Goal: Task Accomplishment & Management: Manage account settings

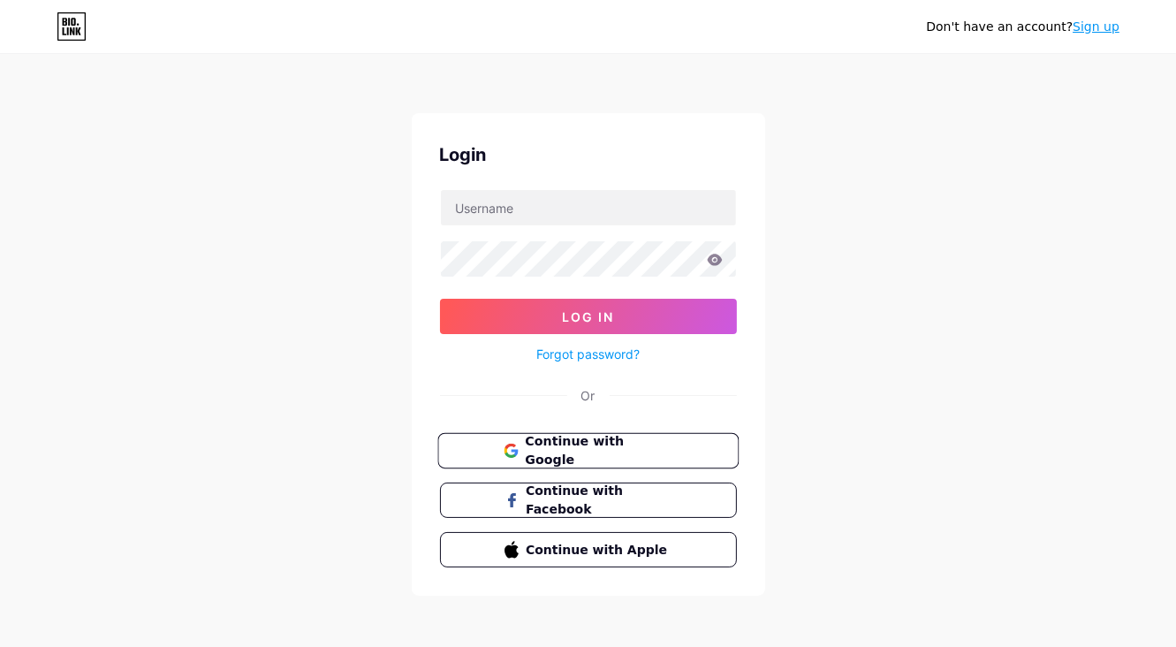
click at [573, 453] on span "Continue with Google" at bounding box center [599, 451] width 148 height 38
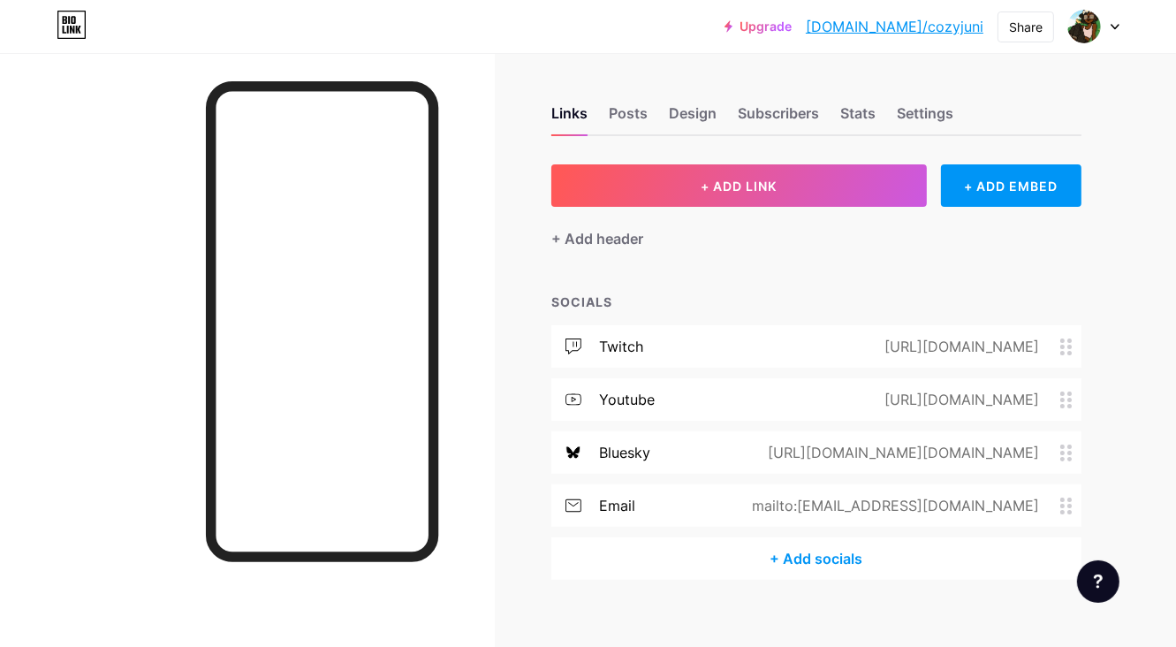
click at [1108, 24] on div at bounding box center [1093, 27] width 51 height 32
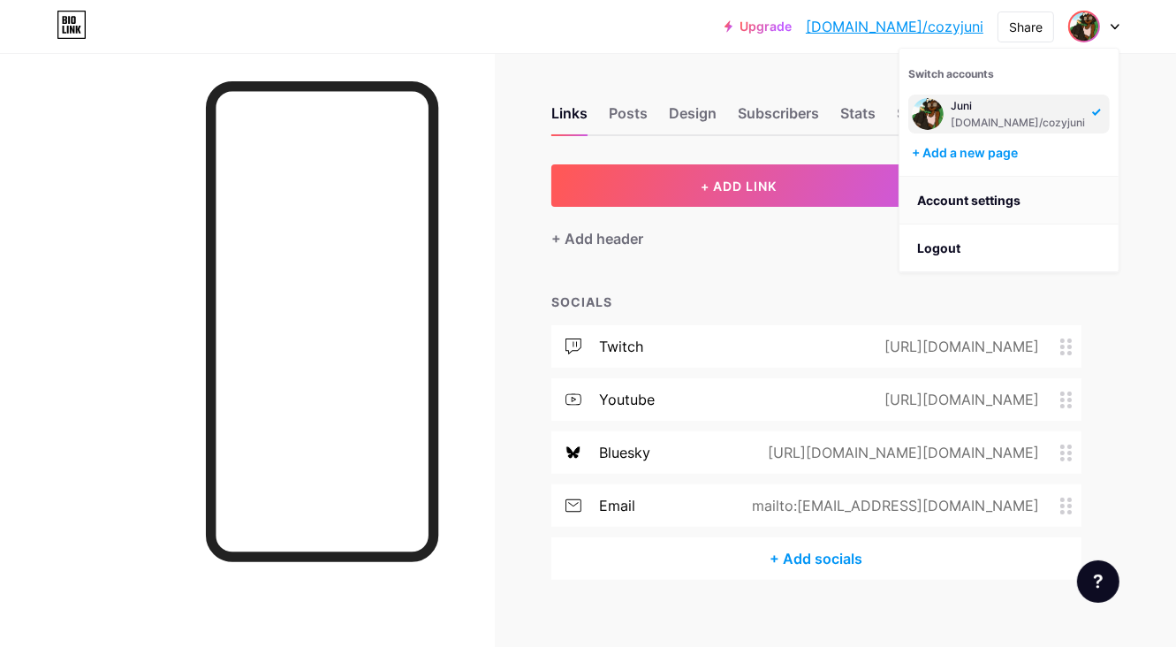
click at [975, 197] on link "Account settings" at bounding box center [1008, 201] width 219 height 48
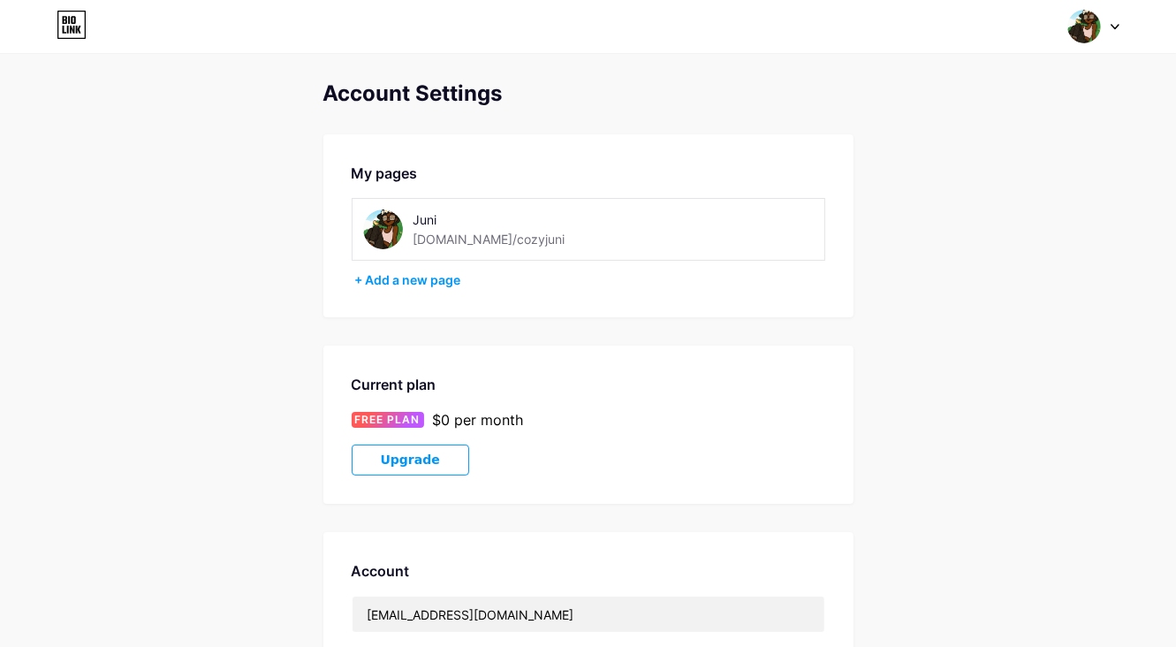
click at [385, 229] on img at bounding box center [383, 229] width 40 height 40
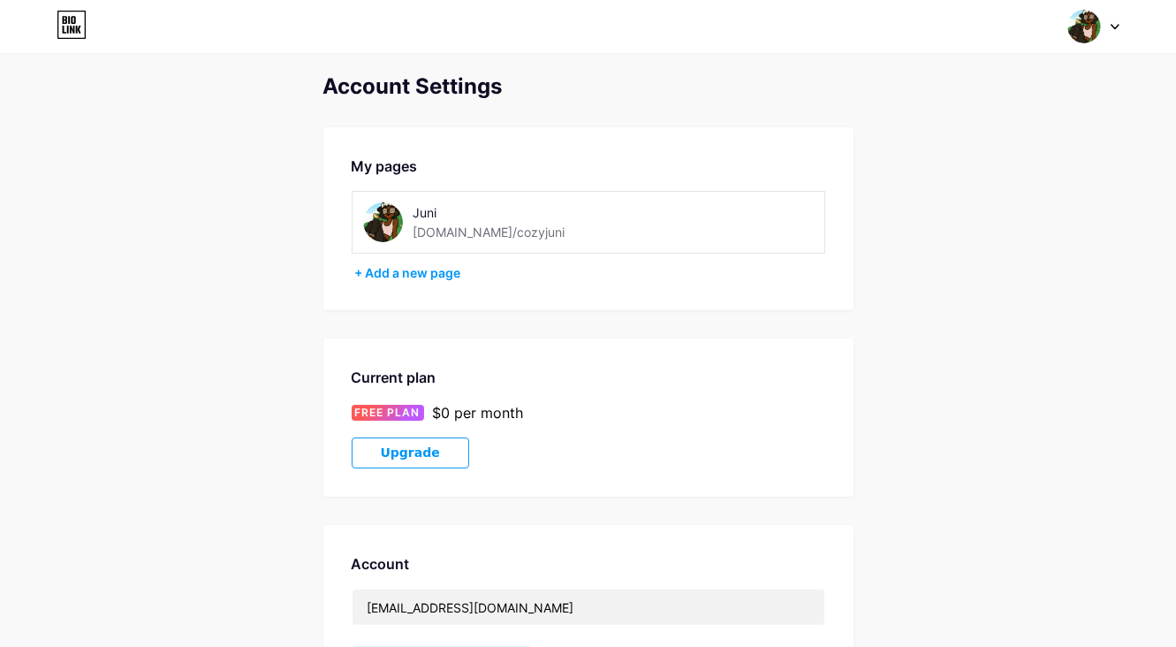
scroll to position [6, 0]
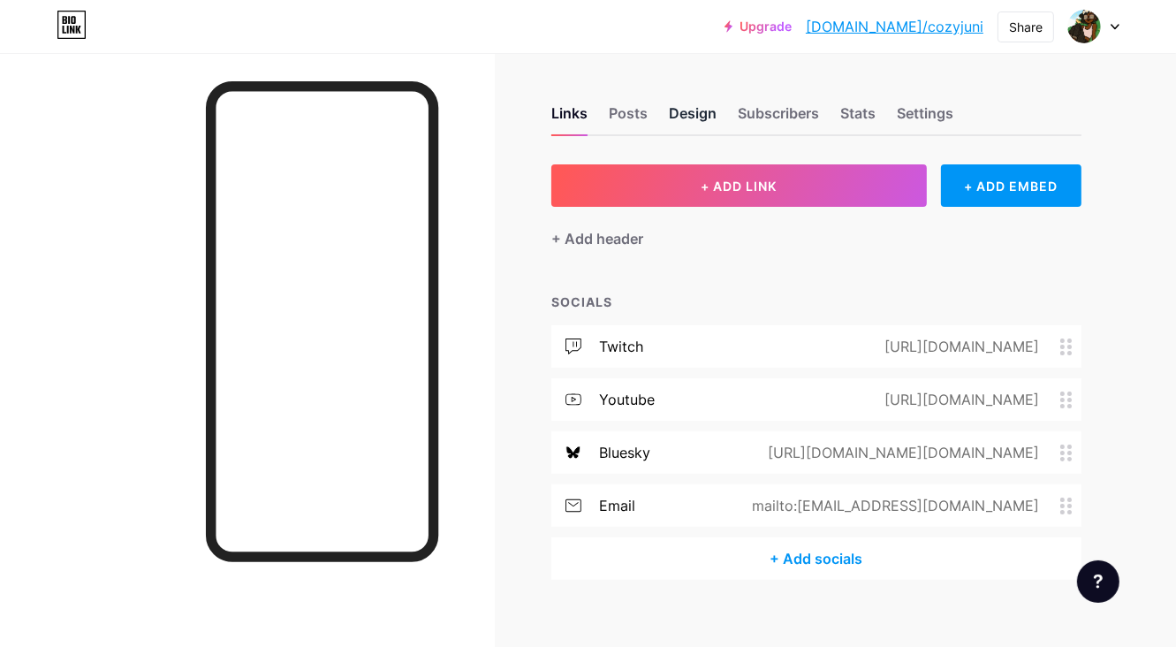
click at [700, 118] on div "Design" at bounding box center [693, 118] width 48 height 32
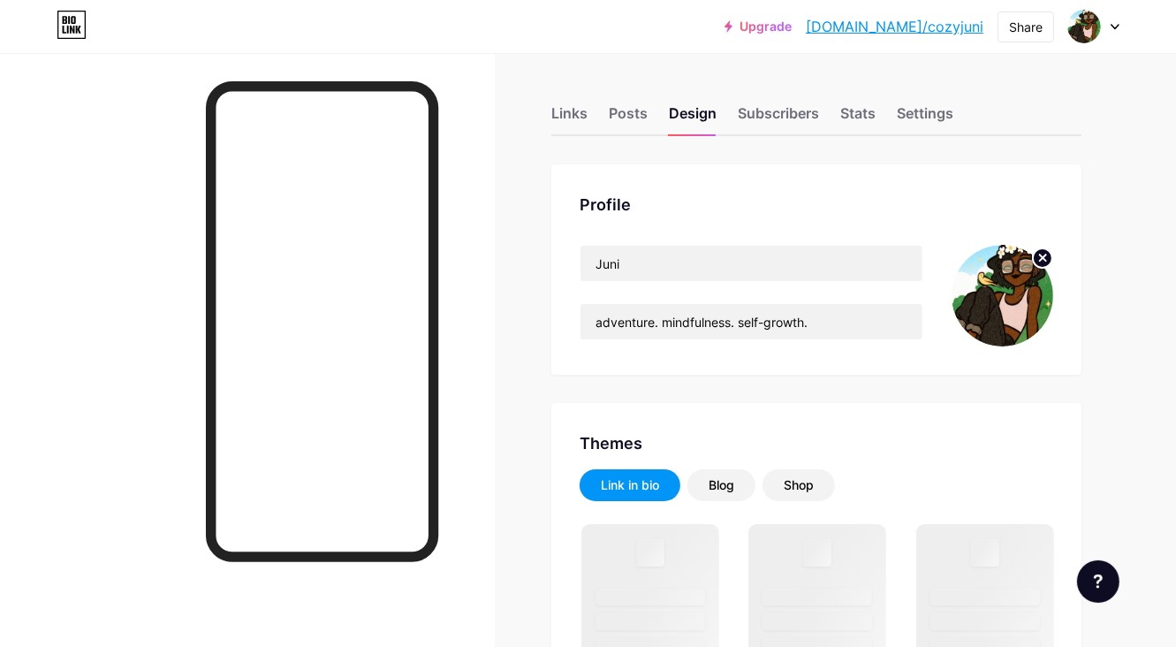
click at [1037, 248] on circle at bounding box center [1042, 257] width 19 height 19
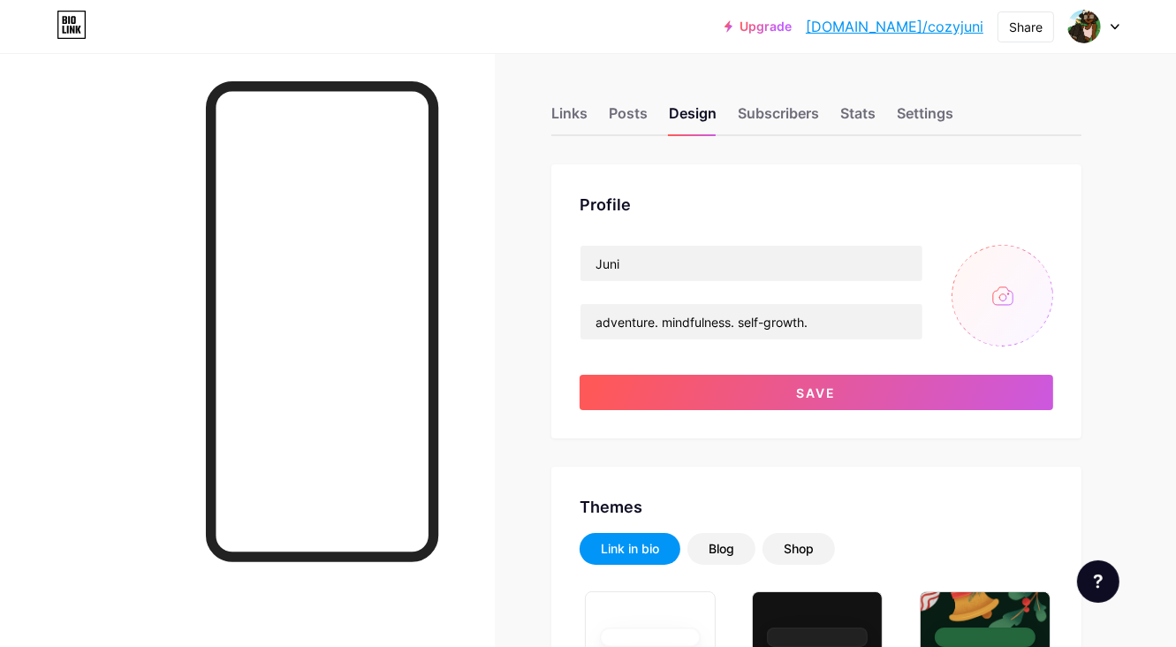
click at [993, 292] on input "file" at bounding box center [1003, 296] width 102 height 102
type input "C:\fakepath\1bb40b74-cdfe-4a22-9577-3c939724f1f5-profile_image-150x150.jpeg"
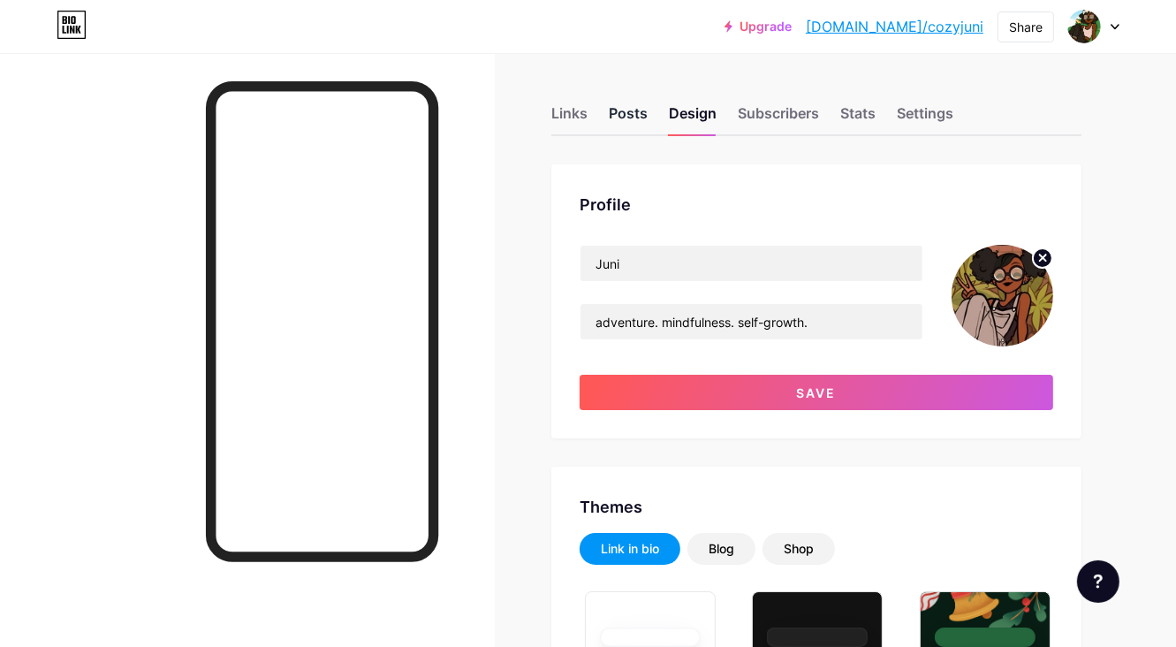
click at [637, 116] on div "Posts" at bounding box center [628, 118] width 39 height 32
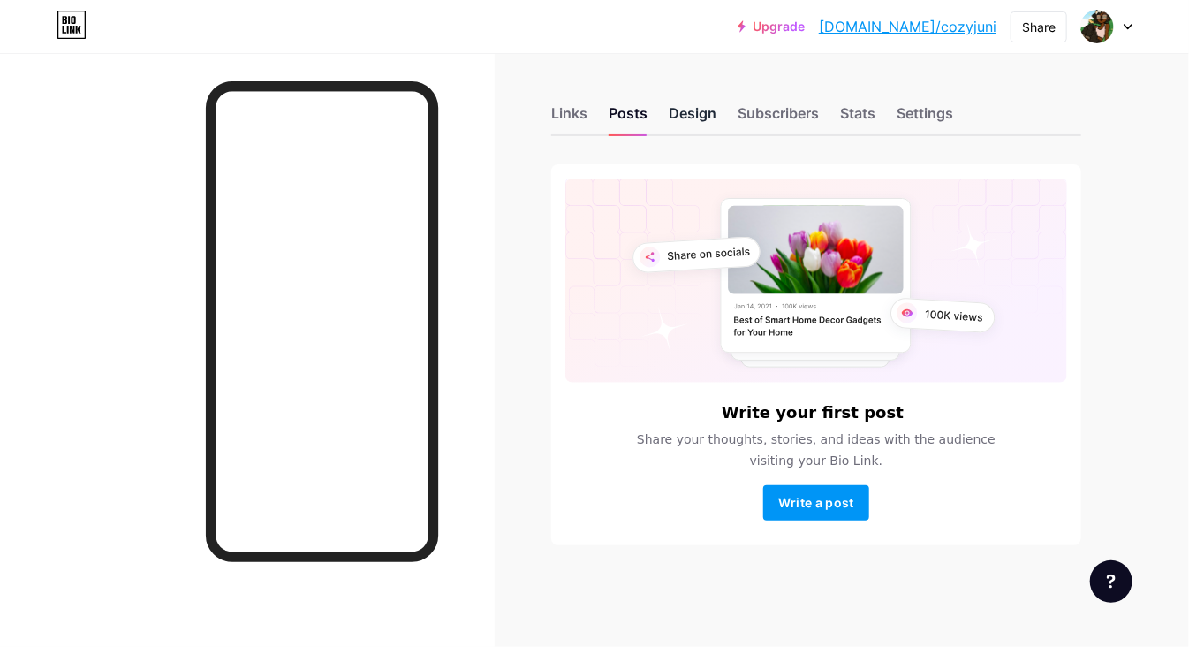
click at [683, 119] on div "Design" at bounding box center [693, 118] width 48 height 32
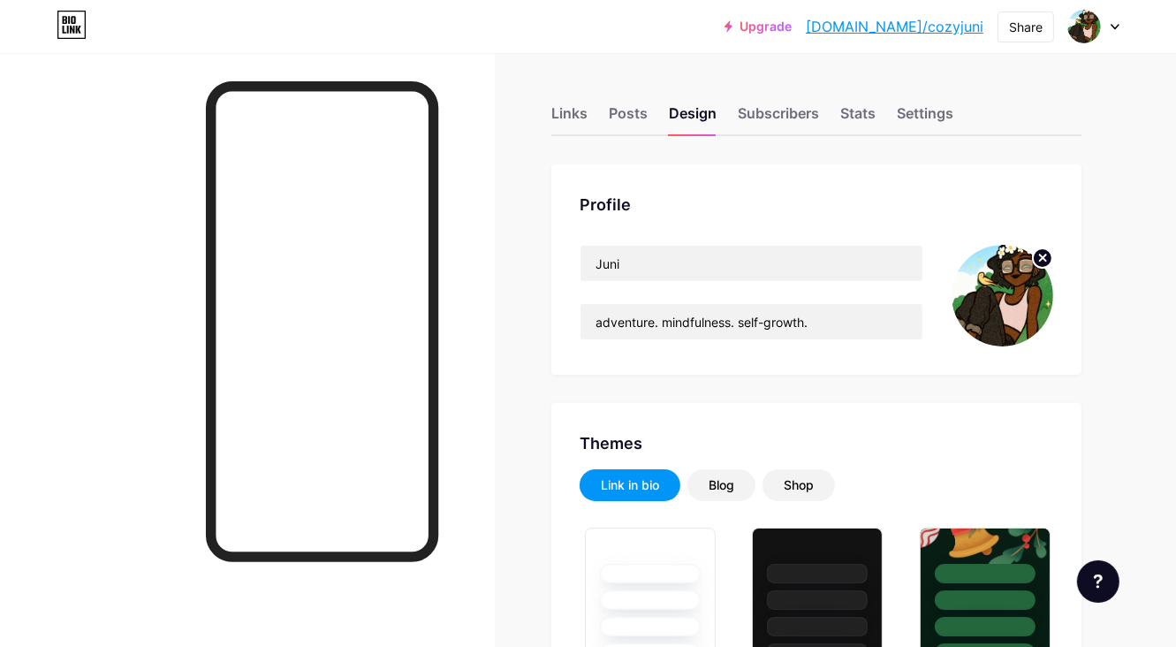
click at [1044, 255] on icon at bounding box center [1043, 257] width 6 height 6
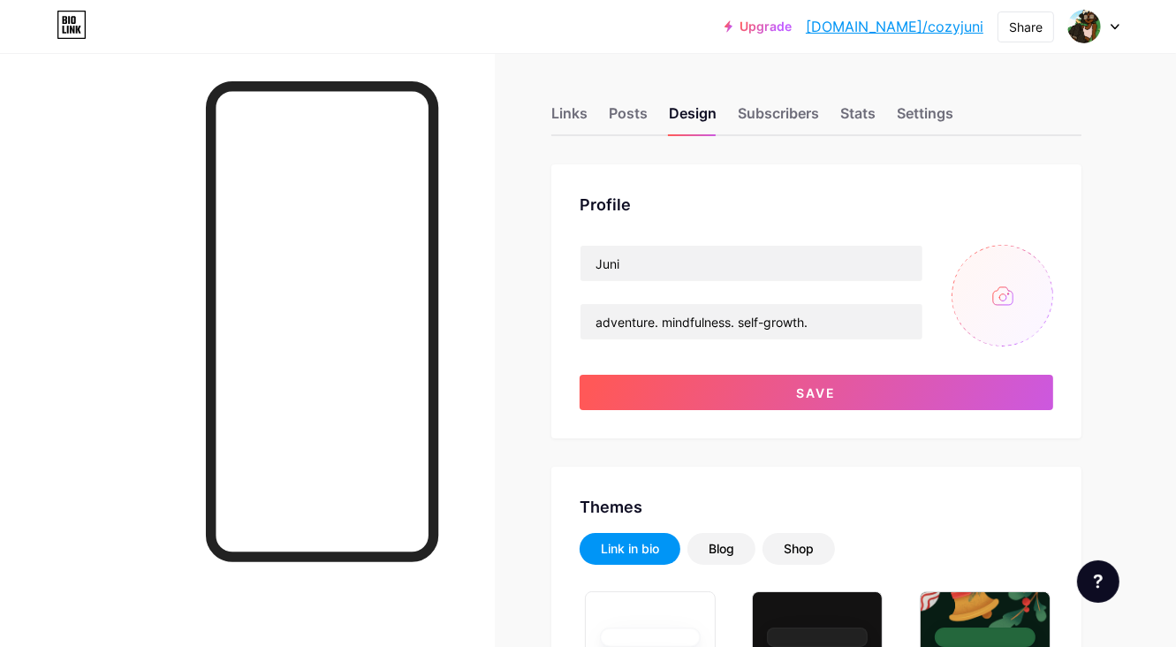
click at [1004, 300] on input "file" at bounding box center [1003, 296] width 102 height 102
type input "C:\fakepath\1bb40b74-cdfe-4a22-9577-3c939724f1f5-profile_image-150x150.jpeg"
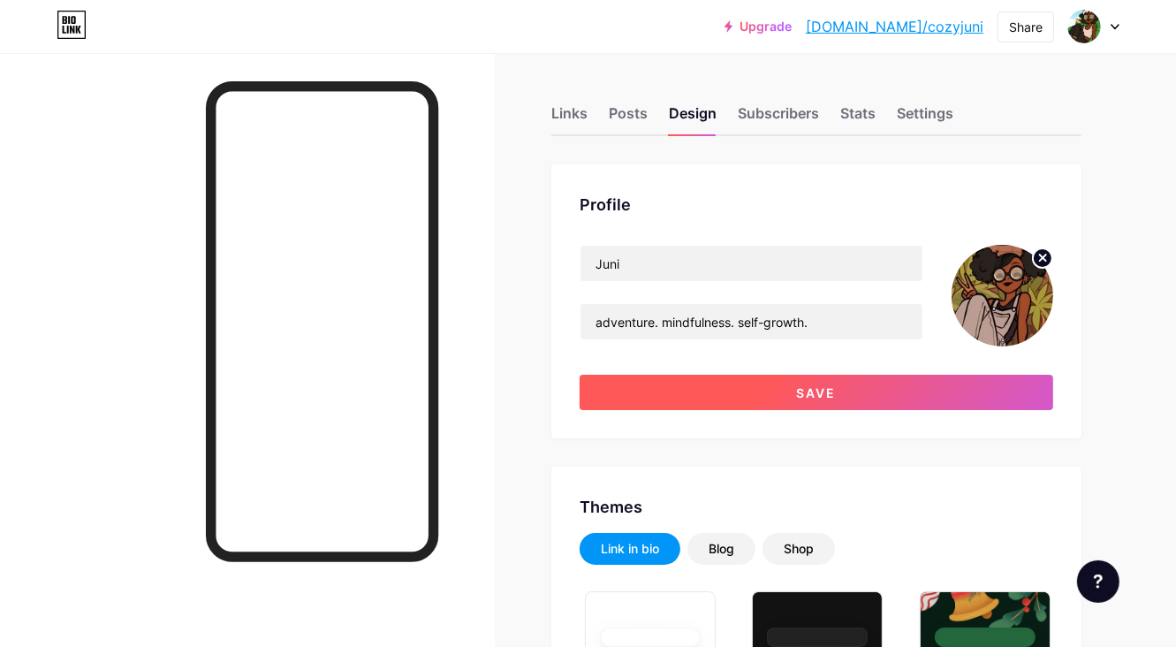
click at [640, 392] on button "Save" at bounding box center [817, 392] width 474 height 35
type input "#ffffff"
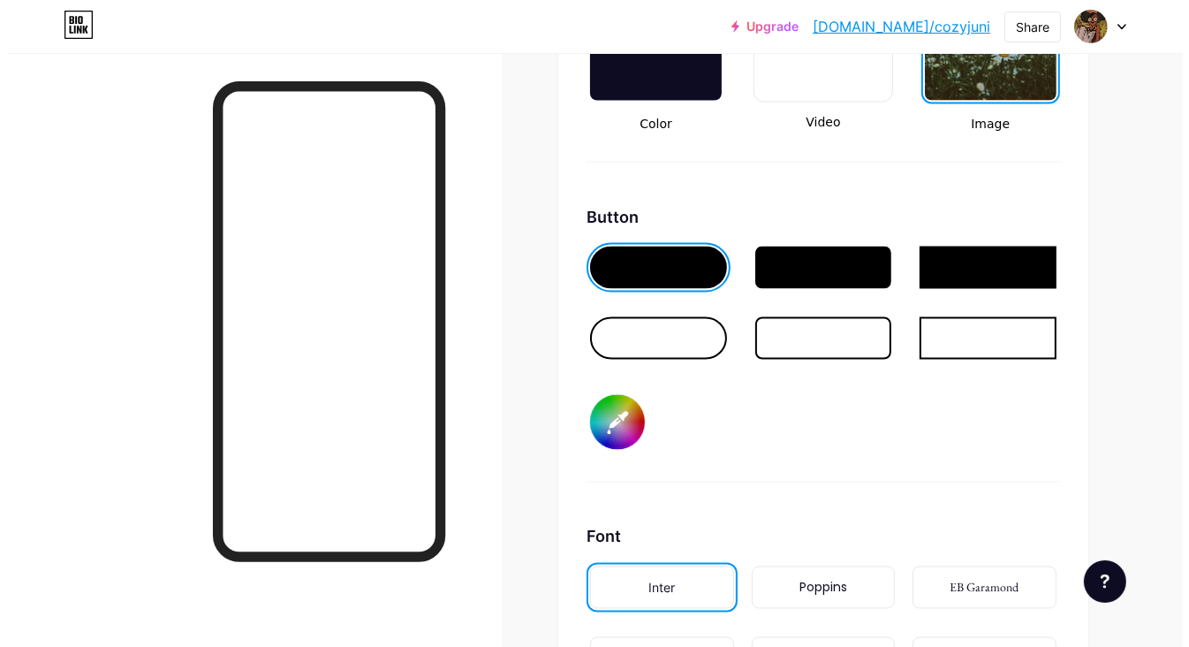
scroll to position [2474, 0]
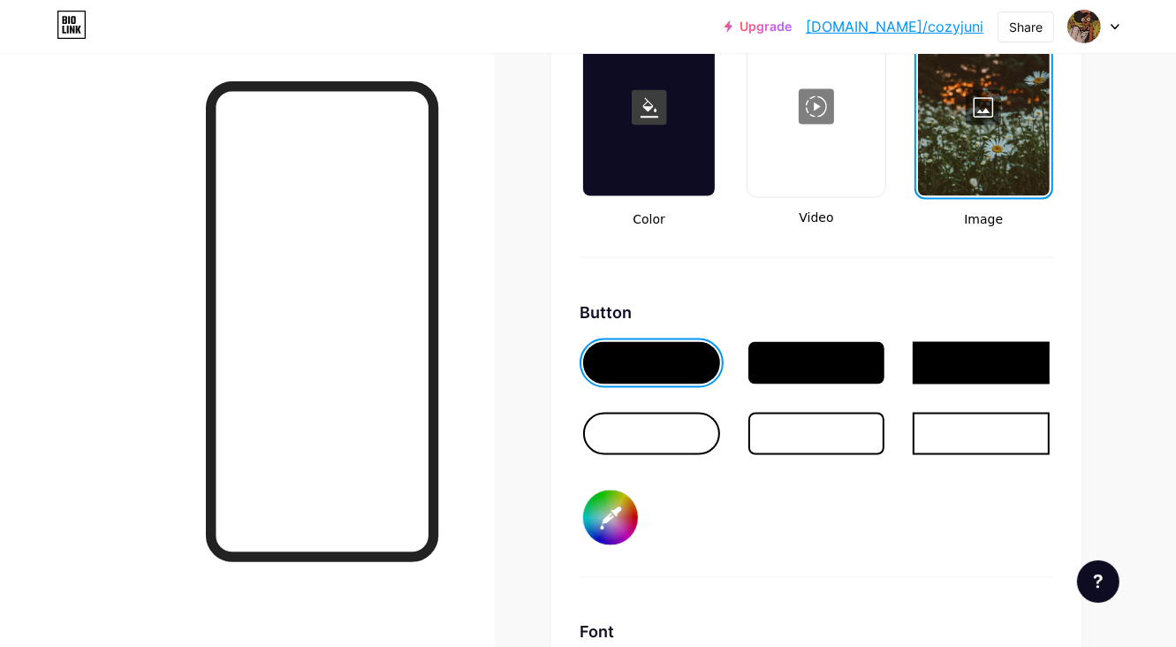
click at [976, 120] on div at bounding box center [984, 107] width 132 height 177
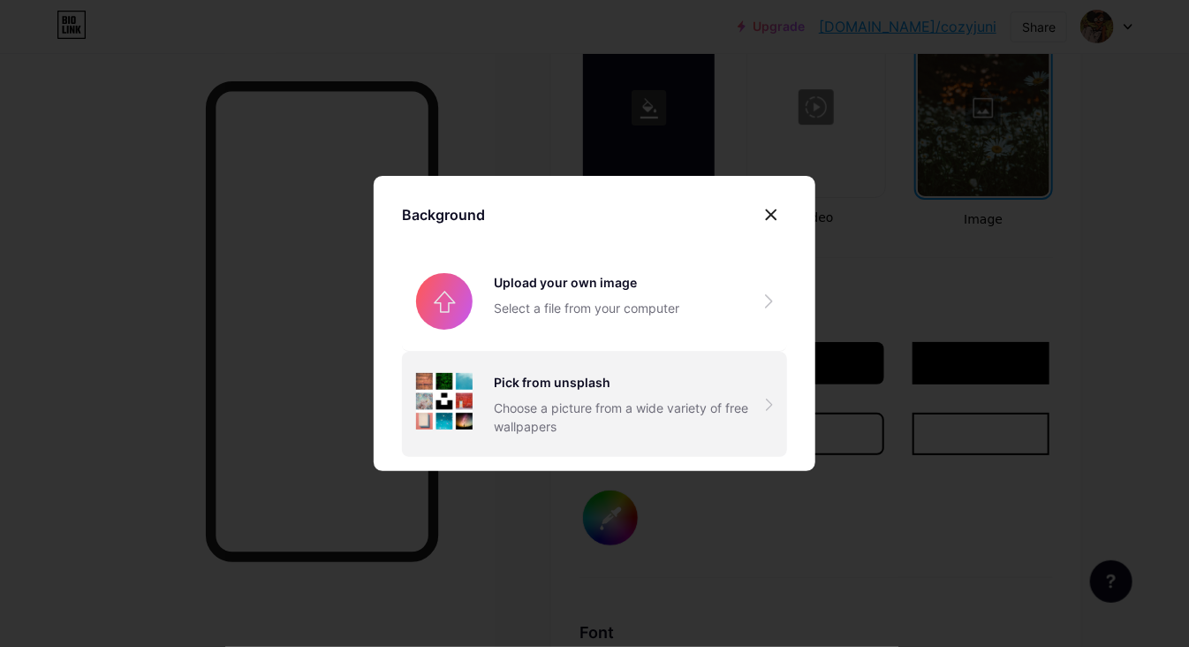
click at [621, 390] on div "Pick from unsplash Choose a picture from a wide variety of free wallpapers" at bounding box center [630, 404] width 272 height 63
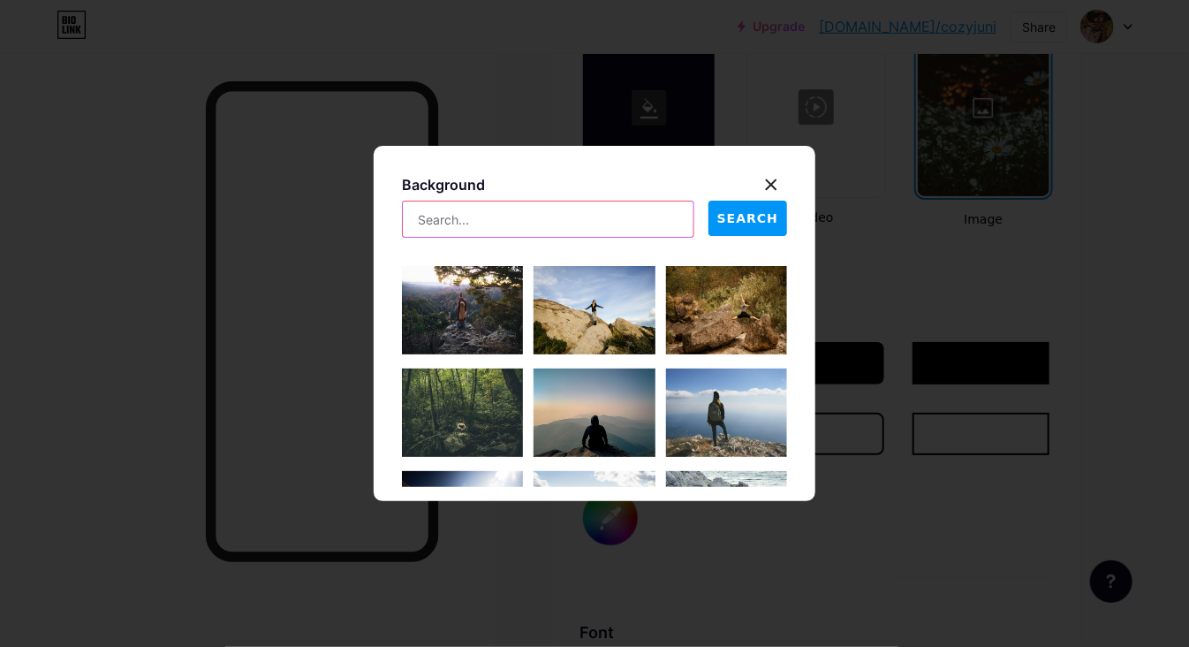
click at [515, 223] on input "text" at bounding box center [548, 218] width 291 height 35
type input "plants"
click at [748, 218] on span "SEARCH" at bounding box center [747, 218] width 61 height 19
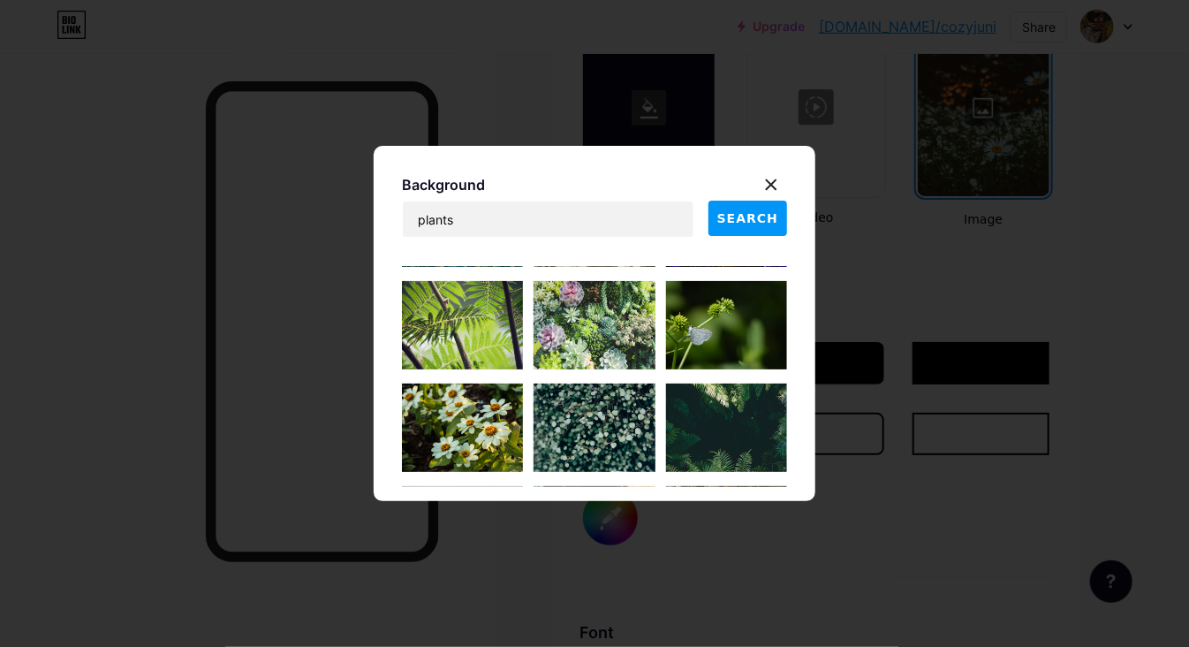
scroll to position [1644, 0]
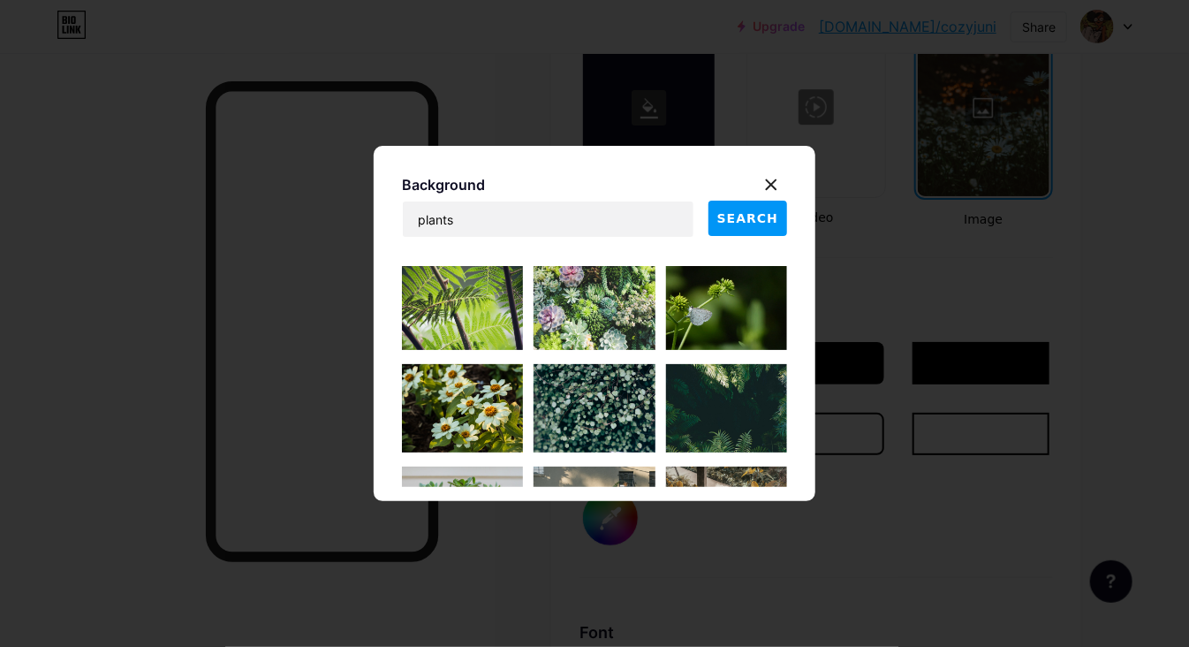
click at [573, 300] on img at bounding box center [594, 306] width 121 height 88
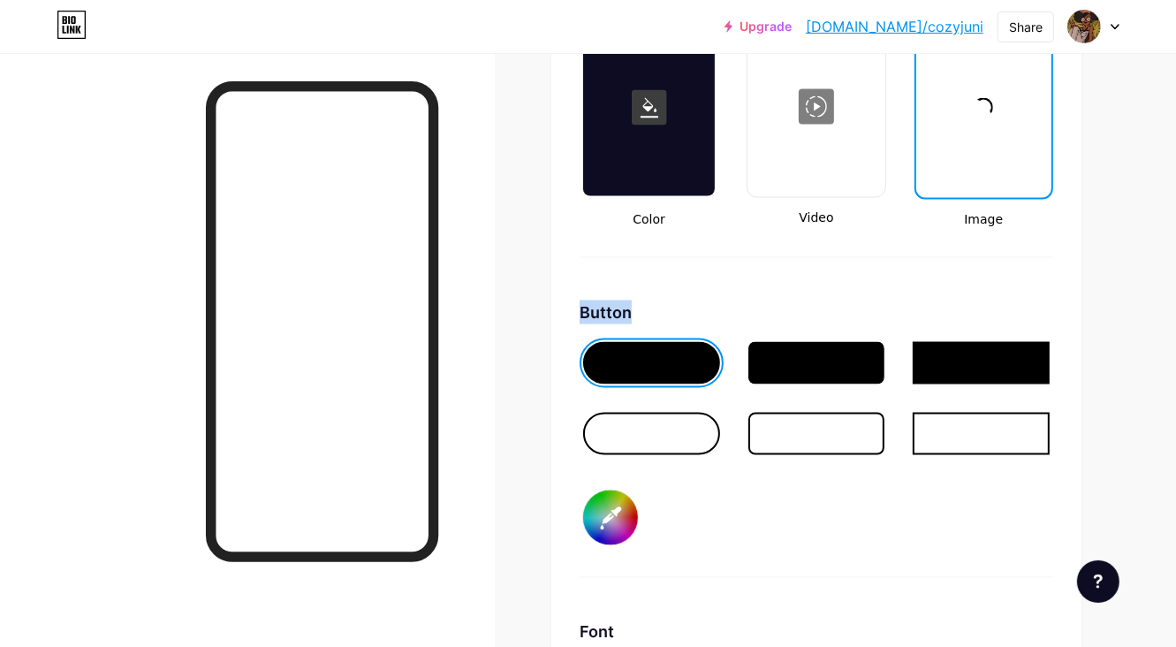
click at [573, 300] on div "Background Color Video Image Button #000000 Font Inter Poppins EB Garamond TEKO…" at bounding box center [816, 449] width 530 height 1013
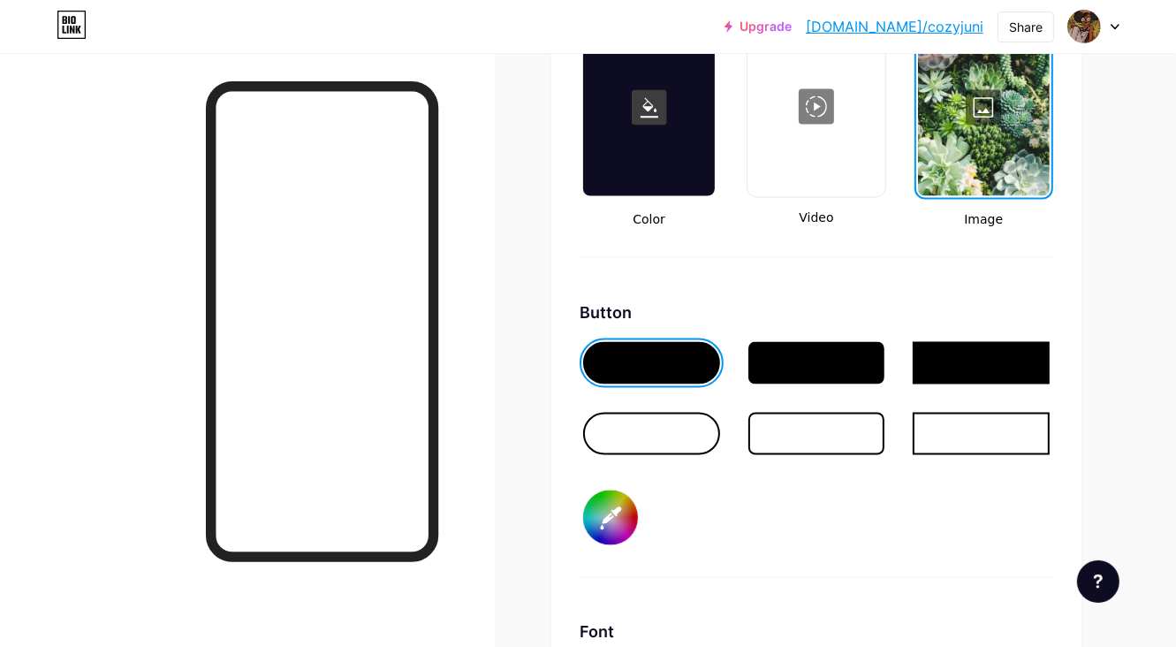
click at [985, 112] on div at bounding box center [984, 107] width 132 height 177
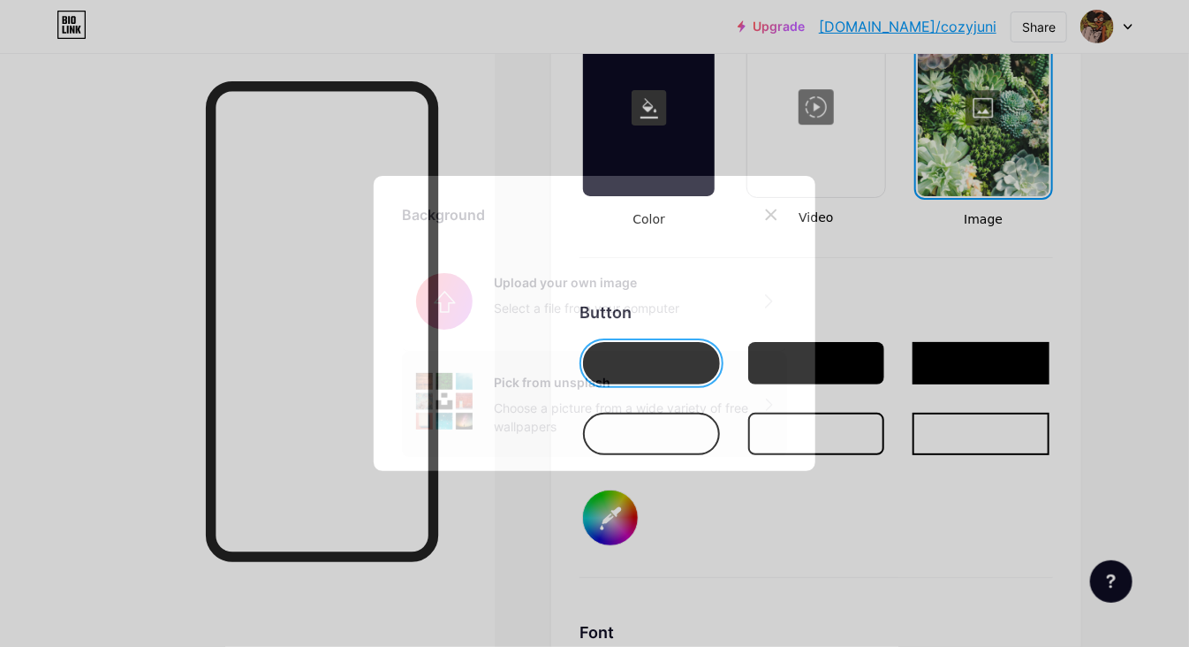
click at [581, 409] on div "Choose a picture from a wide variety of free wallpapers" at bounding box center [630, 416] width 272 height 37
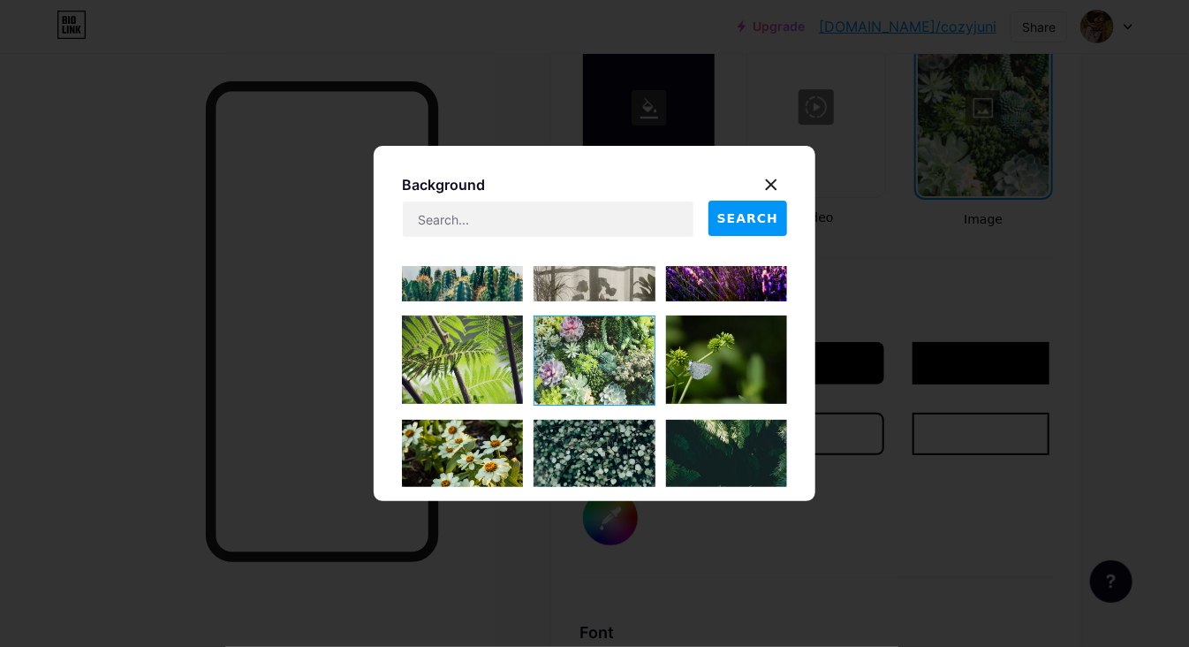
scroll to position [1590, 0]
click at [460, 452] on img at bounding box center [462, 464] width 121 height 88
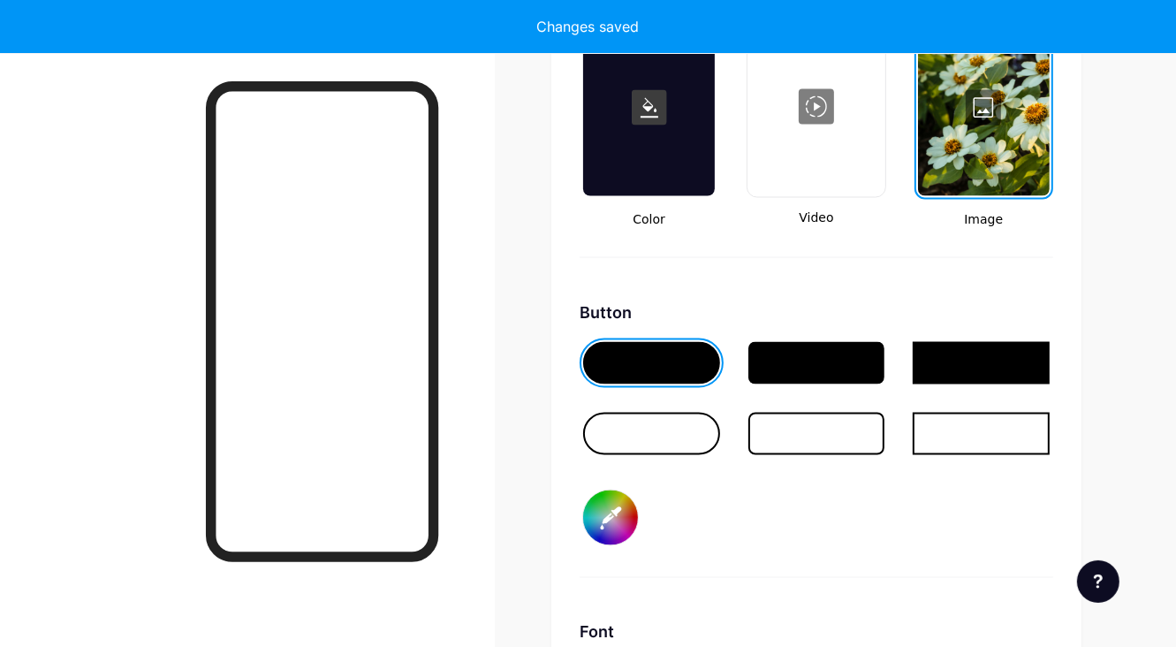
type input "#ffffff"
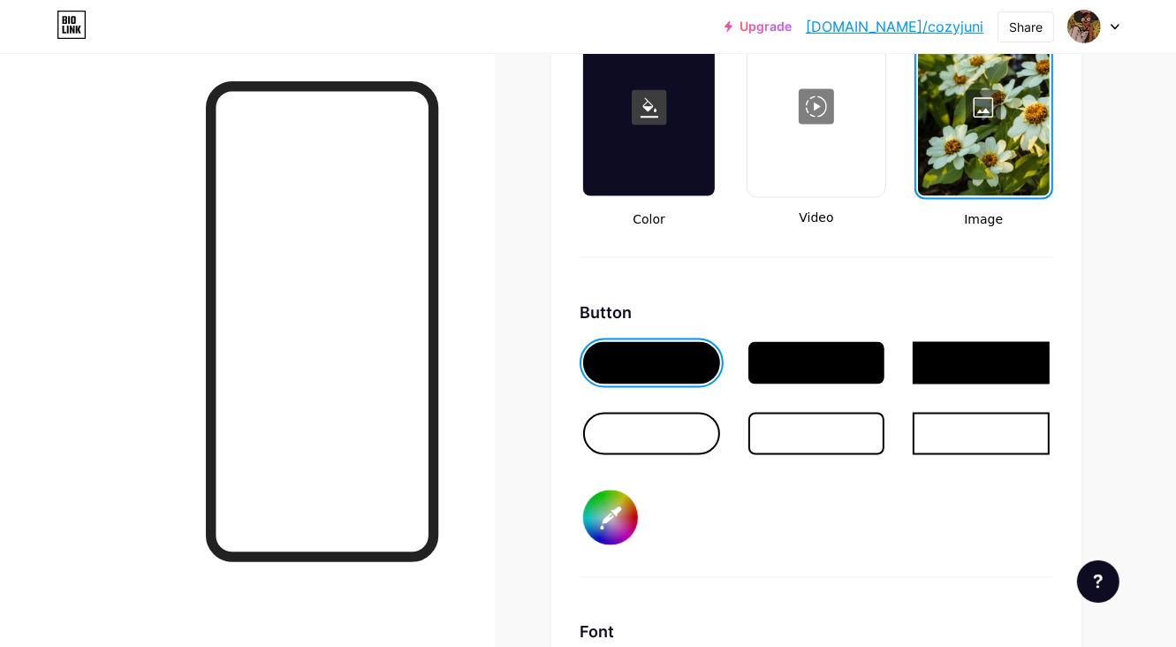
click at [983, 114] on div at bounding box center [984, 107] width 132 height 177
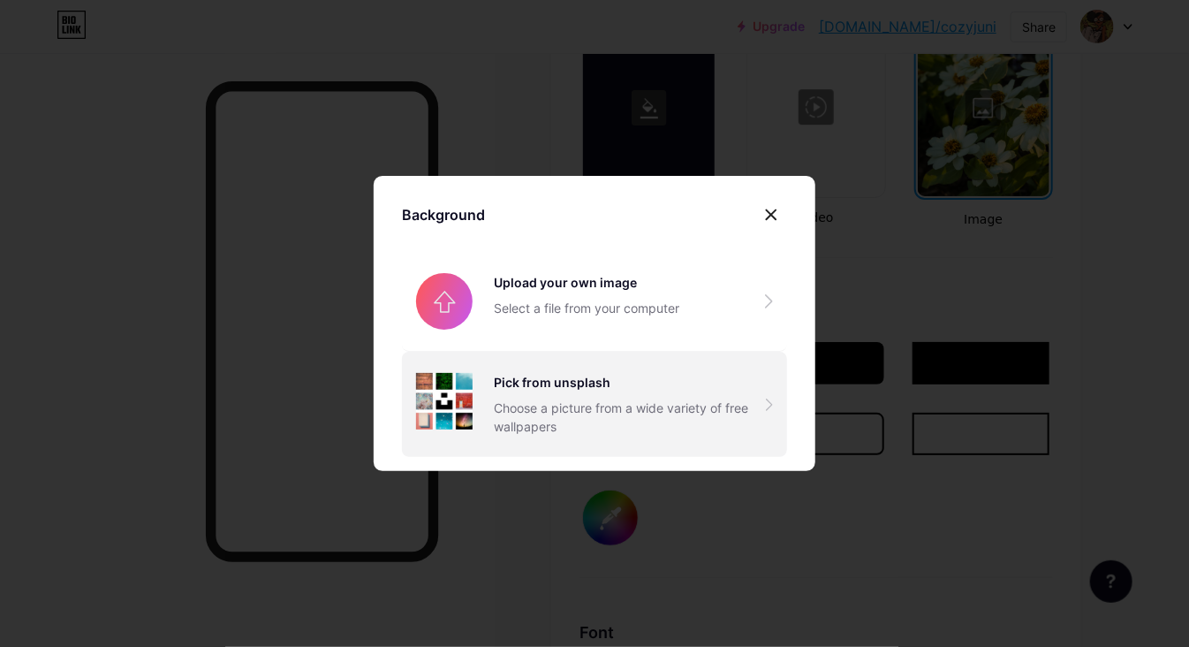
click at [550, 432] on div "Choose a picture from a wide variety of free wallpapers" at bounding box center [630, 416] width 272 height 37
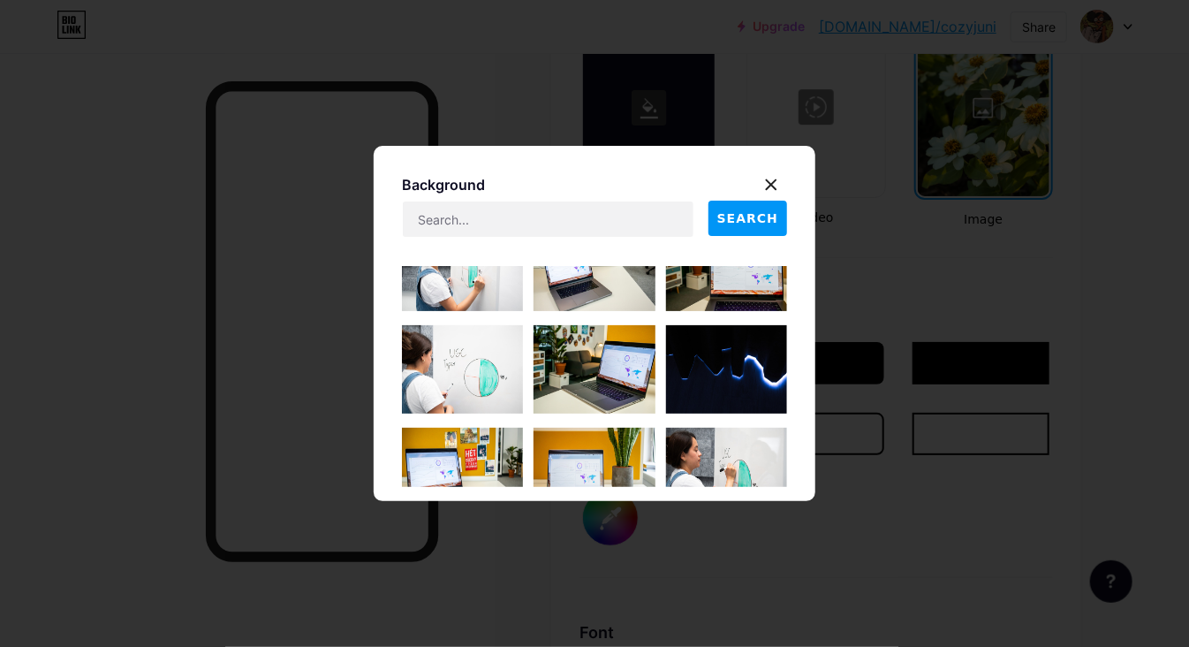
scroll to position [3177, 0]
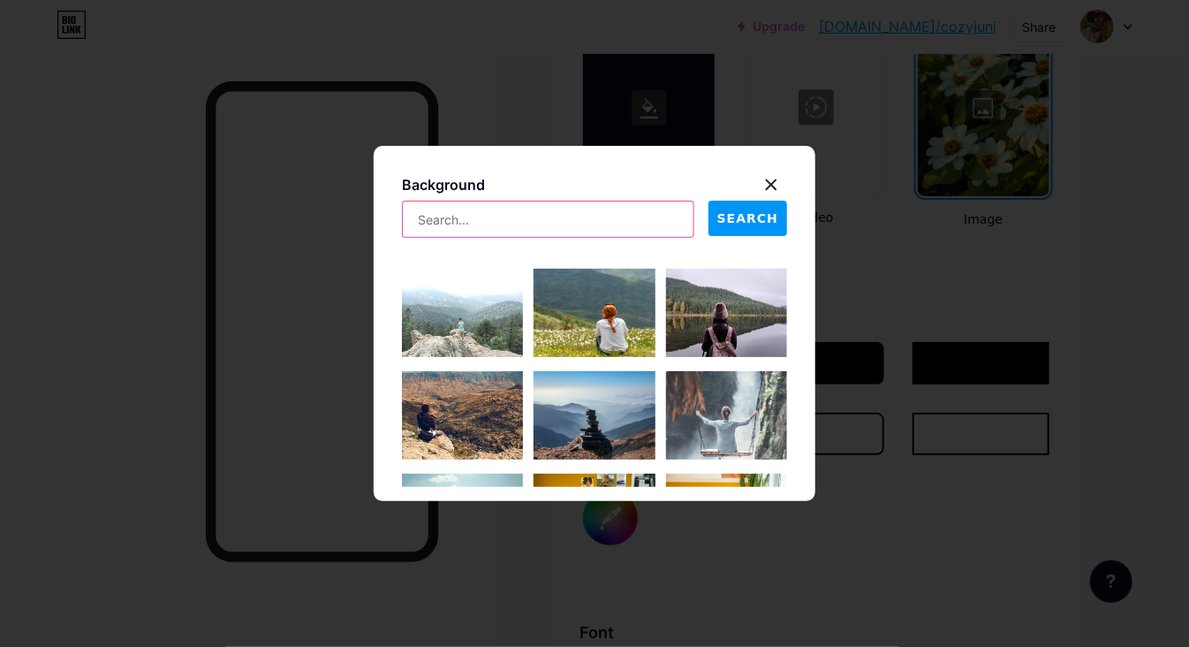
click at [523, 222] on input "text" at bounding box center [548, 218] width 291 height 35
type input "plants"
click at [753, 218] on span "SEARCH" at bounding box center [747, 218] width 61 height 19
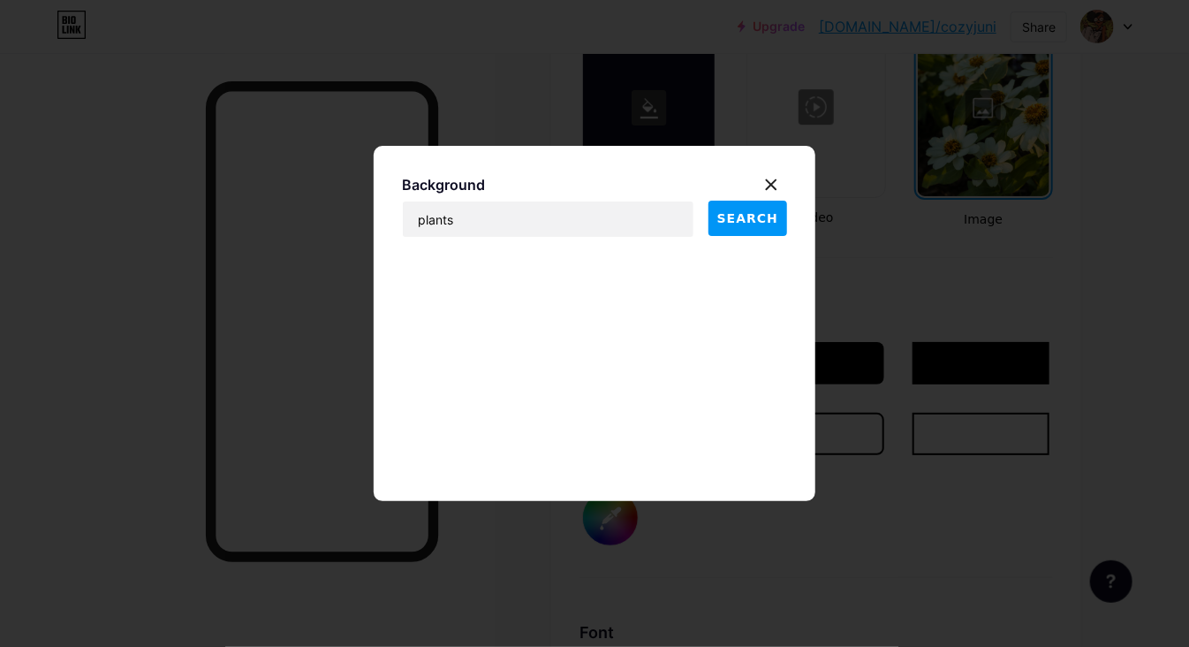
scroll to position [4237, 0]
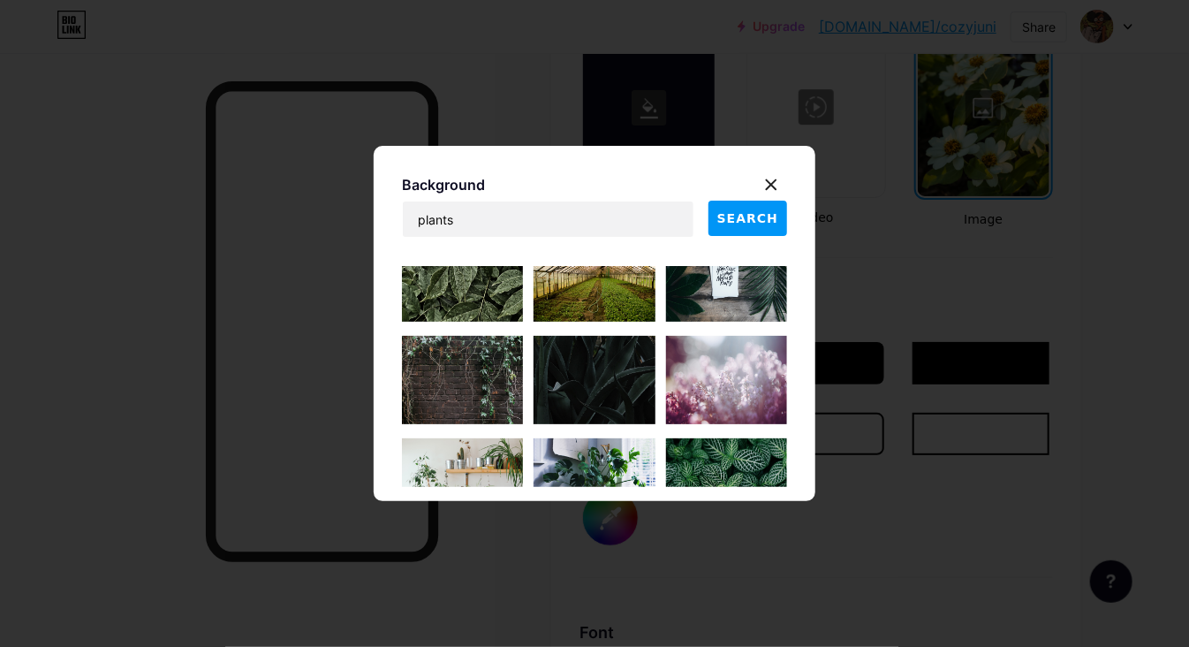
click at [448, 370] on img at bounding box center [462, 380] width 121 height 88
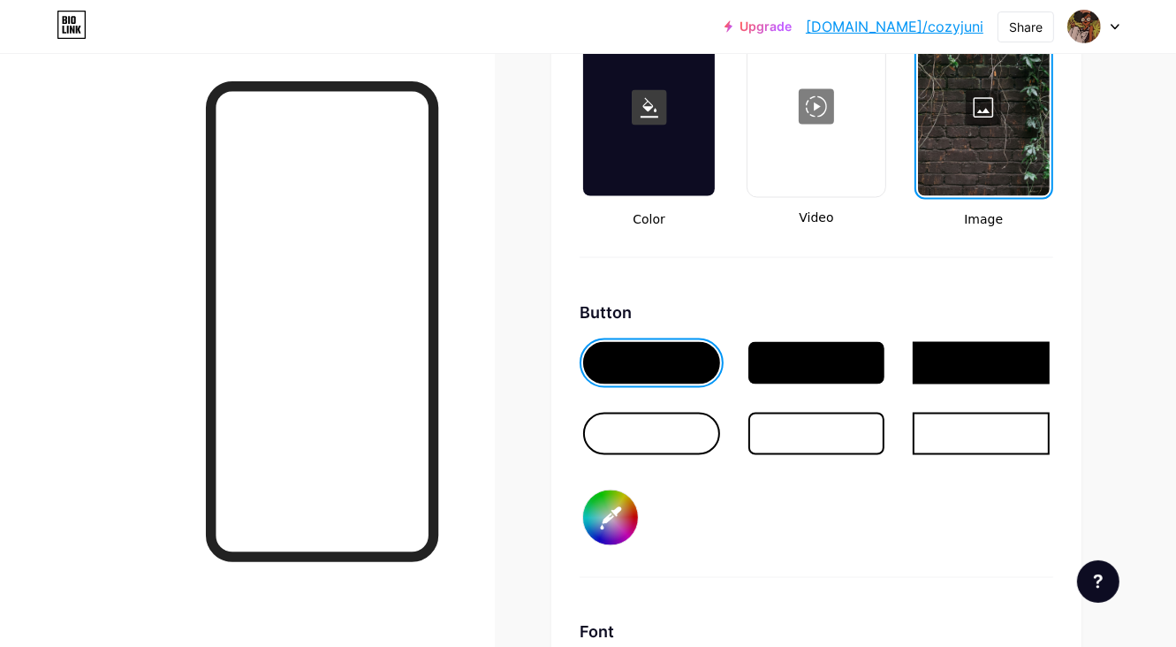
click at [983, 122] on div at bounding box center [984, 107] width 132 height 177
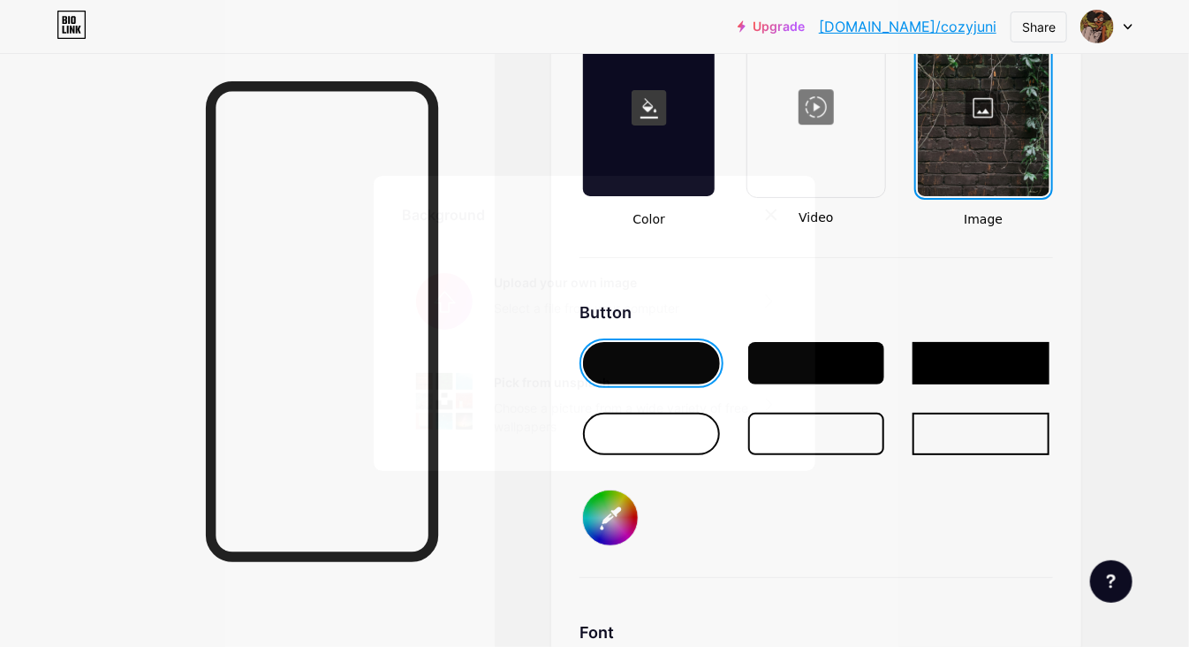
click at [649, 433] on div "Choose a picture from a wide variety of free wallpapers" at bounding box center [630, 416] width 272 height 37
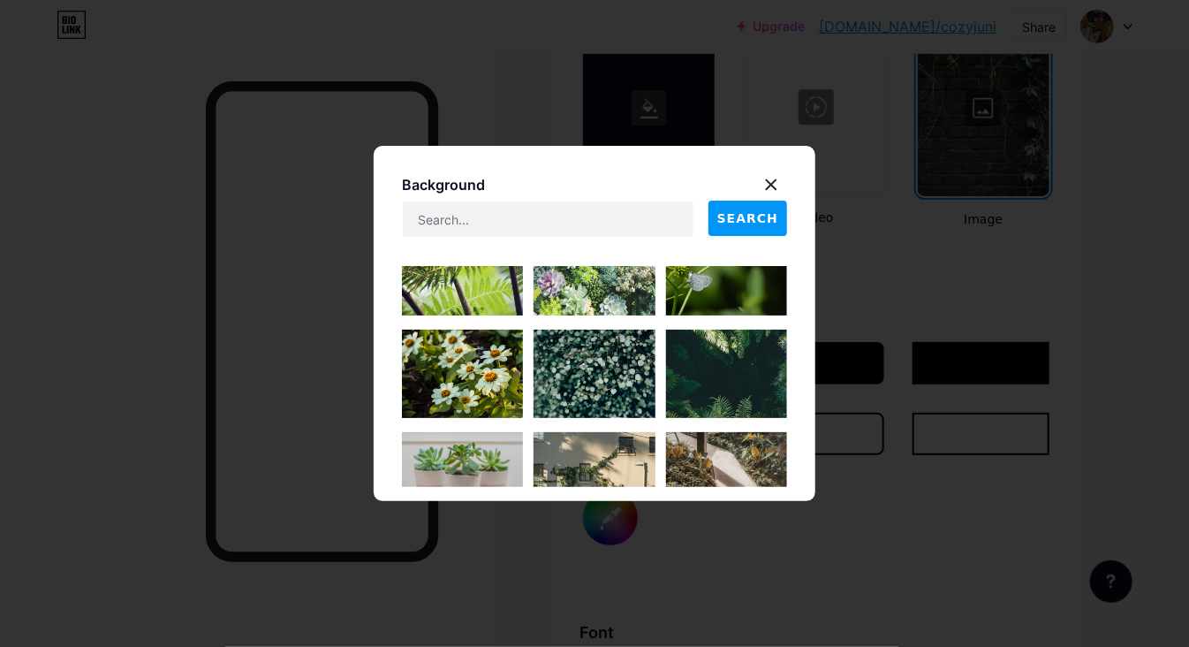
scroll to position [1590, 0]
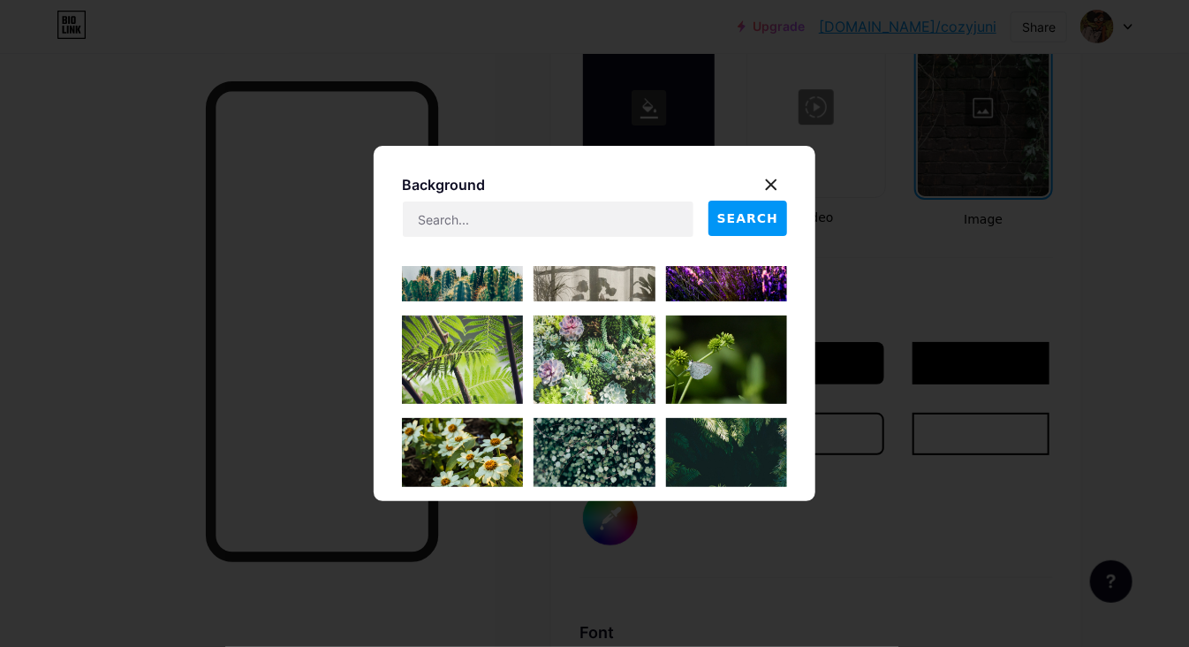
click at [698, 369] on img at bounding box center [726, 359] width 121 height 88
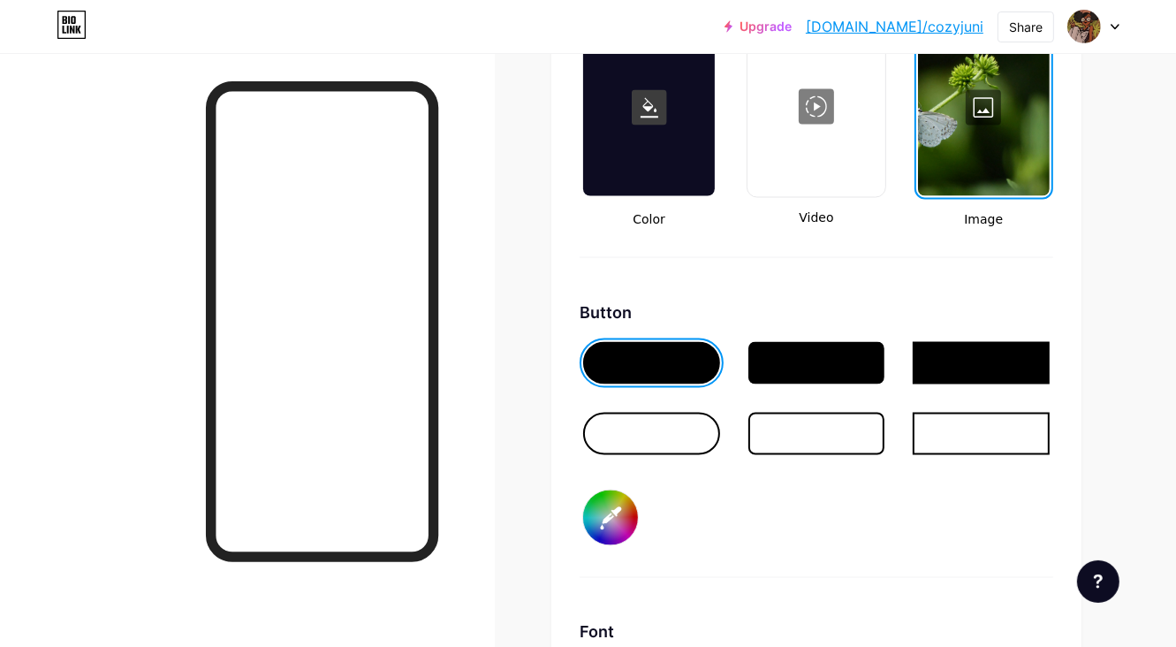
click at [977, 116] on div at bounding box center [984, 107] width 132 height 177
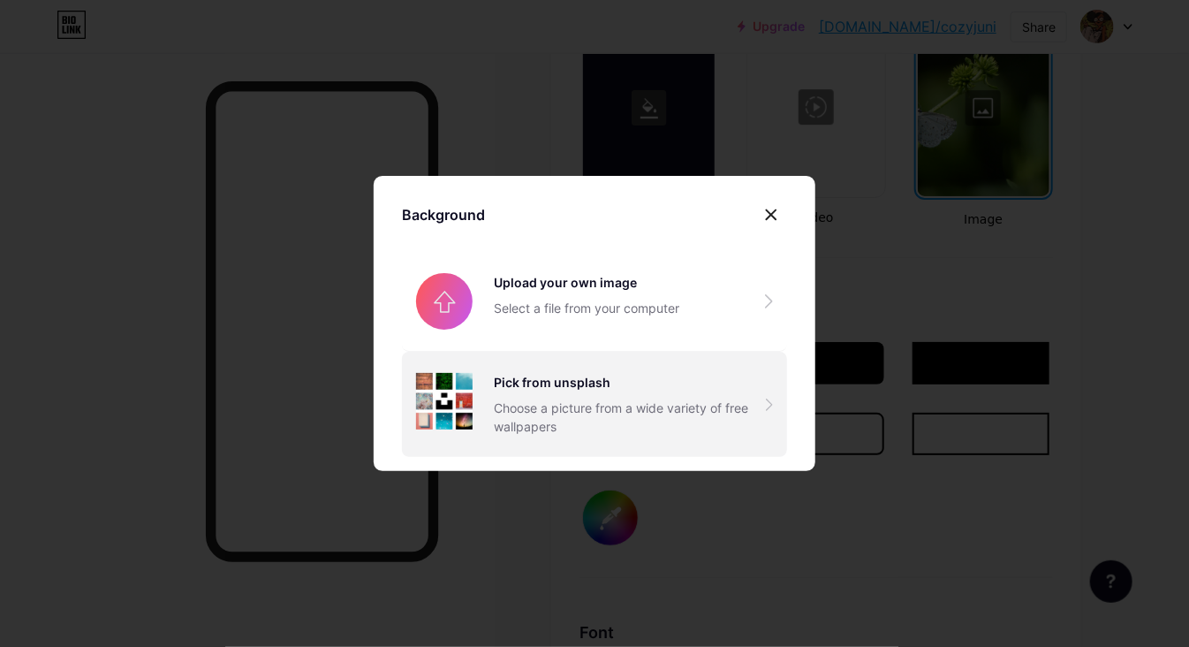
click at [594, 436] on div "Choose a picture from a wide variety of free wallpapers" at bounding box center [630, 416] width 272 height 37
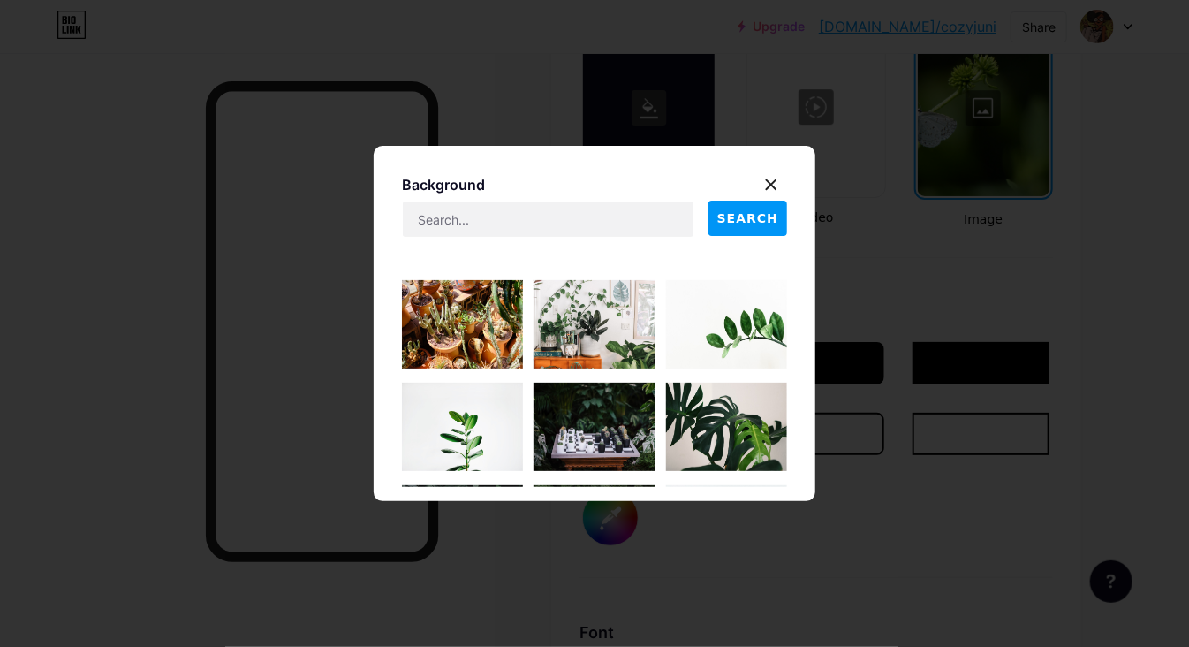
scroll to position [884, 0]
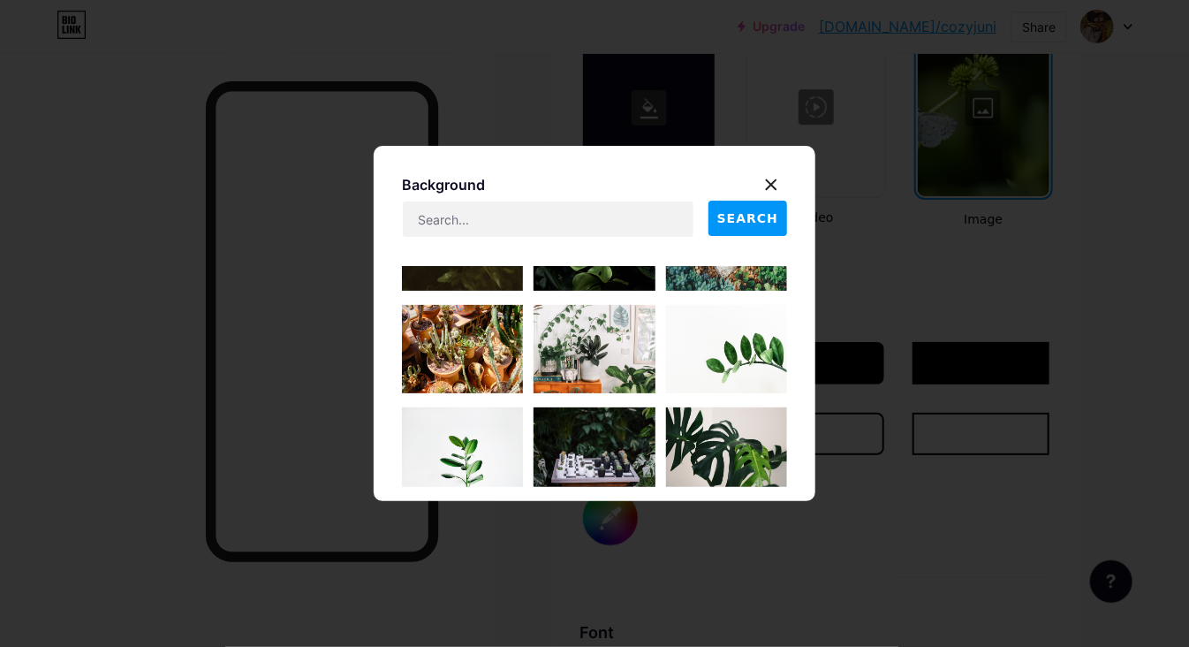
click at [482, 368] on img at bounding box center [462, 349] width 121 height 88
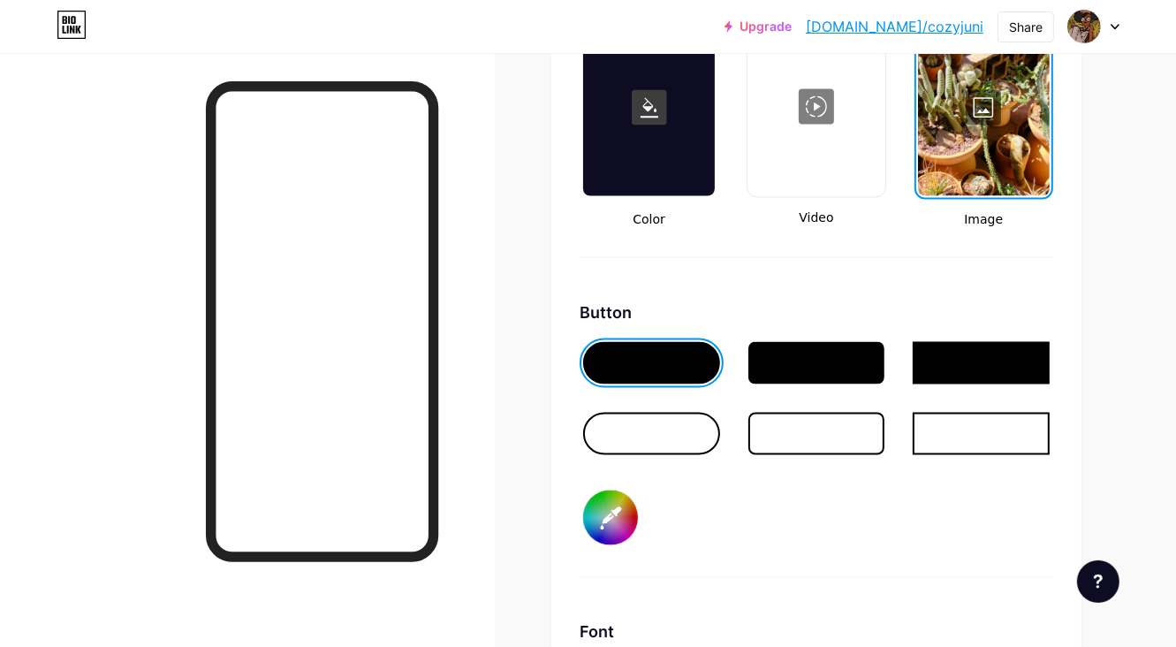
click at [983, 125] on div at bounding box center [984, 107] width 132 height 177
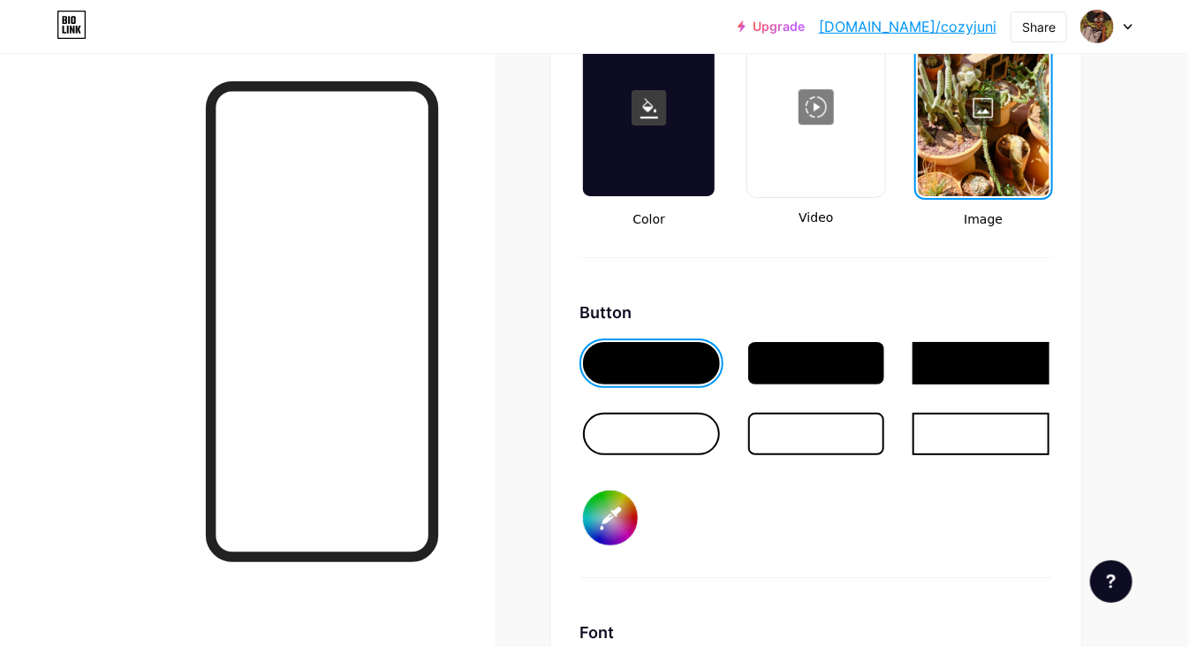
click at [611, 429] on div "Choose a picture from a wide variety of free wallpapers" at bounding box center [630, 416] width 272 height 37
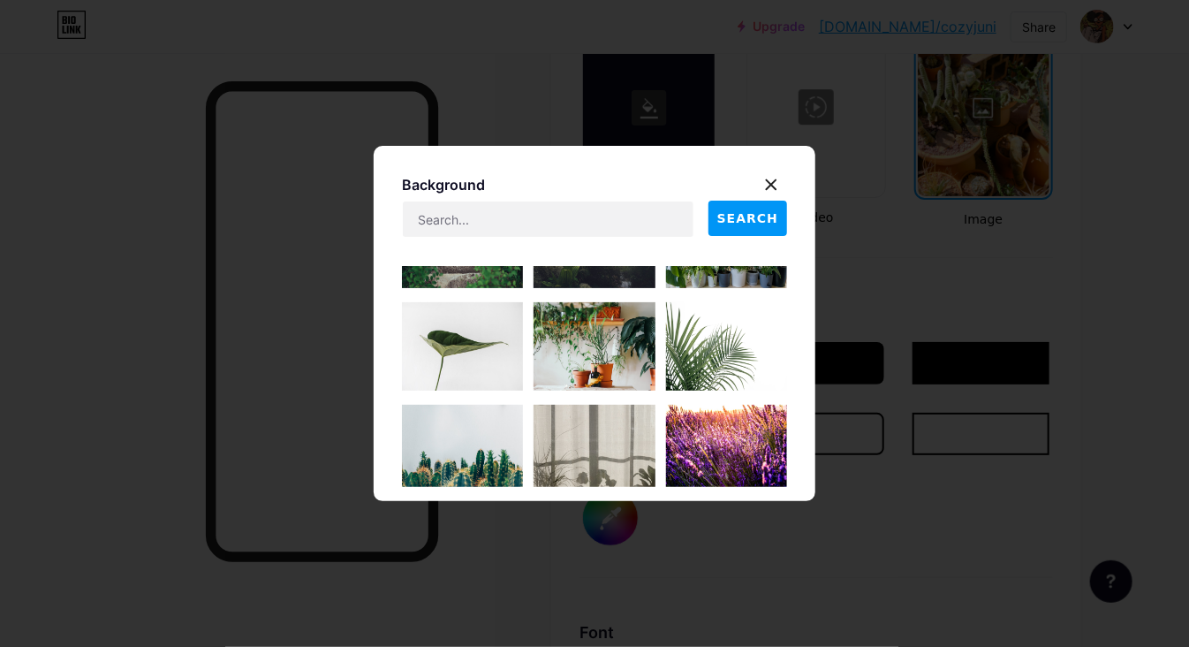
scroll to position [1414, 0]
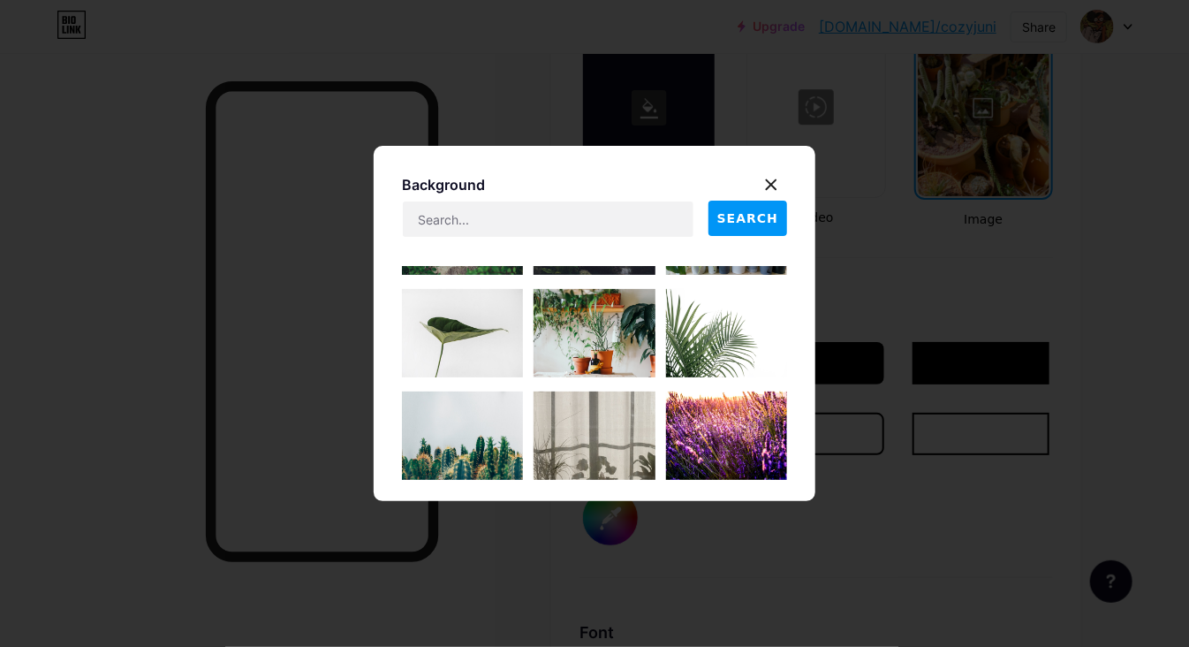
click at [600, 315] on img at bounding box center [594, 333] width 121 height 88
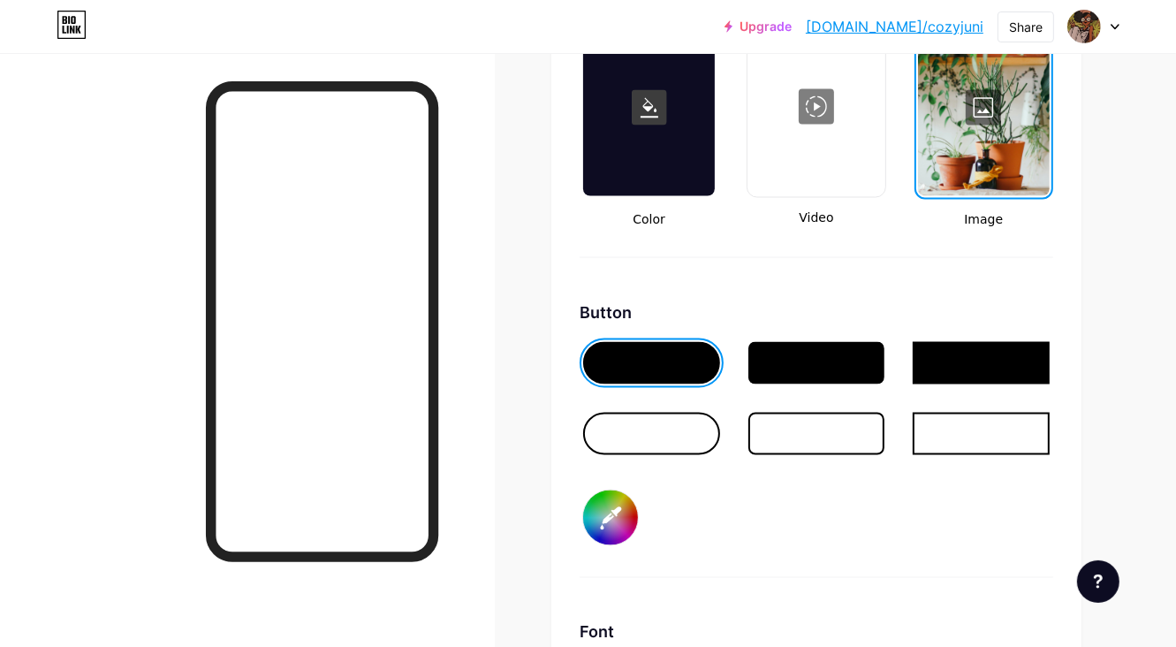
click at [975, 119] on div at bounding box center [984, 107] width 132 height 177
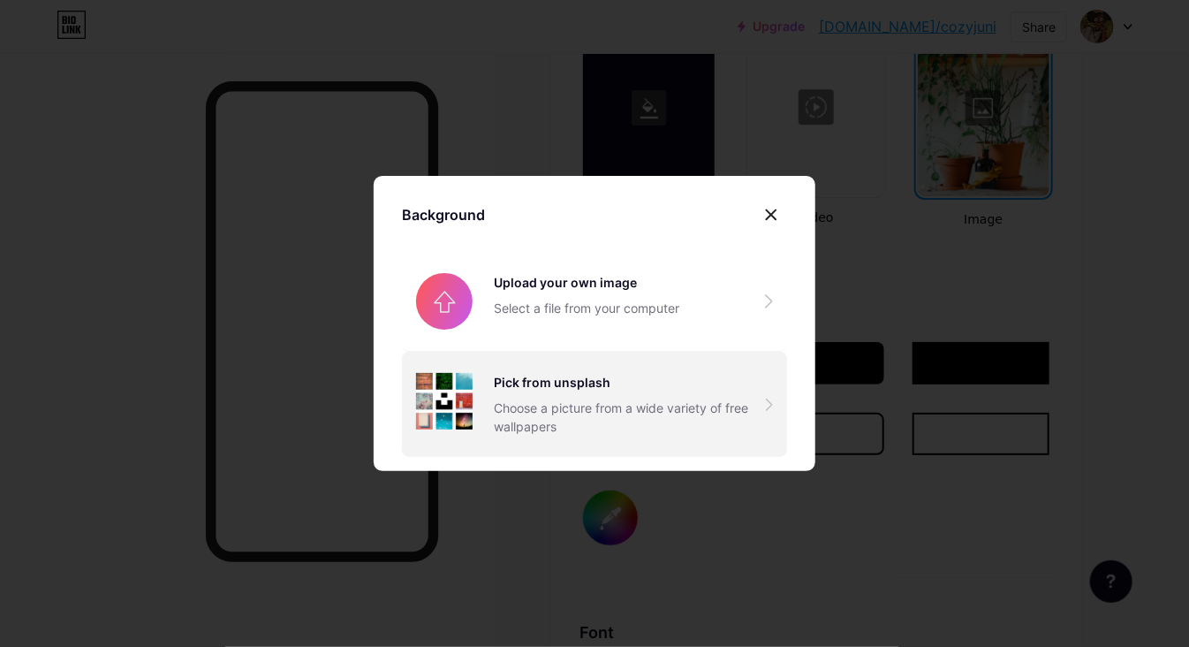
click at [520, 420] on div "Choose a picture from a wide variety of free wallpapers" at bounding box center [630, 416] width 272 height 37
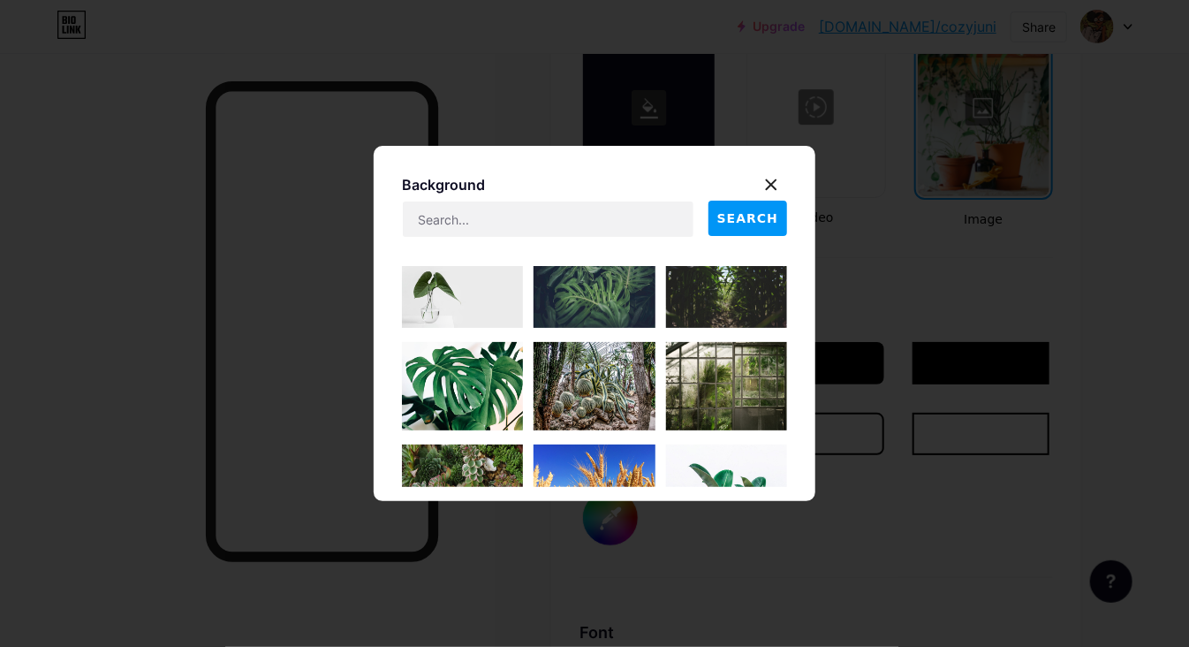
scroll to position [2562, 0]
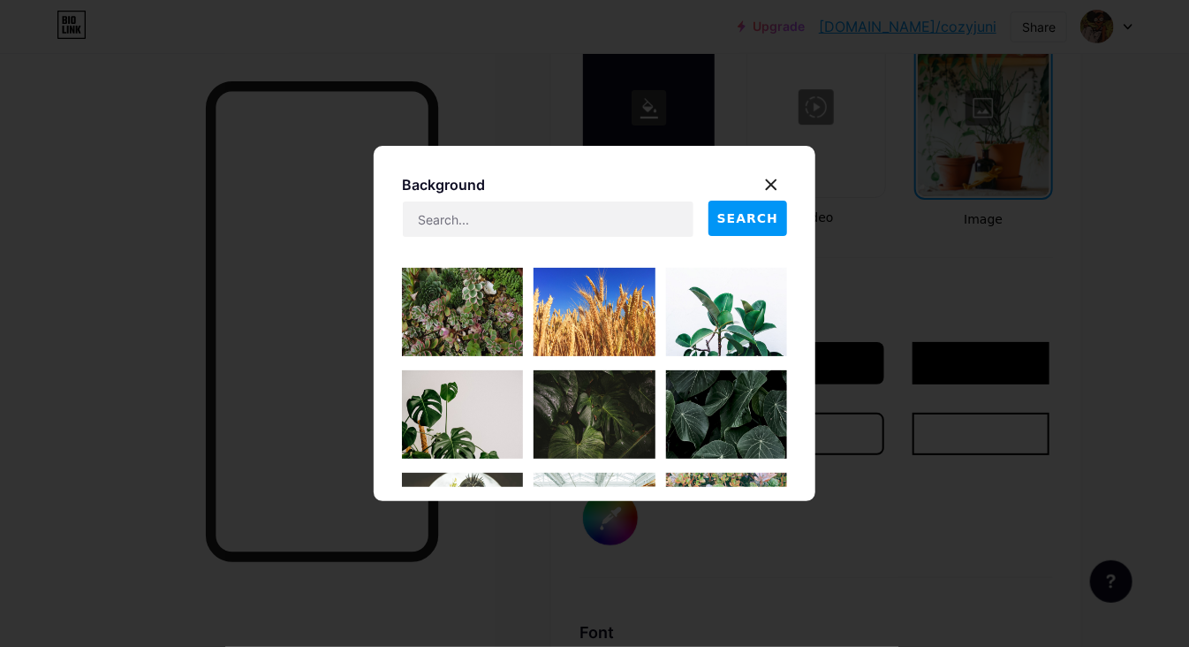
click at [470, 313] on img at bounding box center [462, 312] width 121 height 88
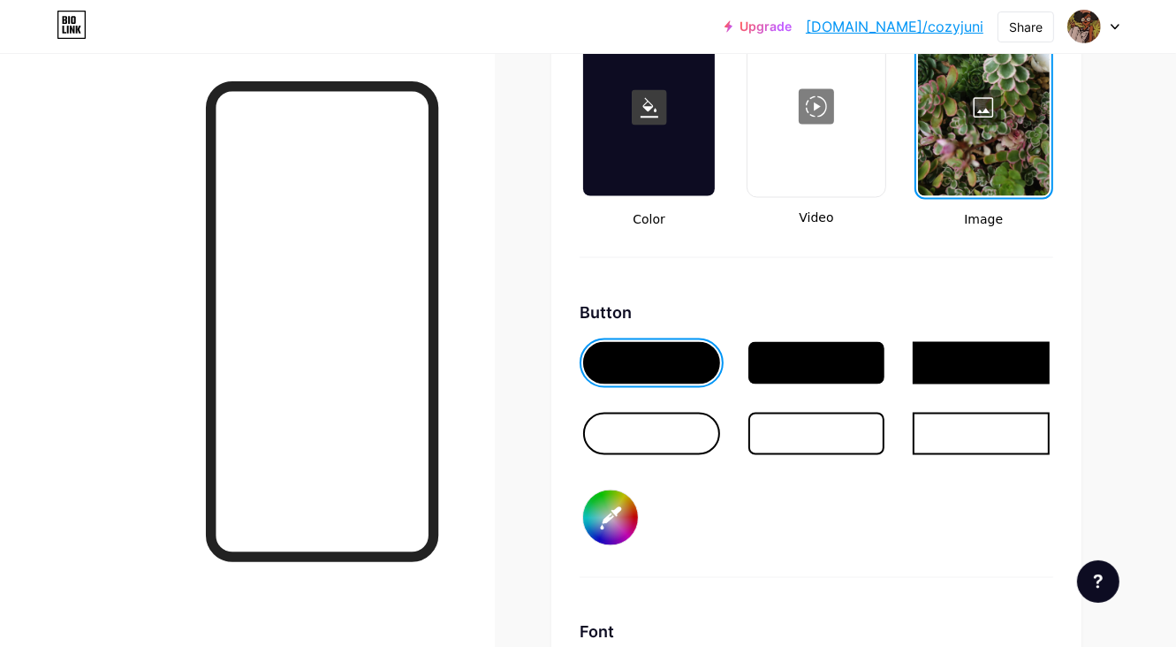
click at [979, 120] on div at bounding box center [984, 107] width 132 height 177
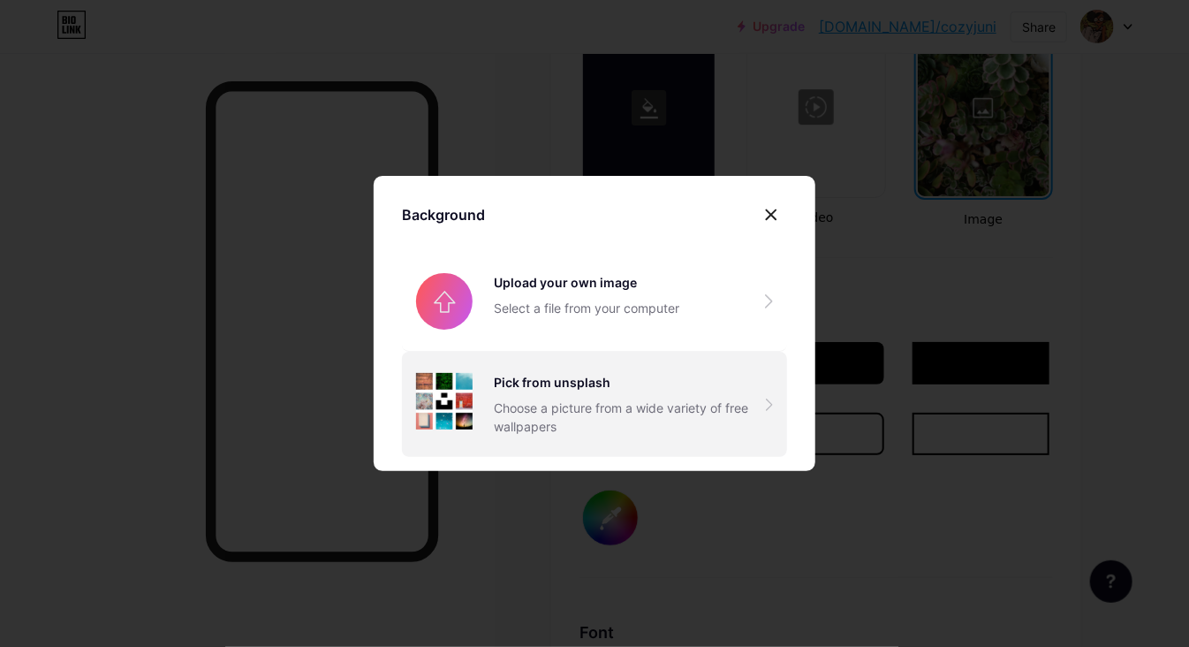
click at [581, 436] on div "Choose a picture from a wide variety of free wallpapers" at bounding box center [630, 416] width 272 height 37
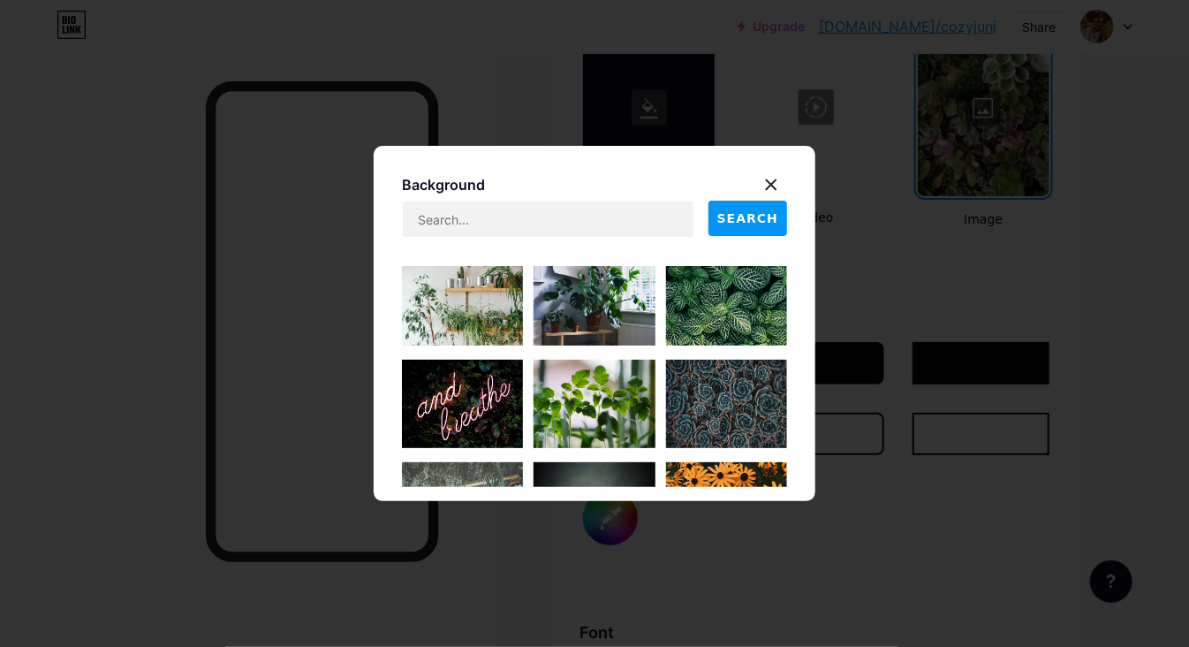
scroll to position [4506, 0]
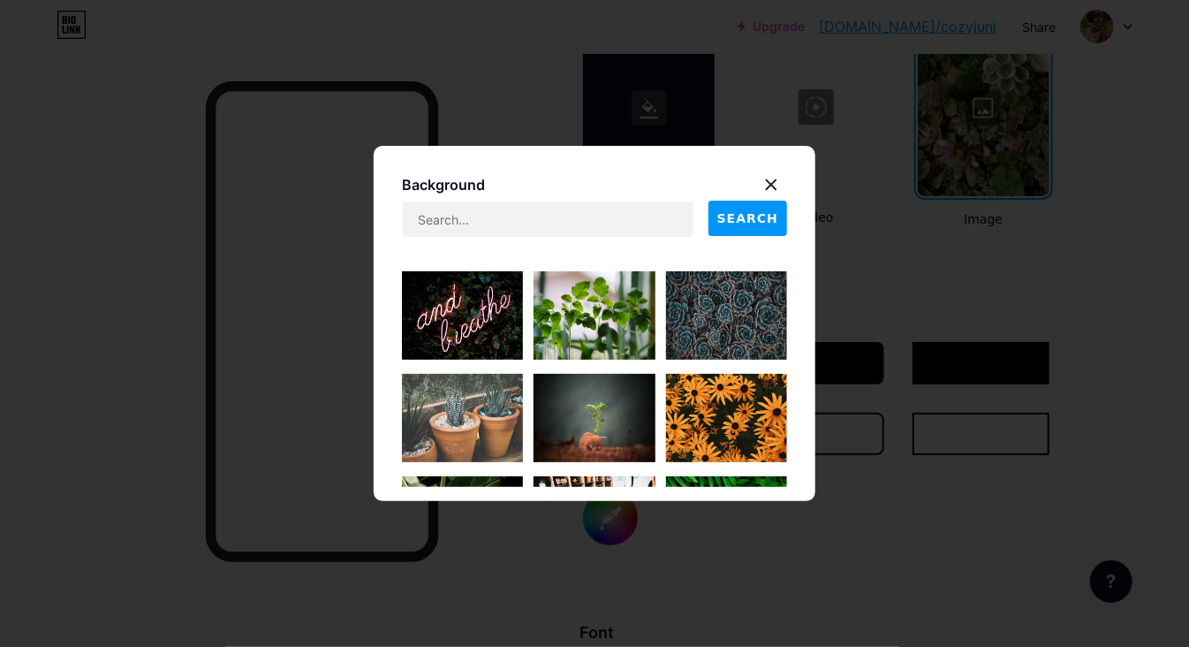
click at [479, 326] on img at bounding box center [462, 315] width 121 height 88
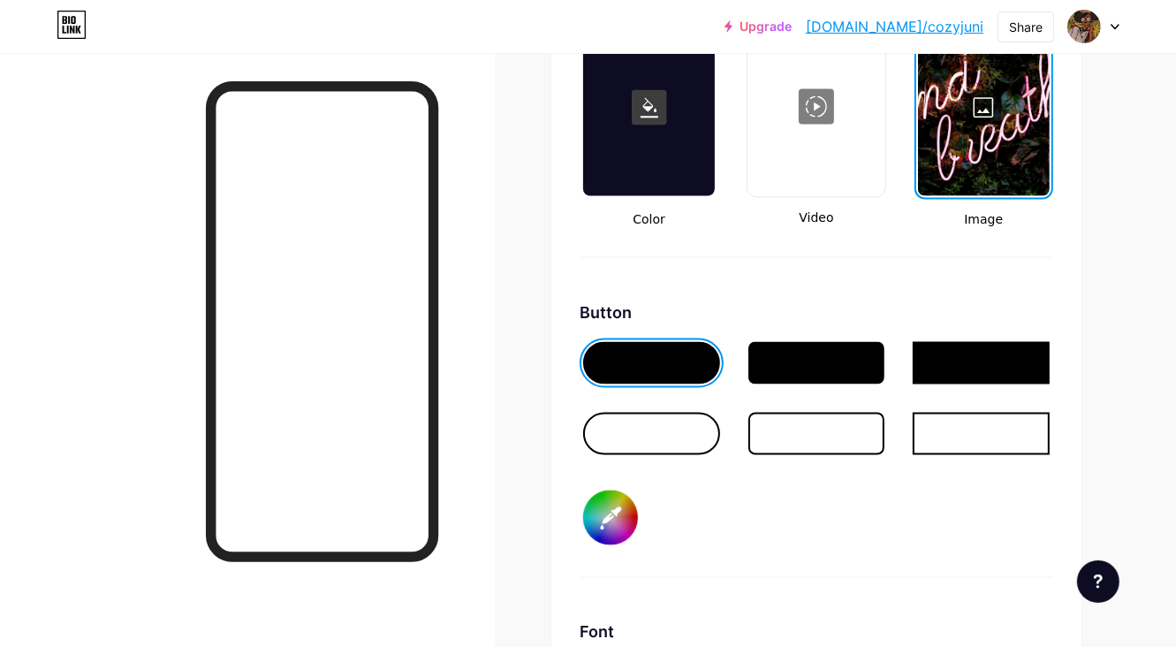
click at [986, 127] on div at bounding box center [984, 107] width 132 height 177
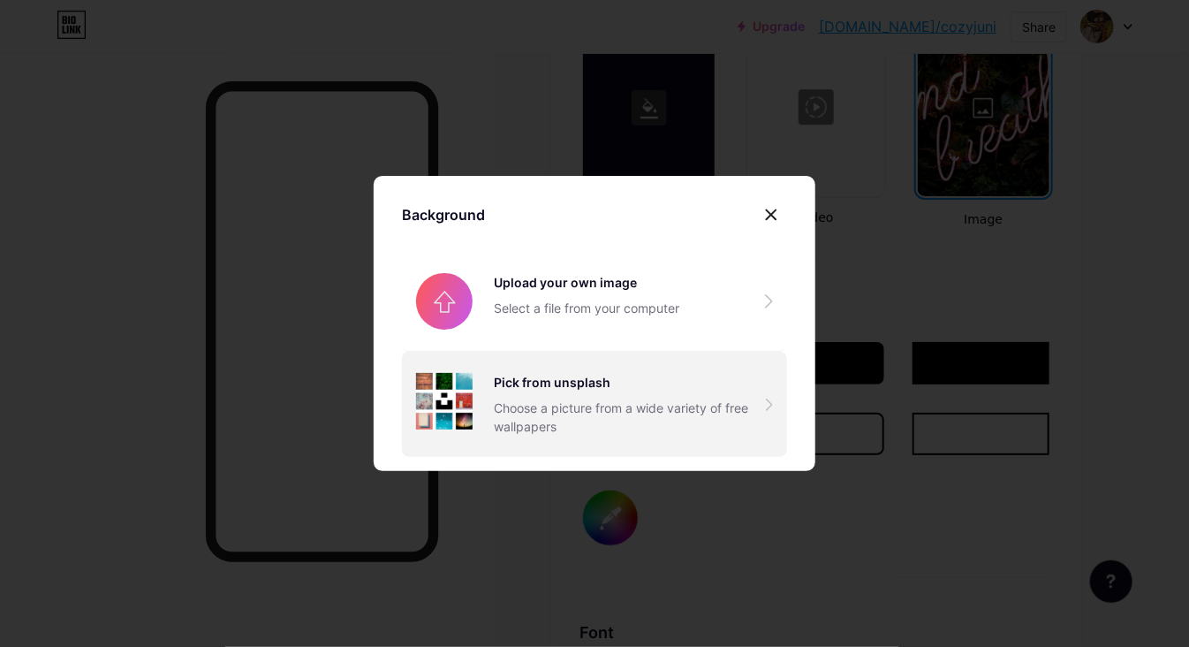
click at [681, 413] on div "Choose a picture from a wide variety of free wallpapers" at bounding box center [630, 416] width 272 height 37
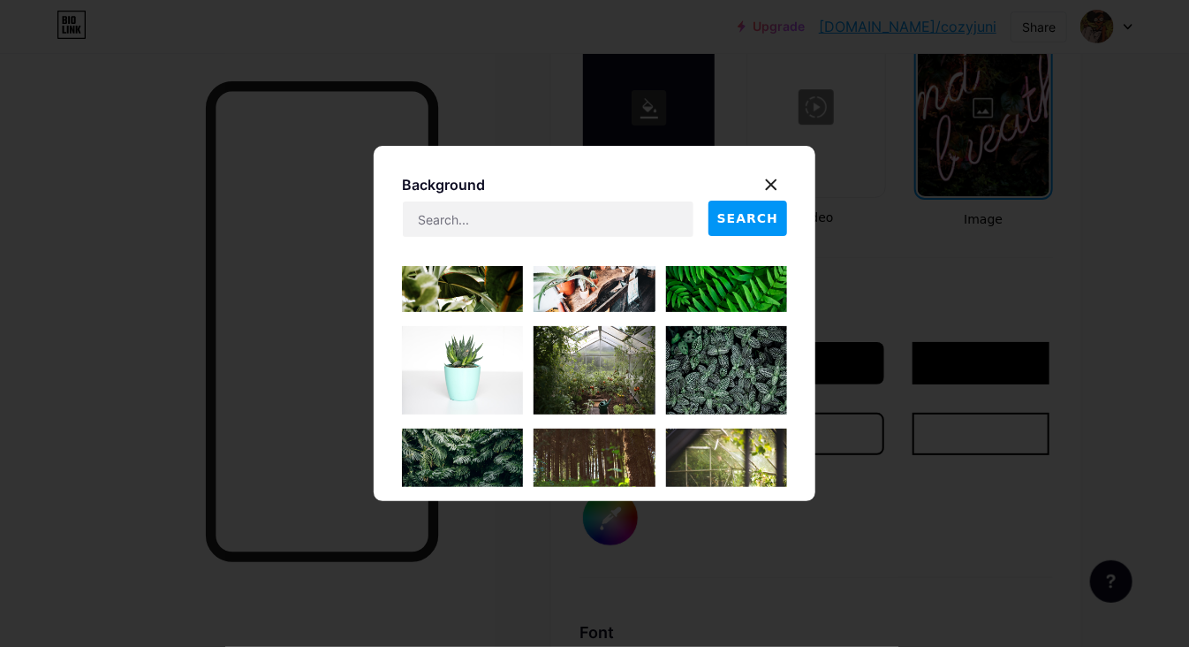
scroll to position [4860, 0]
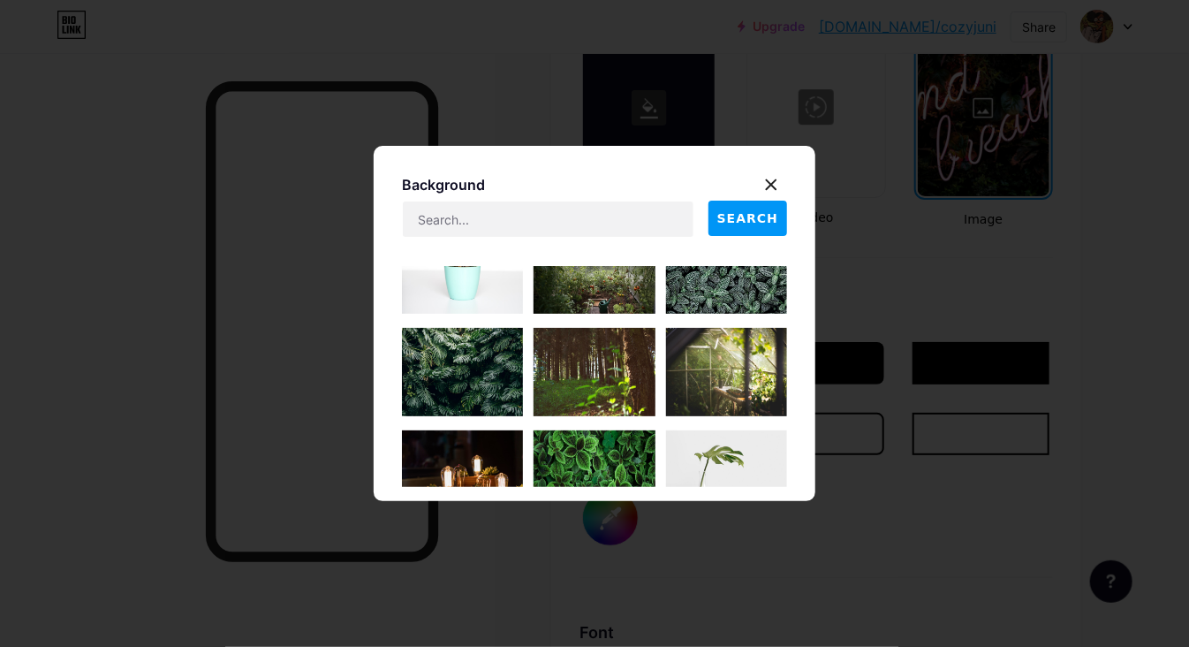
click at [587, 369] on img at bounding box center [594, 372] width 121 height 88
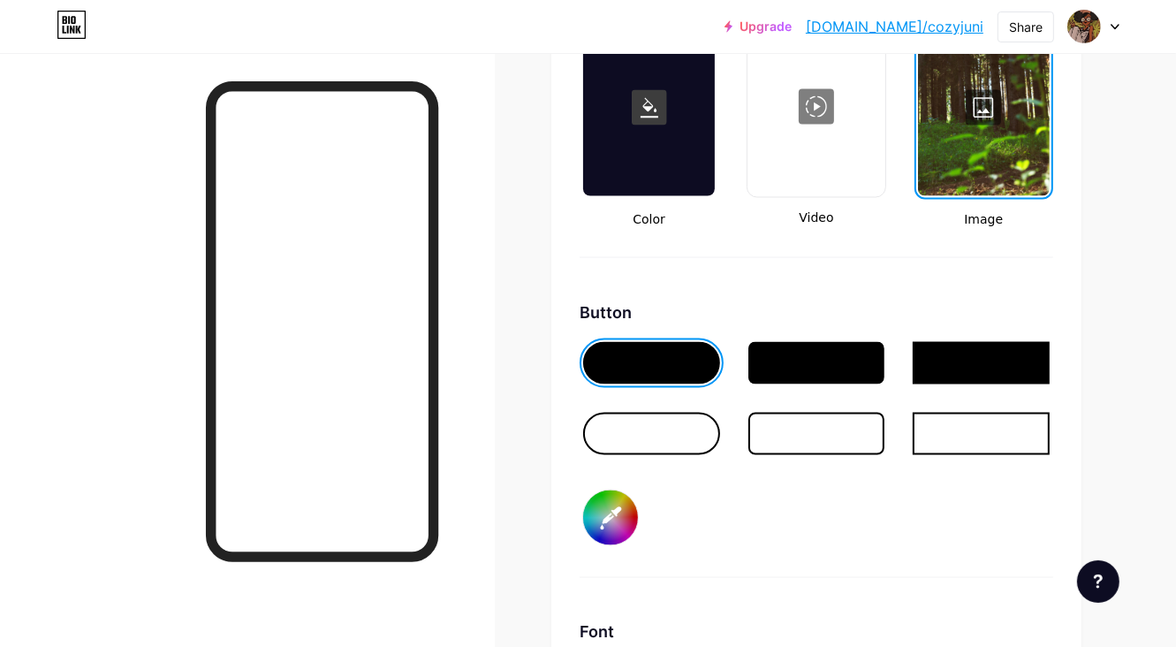
click at [979, 123] on div at bounding box center [984, 107] width 132 height 177
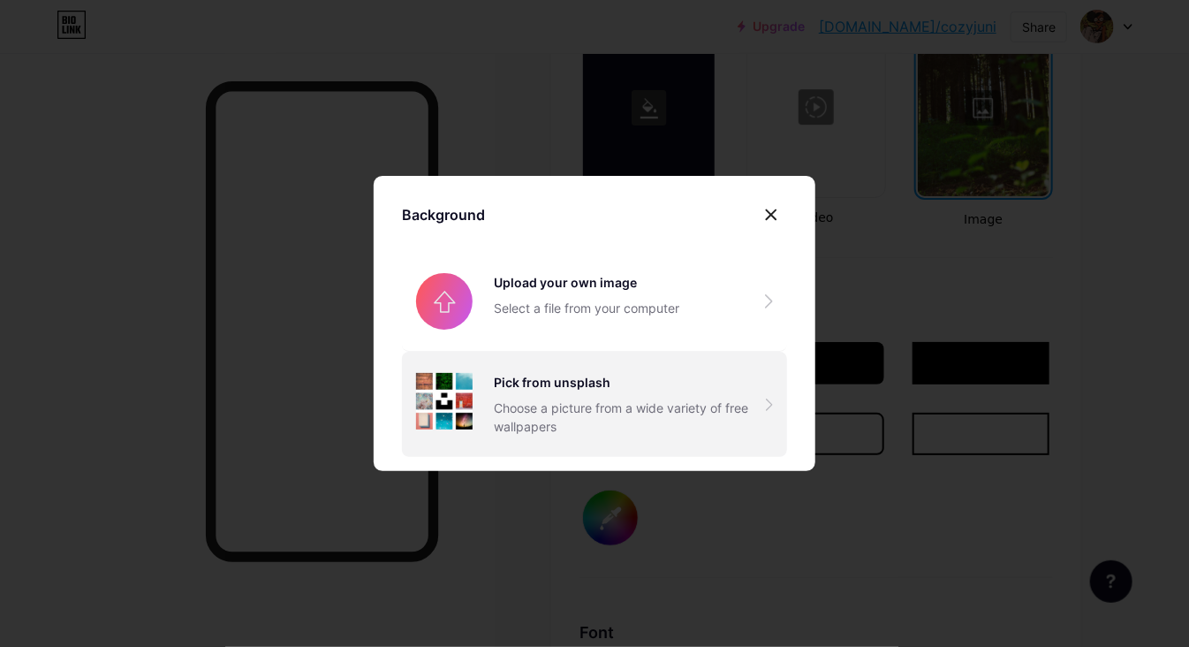
click at [601, 426] on div "Choose a picture from a wide variety of free wallpapers" at bounding box center [630, 416] width 272 height 37
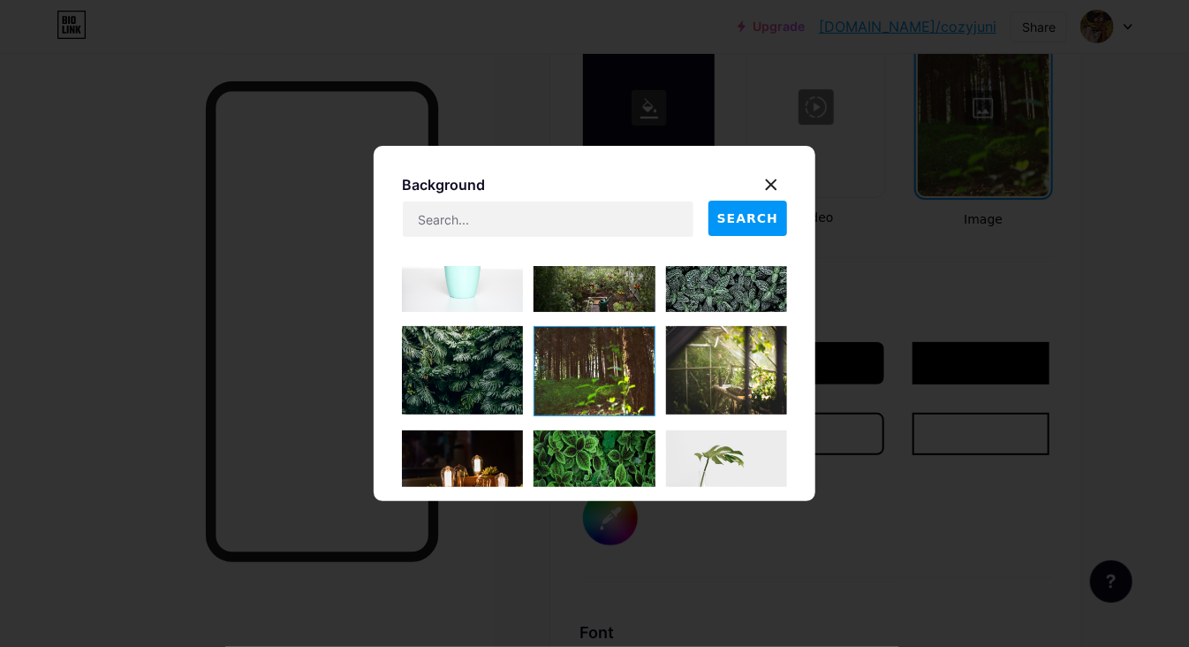
click at [716, 370] on img at bounding box center [726, 370] width 121 height 88
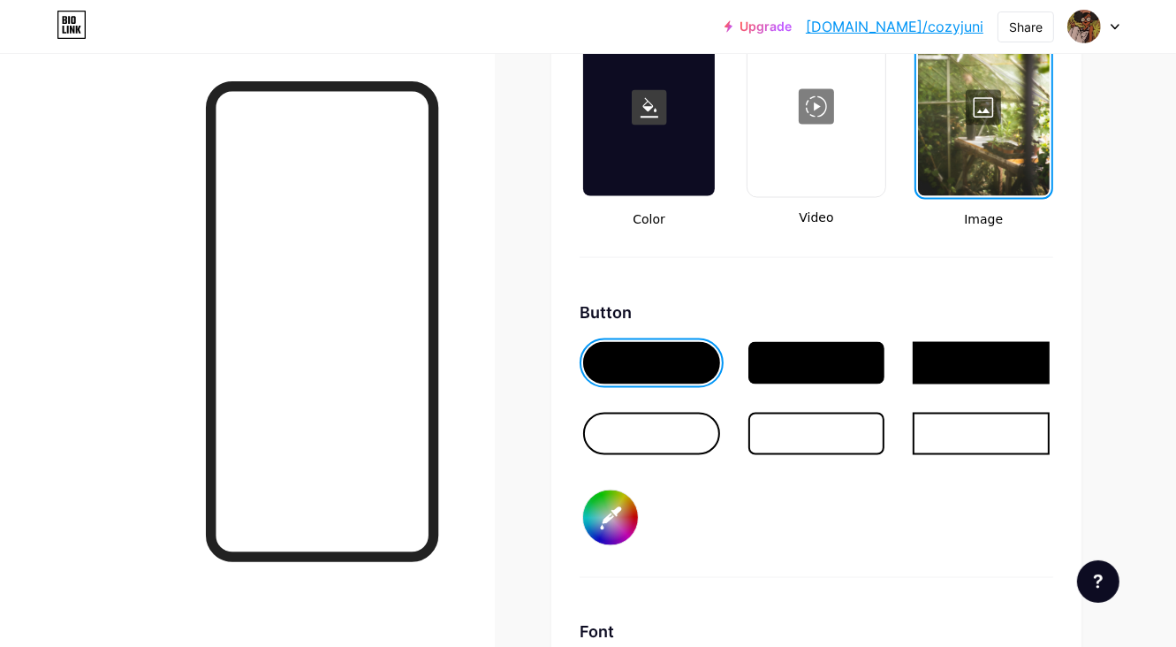
click at [982, 121] on div at bounding box center [984, 107] width 132 height 177
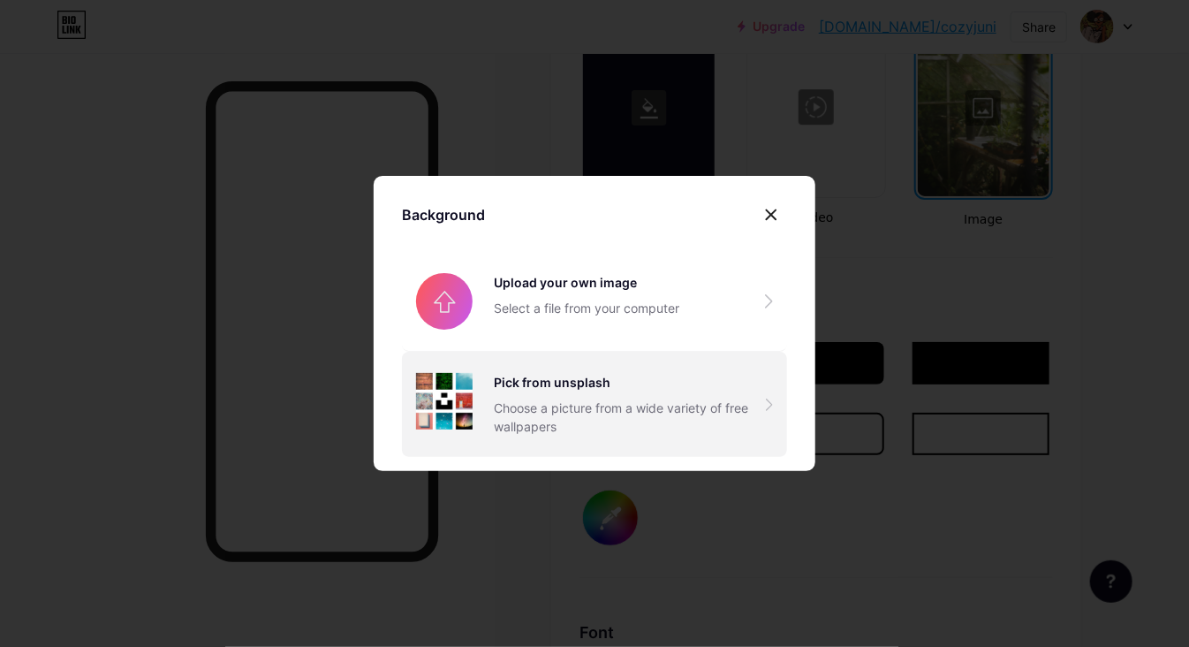
click at [608, 424] on div "Choose a picture from a wide variety of free wallpapers" at bounding box center [630, 416] width 272 height 37
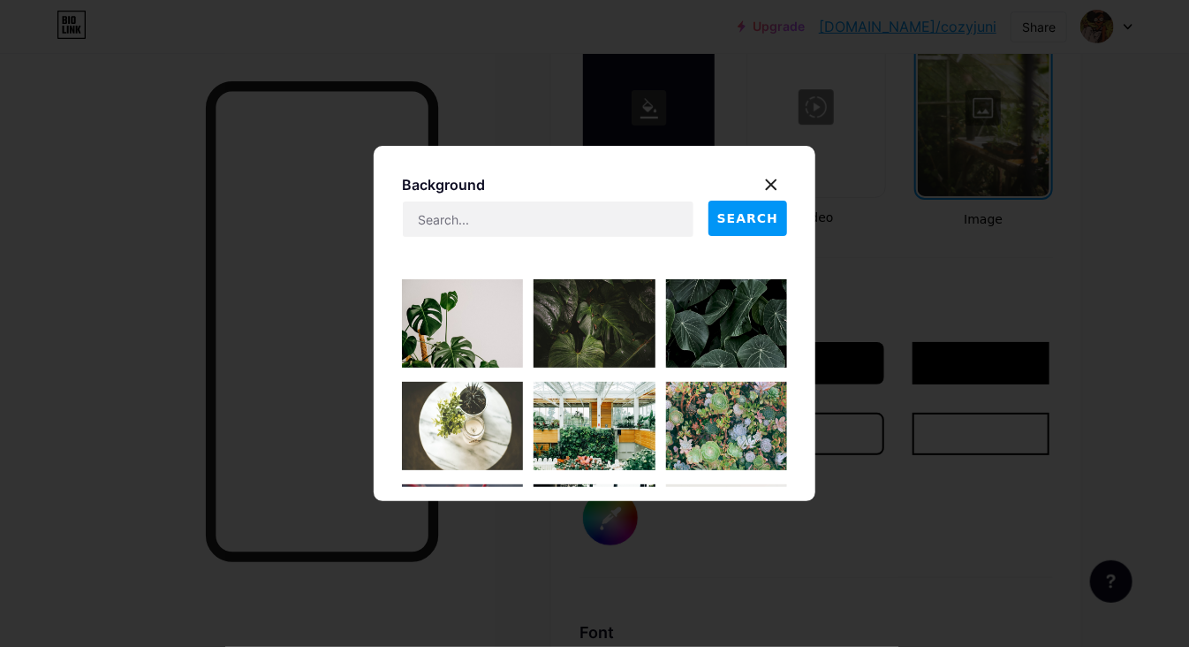
scroll to position [2651, 0]
click at [710, 420] on img at bounding box center [726, 427] width 121 height 88
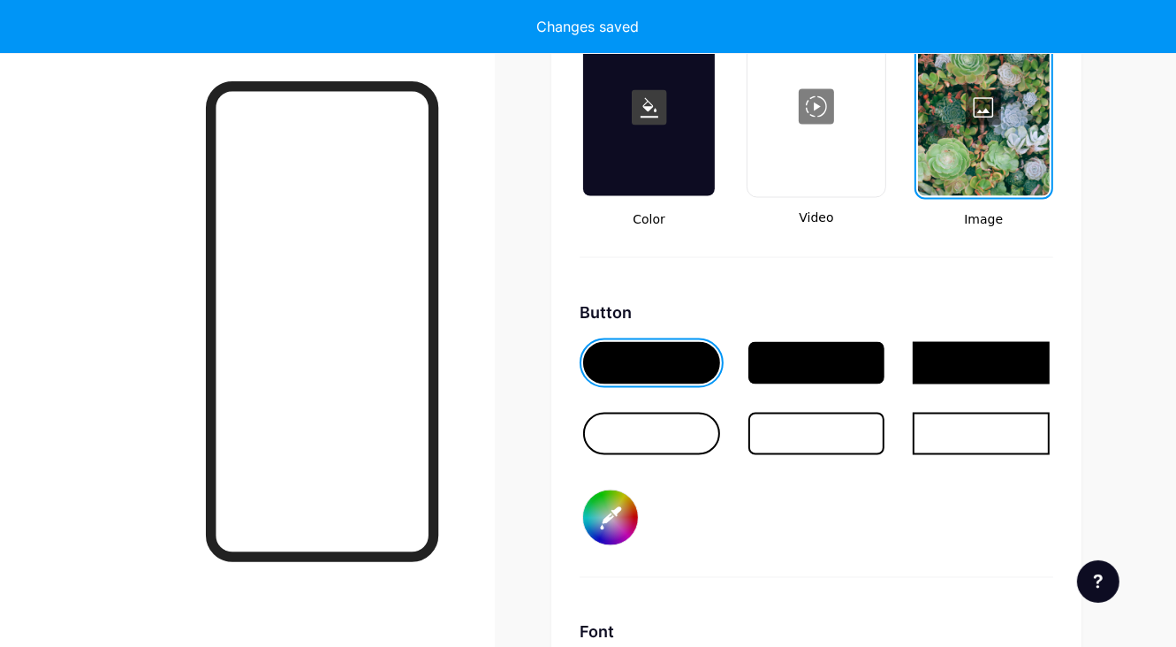
type input "#ffffff"
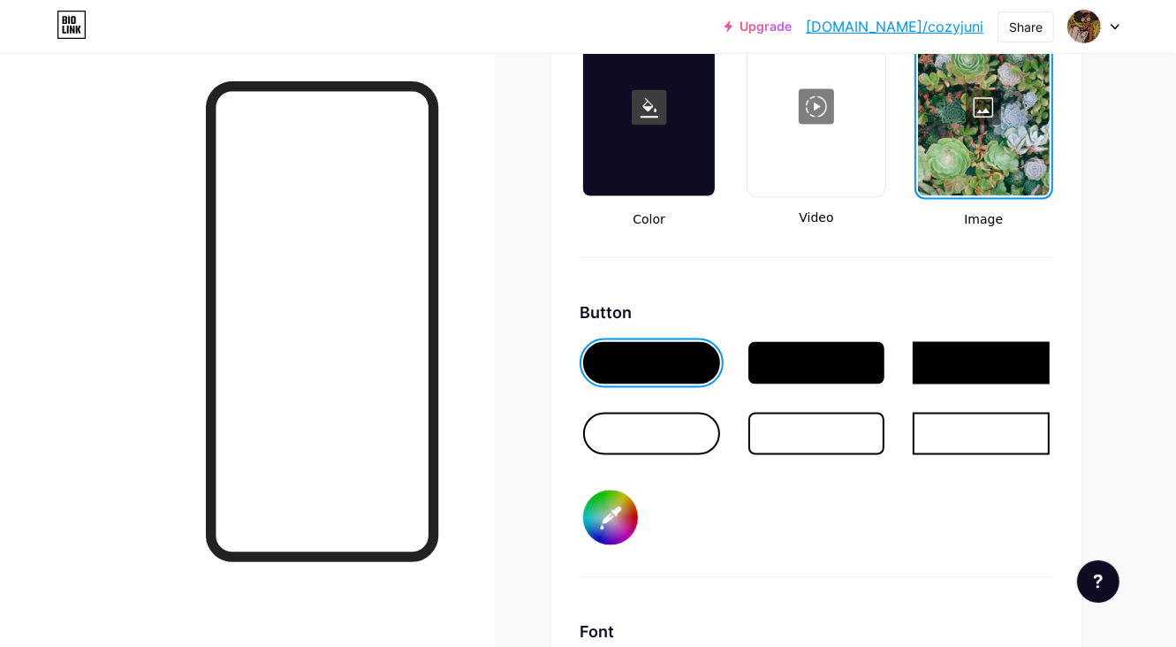
click at [983, 125] on div at bounding box center [984, 107] width 132 height 177
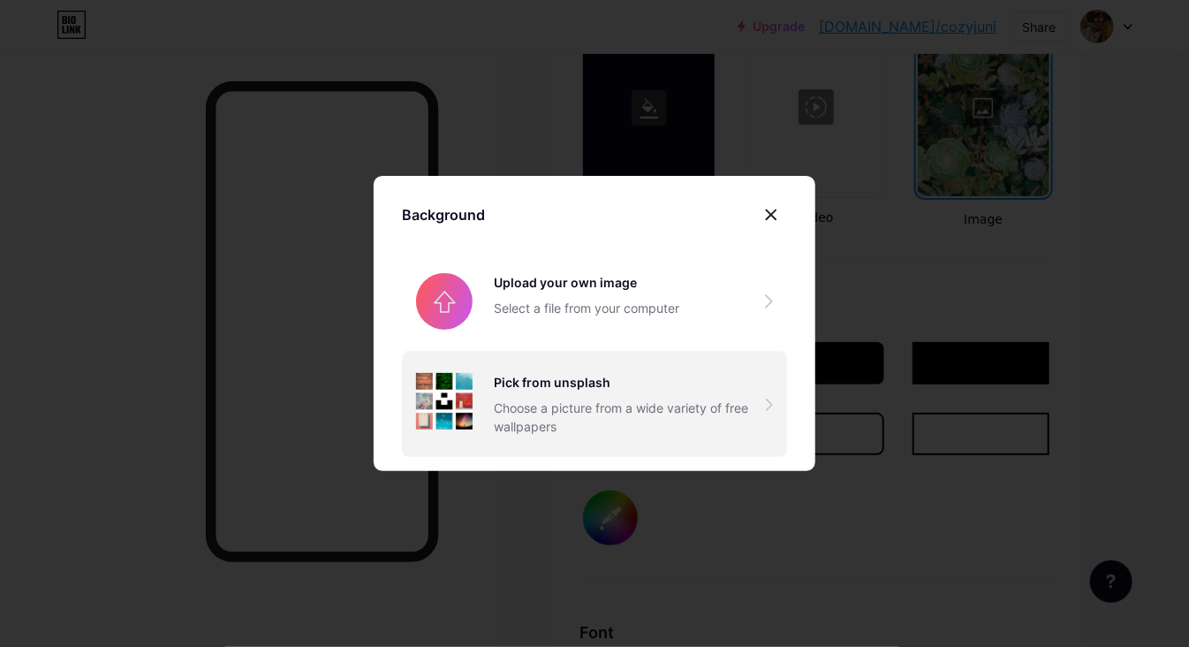
click at [603, 422] on div "Choose a picture from a wide variety of free wallpapers" at bounding box center [630, 416] width 272 height 37
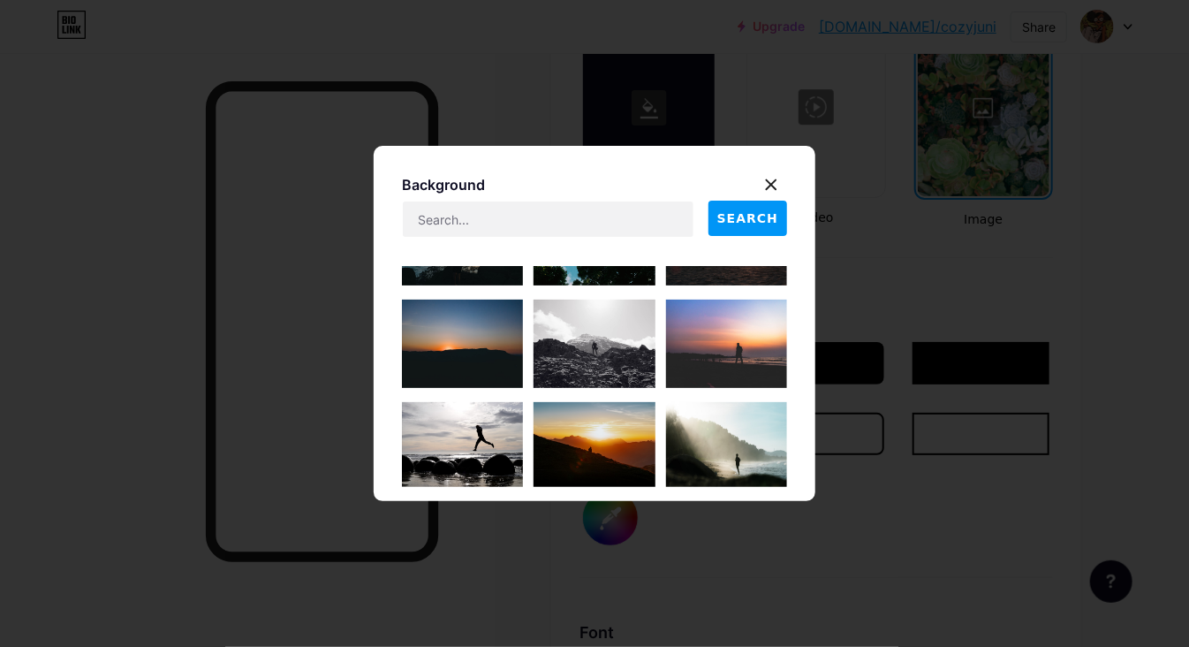
scroll to position [9985, 0]
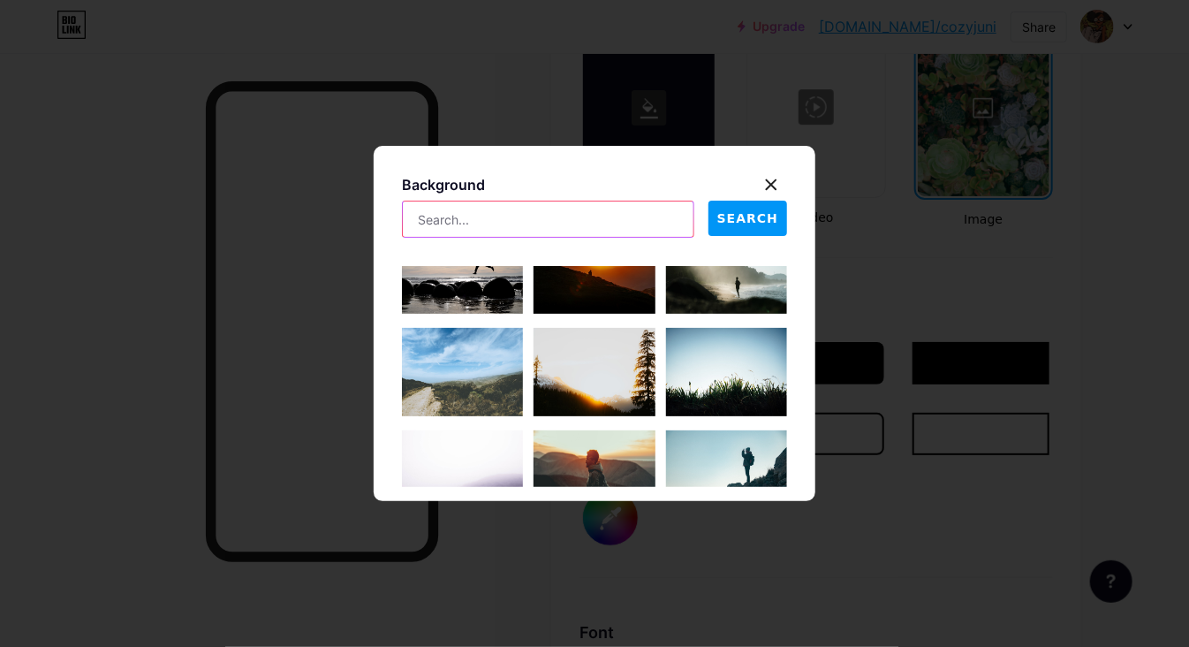
click at [496, 222] on input "text" at bounding box center [548, 218] width 291 height 35
type input "succulents"
click at [744, 205] on button "SEARCH" at bounding box center [748, 218] width 79 height 35
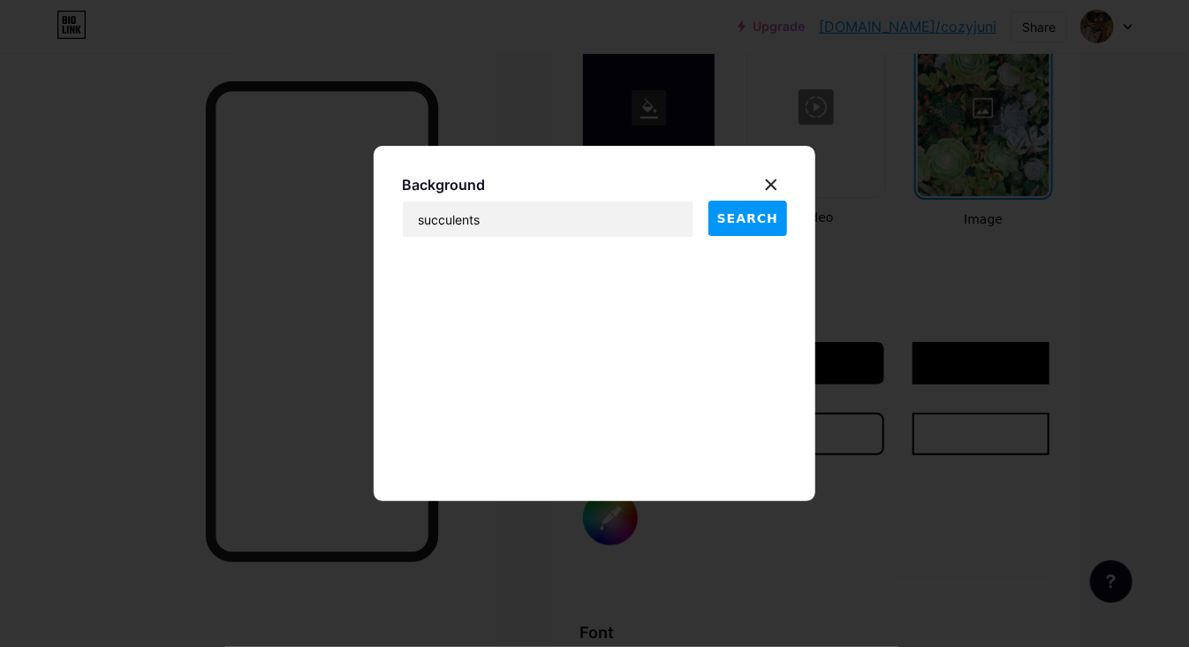
scroll to position [16179, 0]
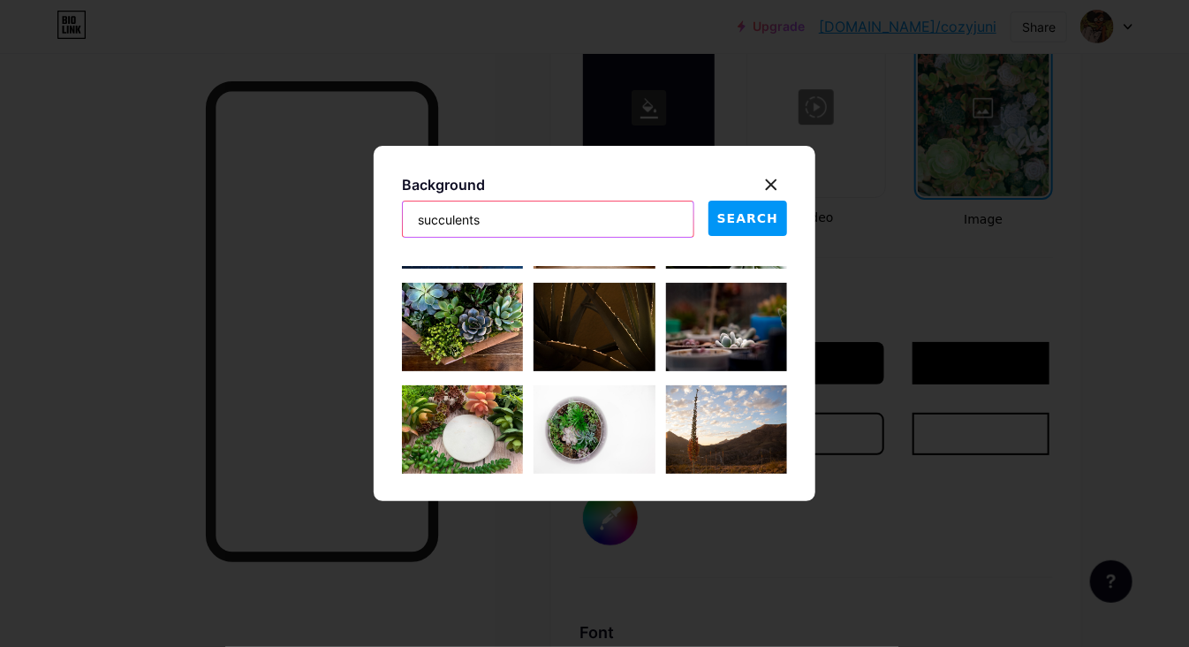
drag, startPoint x: 563, startPoint y: 230, endPoint x: 361, endPoint y: 232, distance: 202.3
click at [363, 238] on div "Background succulents SEARCH" at bounding box center [594, 323] width 1189 height 647
type input "flower field"
click at [739, 209] on button "SEARCH" at bounding box center [748, 218] width 79 height 35
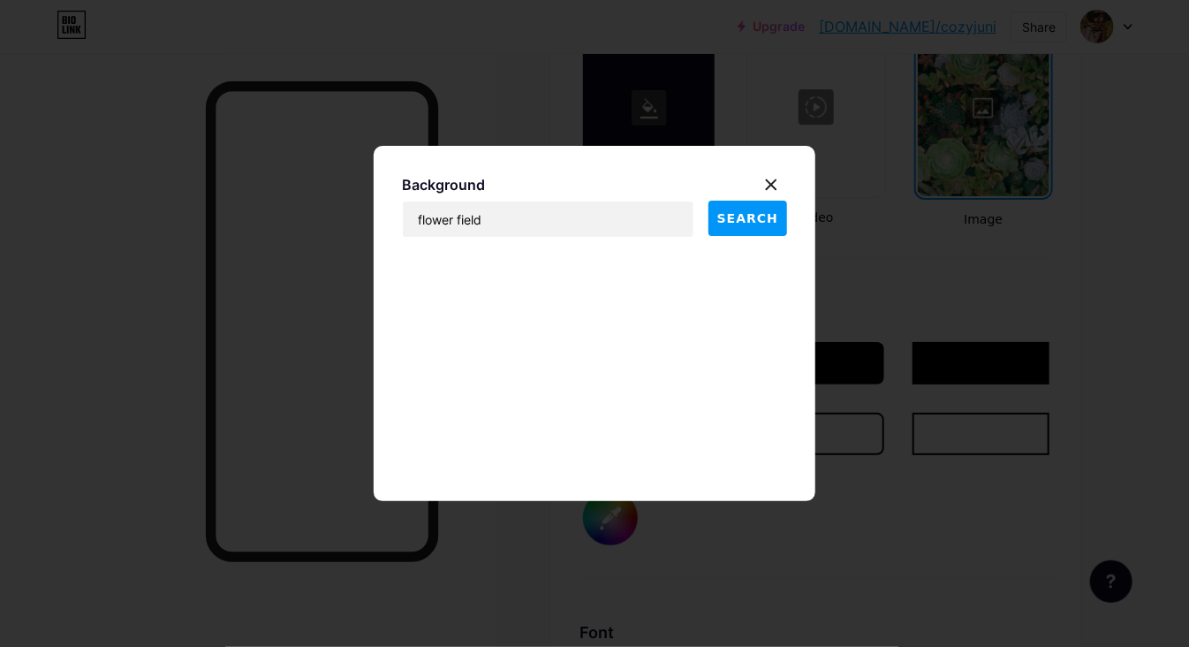
scroll to position [18123, 0]
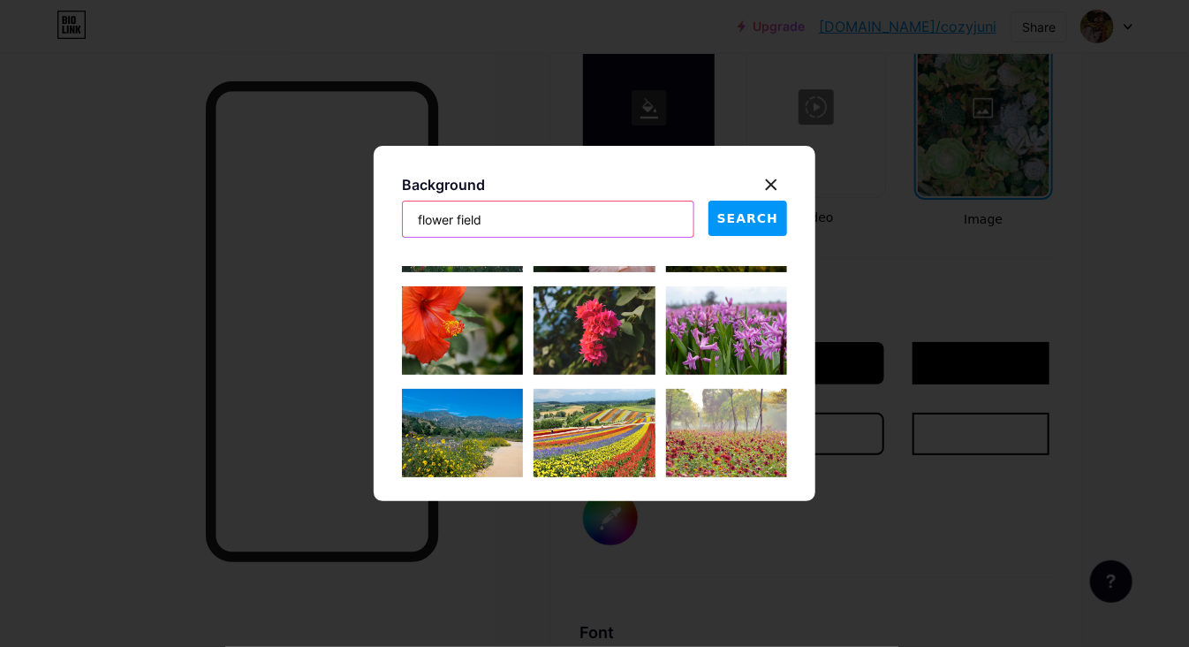
drag, startPoint x: 558, startPoint y: 220, endPoint x: 396, endPoint y: 226, distance: 162.7
click at [396, 226] on div "Background flower field SEARCH" at bounding box center [595, 323] width 442 height 355
click at [739, 224] on span "SEARCH" at bounding box center [747, 218] width 61 height 19
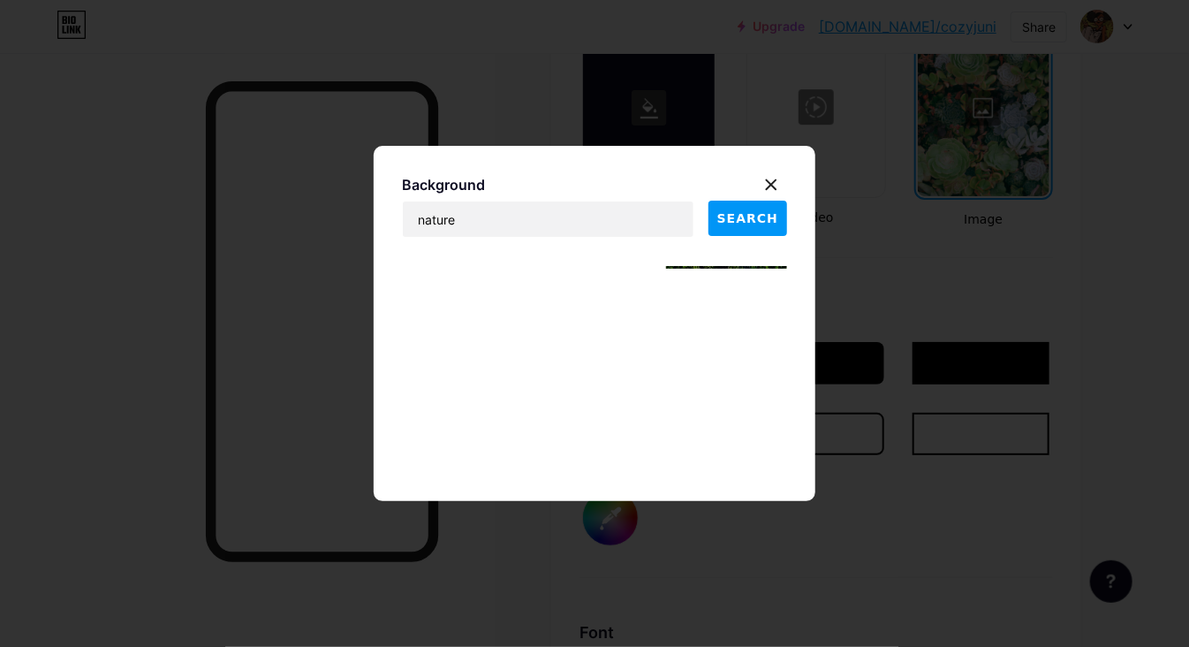
scroll to position [12490, 0]
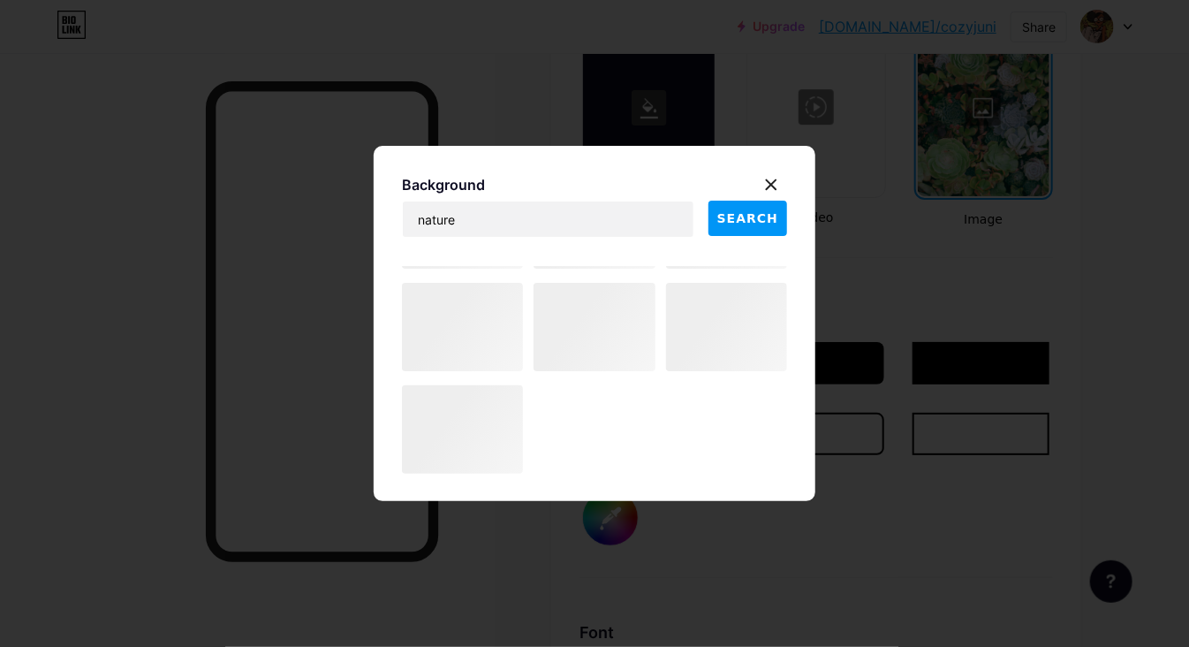
click at [739, 213] on span "SEARCH" at bounding box center [747, 218] width 61 height 19
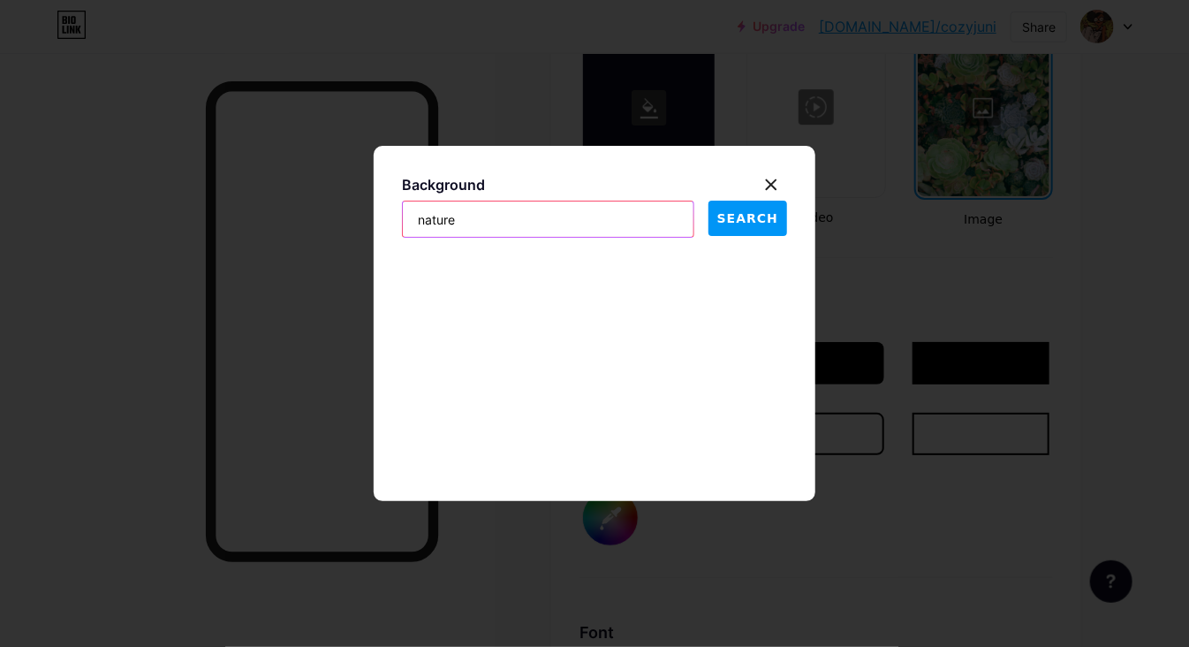
click at [515, 219] on input "nature" at bounding box center [548, 218] width 291 height 35
type input "n"
type input "plant"
click at [733, 208] on button "SEARCH" at bounding box center [748, 218] width 79 height 35
click at [763, 218] on span "SEARCH" at bounding box center [747, 218] width 61 height 19
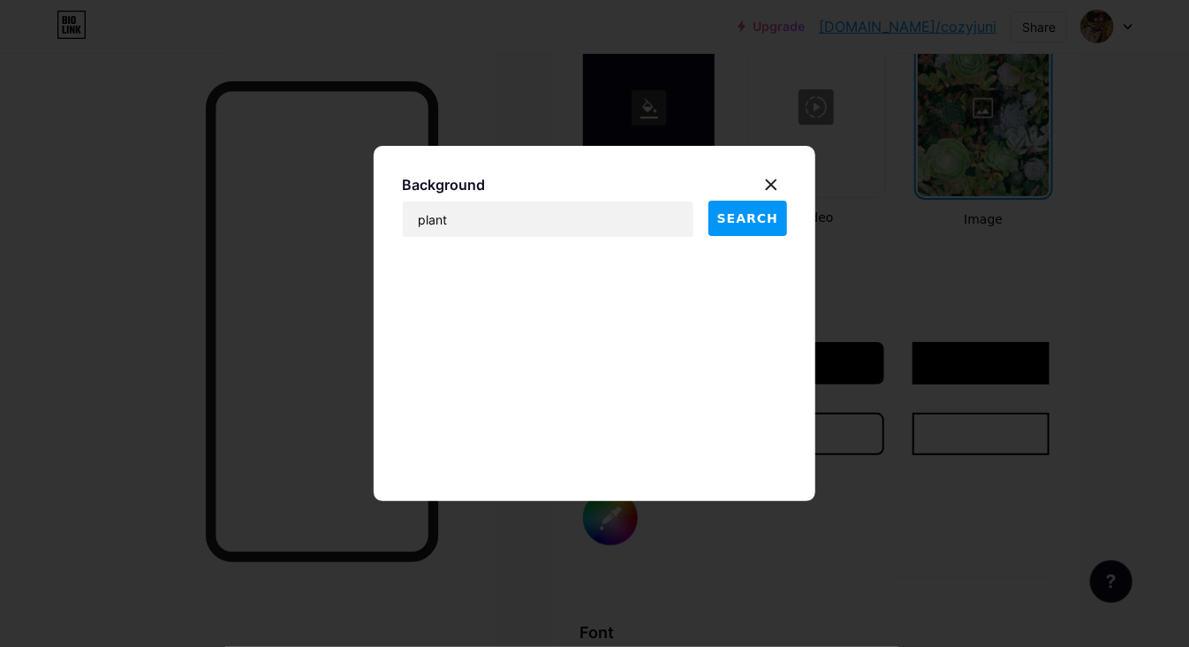
click at [755, 223] on span "SEARCH" at bounding box center [747, 218] width 61 height 19
click at [773, 186] on icon at bounding box center [772, 185] width 10 height 10
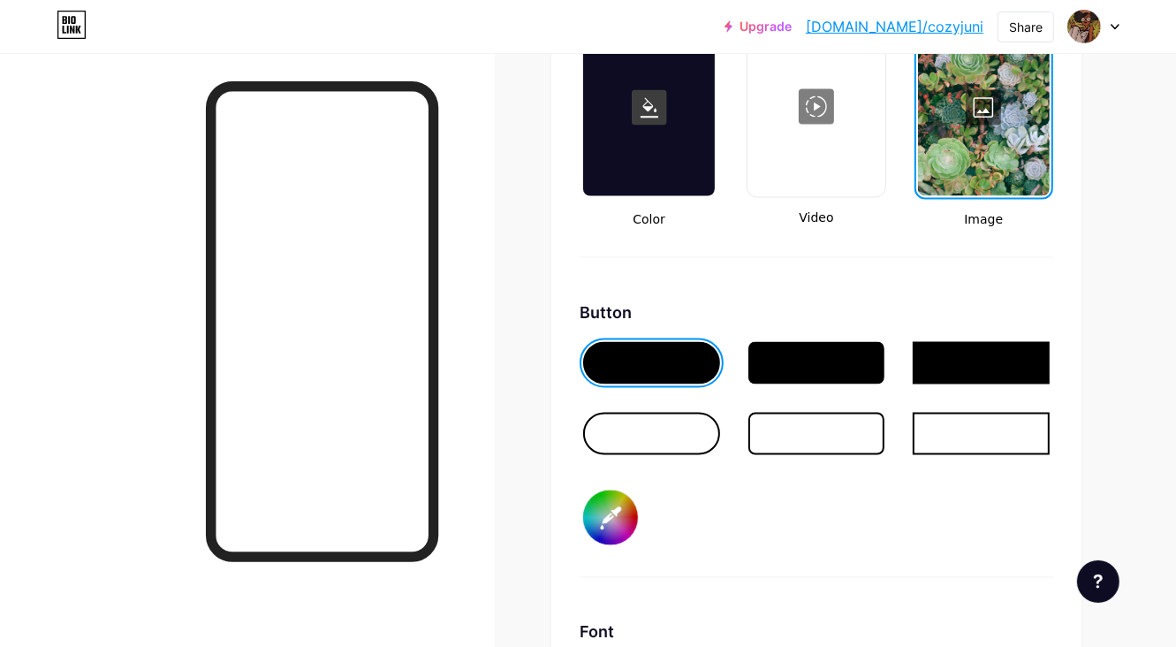
click at [981, 113] on div at bounding box center [984, 107] width 132 height 177
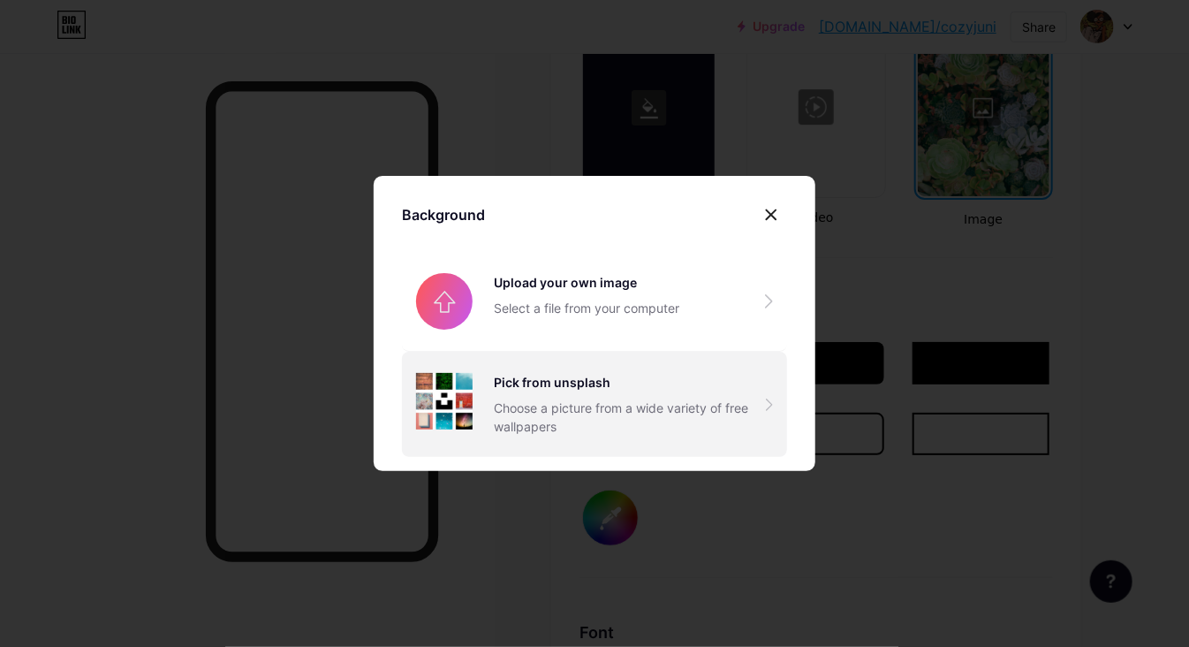
click at [565, 386] on div "Pick from unsplash" at bounding box center [630, 382] width 272 height 19
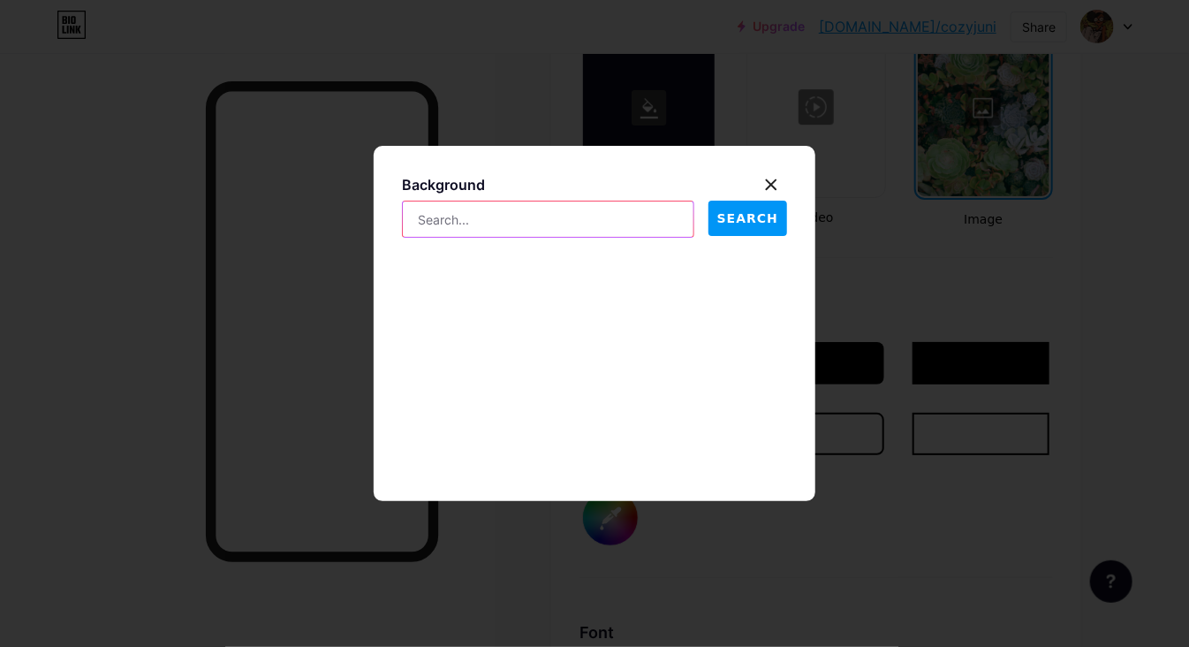
click at [574, 221] on input "text" at bounding box center [548, 218] width 291 height 35
type input "pano"
click at [774, 186] on icon at bounding box center [772, 185] width 10 height 10
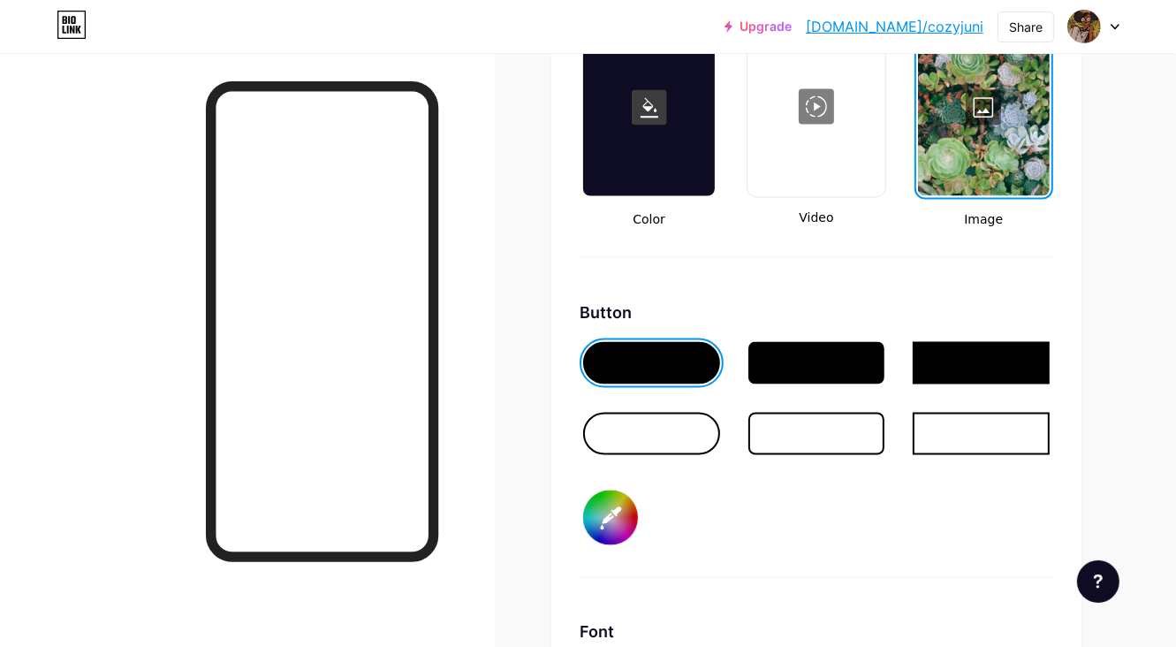
click at [979, 123] on div at bounding box center [984, 107] width 132 height 177
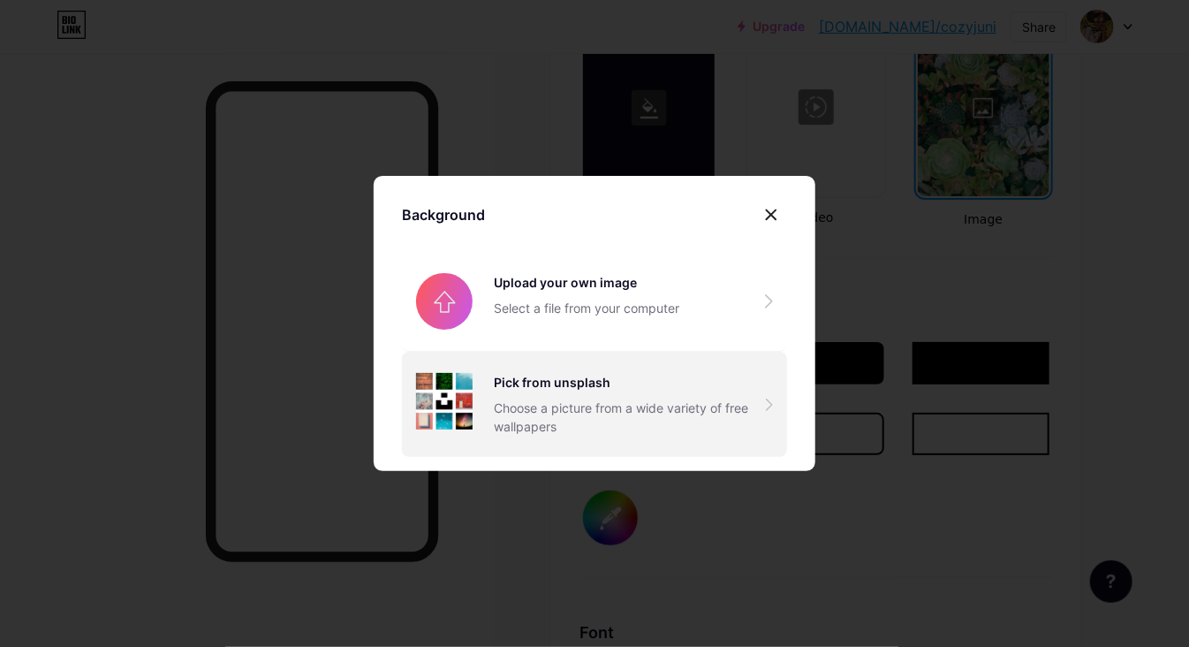
click at [527, 421] on div "Choose a picture from a wide variety of free wallpapers" at bounding box center [630, 416] width 272 height 37
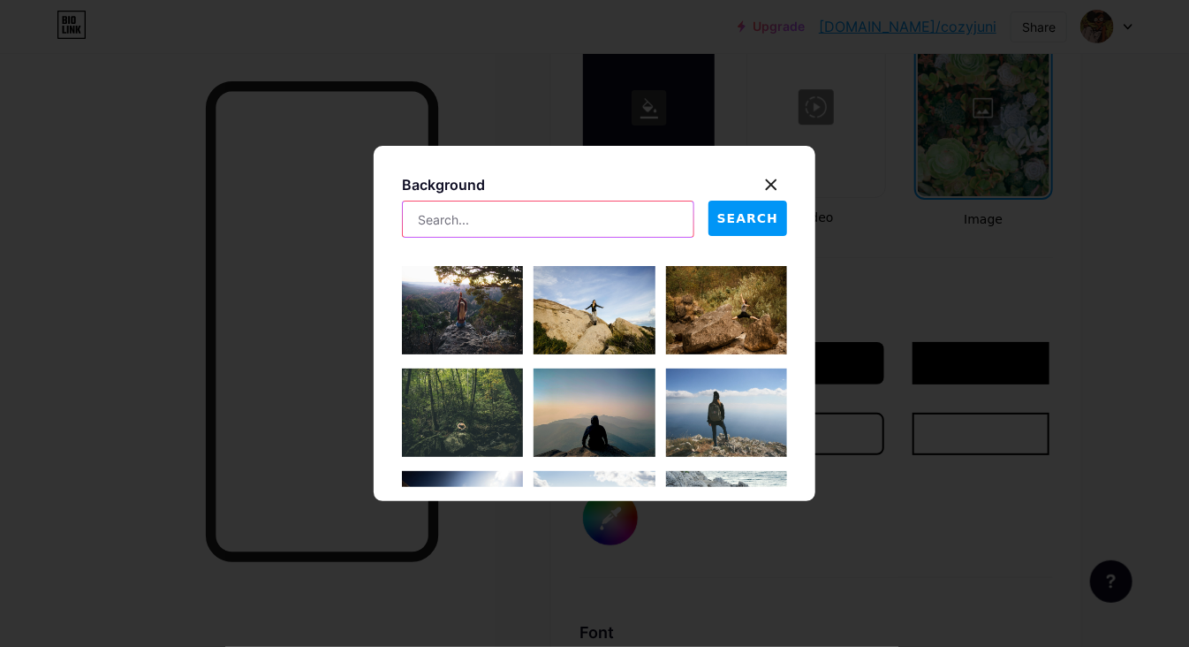
click at [484, 222] on input "text" at bounding box center [548, 218] width 291 height 35
type input "plant"
click at [740, 222] on span "SEARCH" at bounding box center [747, 218] width 61 height 19
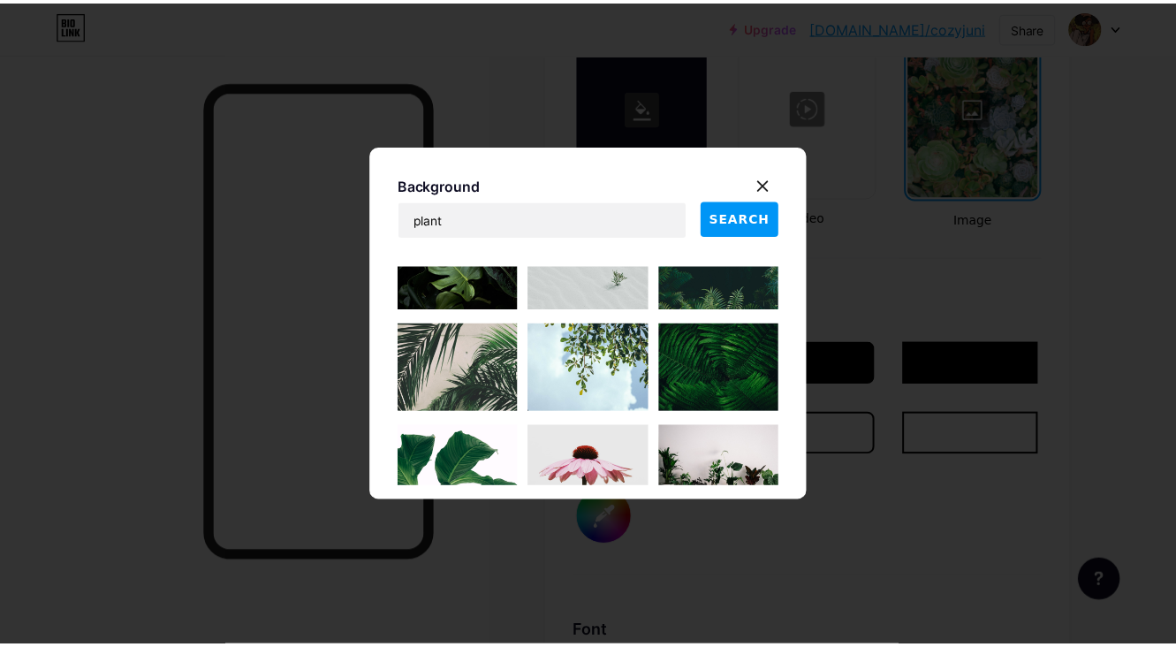
scroll to position [1510, 0]
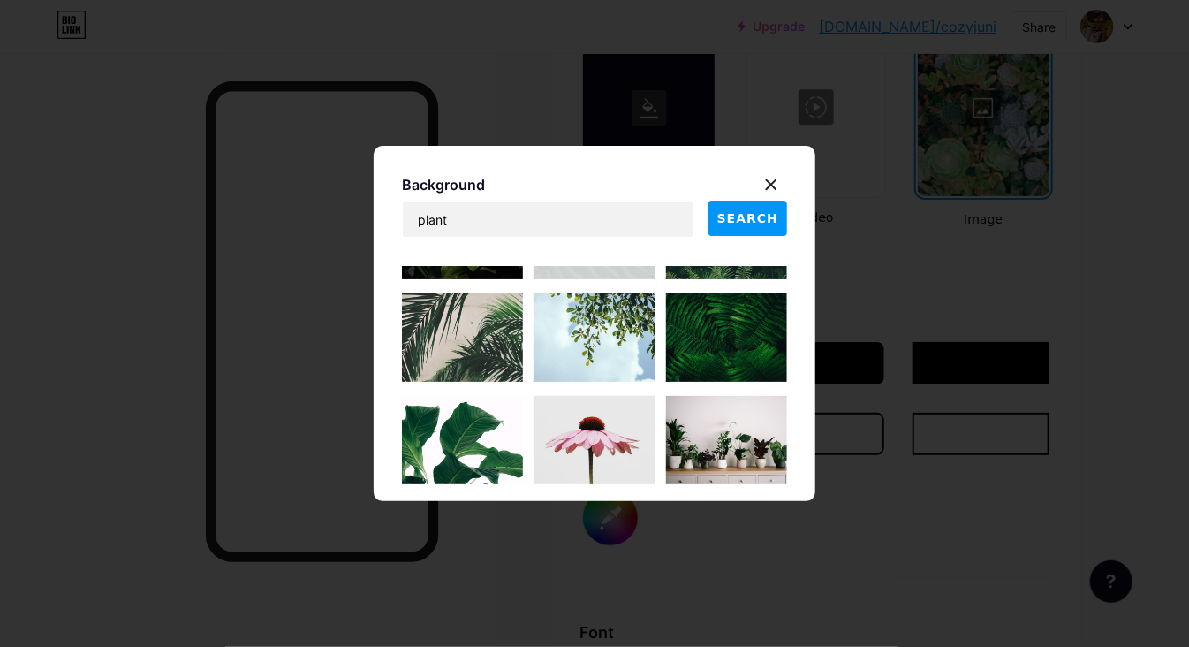
click at [579, 338] on img at bounding box center [594, 337] width 121 height 88
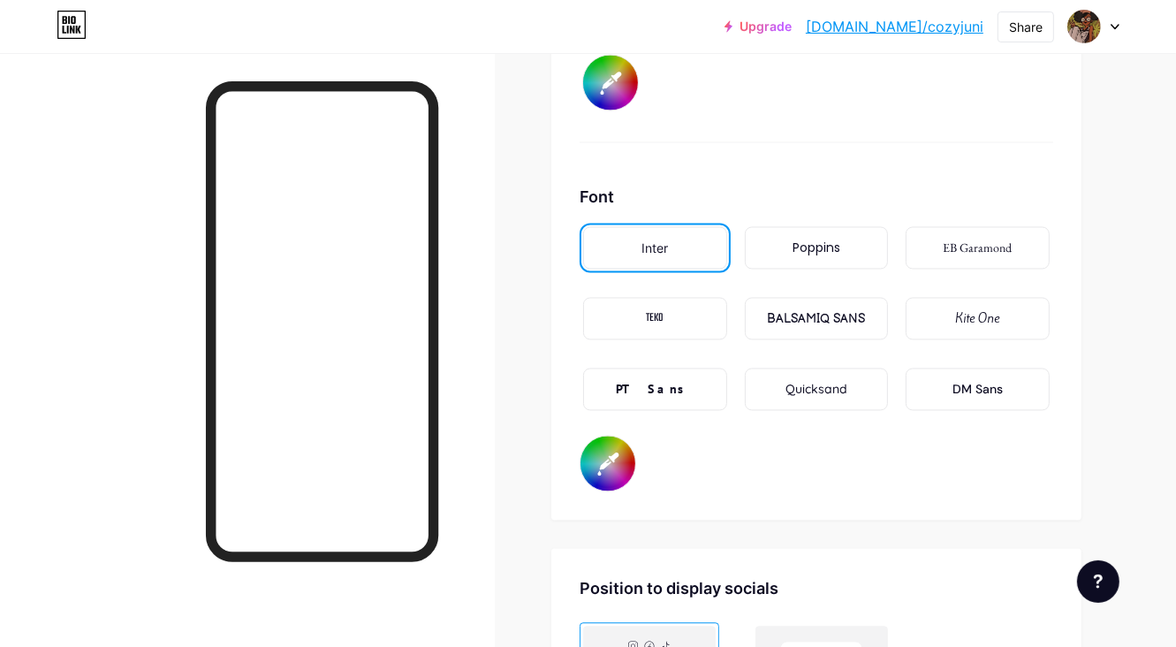
scroll to position [2916, 0]
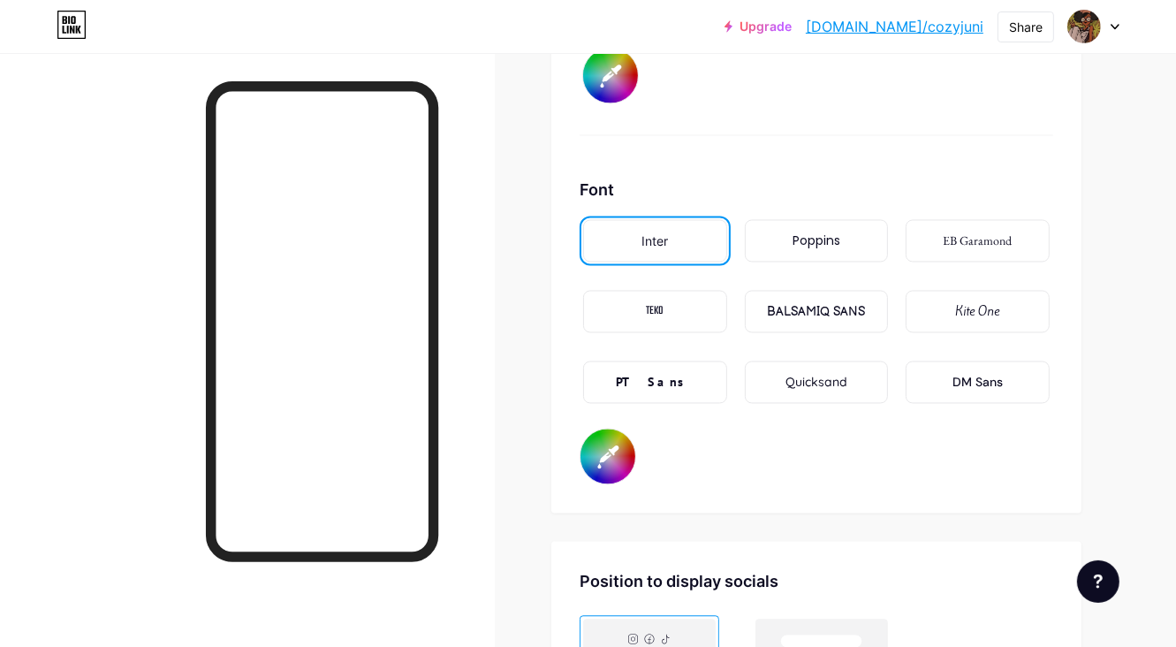
click at [604, 476] on input "#ffffff" at bounding box center [608, 456] width 55 height 55
type input "#fdfcfc"
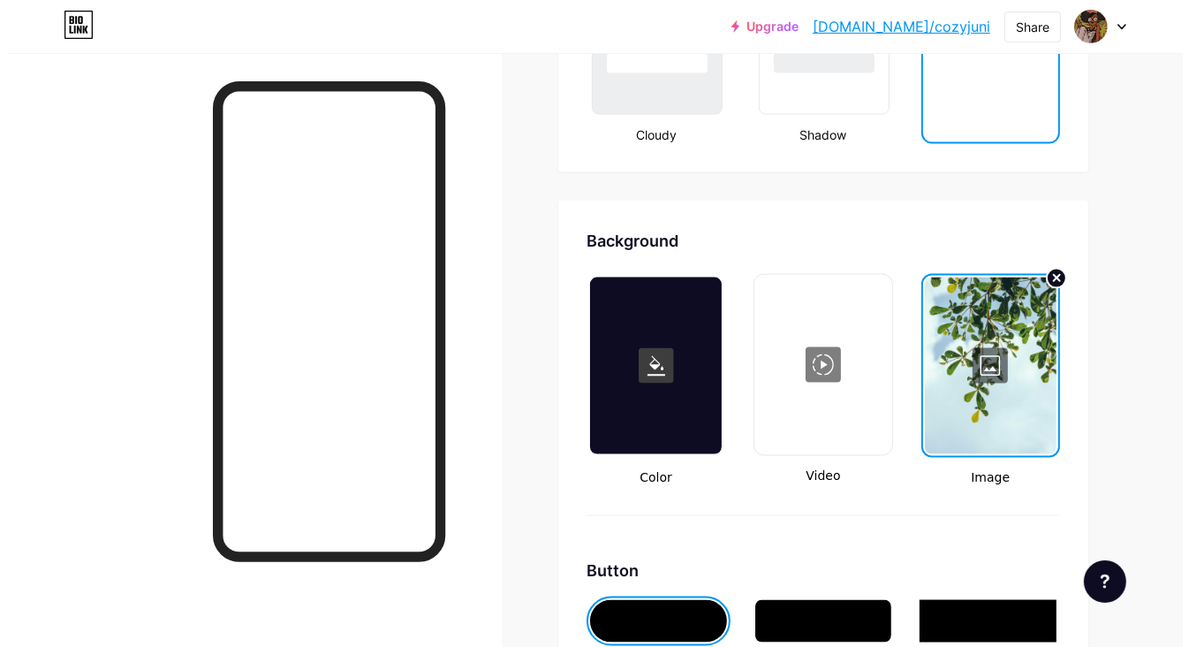
scroll to position [2209, 0]
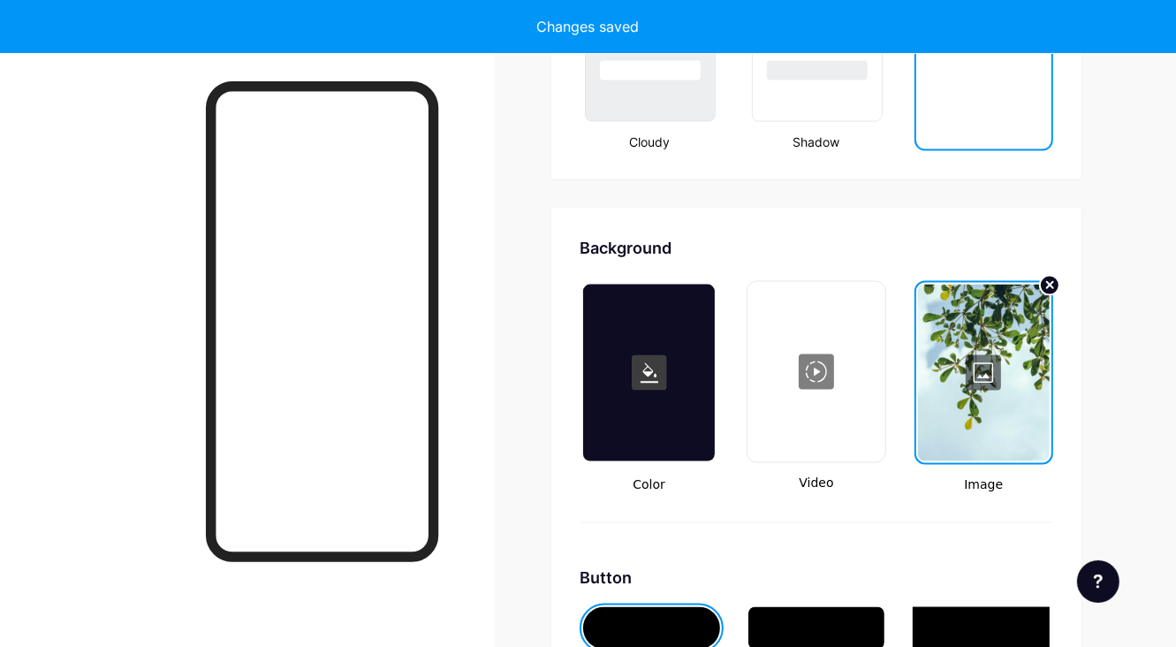
click at [979, 395] on div at bounding box center [984, 373] width 132 height 177
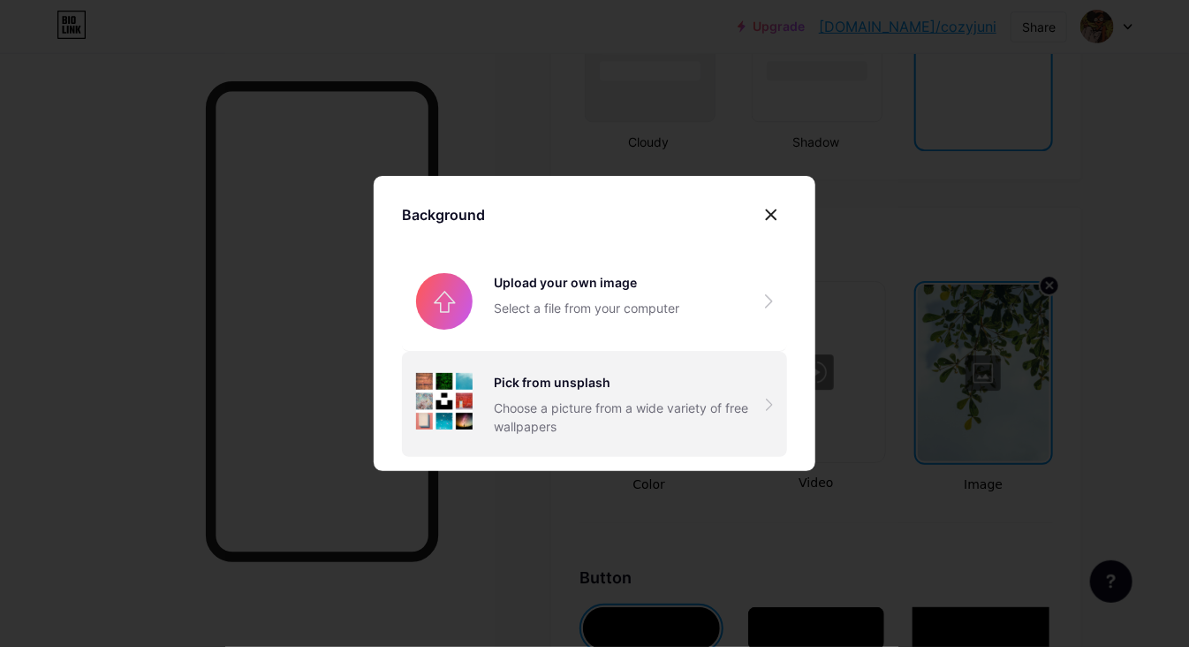
click at [657, 427] on div "Choose a picture from a wide variety of free wallpapers" at bounding box center [630, 416] width 272 height 37
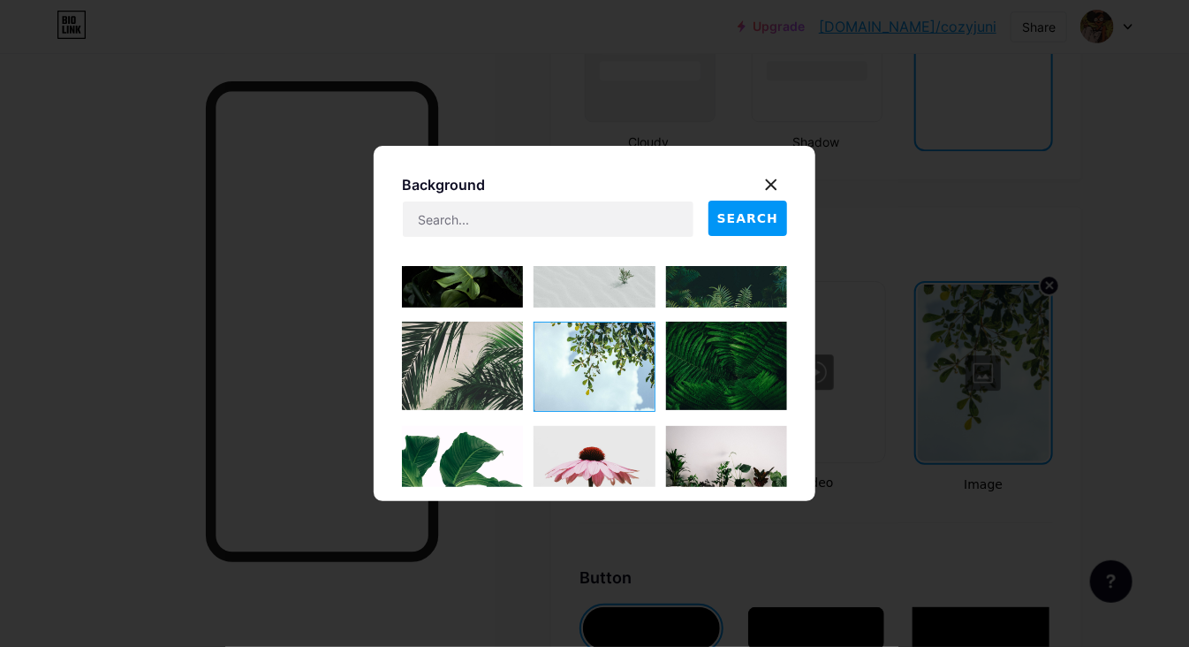
scroll to position [1590, 0]
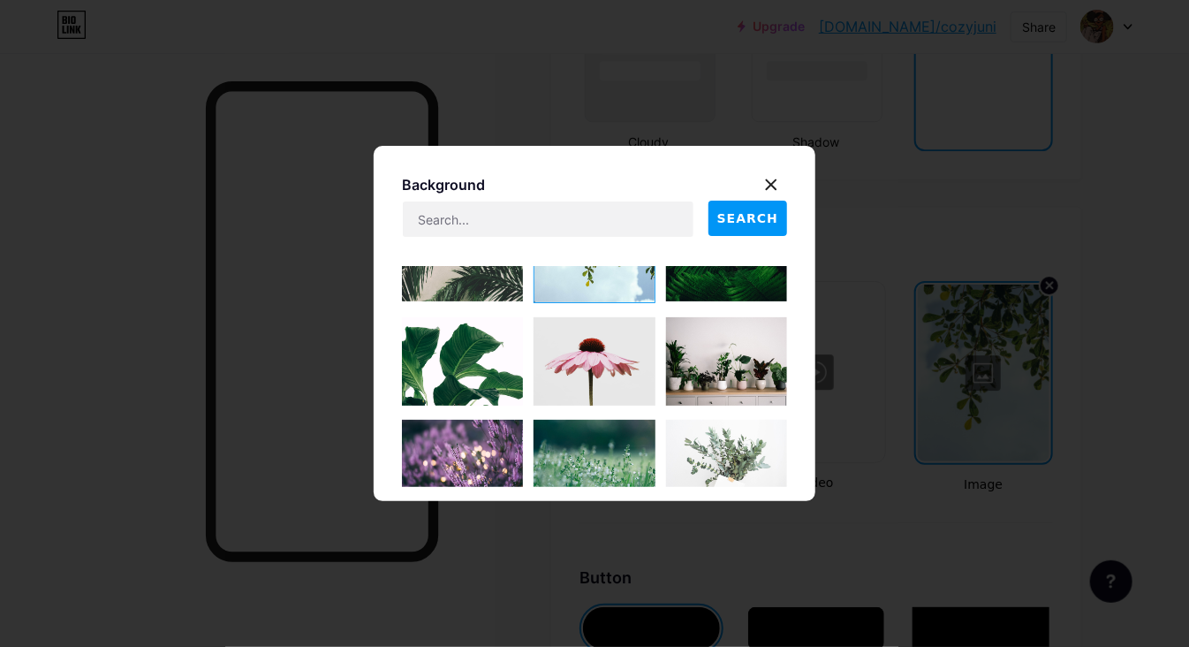
click at [588, 343] on img at bounding box center [594, 361] width 121 height 88
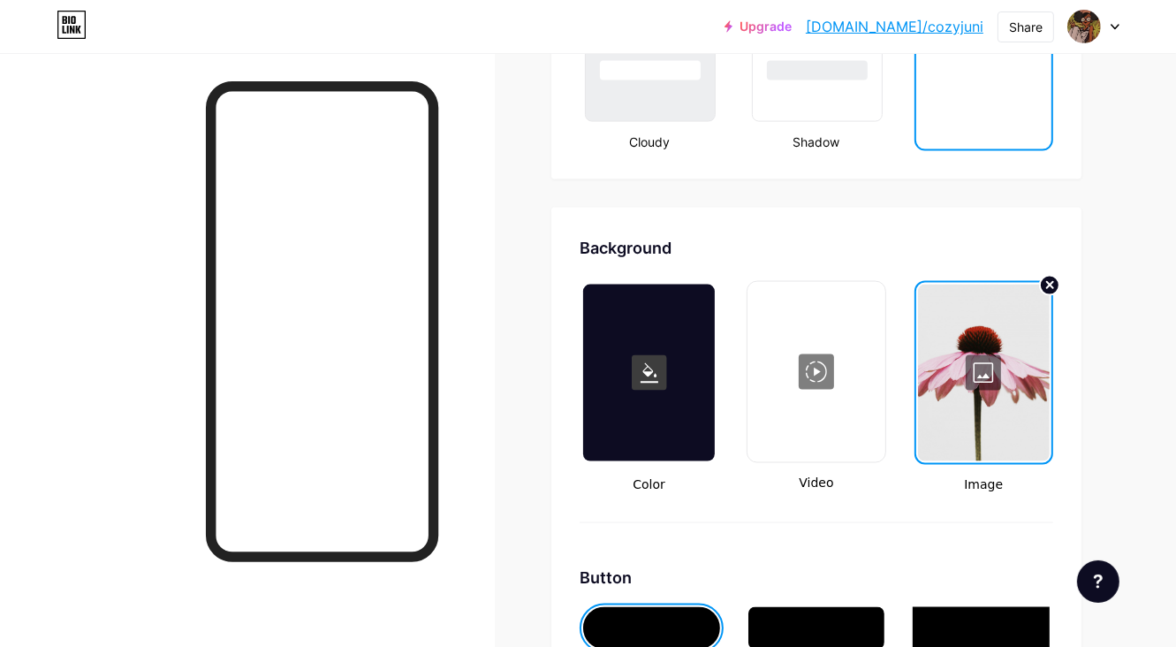
click at [972, 382] on div at bounding box center [984, 373] width 132 height 177
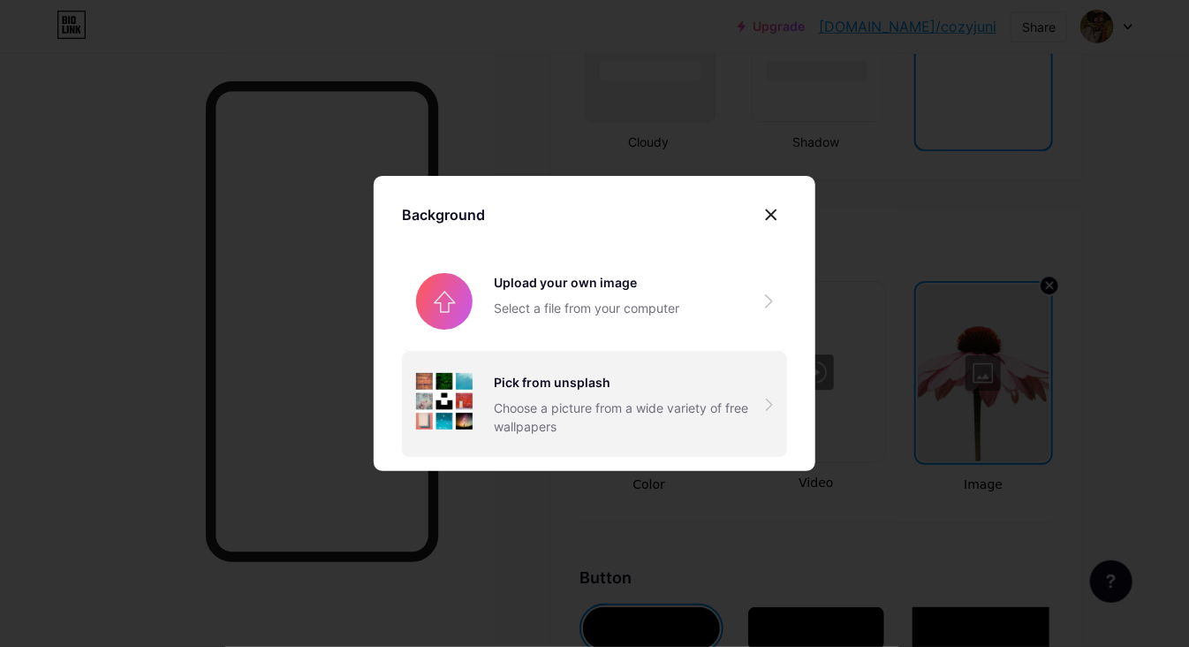
click at [581, 392] on div "Pick from unsplash Choose a picture from a wide variety of free wallpapers" at bounding box center [630, 404] width 272 height 63
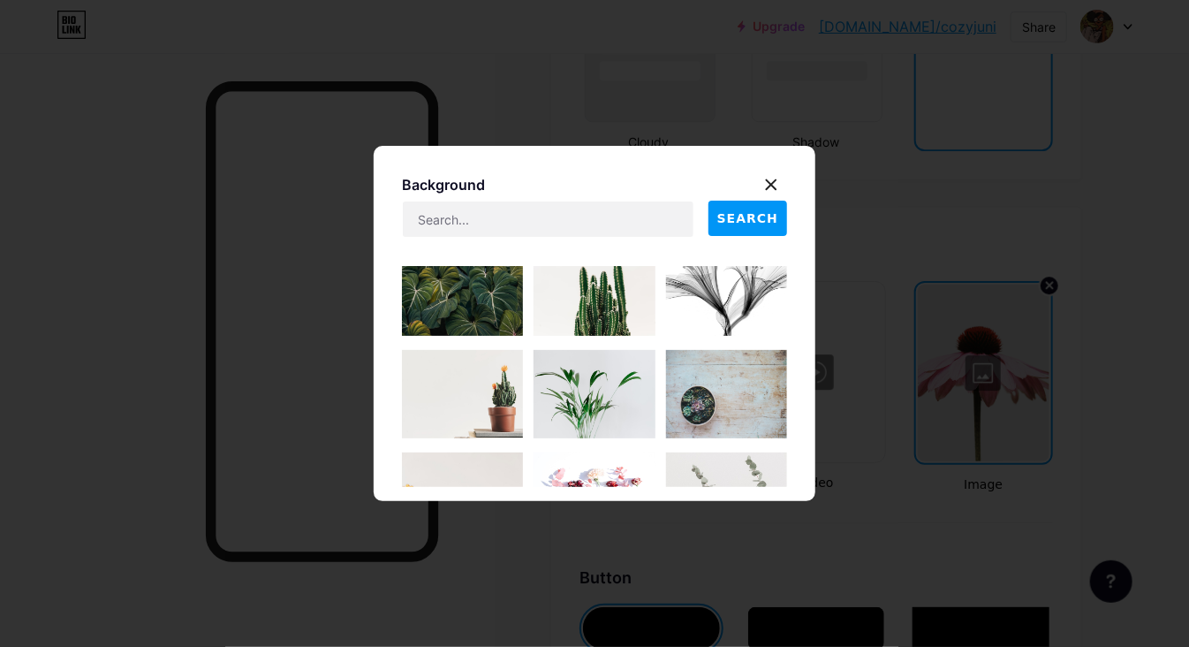
scroll to position [4330, 0]
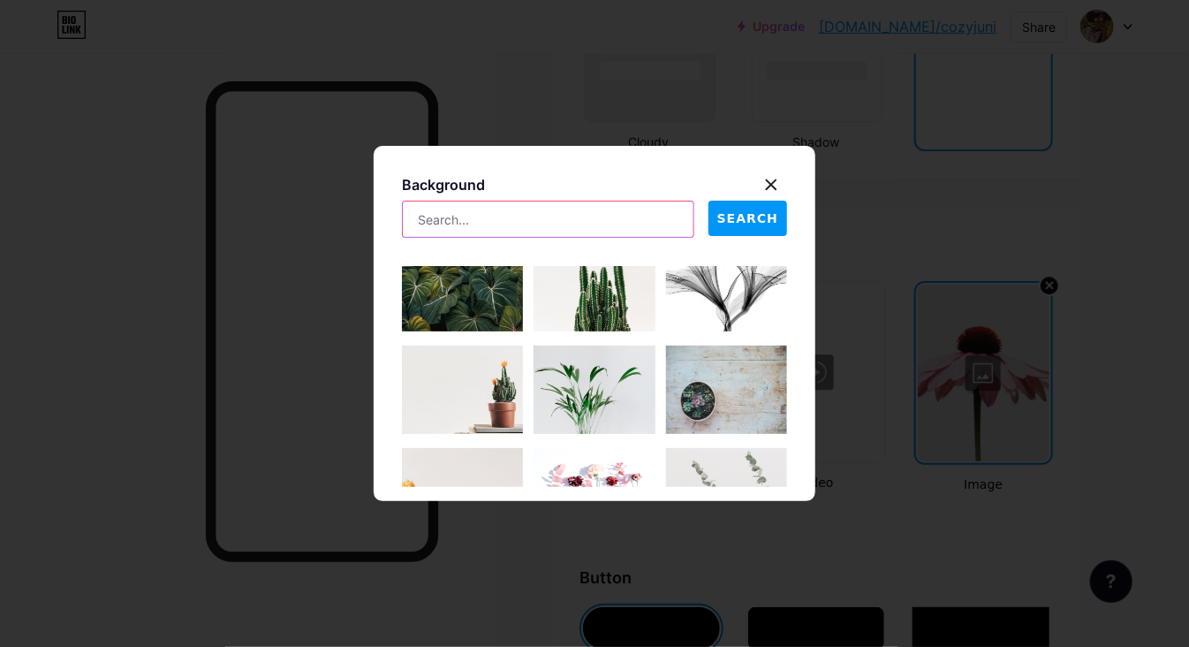
click at [475, 224] on input "text" at bounding box center [548, 218] width 291 height 35
type input "r"
type input "dew"
click at [739, 222] on span "SEARCH" at bounding box center [747, 218] width 61 height 19
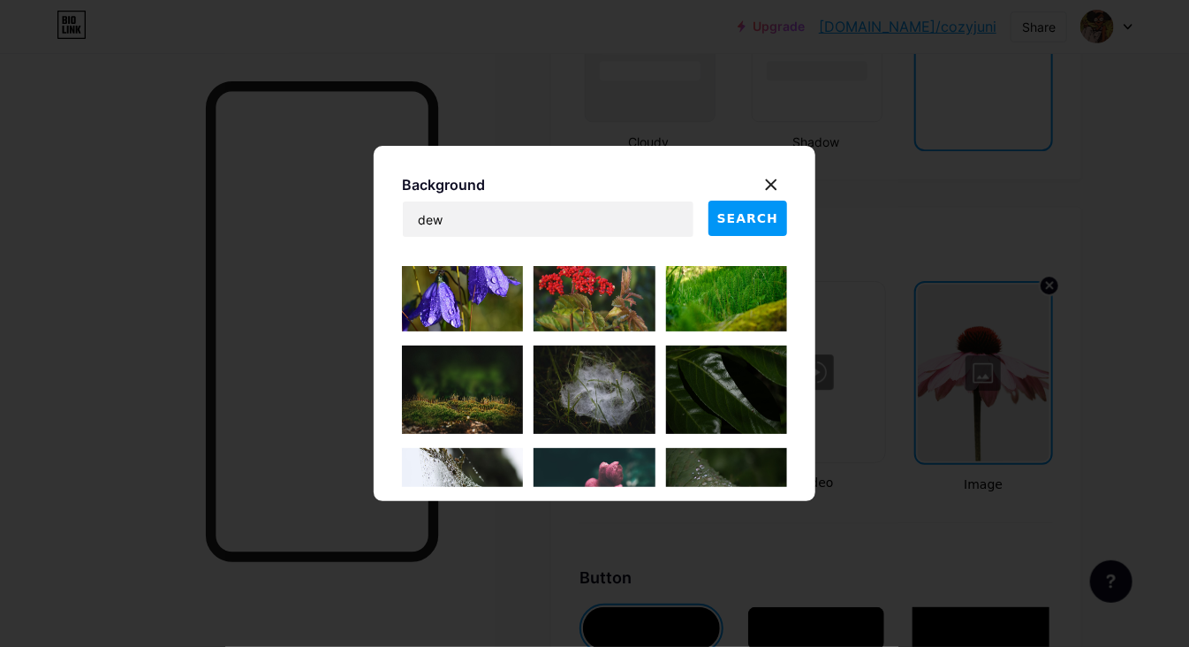
click at [447, 405] on img at bounding box center [462, 389] width 121 height 88
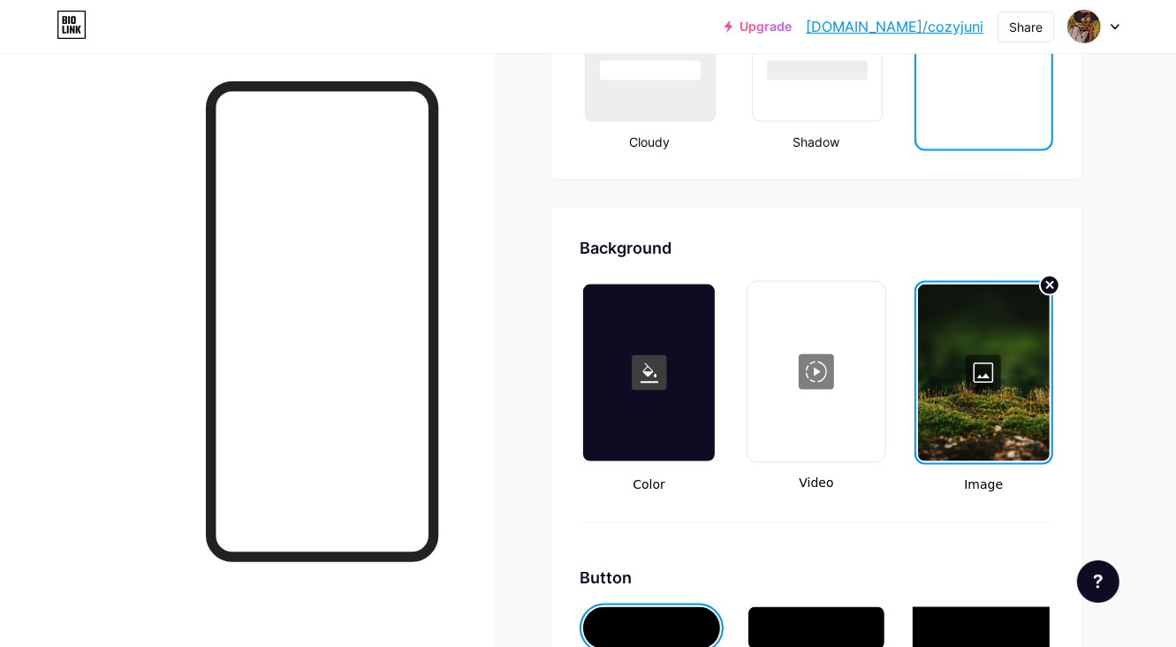
click at [986, 389] on div at bounding box center [984, 373] width 132 height 177
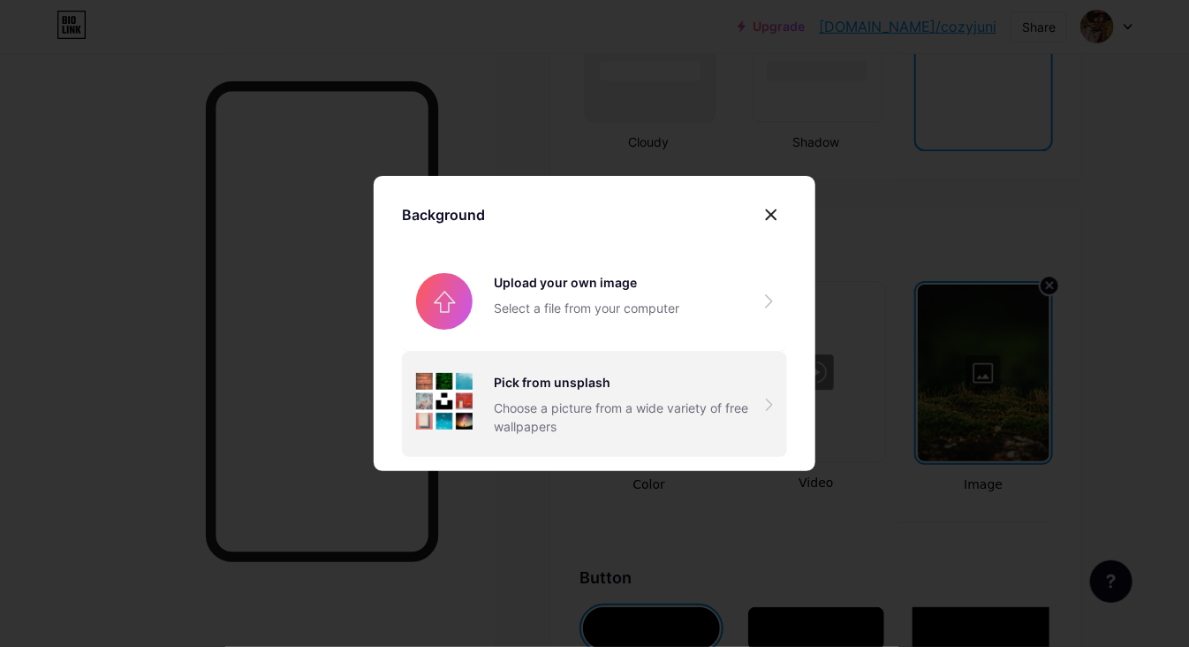
click at [597, 396] on div "Pick from unsplash Choose a picture from a wide variety of free wallpapers" at bounding box center [630, 404] width 272 height 63
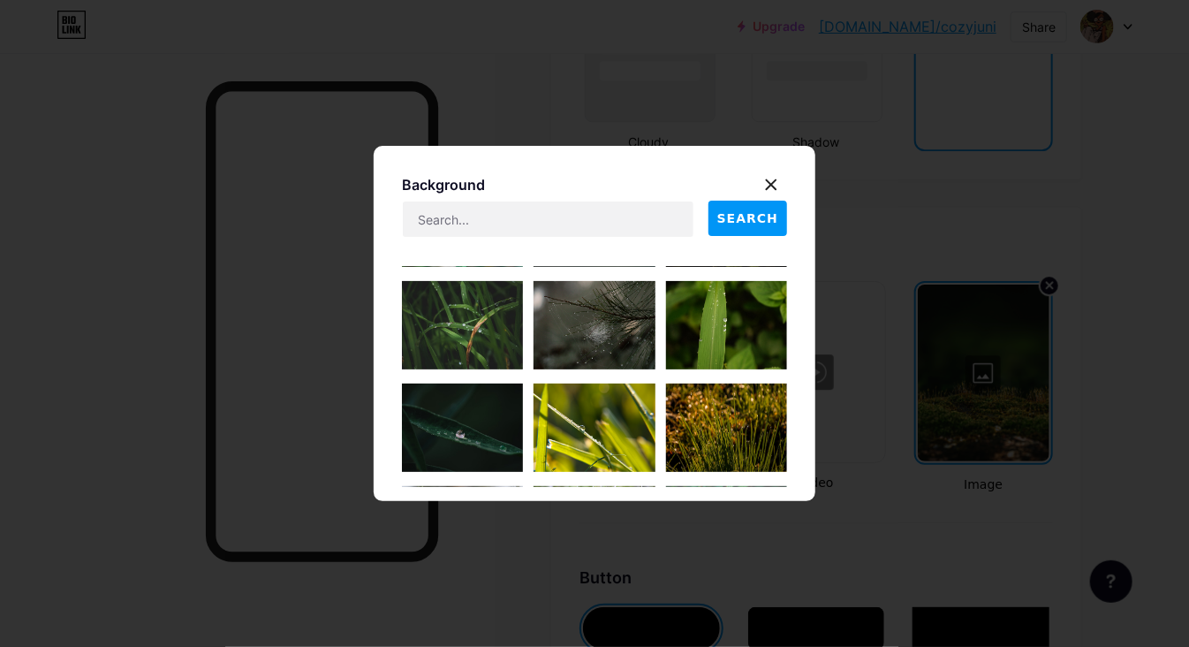
scroll to position [2032, 0]
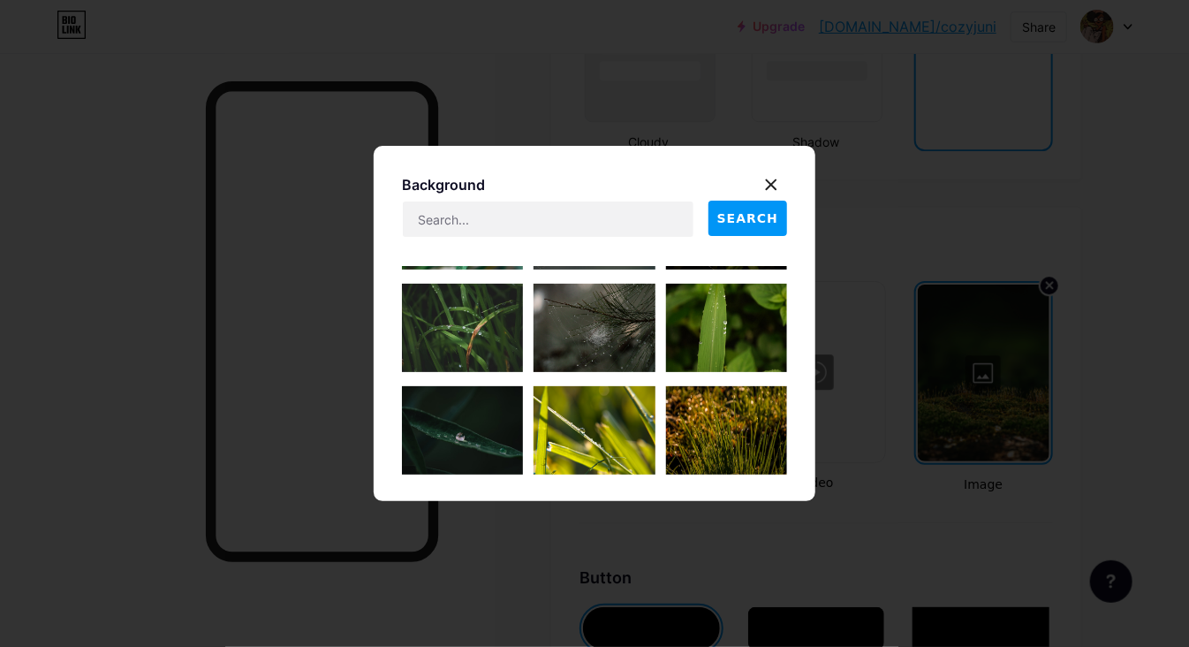
click at [440, 427] on img at bounding box center [462, 430] width 121 height 88
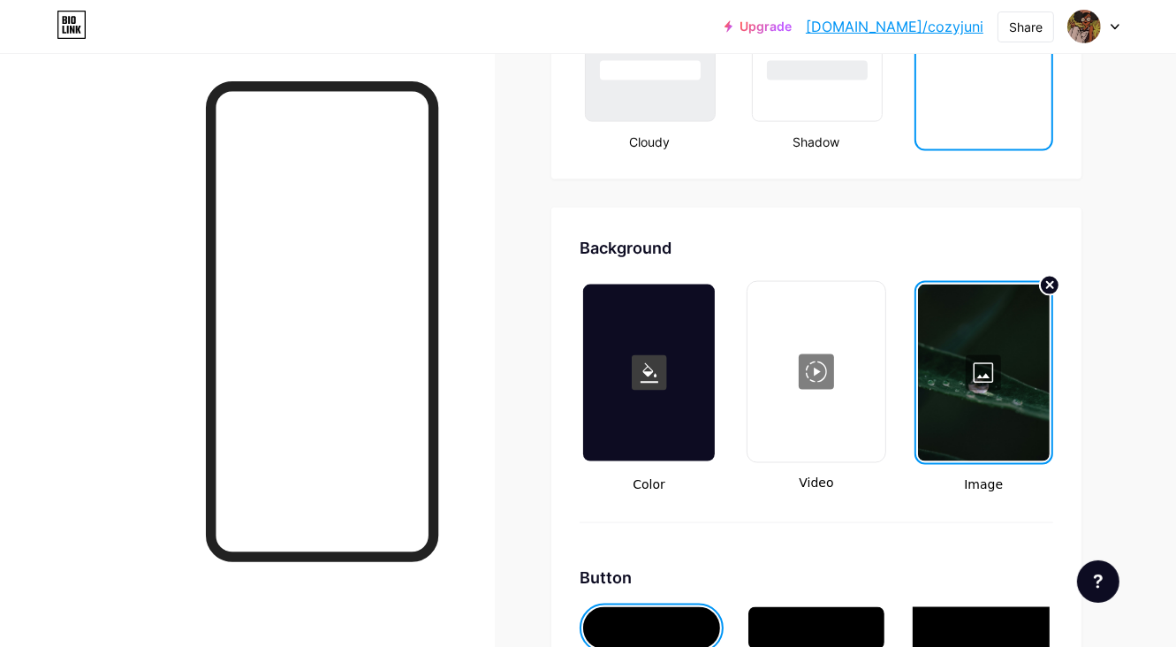
click at [990, 391] on div at bounding box center [984, 373] width 132 height 177
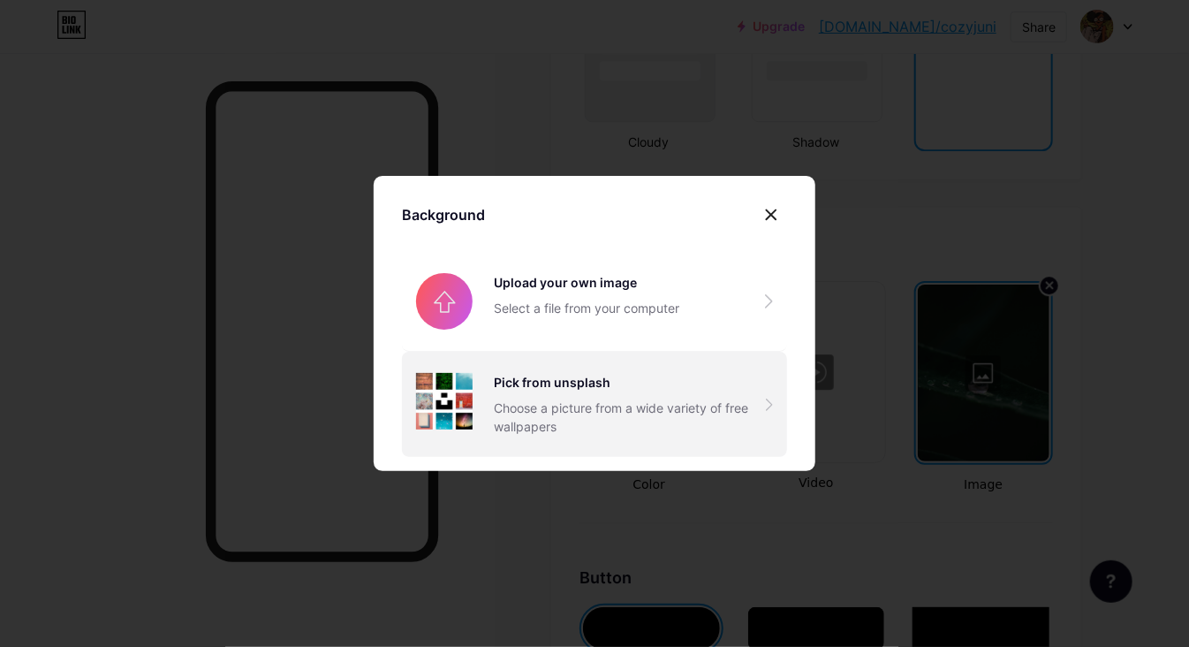
click at [562, 441] on div "Pick from unsplash Choose a picture from a wide variety of free wallpapers" at bounding box center [594, 404] width 385 height 105
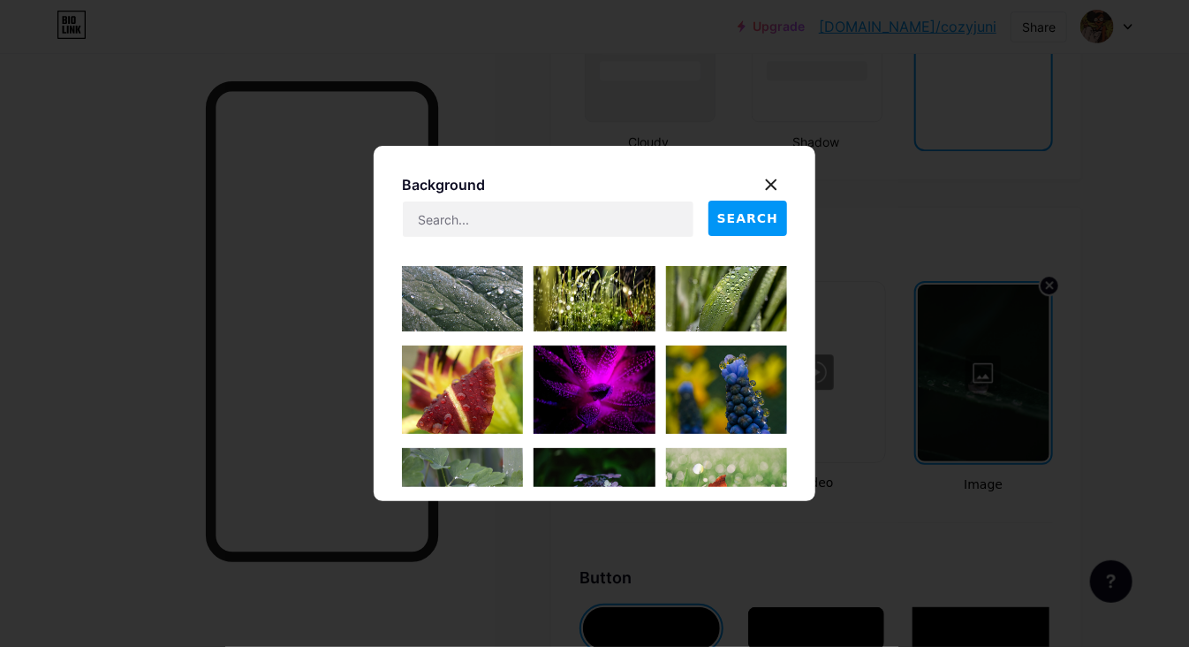
scroll to position [6539, 0]
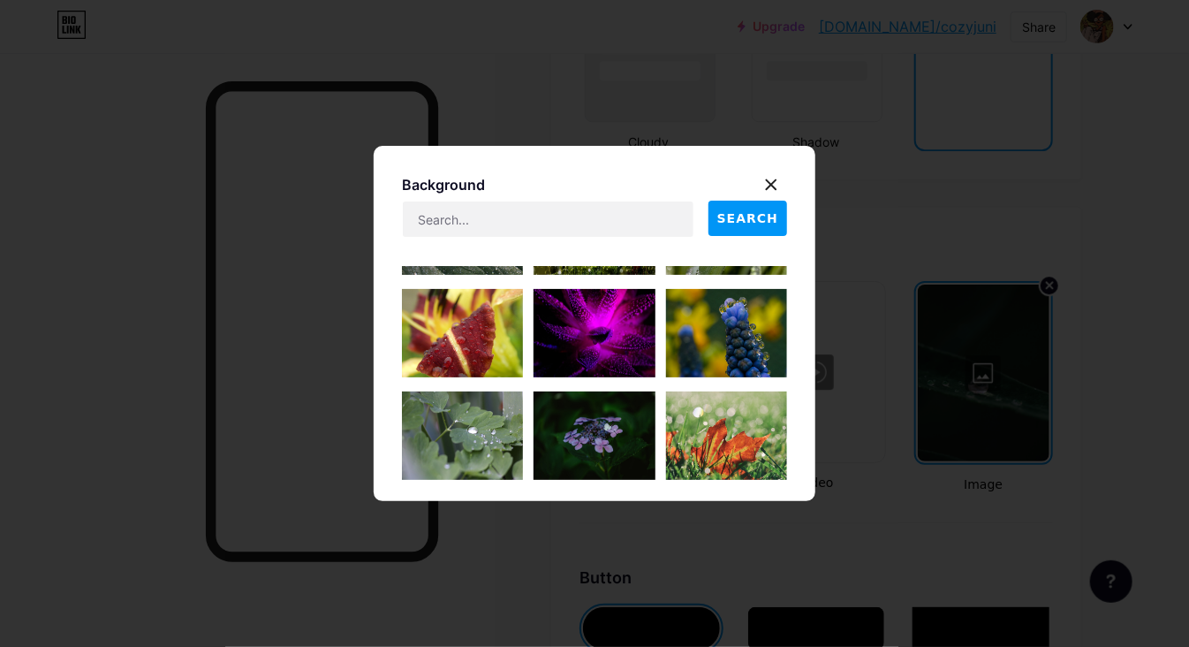
click at [457, 435] on img at bounding box center [462, 435] width 121 height 88
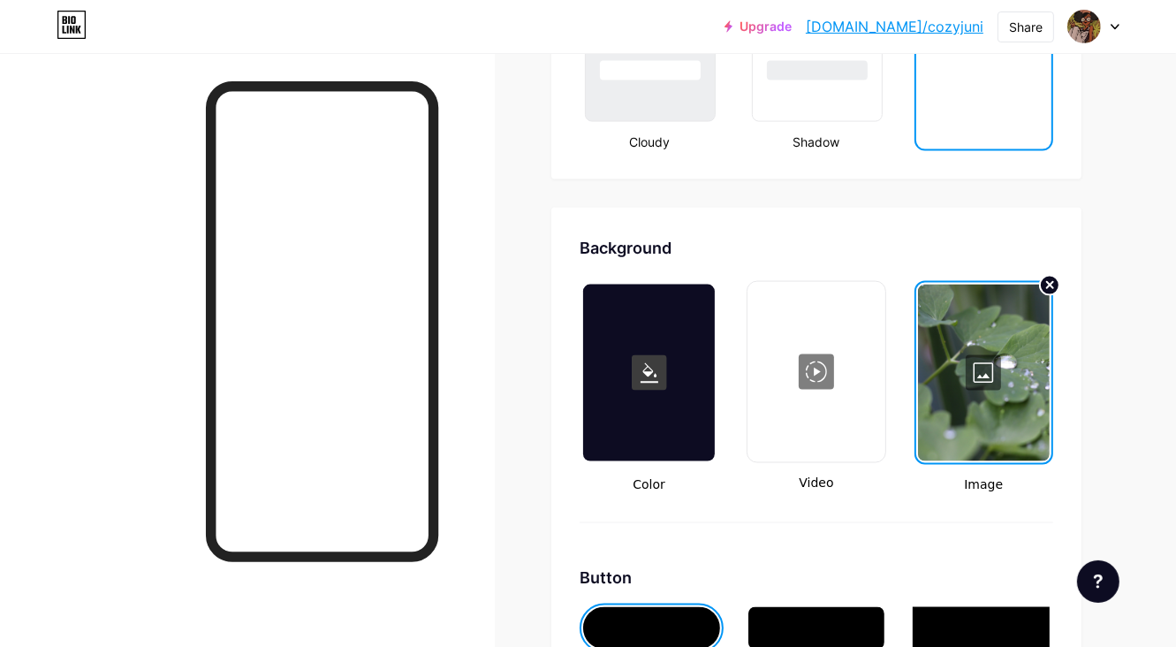
click at [979, 381] on div at bounding box center [984, 373] width 132 height 177
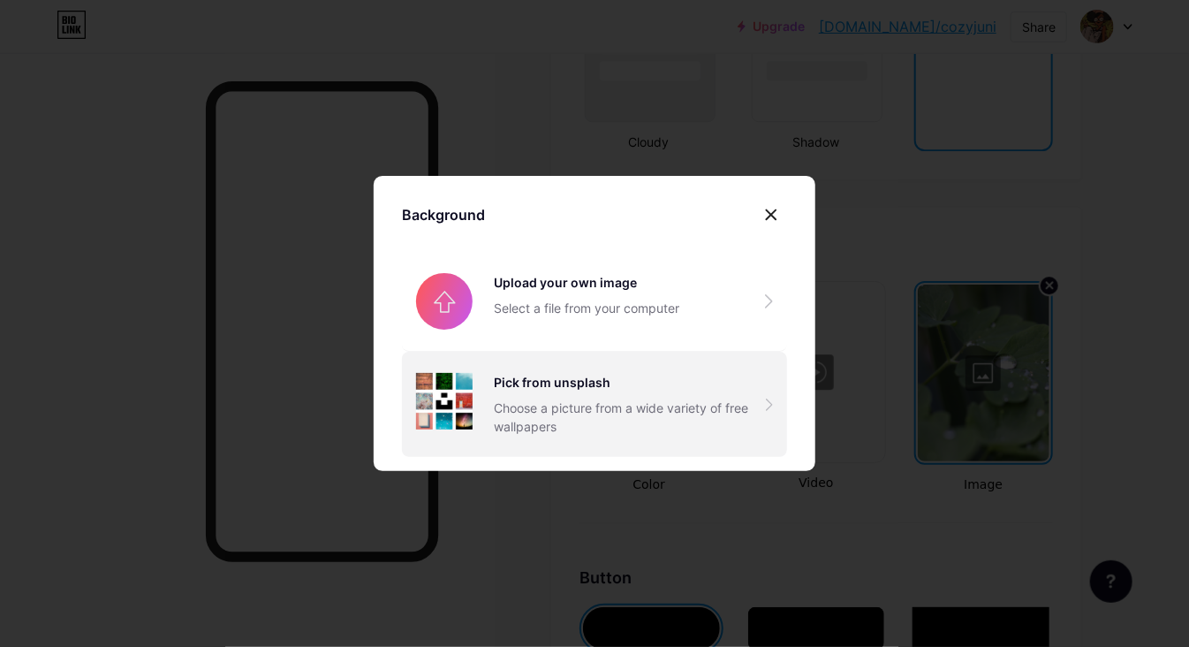
click at [689, 407] on div "Choose a picture from a wide variety of free wallpapers" at bounding box center [630, 416] width 272 height 37
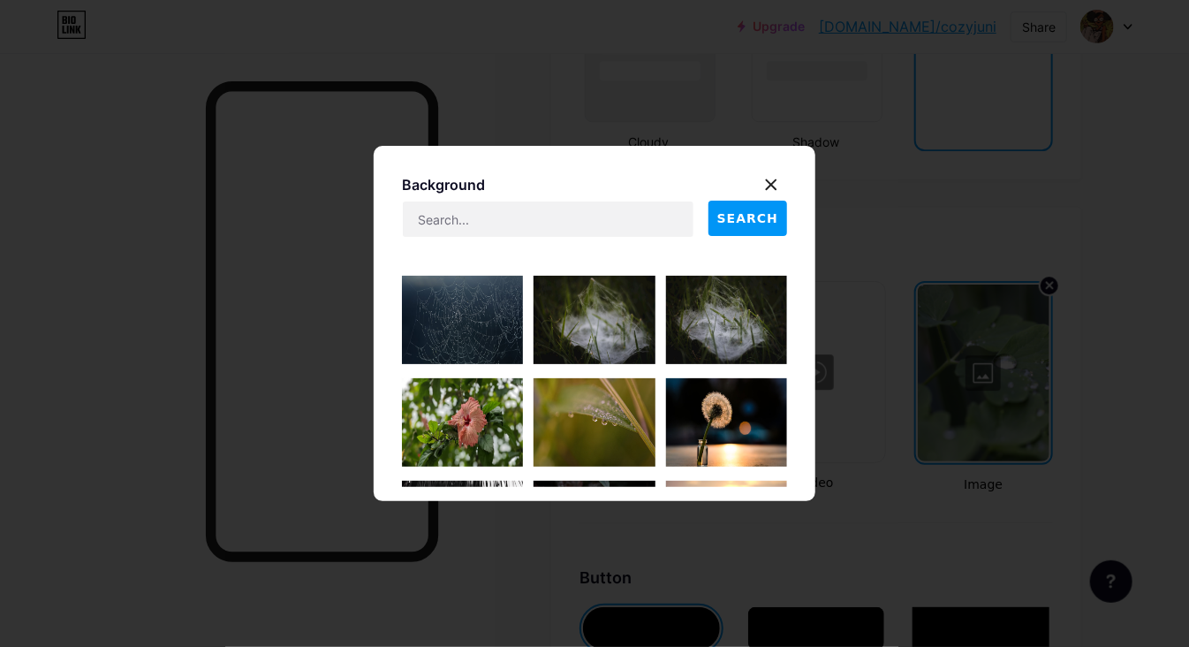
scroll to position [3446, 0]
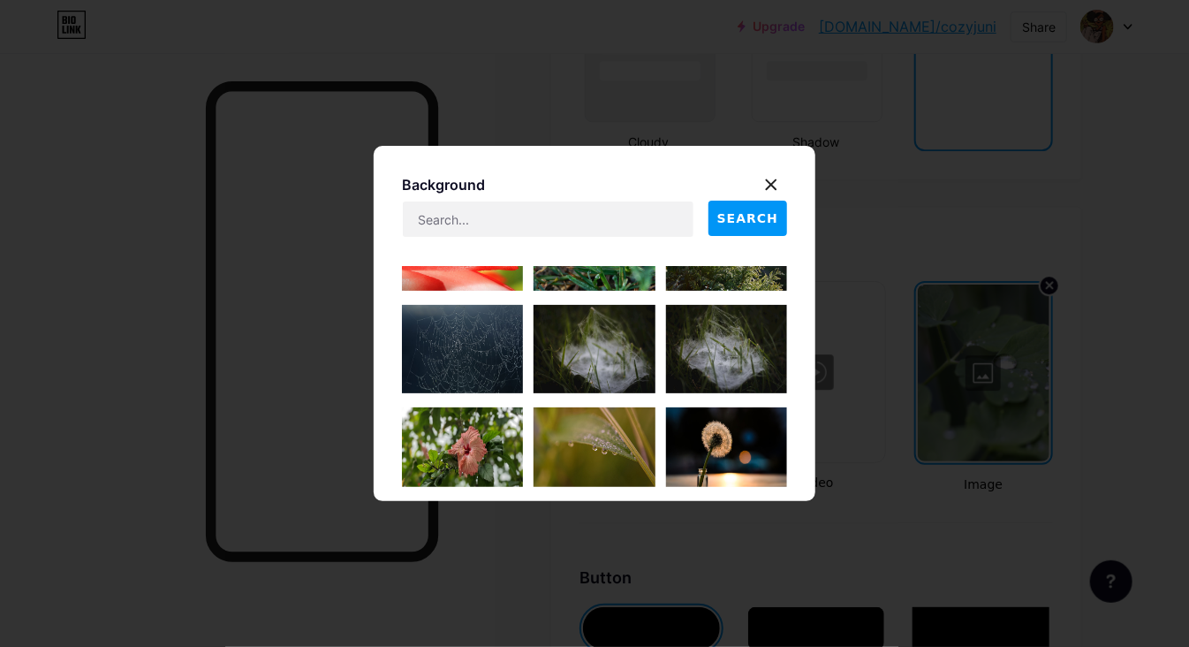
click at [725, 441] on img at bounding box center [726, 451] width 121 height 88
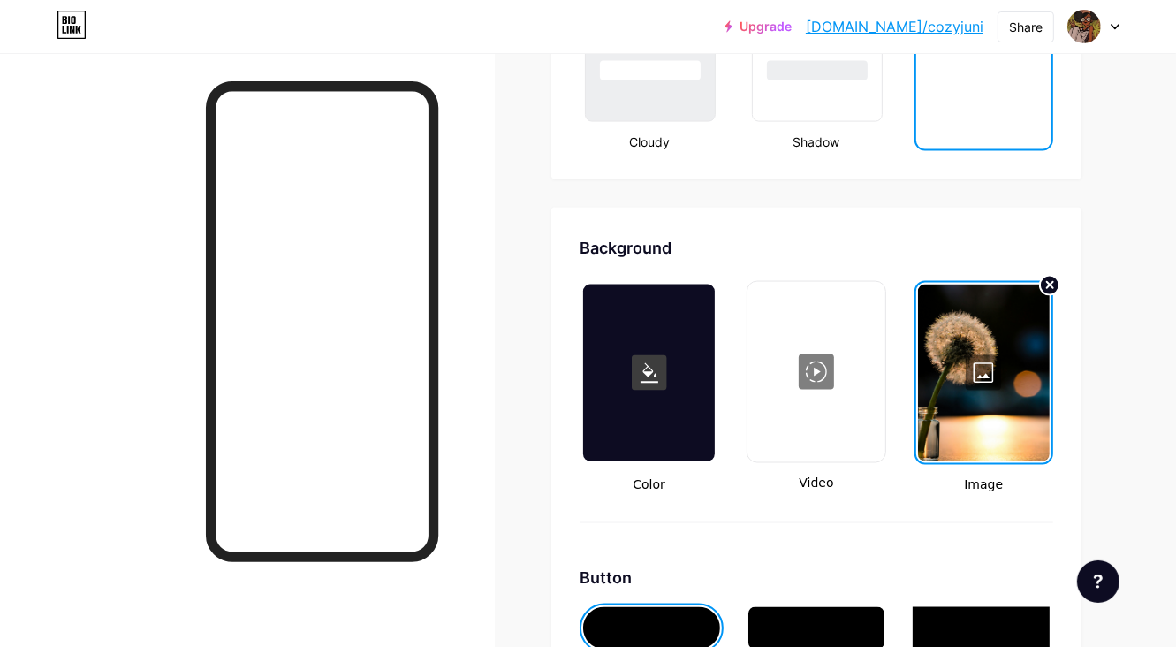
click at [983, 386] on div at bounding box center [984, 373] width 132 height 177
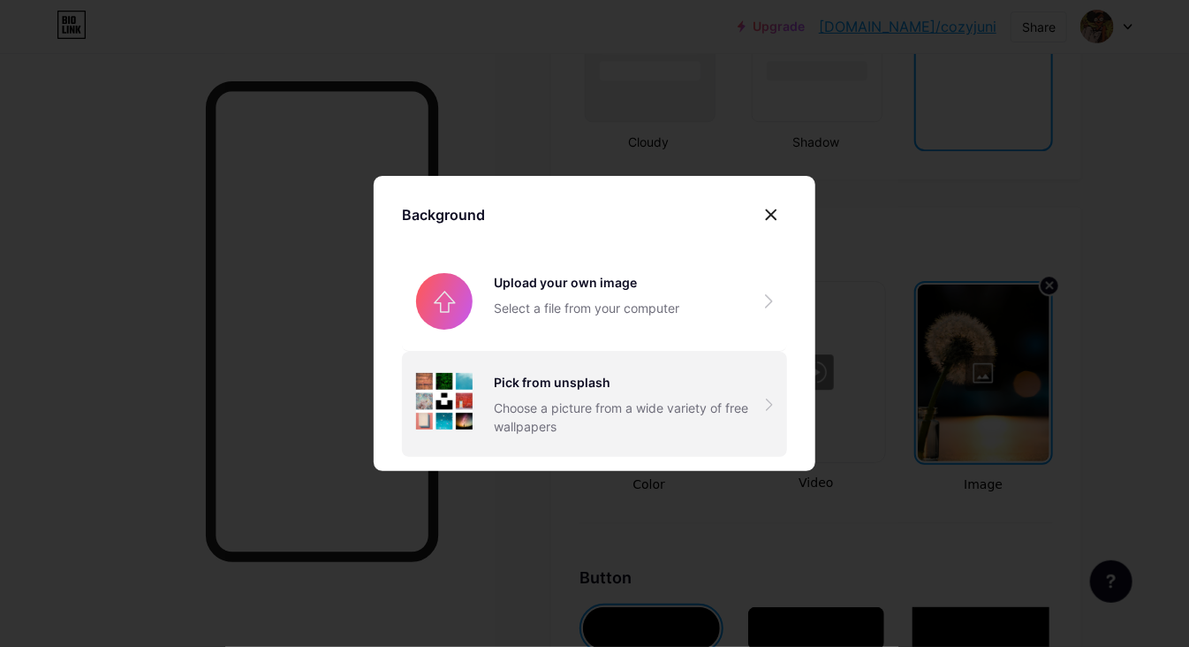
click at [510, 406] on div "Choose a picture from a wide variety of free wallpapers" at bounding box center [630, 416] width 272 height 37
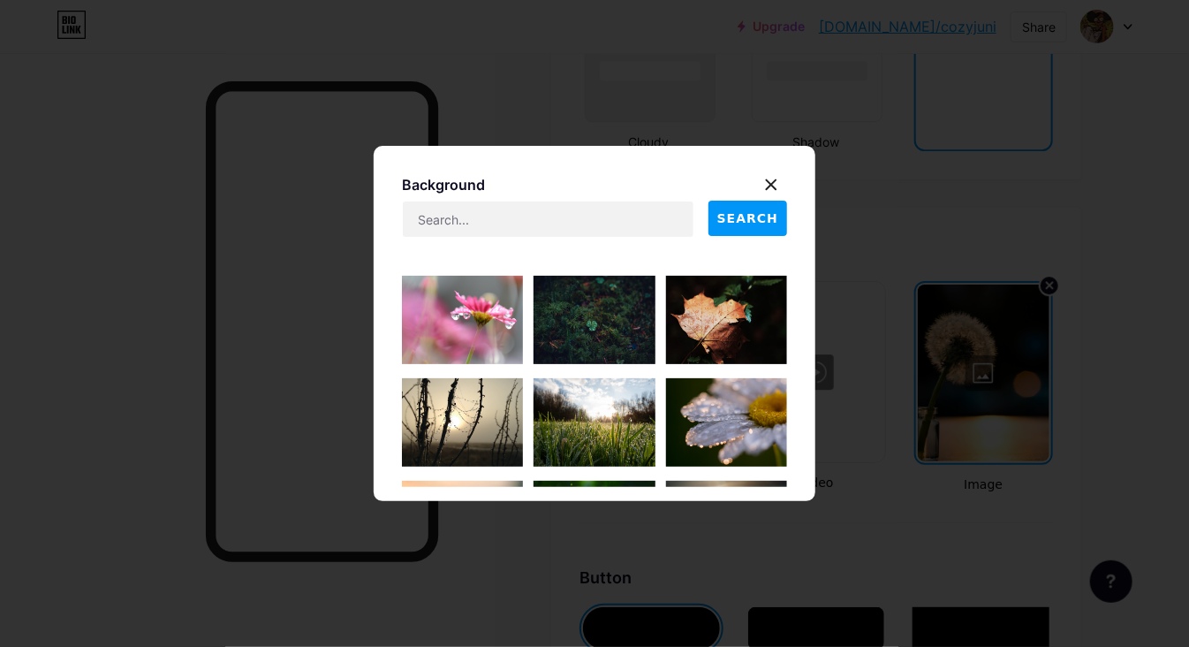
scroll to position [1149, 0]
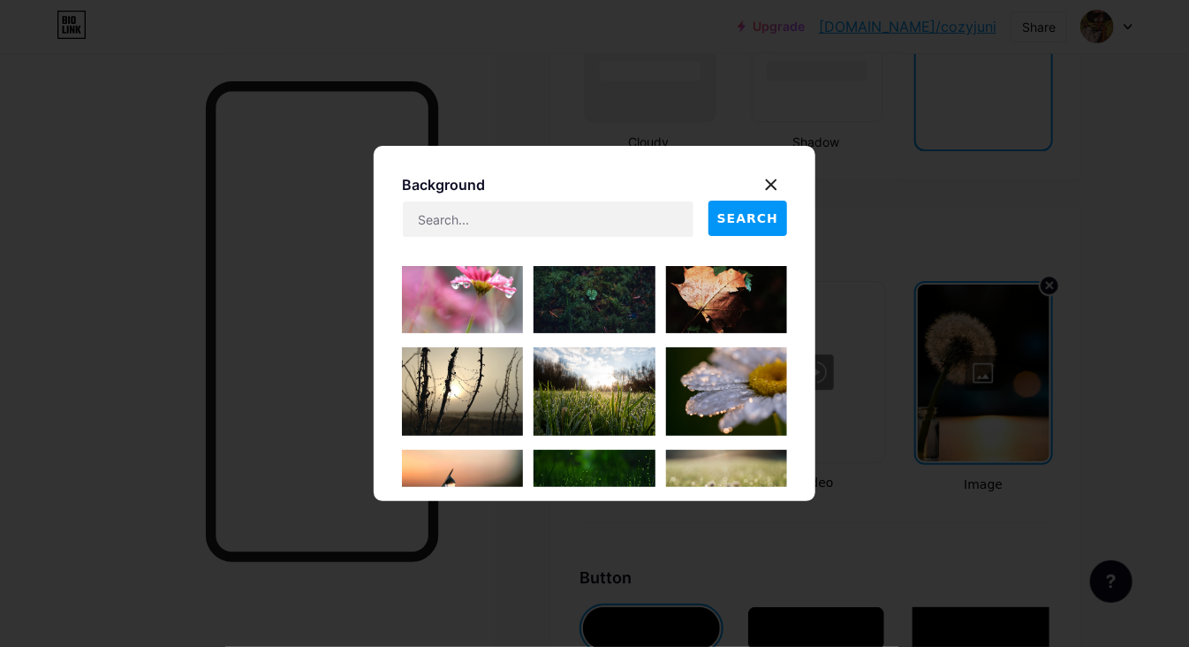
click at [579, 372] on img at bounding box center [594, 391] width 121 height 88
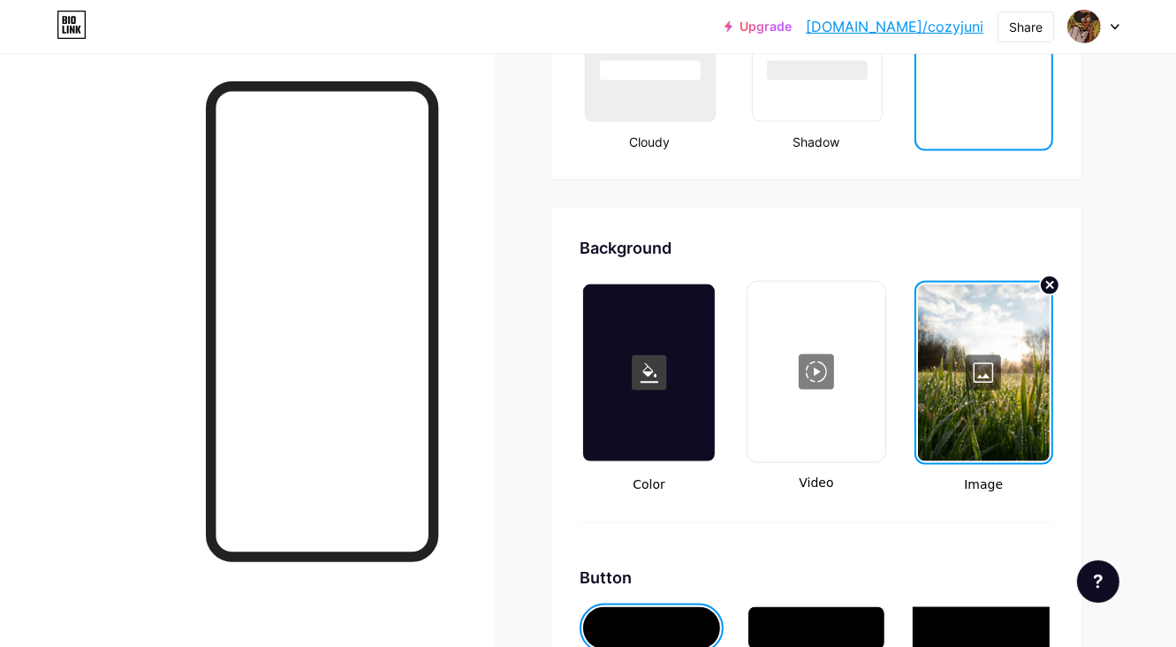
click at [981, 388] on div at bounding box center [984, 373] width 132 height 177
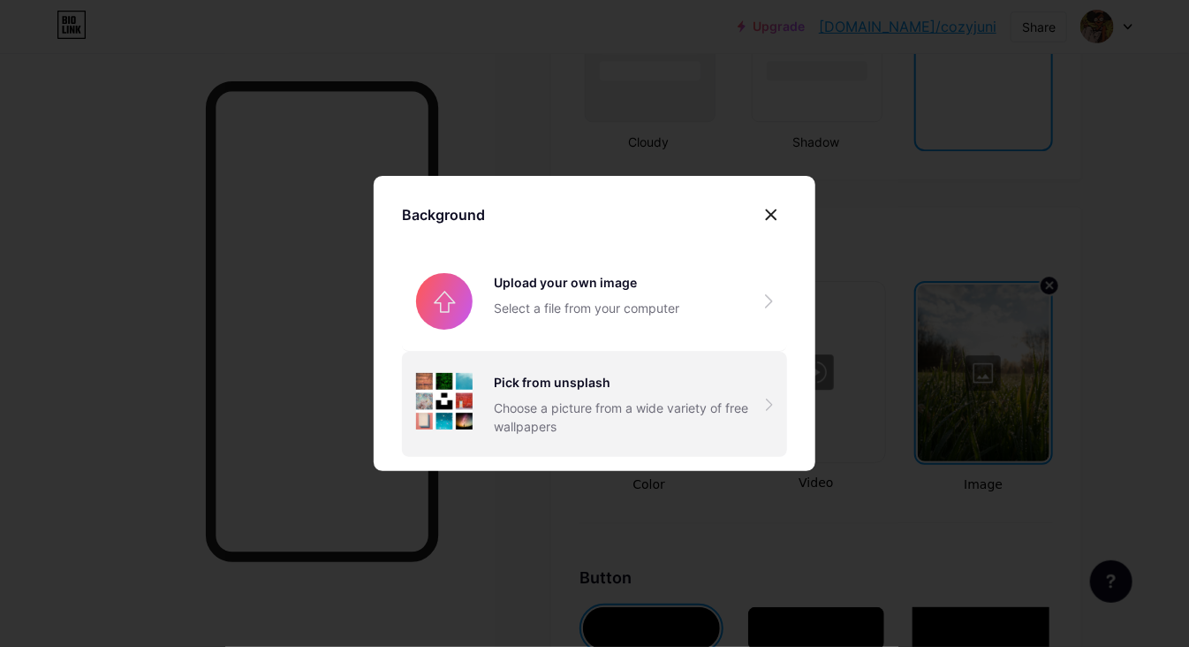
click at [675, 406] on div "Choose a picture from a wide variety of free wallpapers" at bounding box center [630, 416] width 272 height 37
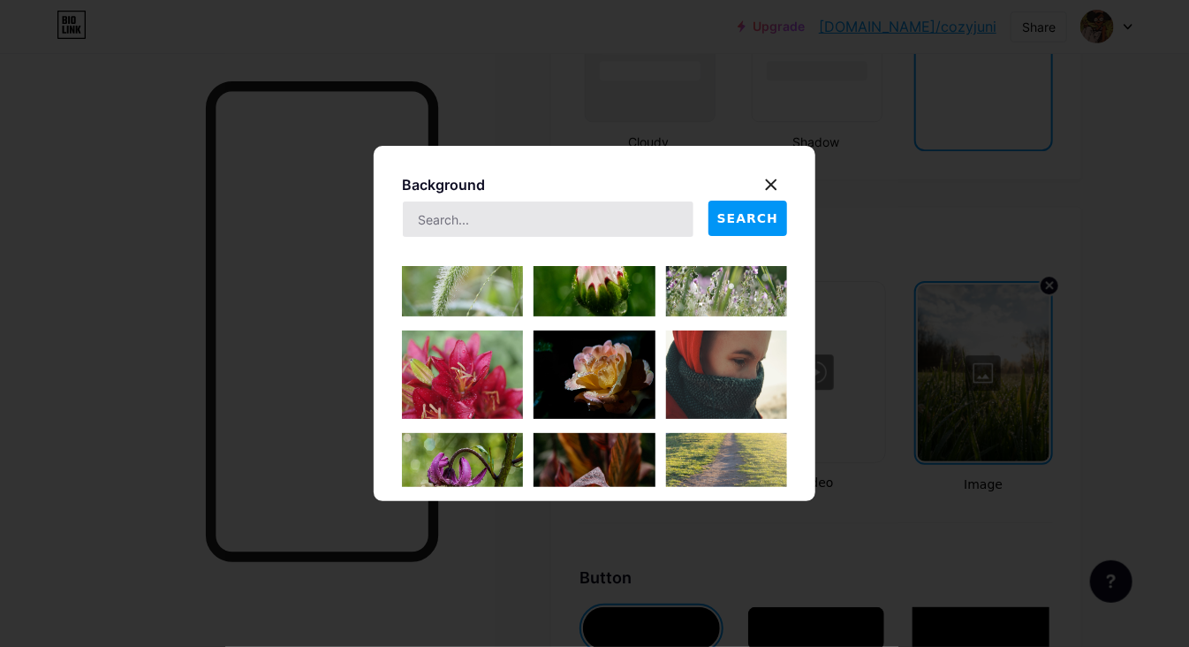
scroll to position [6980, 0]
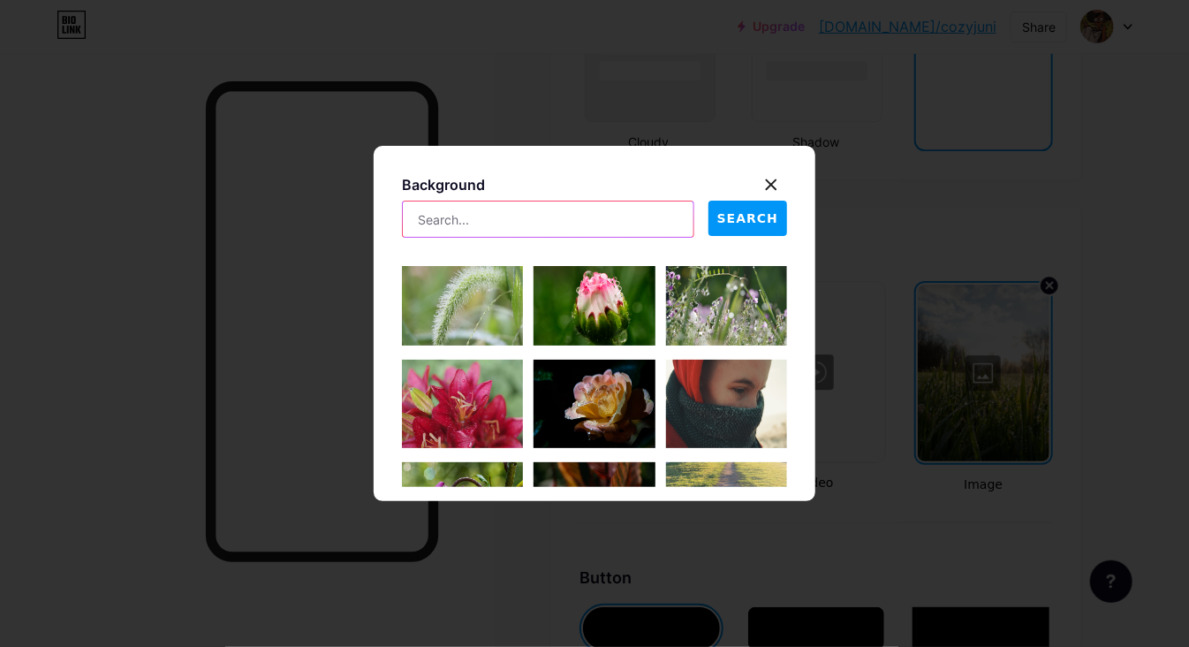
click at [479, 222] on input "text" at bounding box center [548, 218] width 291 height 35
click at [770, 215] on span "SEARCH" at bounding box center [747, 218] width 61 height 19
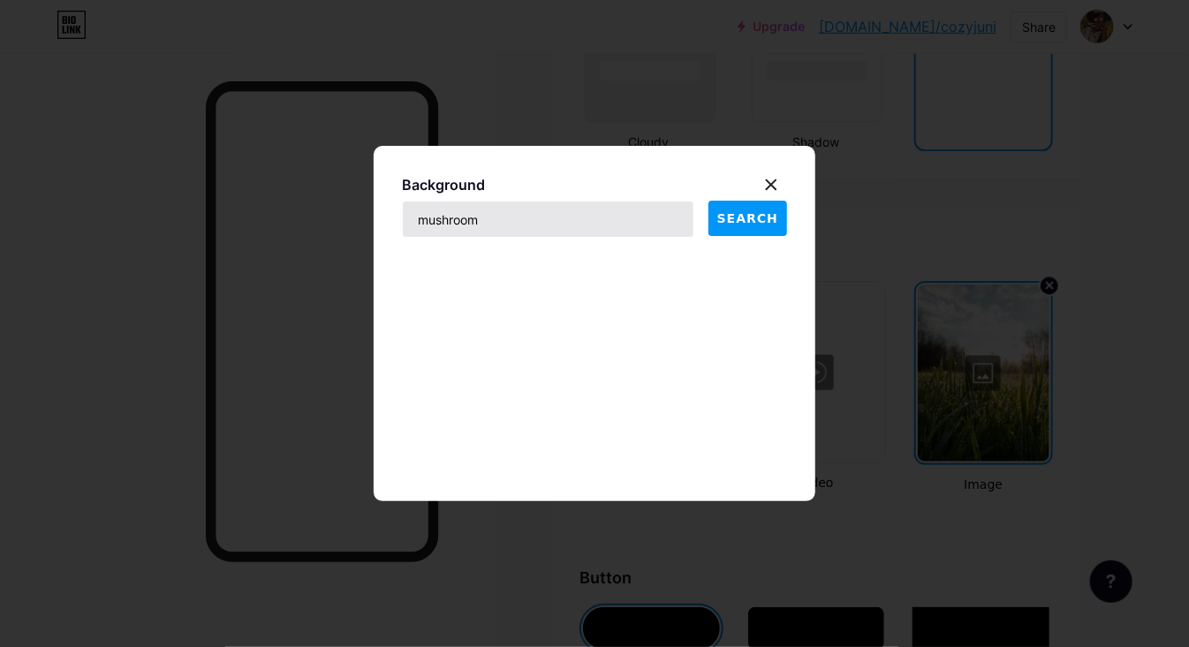
scroll to position [7069, 0]
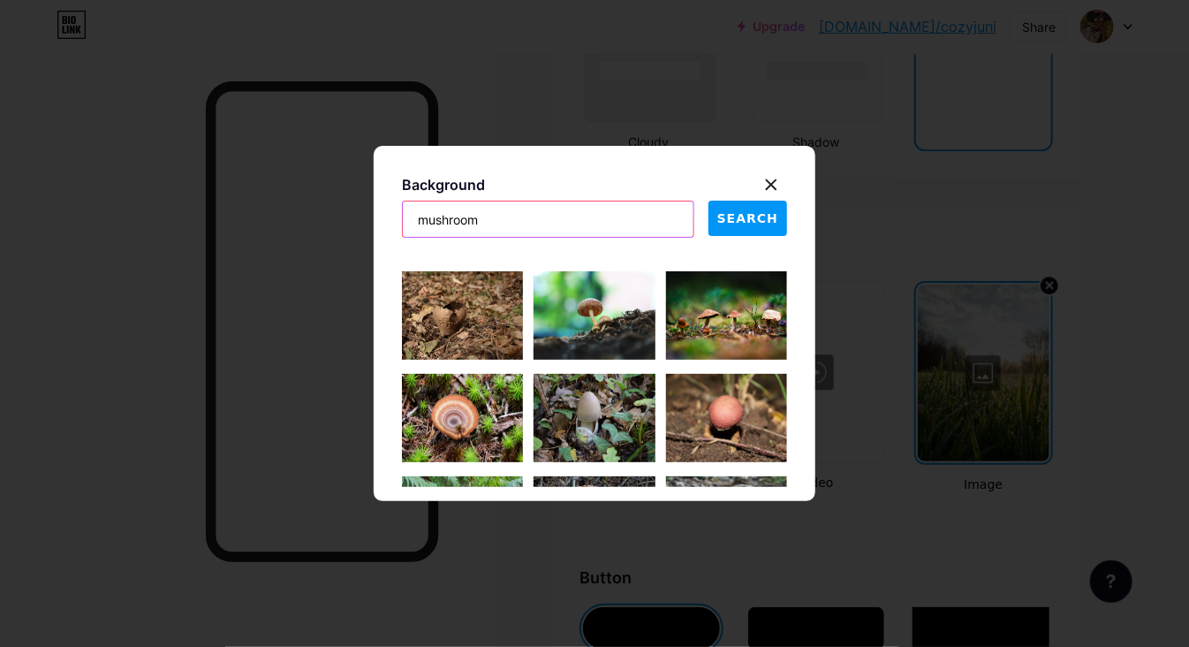
drag, startPoint x: 512, startPoint y: 218, endPoint x: 426, endPoint y: 234, distance: 87.2
click at [426, 234] on input "mushroom" at bounding box center [548, 218] width 291 height 35
type input "m"
type input "dew"
click at [748, 221] on span "SEARCH" at bounding box center [747, 218] width 61 height 19
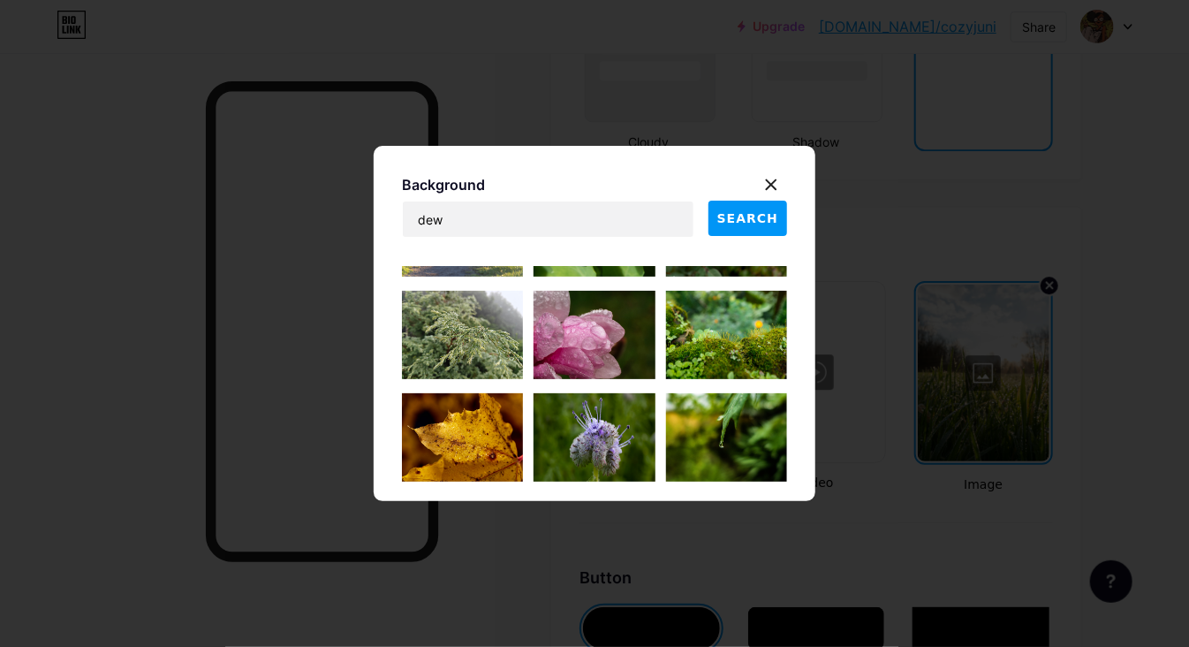
scroll to position [8659, 0]
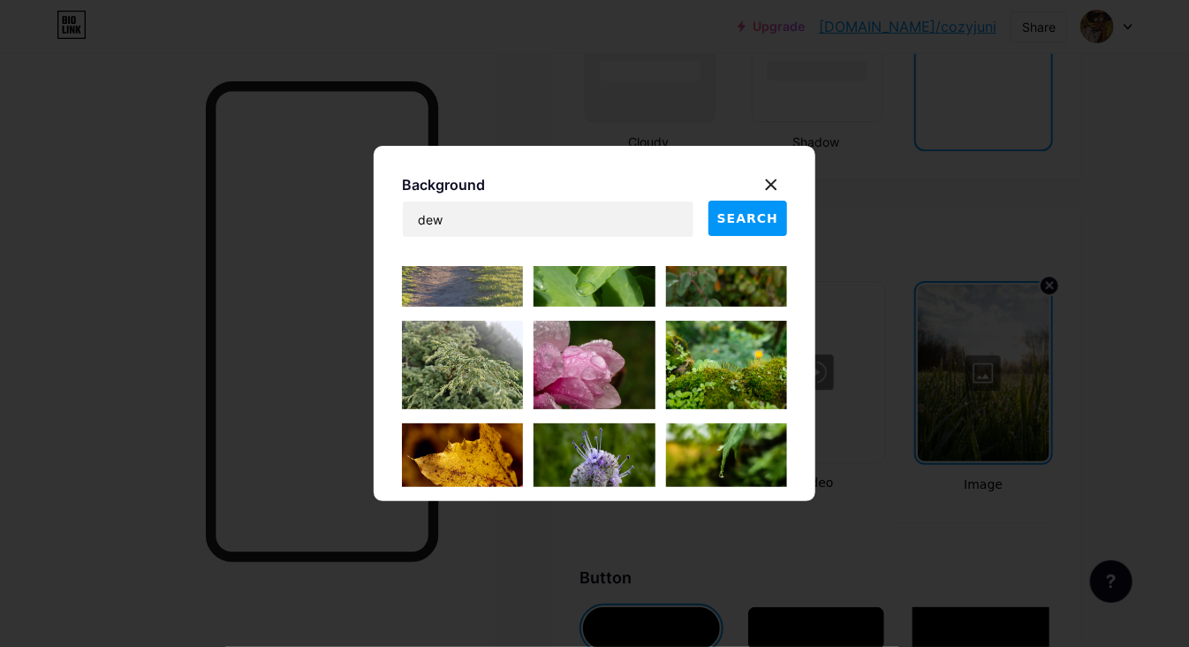
click at [722, 373] on img at bounding box center [726, 365] width 121 height 88
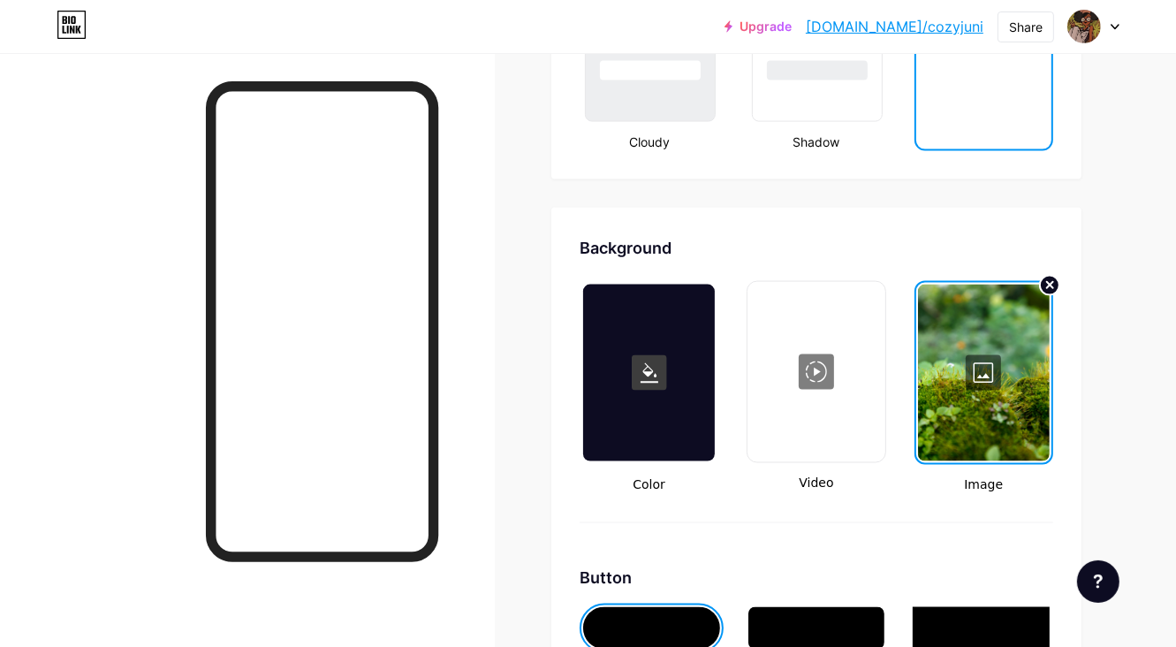
click at [983, 384] on div at bounding box center [984, 373] width 132 height 177
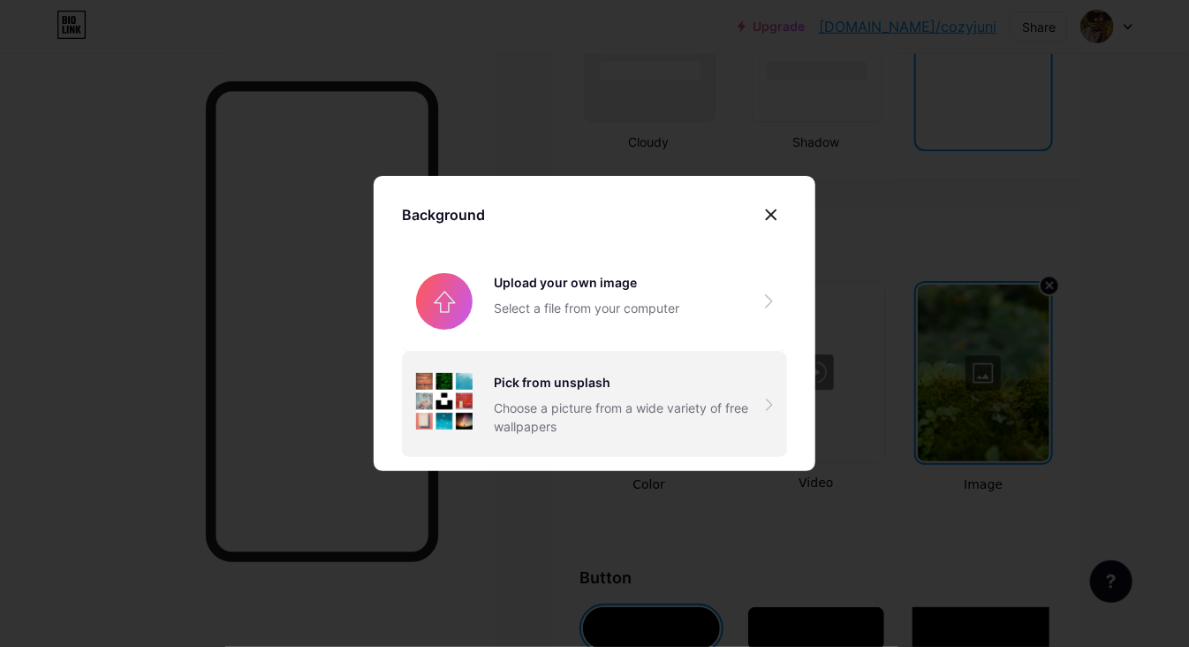
click at [564, 399] on div "Choose a picture from a wide variety of free wallpapers" at bounding box center [630, 416] width 272 height 37
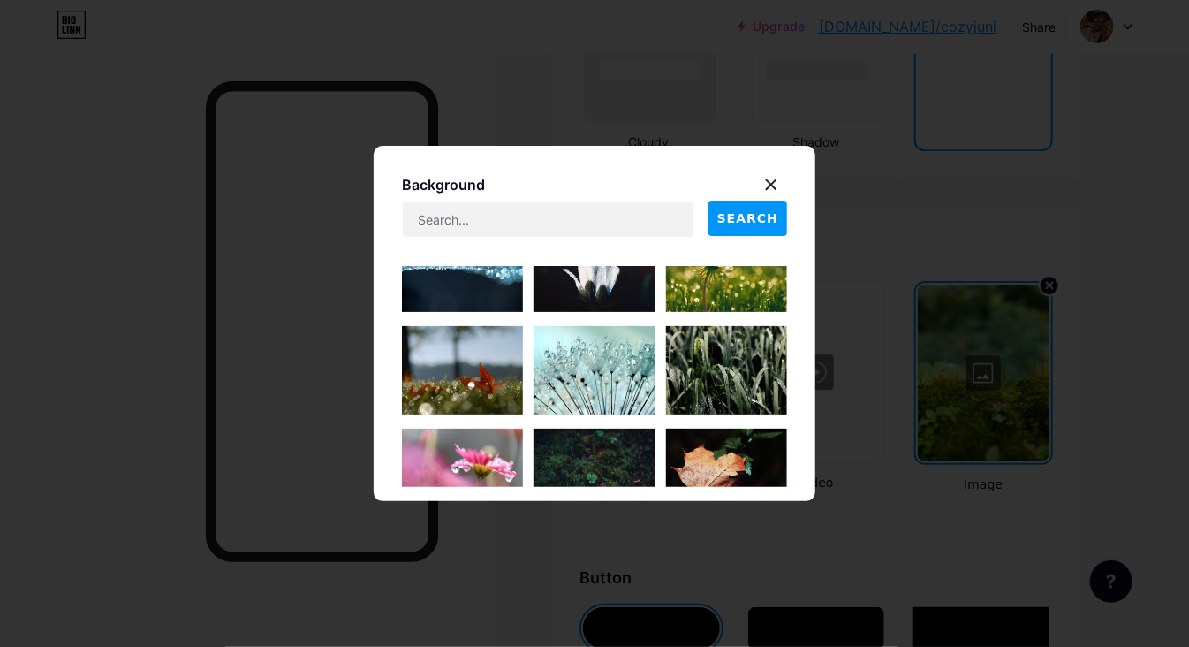
scroll to position [972, 0]
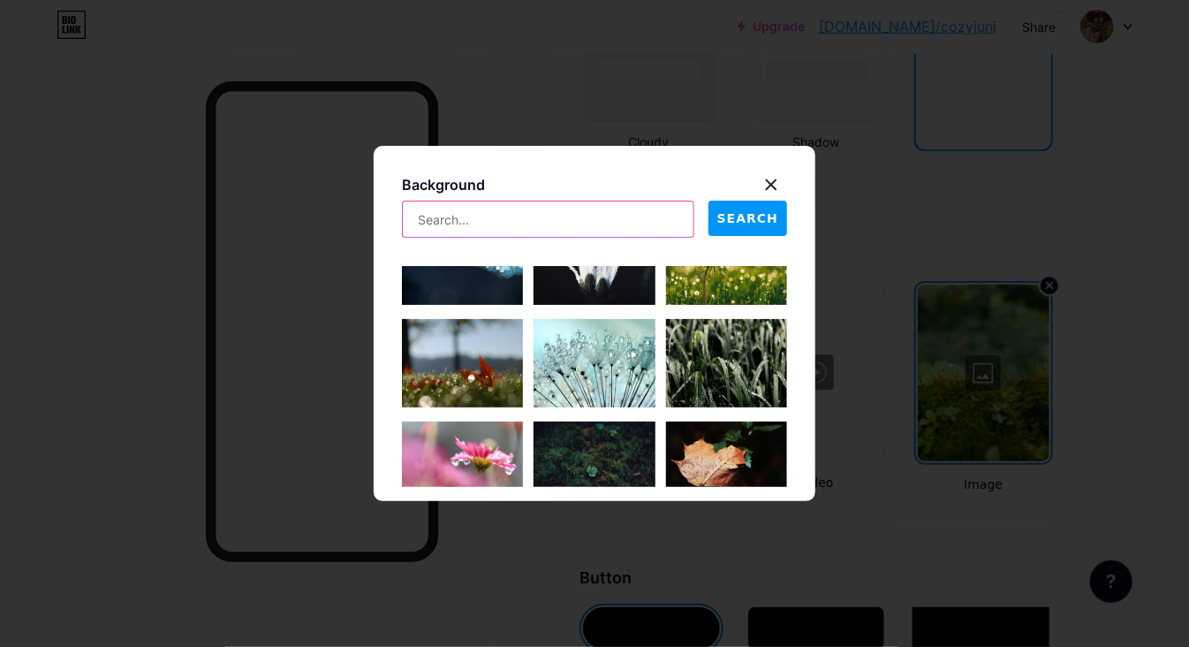
click at [527, 217] on input "text" at bounding box center [548, 218] width 291 height 35
type input "growth"
click at [778, 209] on span "SEARCH" at bounding box center [747, 218] width 61 height 19
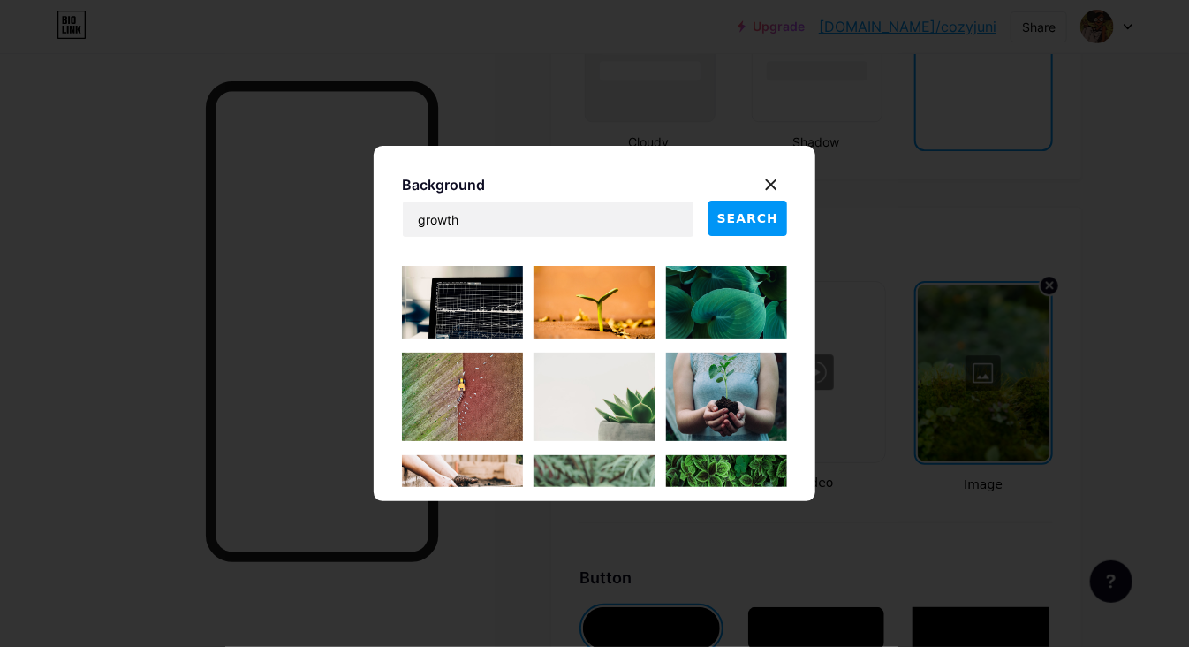
scroll to position [2447, 0]
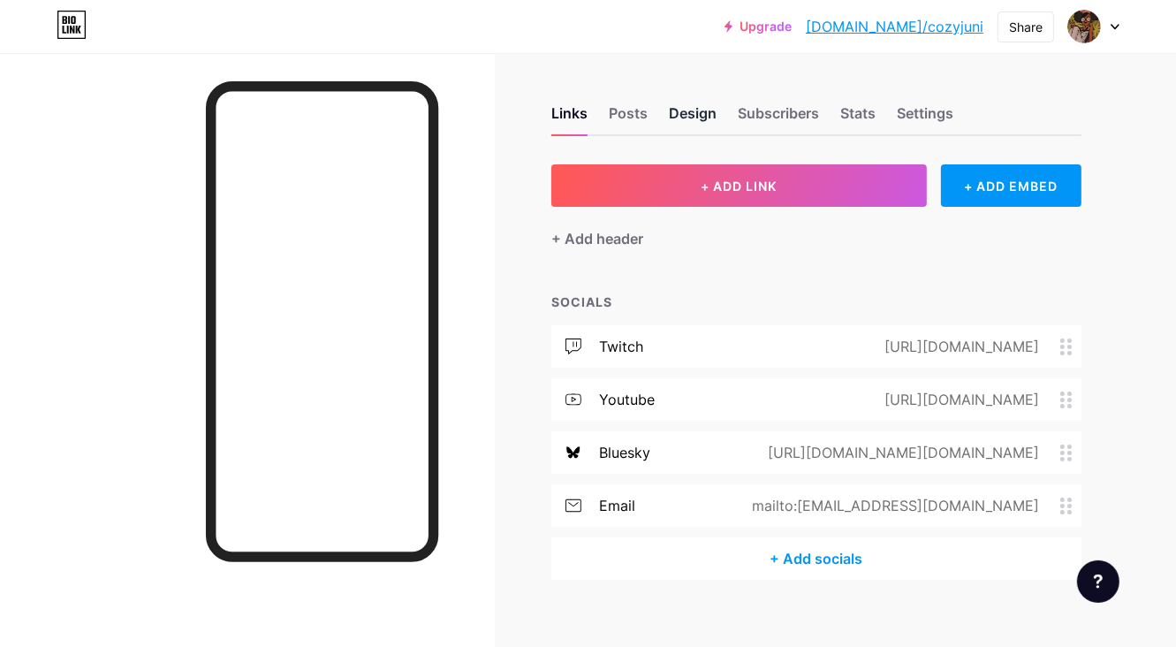
click at [691, 102] on div "Design" at bounding box center [693, 118] width 48 height 32
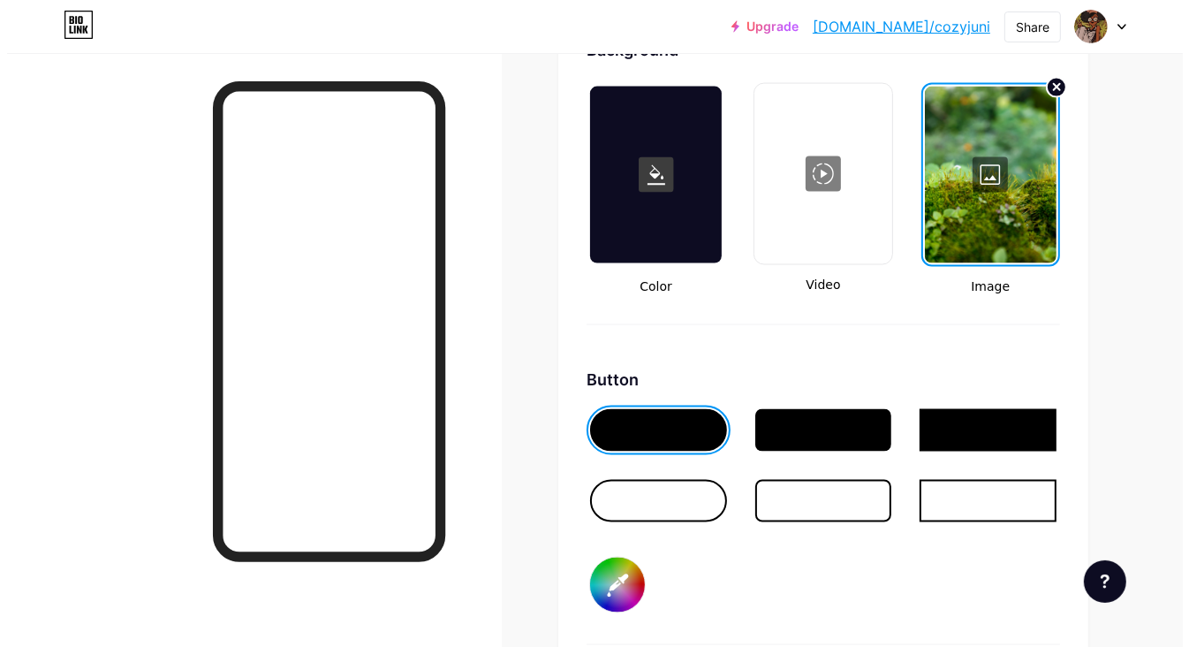
scroll to position [2474, 0]
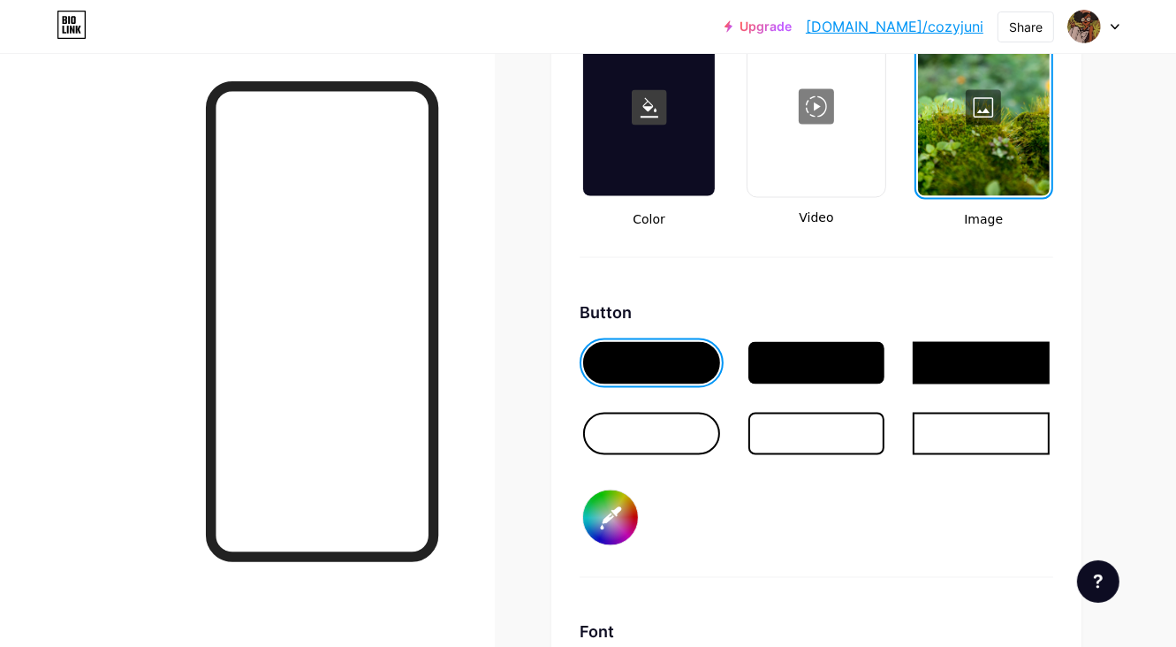
click at [983, 124] on div at bounding box center [984, 107] width 132 height 177
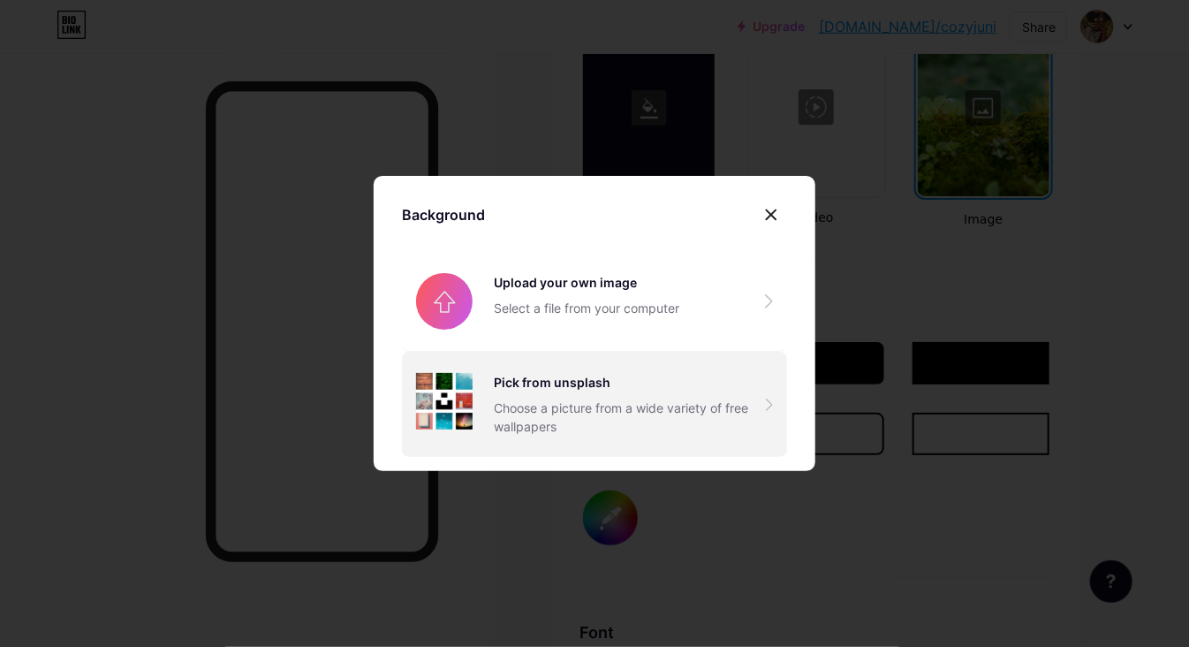
click at [601, 413] on div "Choose a picture from a wide variety of free wallpapers" at bounding box center [630, 416] width 272 height 37
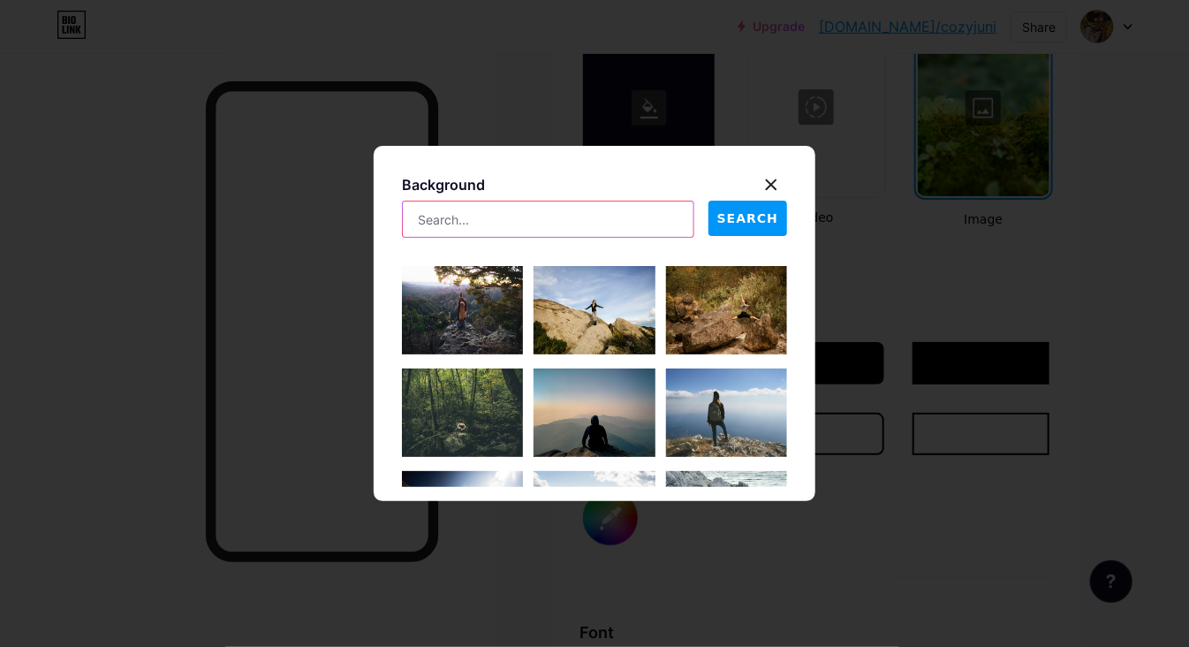
click at [546, 231] on input "text" at bounding box center [548, 218] width 291 height 35
type input "rain"
click at [728, 219] on span "SEARCH" at bounding box center [747, 218] width 61 height 19
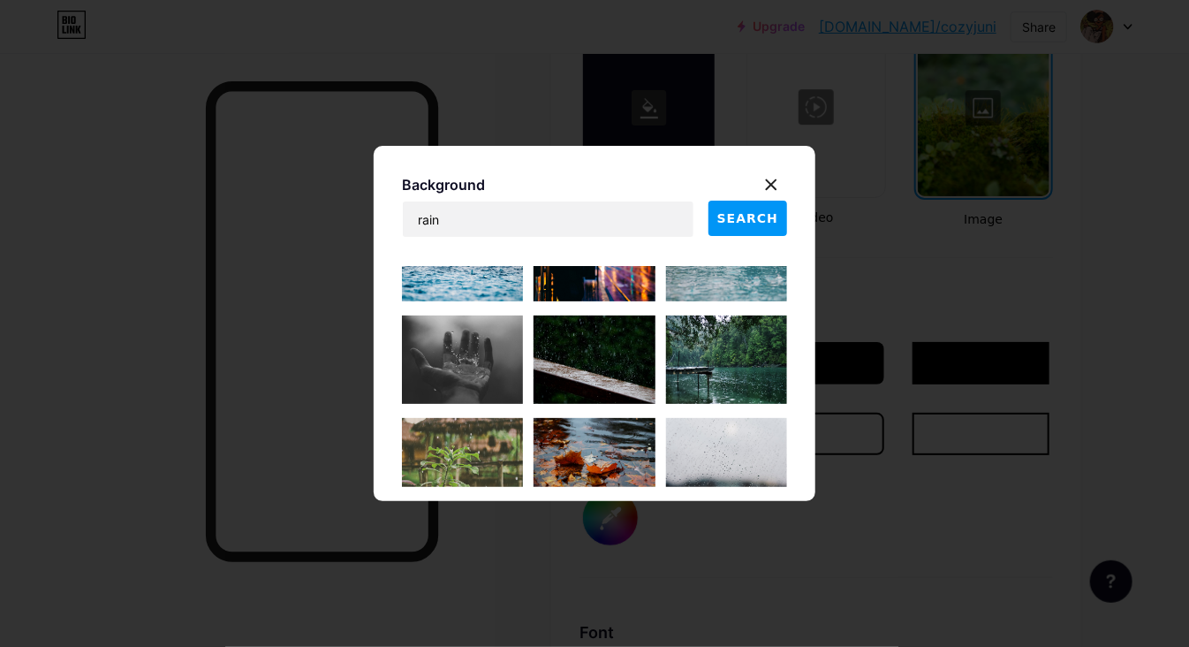
scroll to position [265, 0]
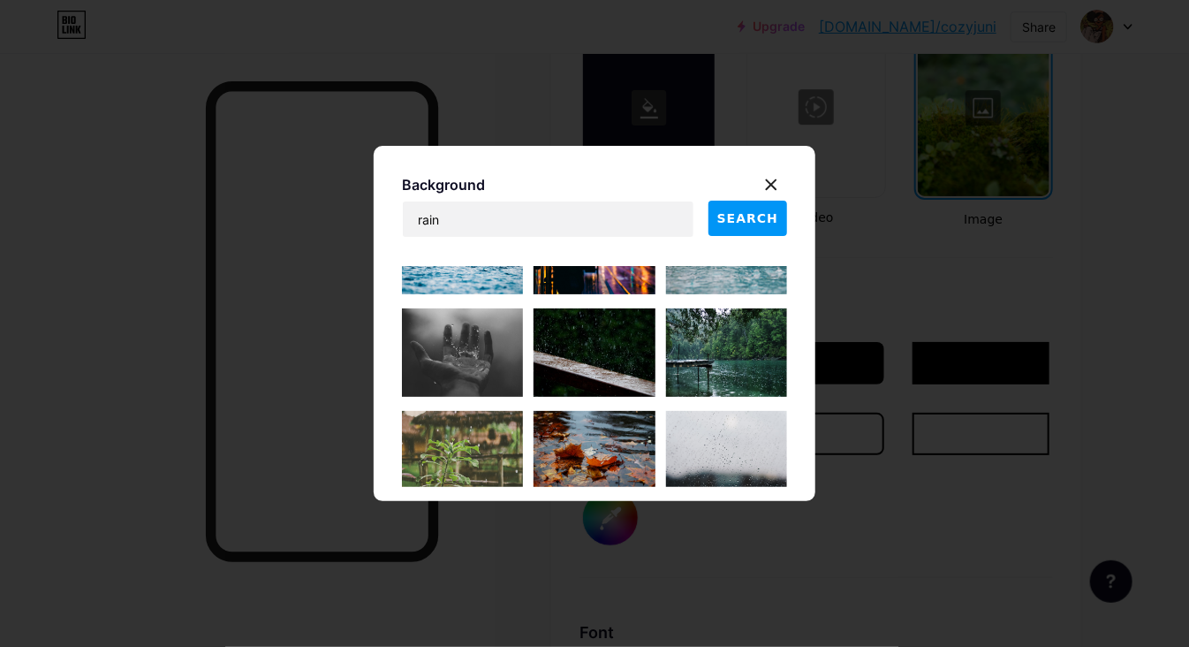
click at [719, 344] on img at bounding box center [726, 352] width 121 height 88
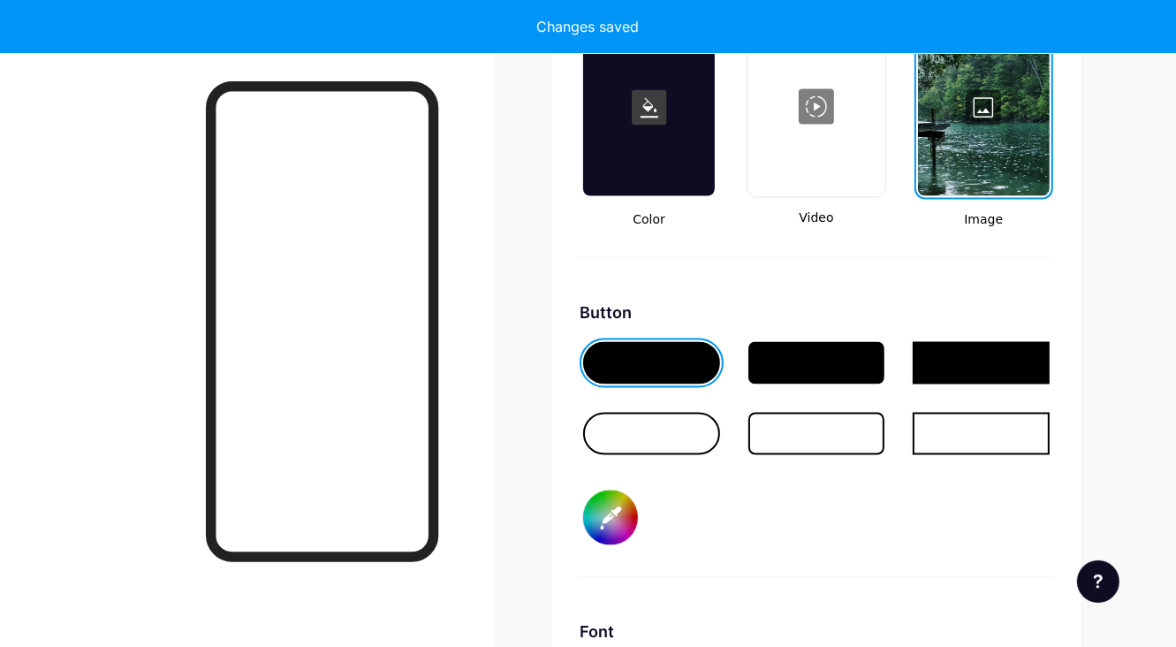
type input "#ffffff"
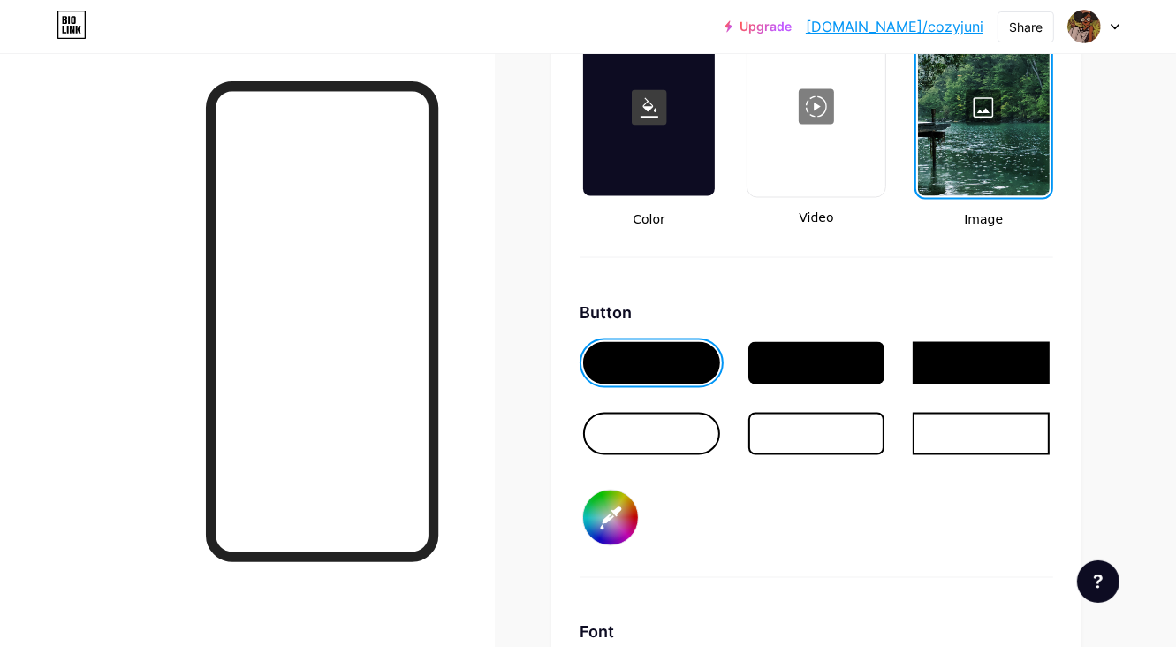
click at [975, 125] on div at bounding box center [984, 107] width 132 height 177
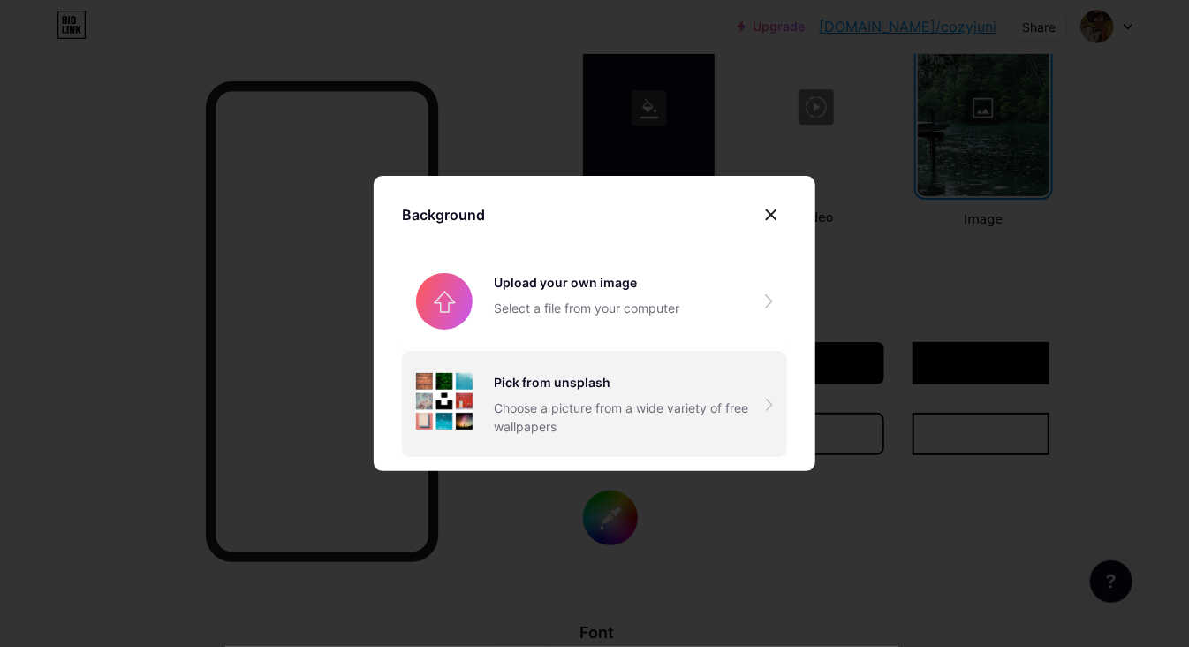
click at [559, 395] on div "Pick from unsplash Choose a picture from a wide variety of free wallpapers" at bounding box center [630, 404] width 272 height 63
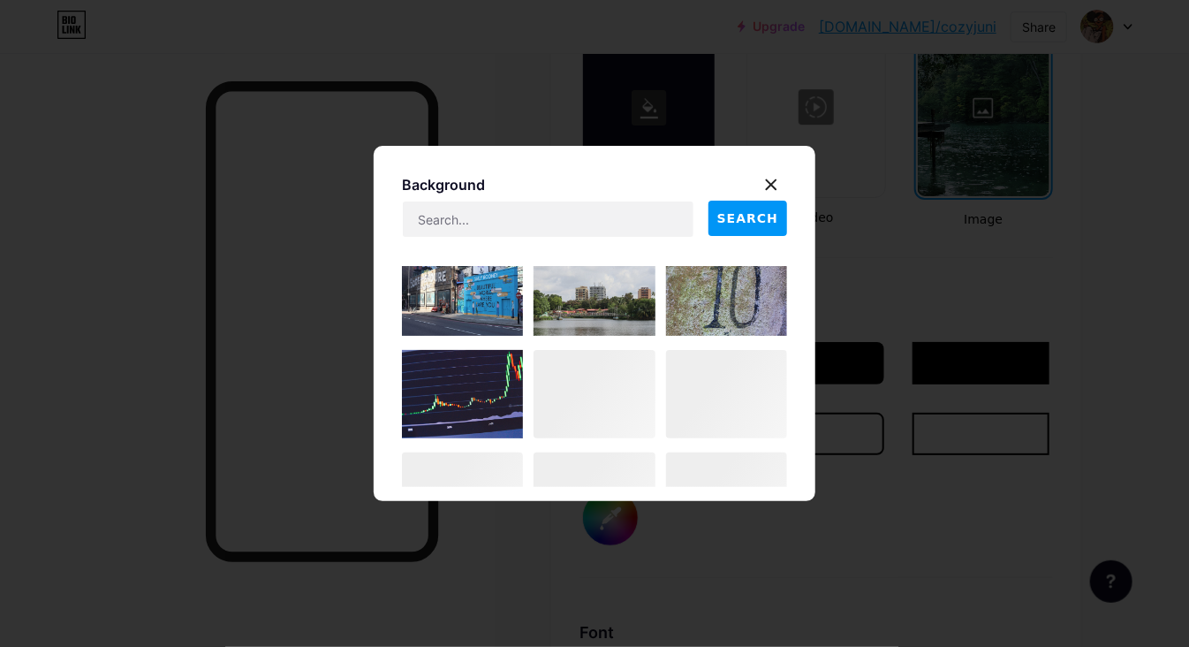
scroll to position [1392, 0]
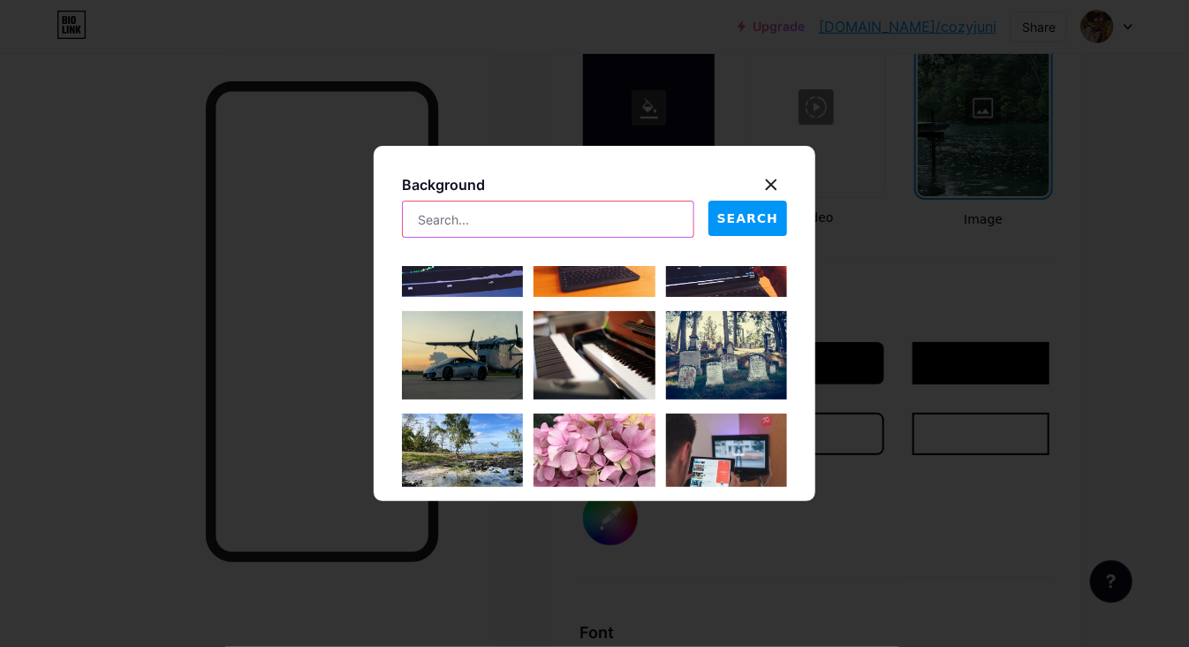
click at [468, 220] on input "text" at bounding box center [548, 218] width 291 height 35
type input "rain"
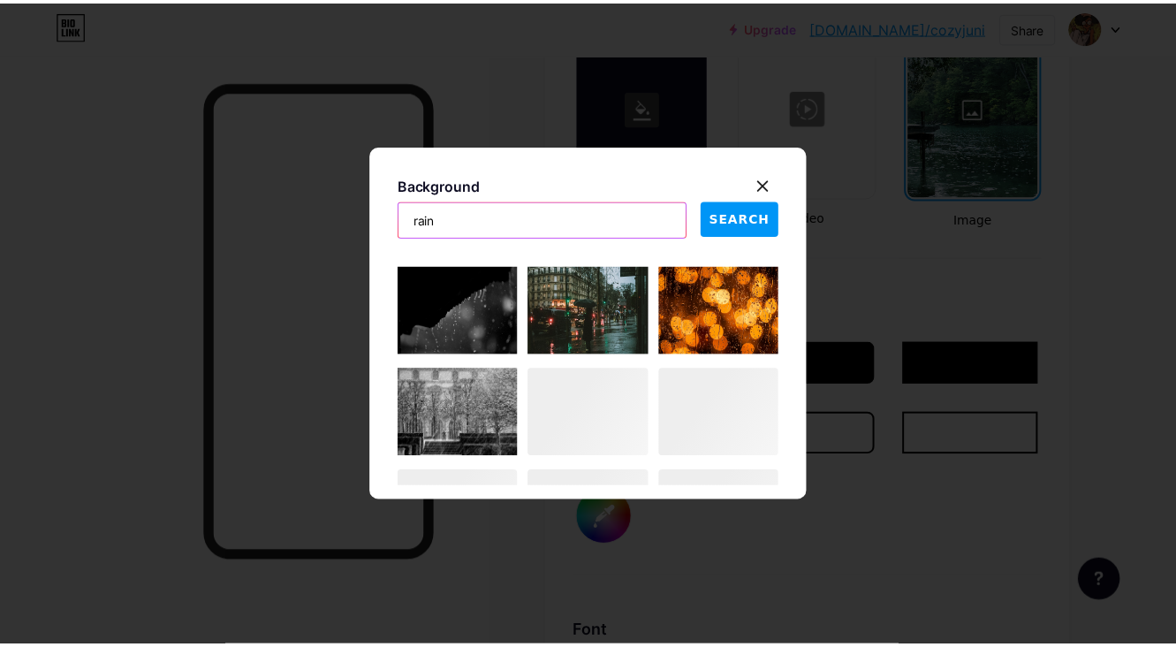
scroll to position [3353, 0]
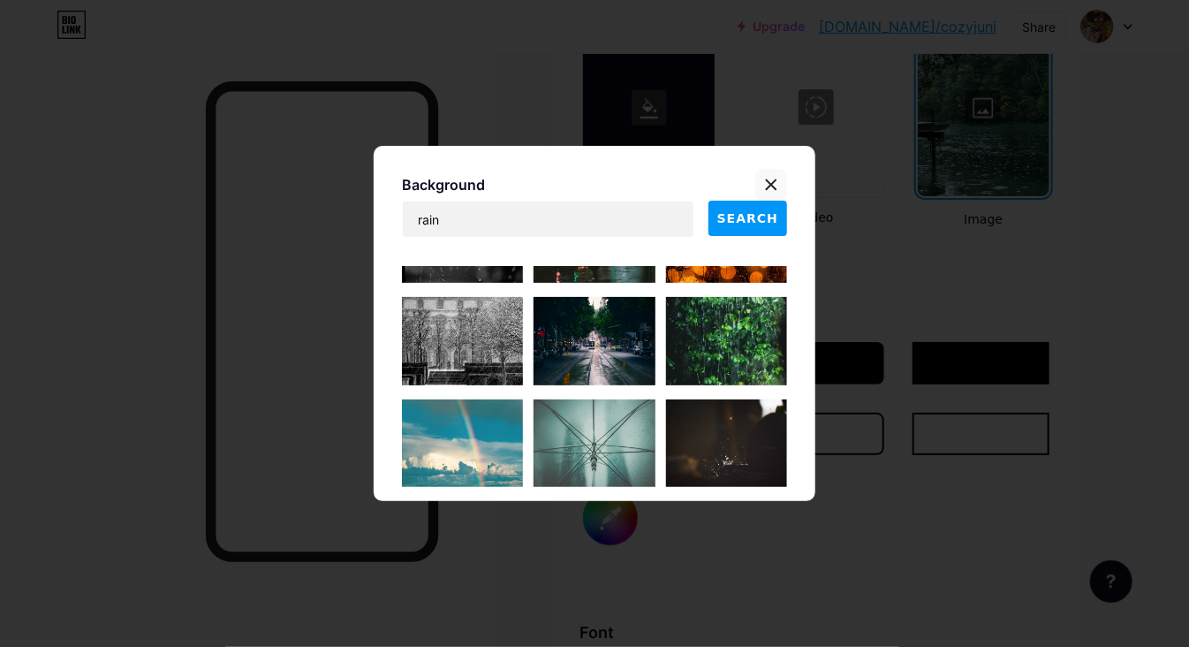
click at [775, 186] on icon at bounding box center [771, 185] width 14 height 14
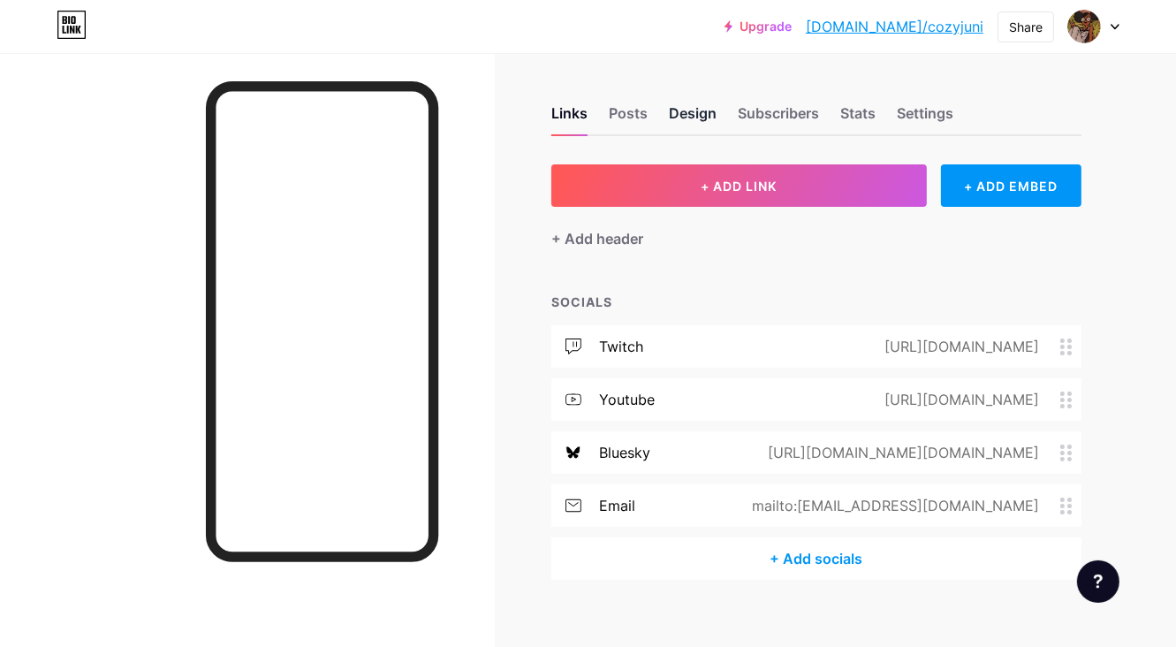
click at [710, 113] on div "Design" at bounding box center [693, 118] width 48 height 32
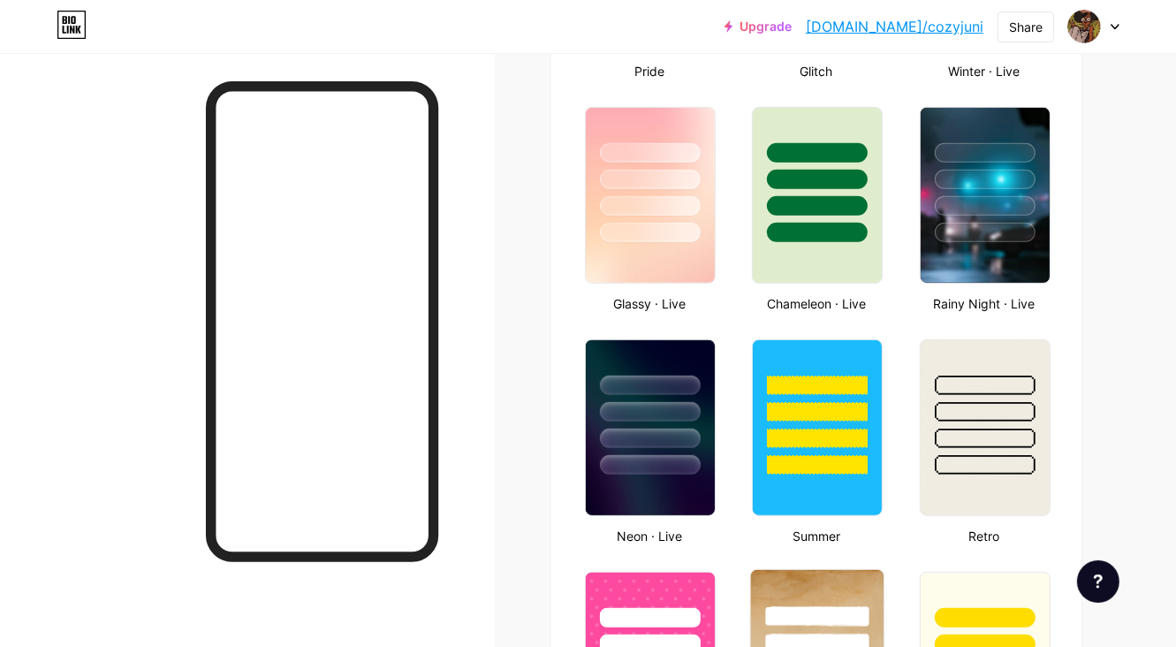
scroll to position [884, 0]
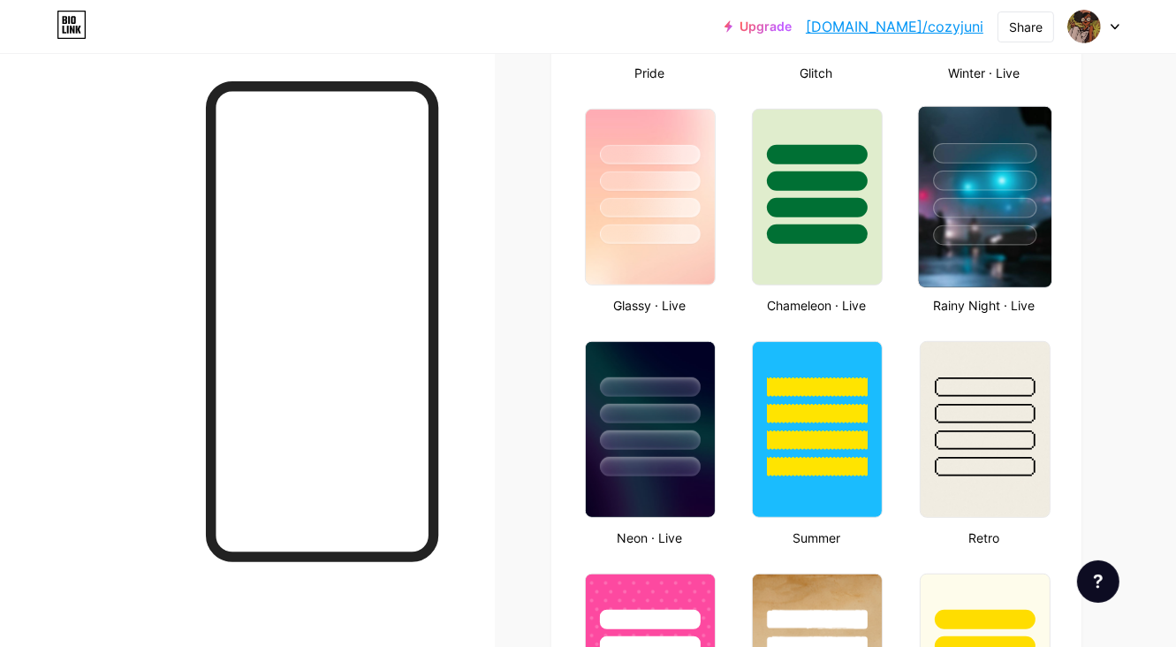
click at [959, 275] on img at bounding box center [984, 197] width 133 height 180
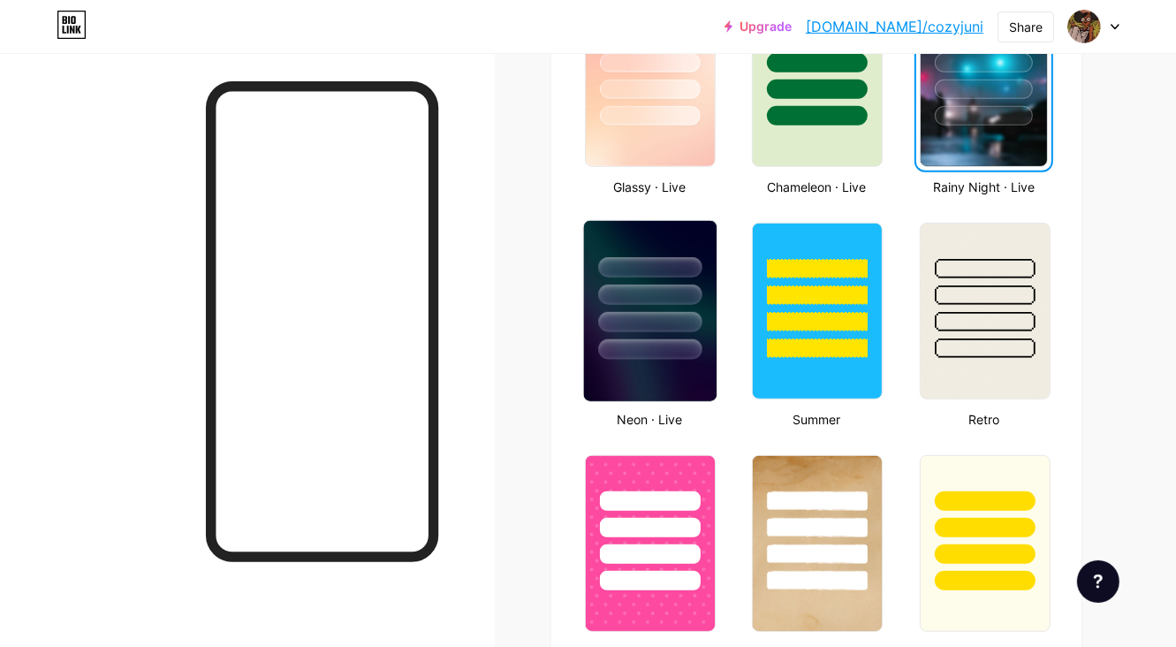
scroll to position [972, 0]
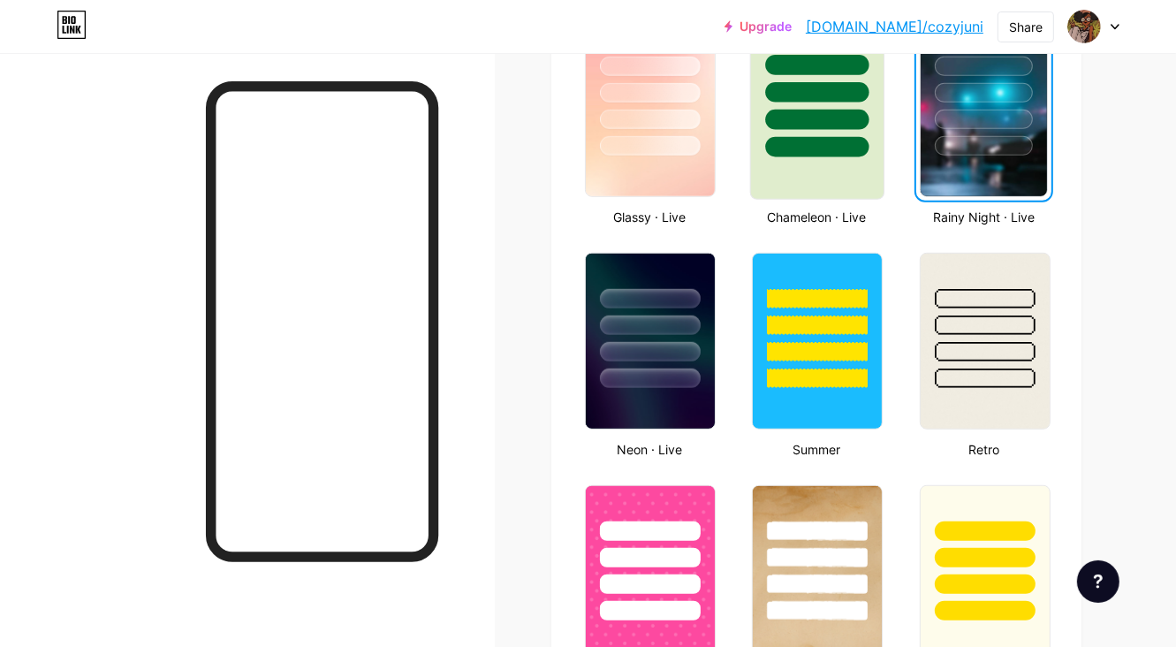
click at [808, 170] on div at bounding box center [817, 109] width 134 height 182
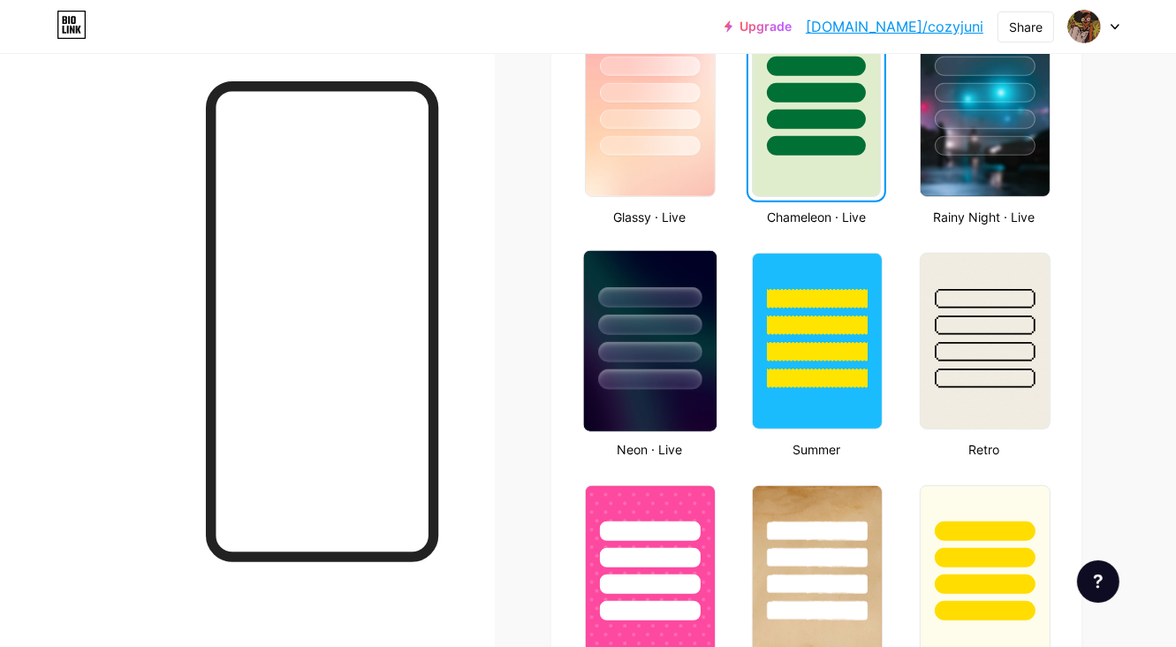
click at [656, 390] on div at bounding box center [649, 379] width 103 height 20
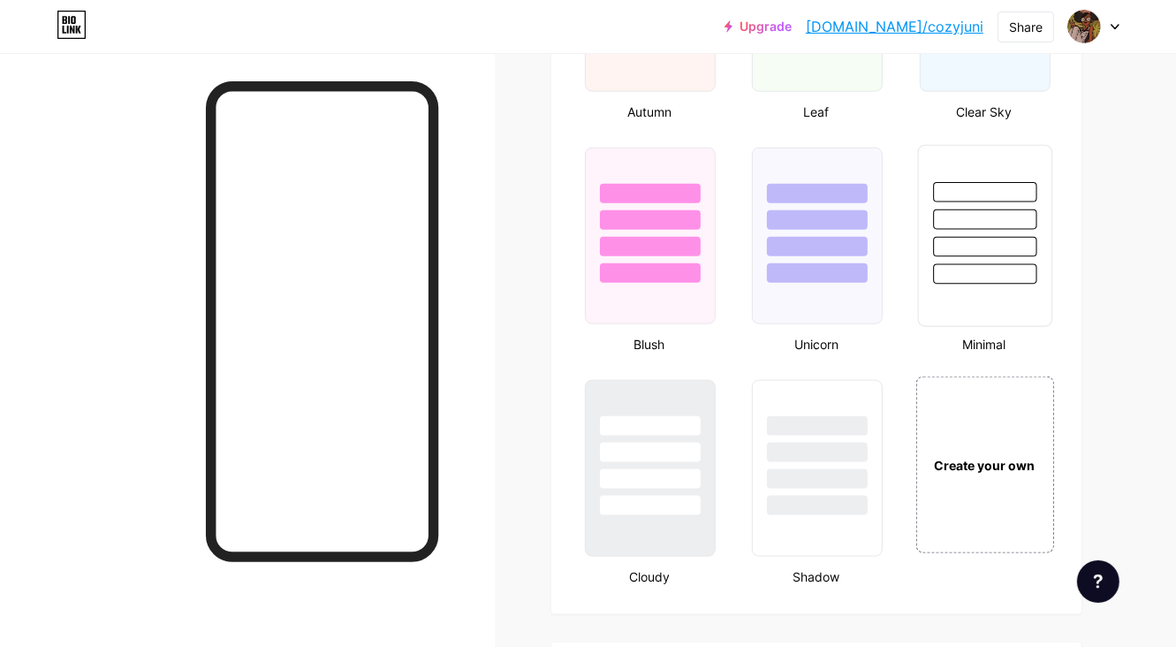
scroll to position [1767, 0]
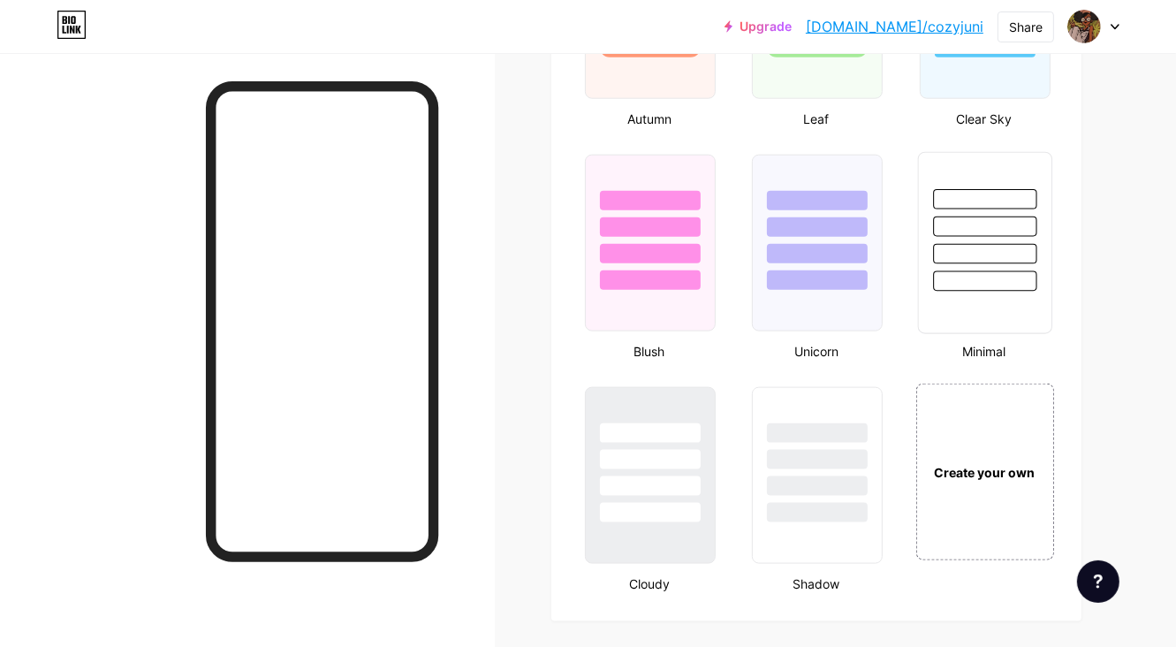
click at [983, 264] on div at bounding box center [984, 254] width 103 height 20
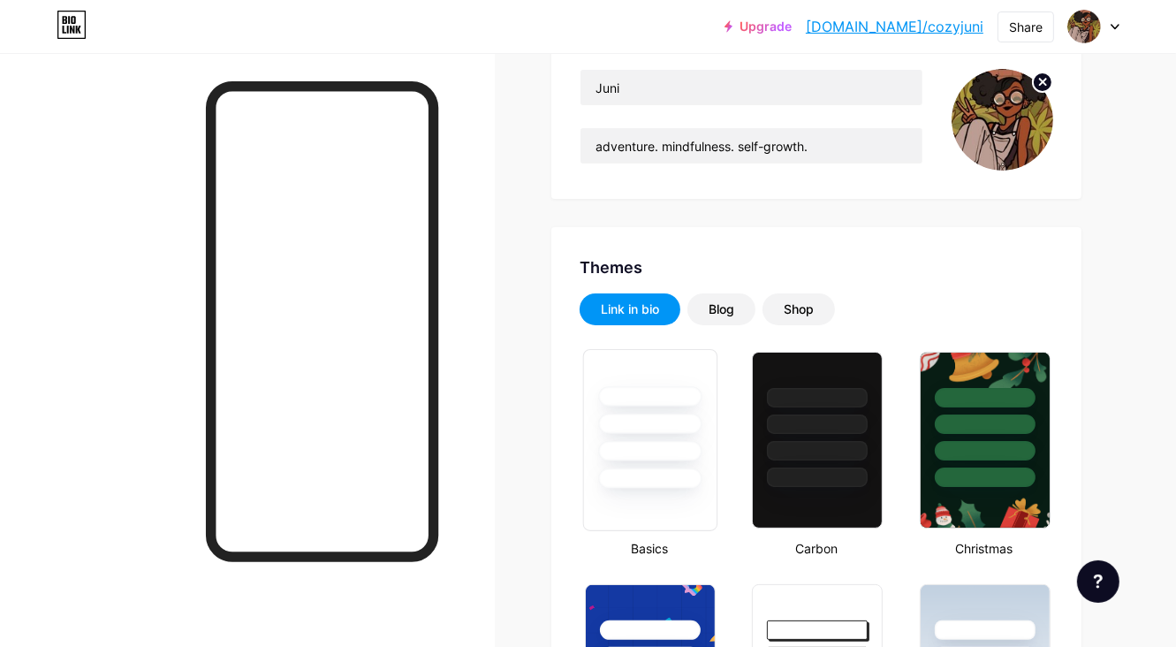
scroll to position [0, 0]
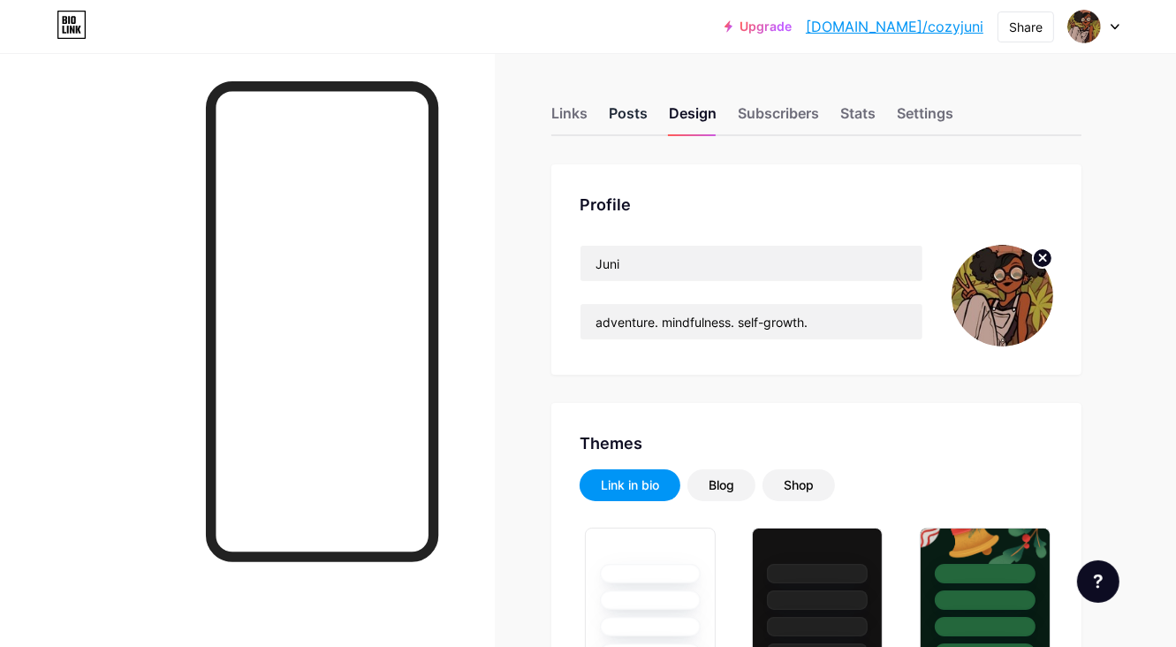
click at [610, 104] on div "Posts" at bounding box center [628, 118] width 39 height 32
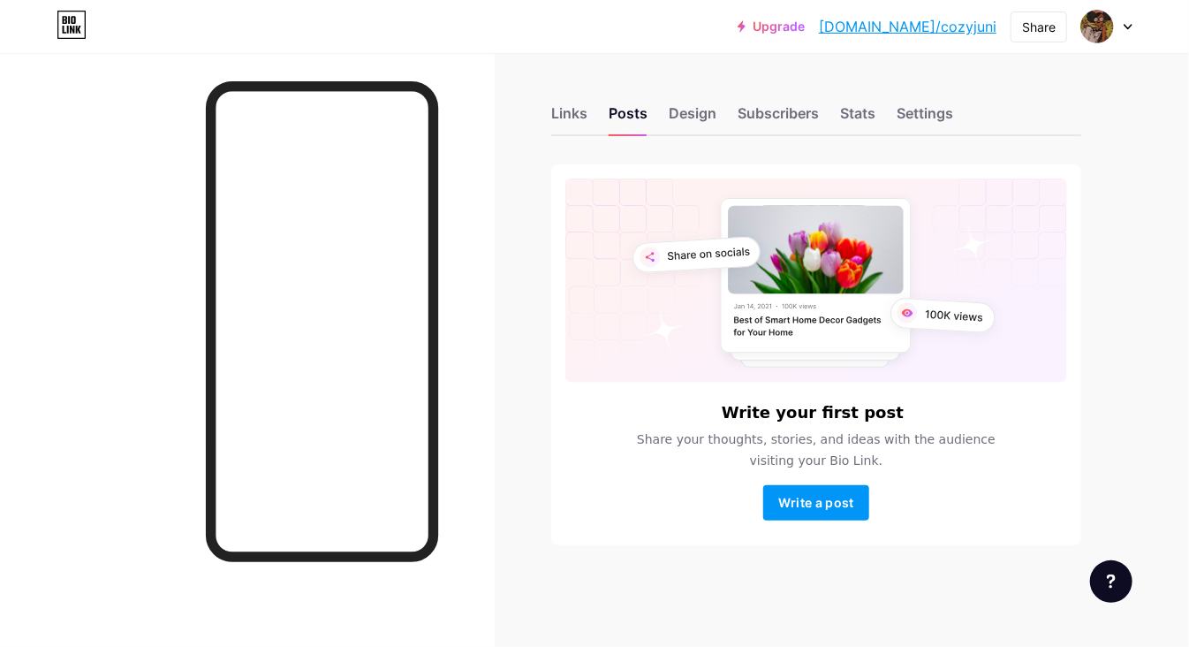
click at [662, 126] on div "Links Posts Design Subscribers Stats Settings" at bounding box center [816, 105] width 530 height 62
click at [682, 116] on div "Design" at bounding box center [693, 118] width 48 height 32
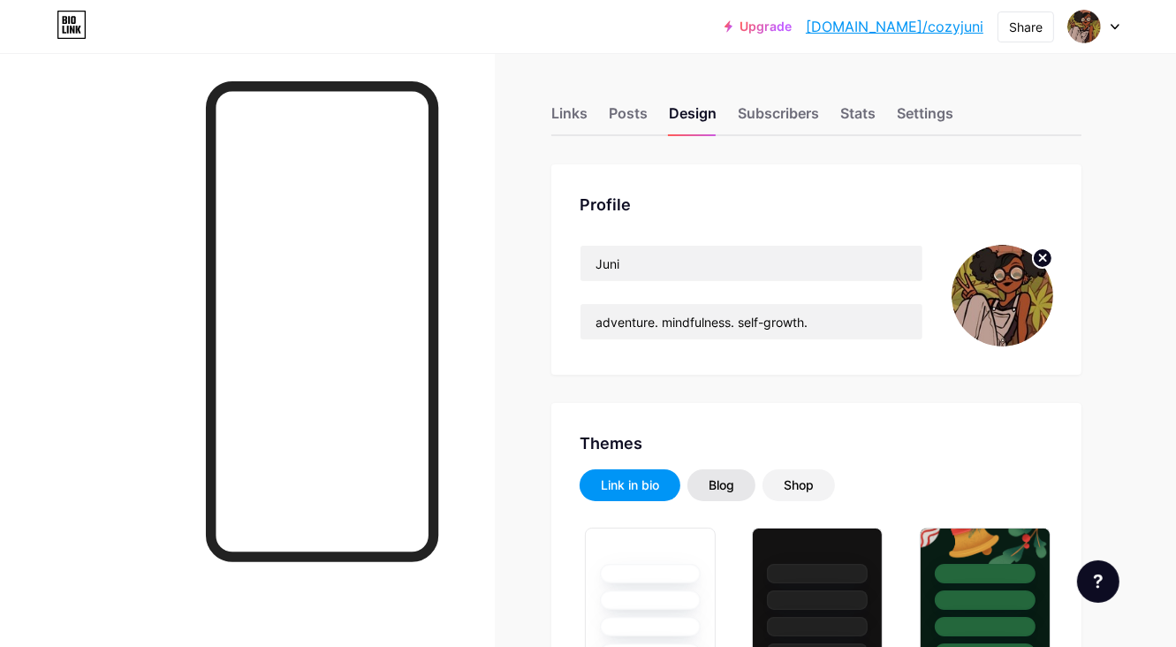
click at [725, 486] on div "Blog" at bounding box center [722, 485] width 26 height 18
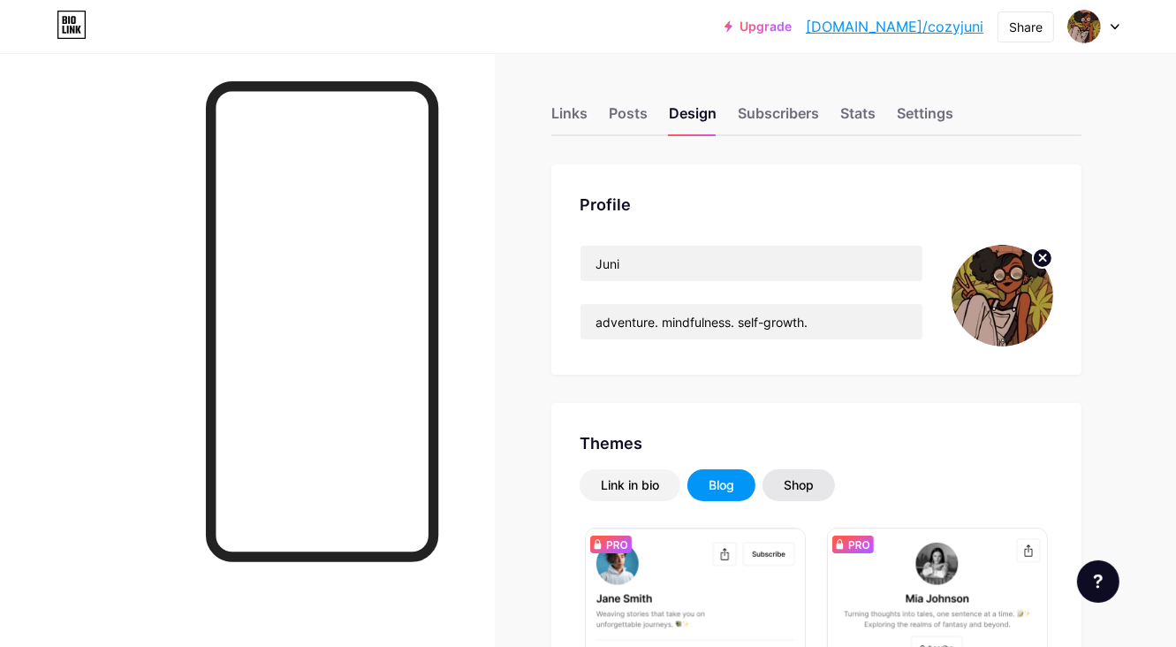
click at [799, 483] on div "Shop" at bounding box center [799, 485] width 30 height 18
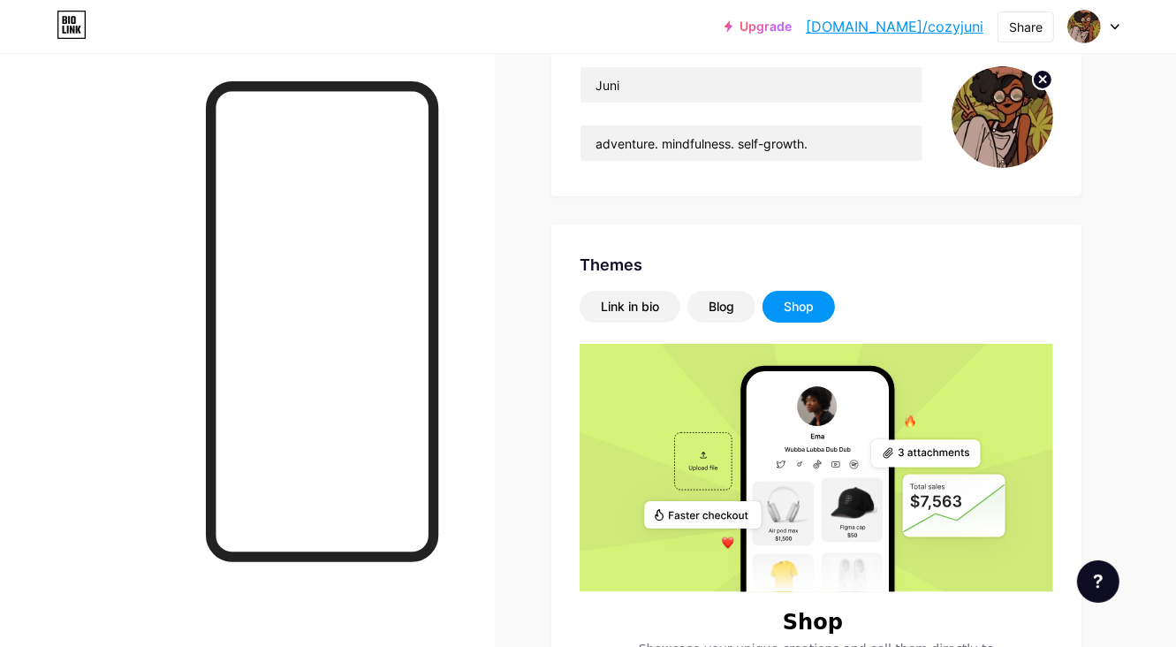
scroll to position [177, 0]
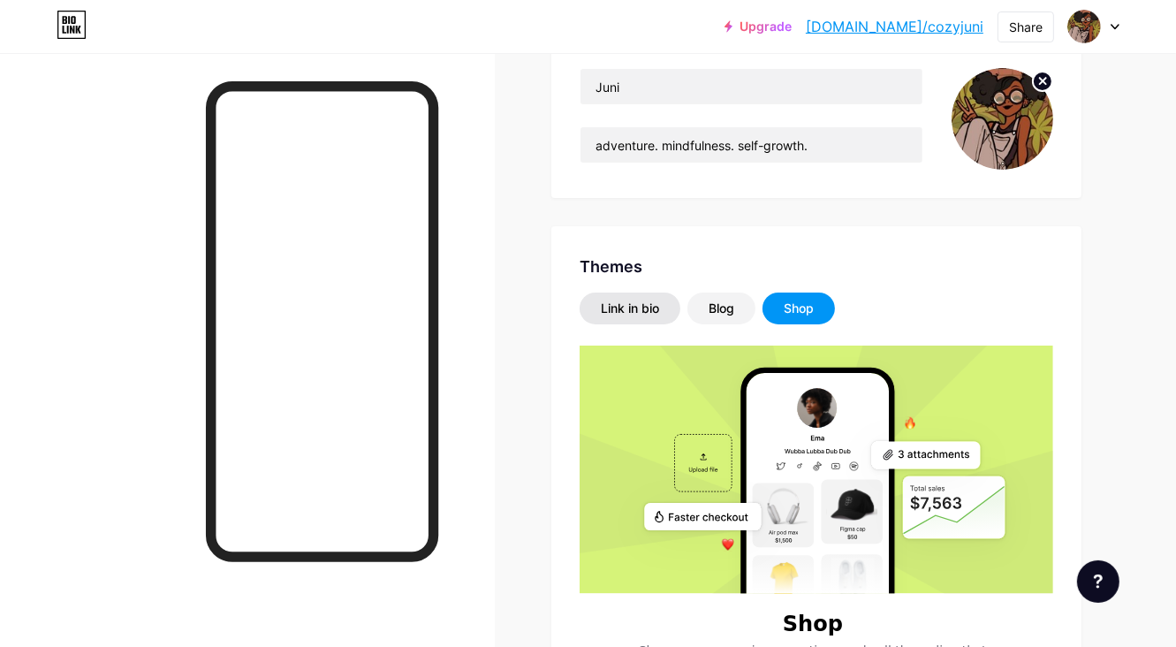
click at [627, 315] on div "Link in bio" at bounding box center [630, 309] width 58 height 18
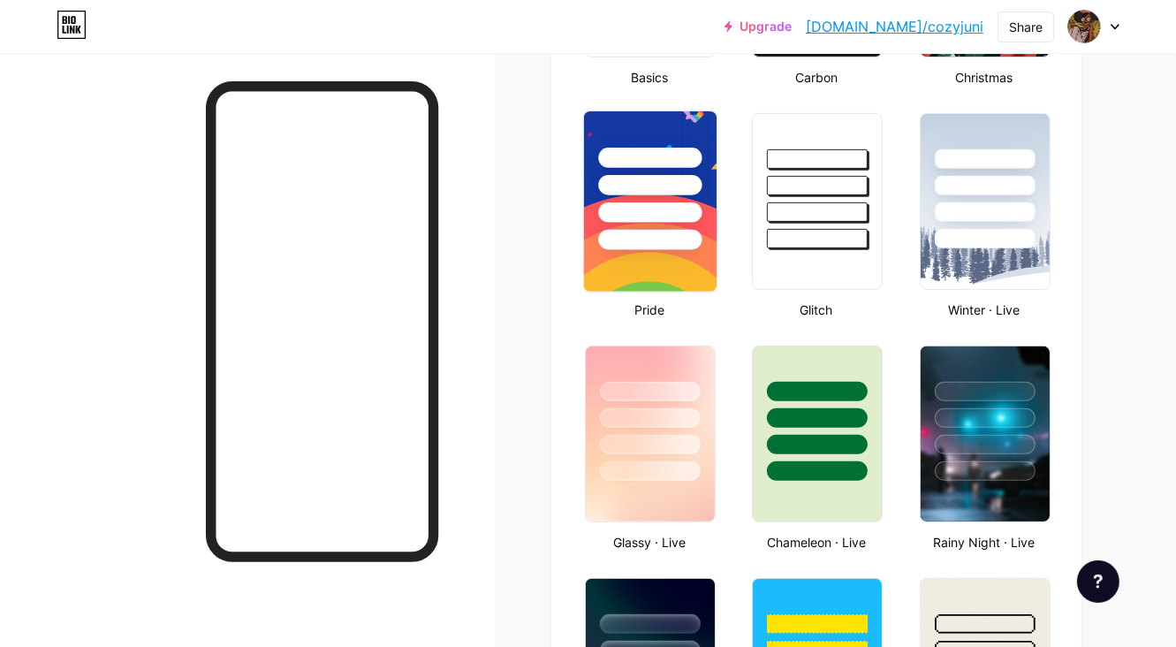
scroll to position [795, 0]
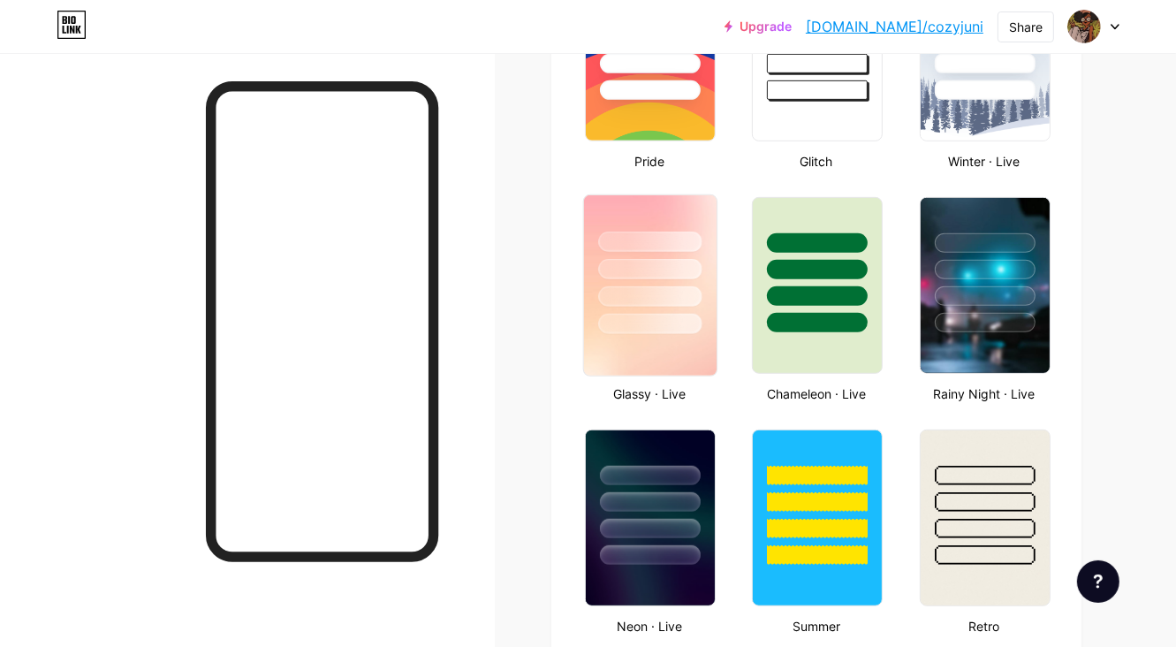
click at [653, 345] on img at bounding box center [650, 285] width 133 height 180
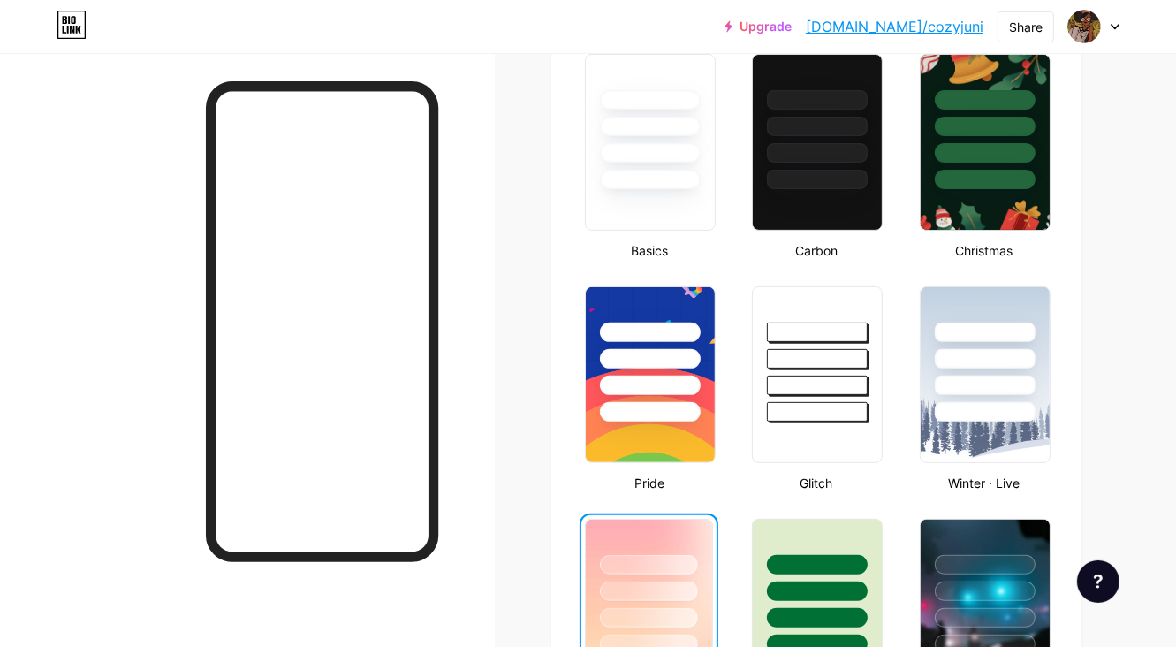
scroll to position [0, 0]
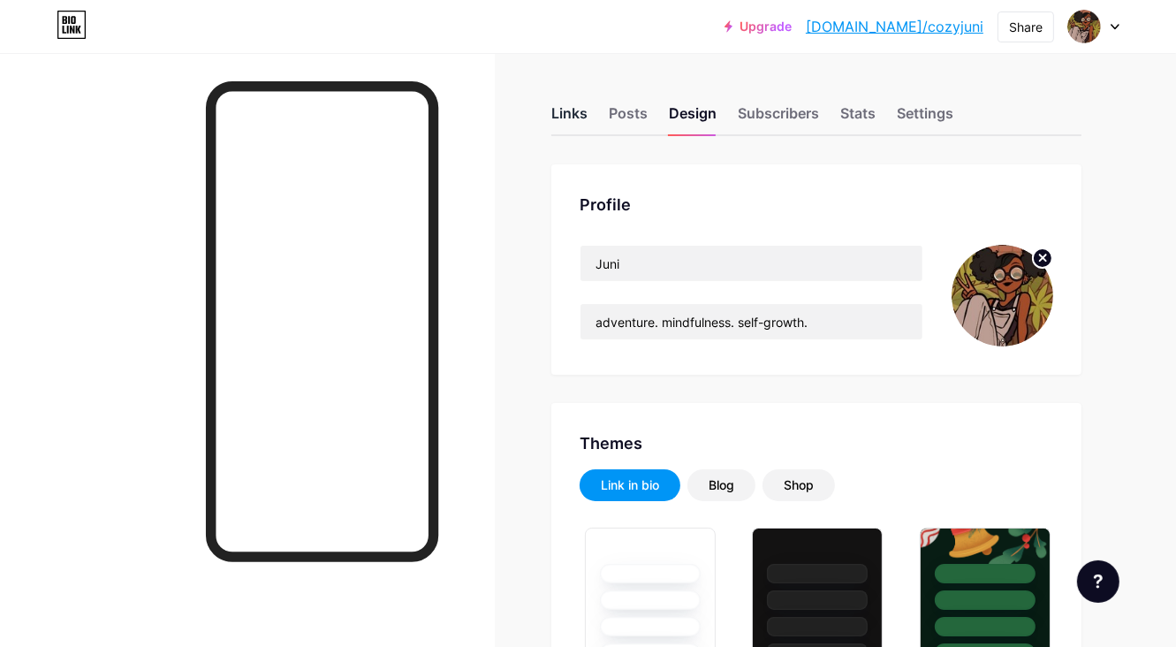
click at [573, 110] on div "Links" at bounding box center [569, 118] width 36 height 32
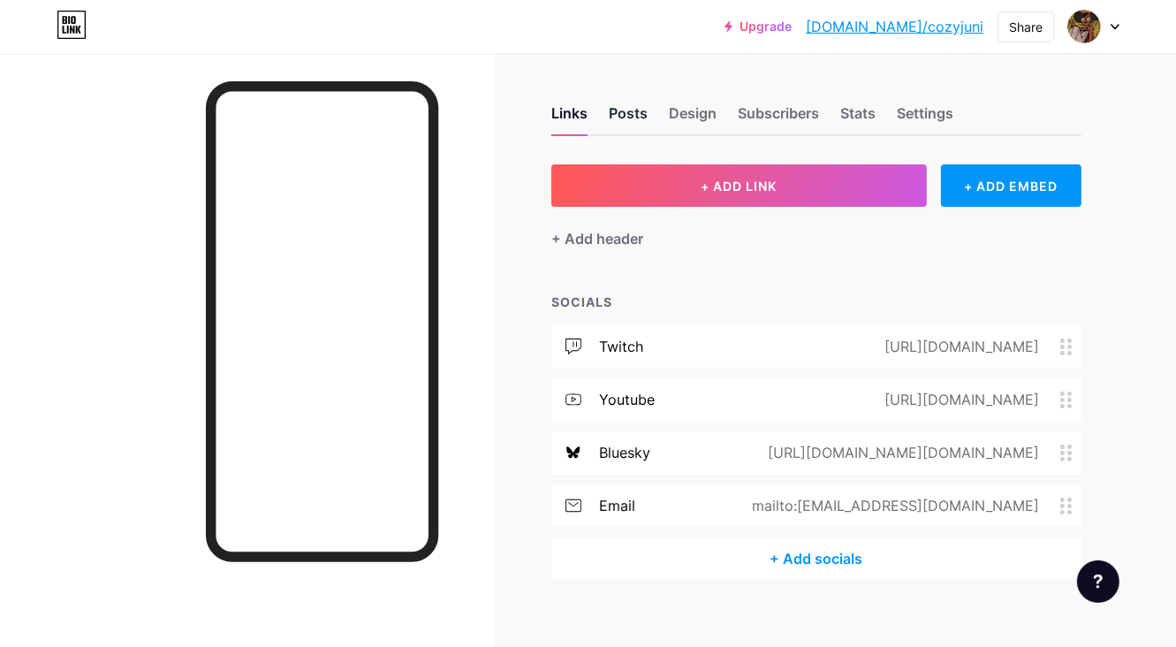
click at [627, 110] on div "Posts" at bounding box center [628, 118] width 39 height 32
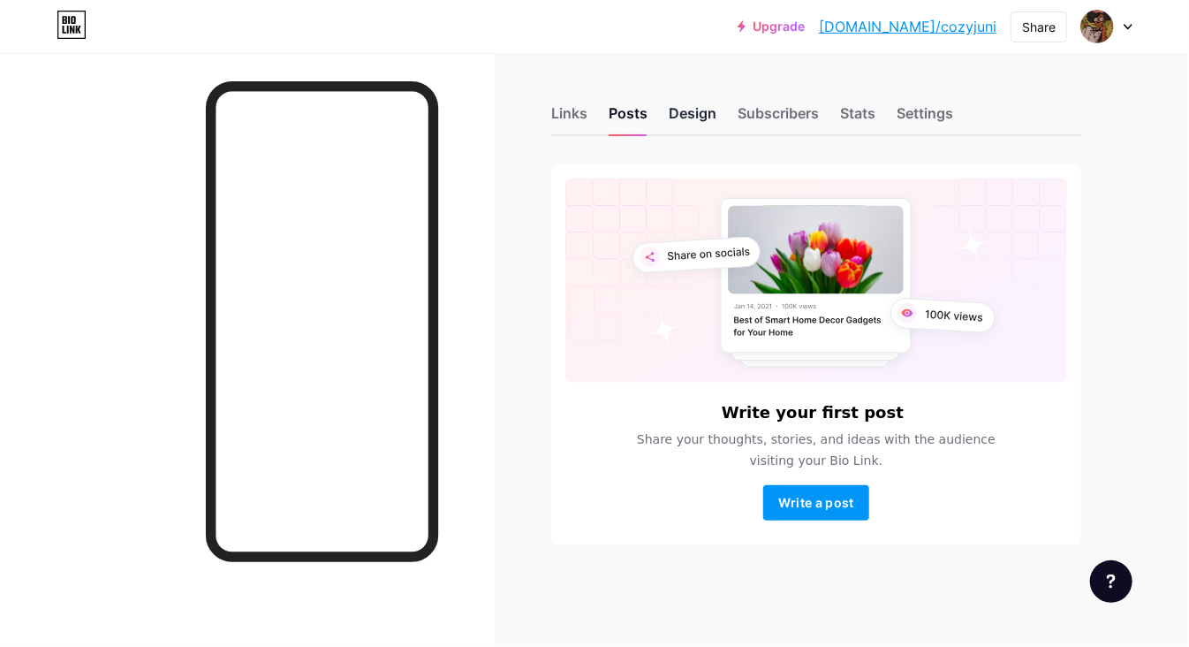
click at [697, 115] on div "Design" at bounding box center [693, 118] width 48 height 32
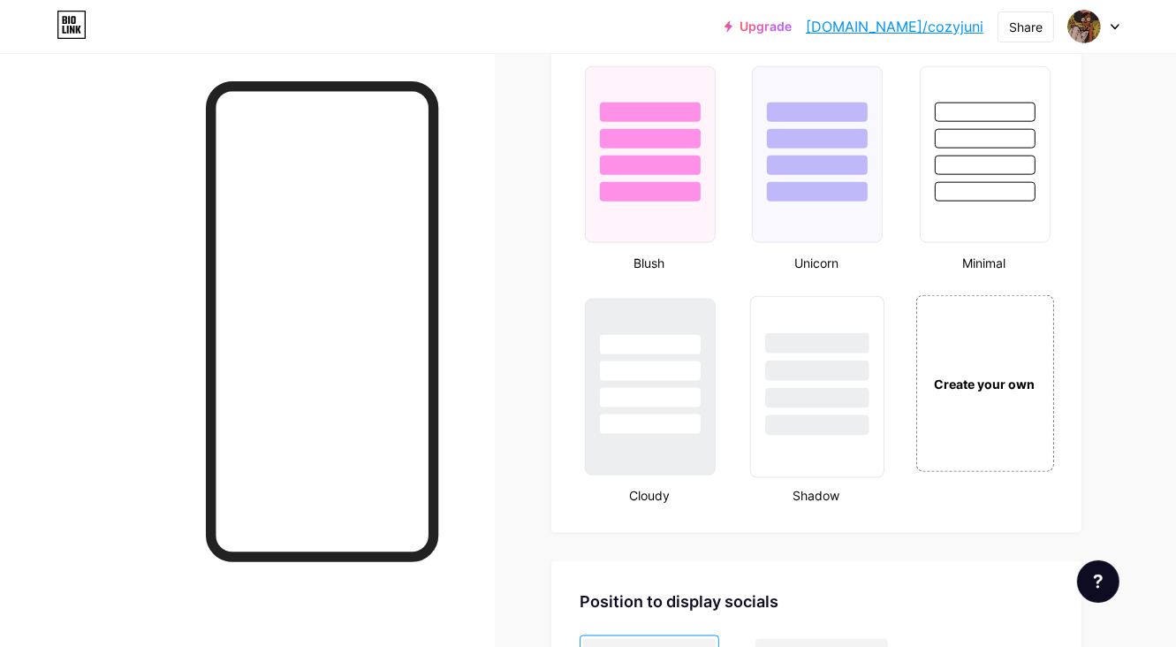
scroll to position [1856, 0]
click at [968, 393] on div "Create your own" at bounding box center [984, 383] width 133 height 19
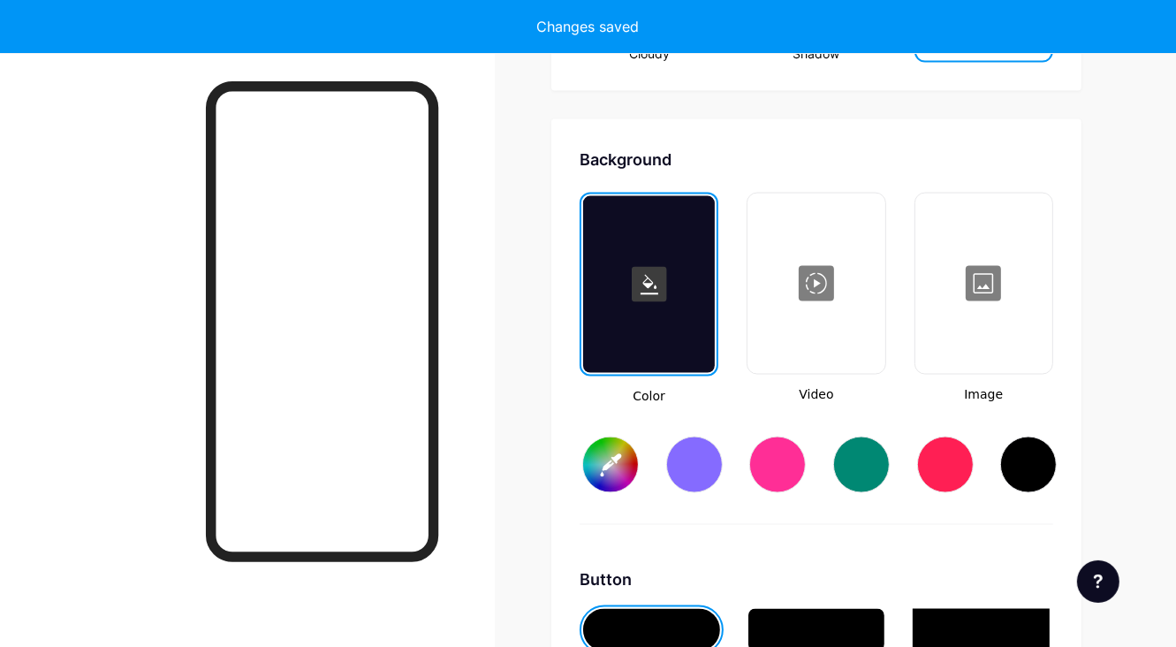
type input "#ffffff"
type input "#000000"
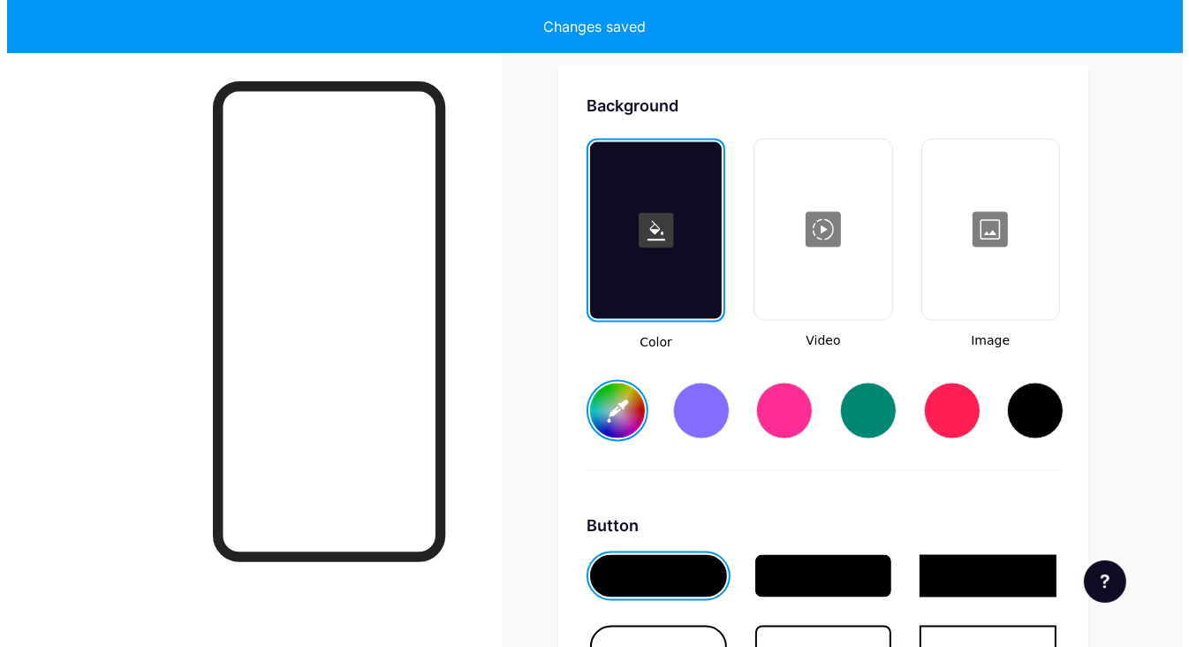
scroll to position [2361, 0]
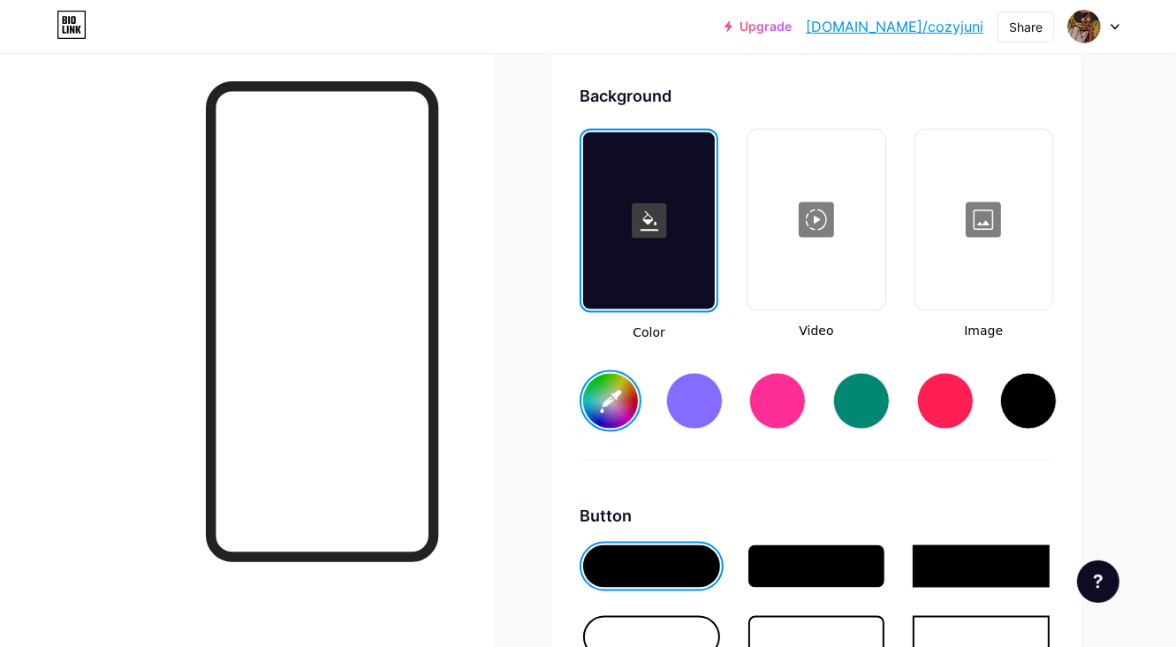
click at [968, 289] on div at bounding box center [983, 220] width 133 height 177
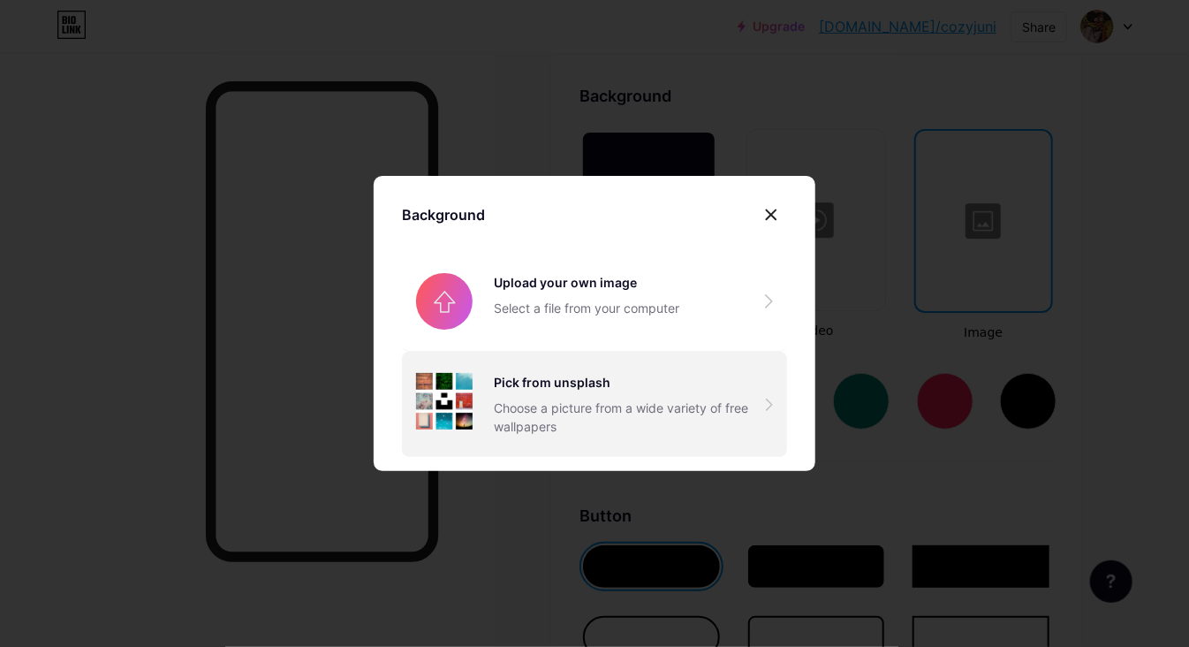
click at [733, 413] on div "Choose a picture from a wide variety of free wallpapers" at bounding box center [630, 416] width 272 height 37
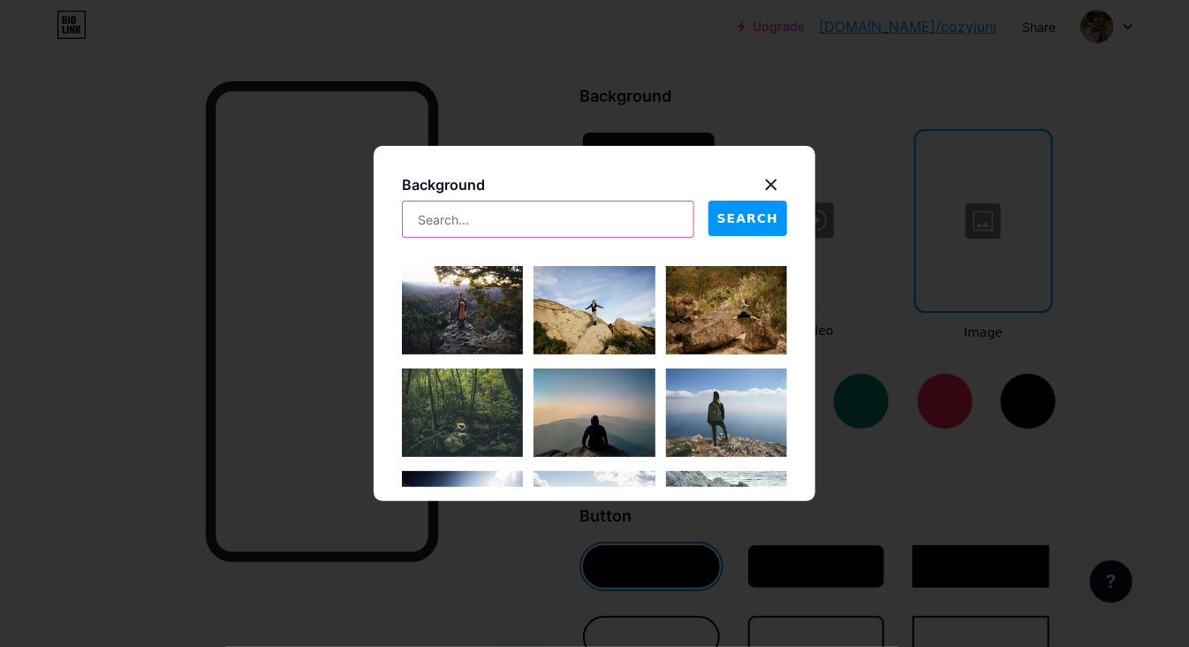
click at [514, 215] on input "text" at bounding box center [548, 218] width 291 height 35
click at [746, 219] on span "SEARCH" at bounding box center [747, 218] width 61 height 19
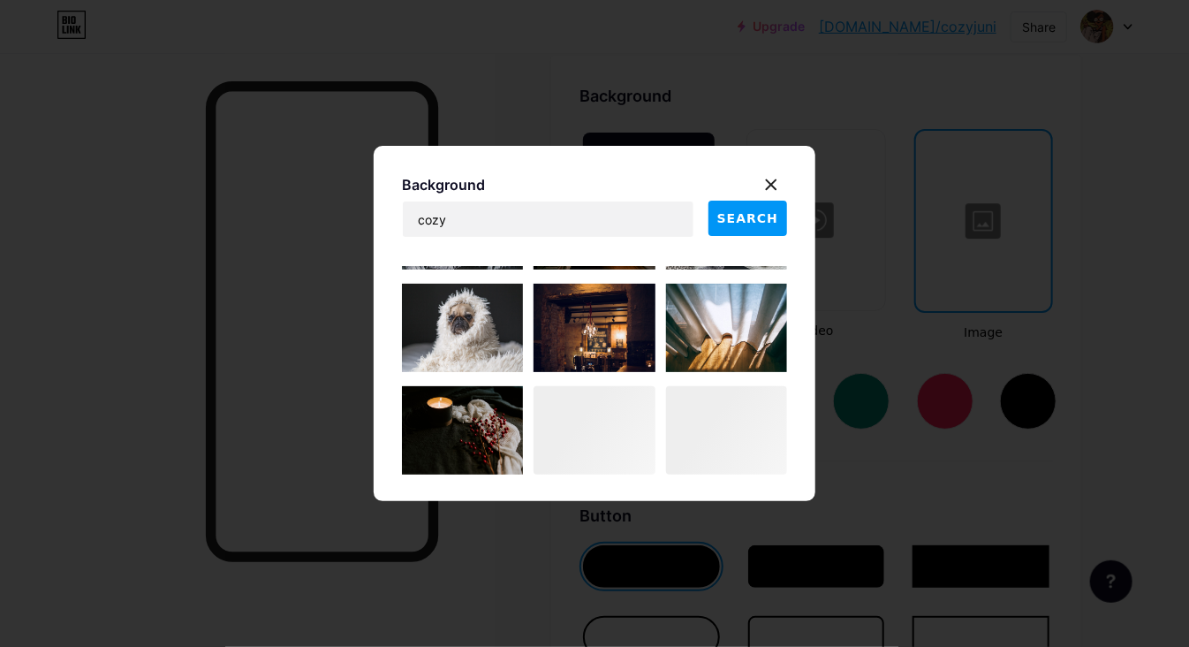
scroll to position [1213, 0]
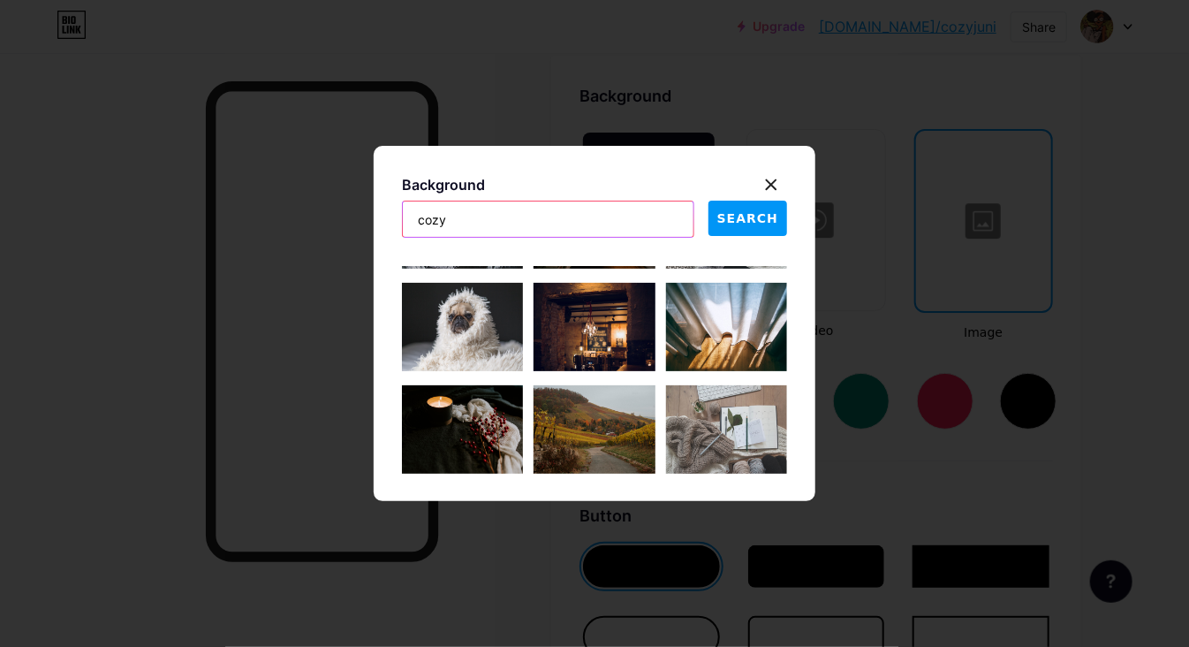
click at [470, 215] on input "cozy" at bounding box center [548, 218] width 291 height 35
type input "cozy plants"
click at [760, 205] on button "SEARCH" at bounding box center [748, 218] width 79 height 35
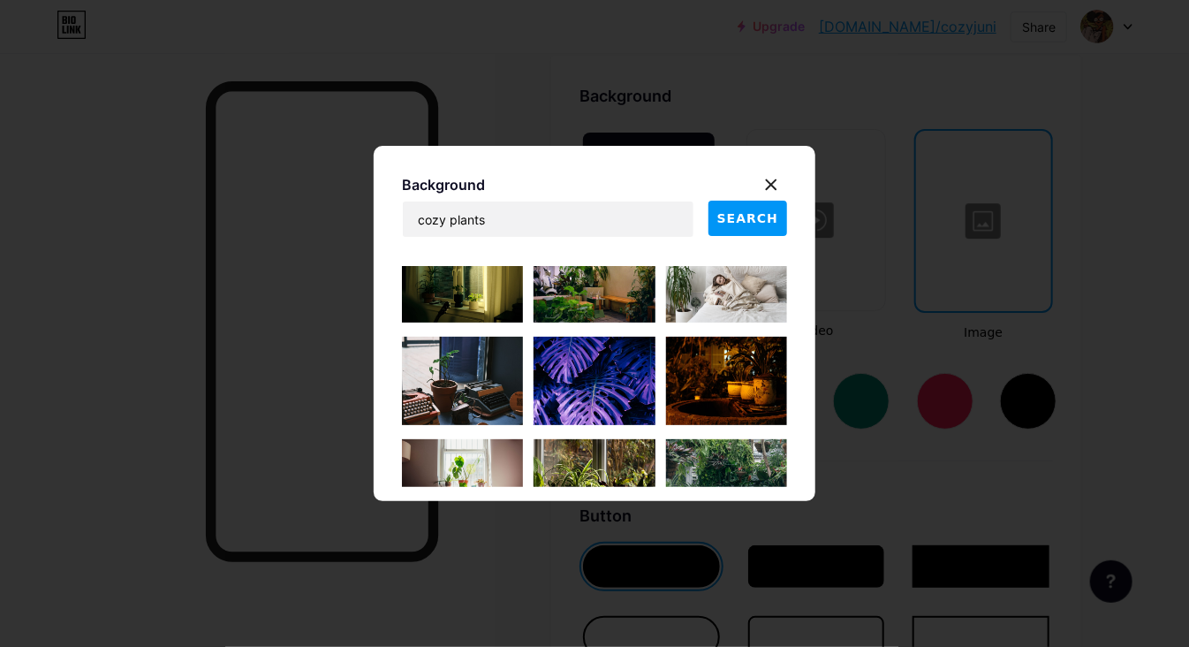
scroll to position [1390, 0]
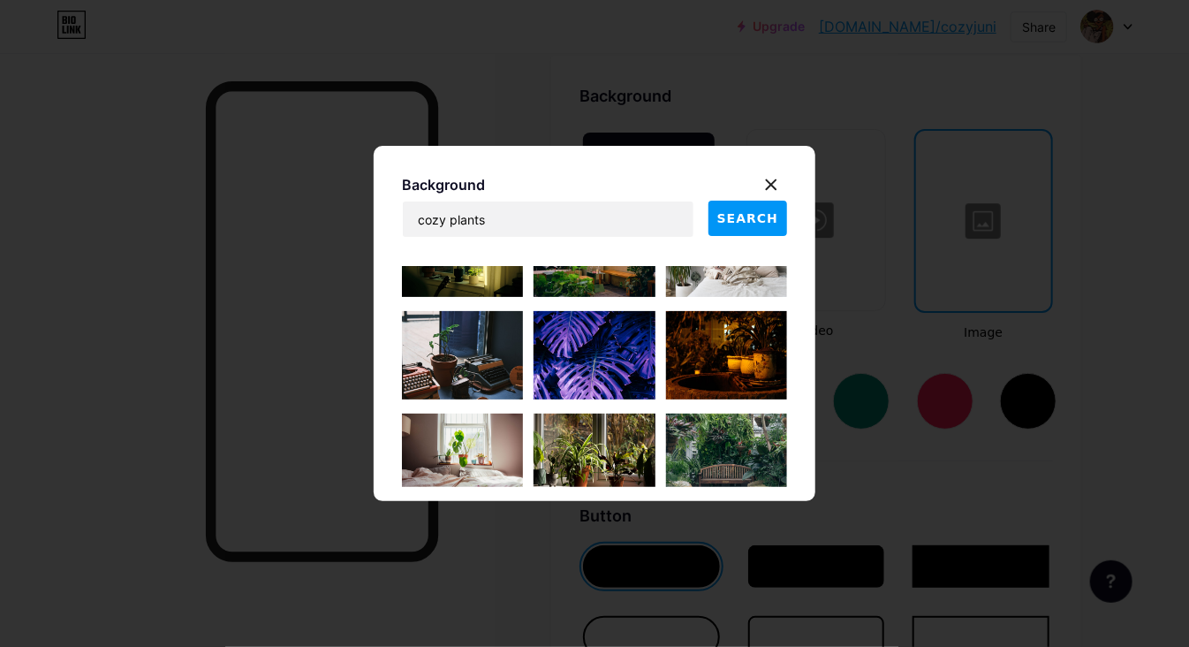
click at [570, 442] on img at bounding box center [594, 458] width 121 height 88
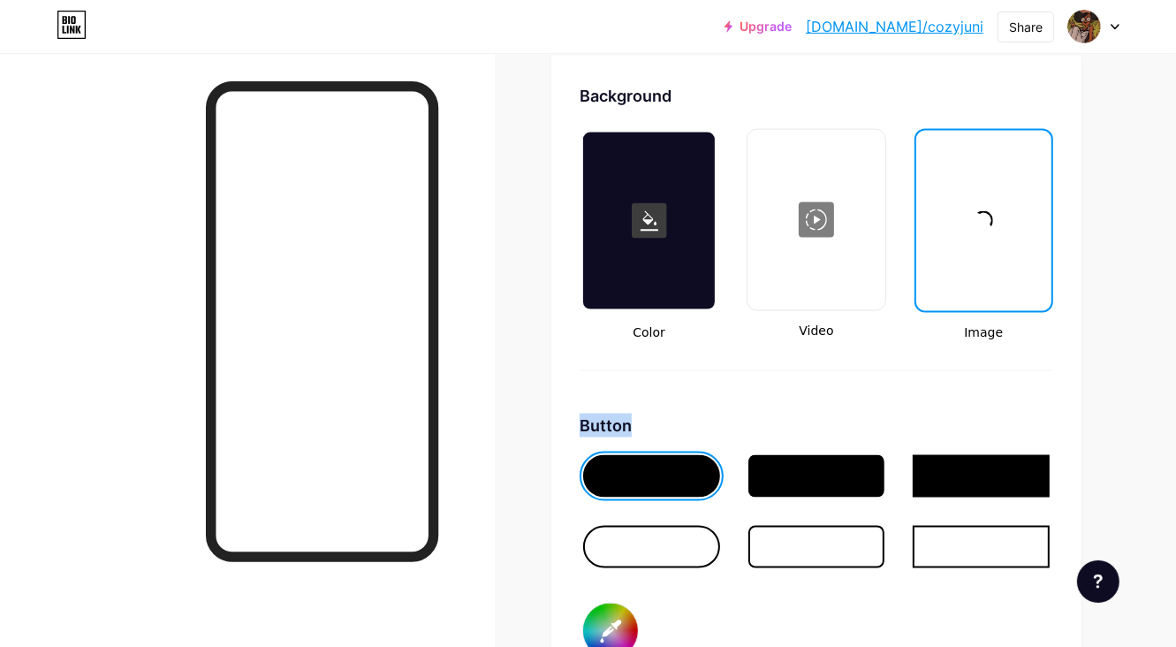
click at [570, 442] on div "Background Color Video Image Button #000000 Font Inter Poppins EB Garamond TEKO…" at bounding box center [816, 562] width 530 height 1013
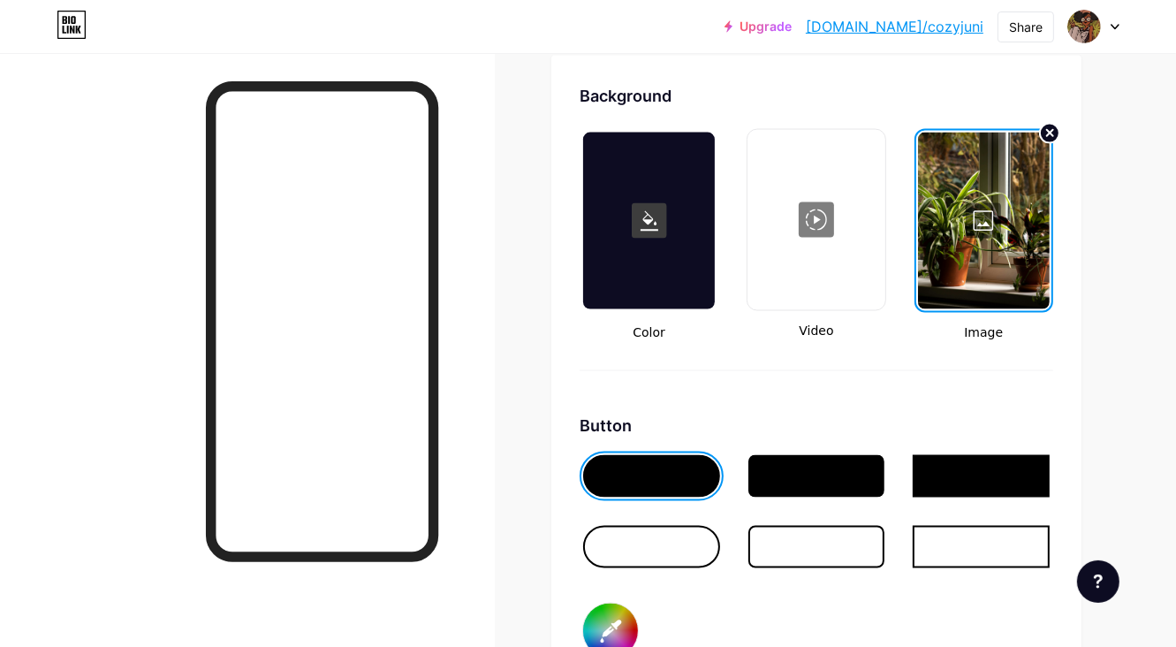
click at [974, 236] on div at bounding box center [984, 221] width 132 height 177
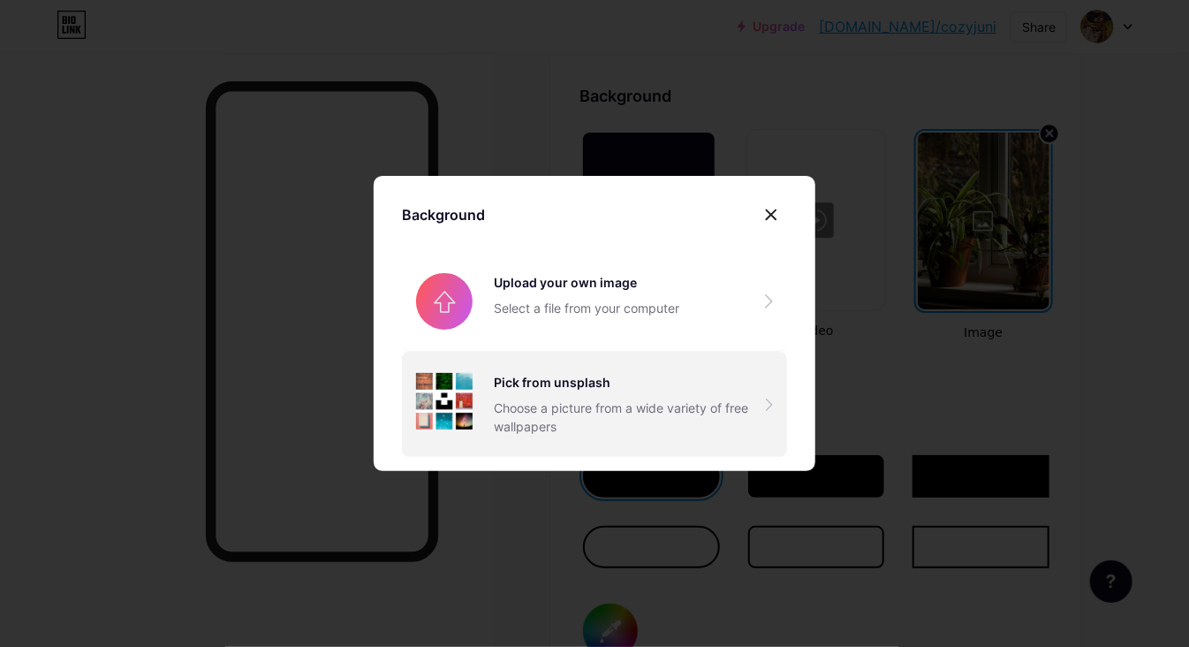
click at [650, 382] on div "Pick from unsplash" at bounding box center [630, 382] width 272 height 19
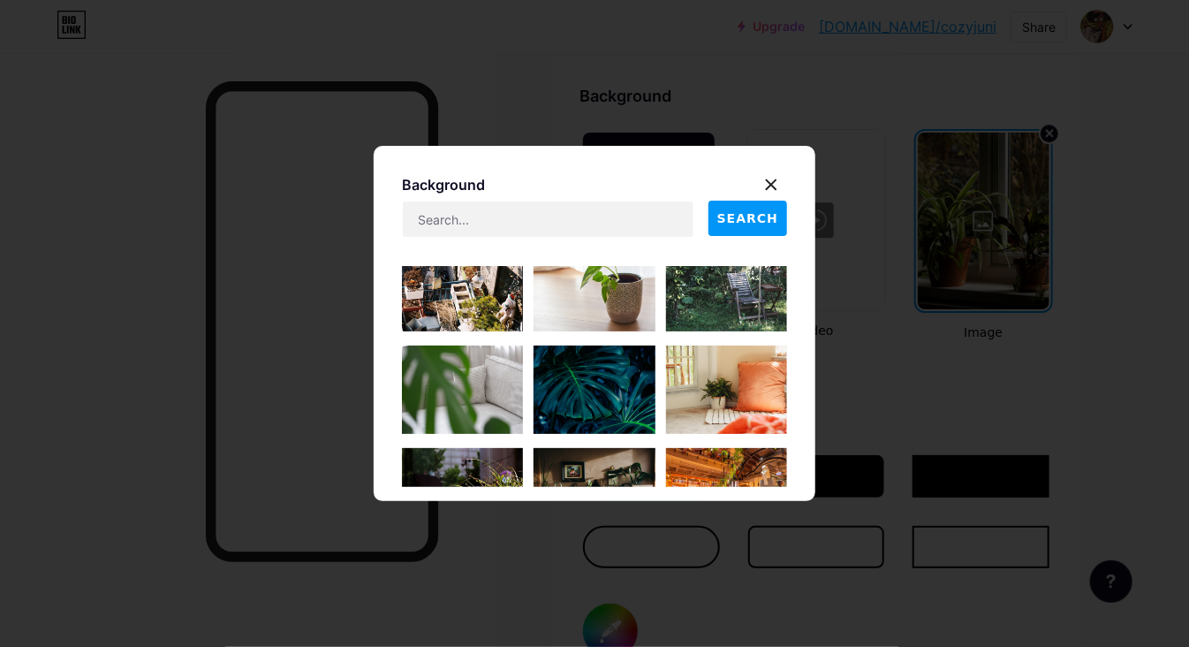
scroll to position [1679, 0]
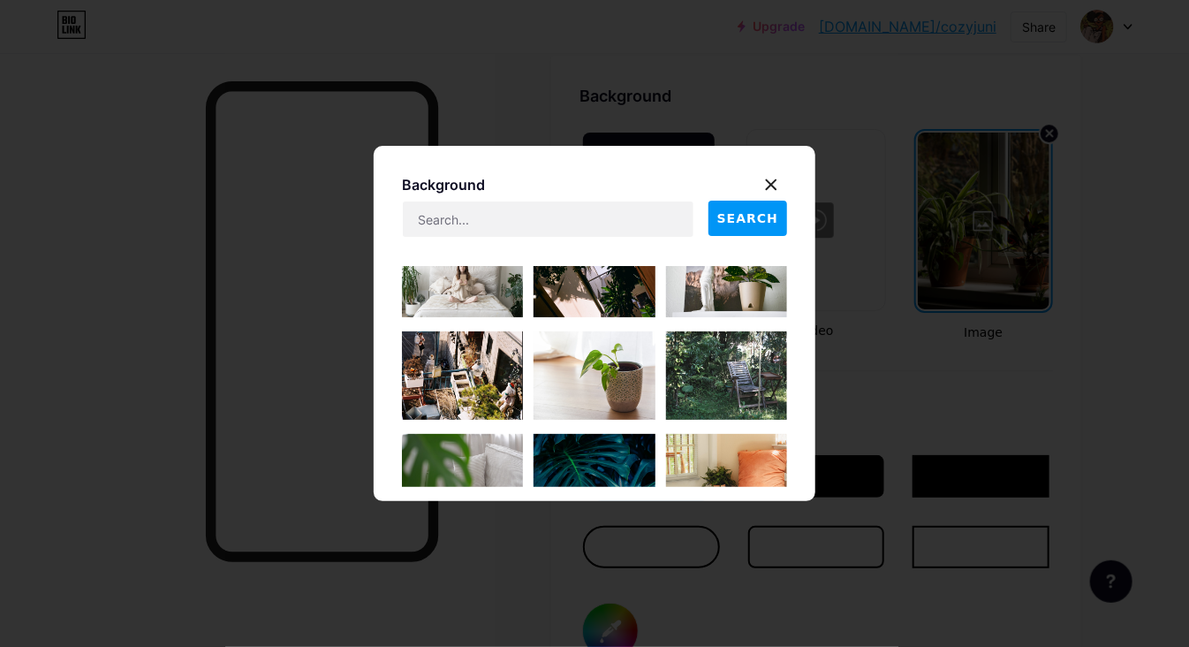
click at [443, 388] on img at bounding box center [462, 375] width 121 height 88
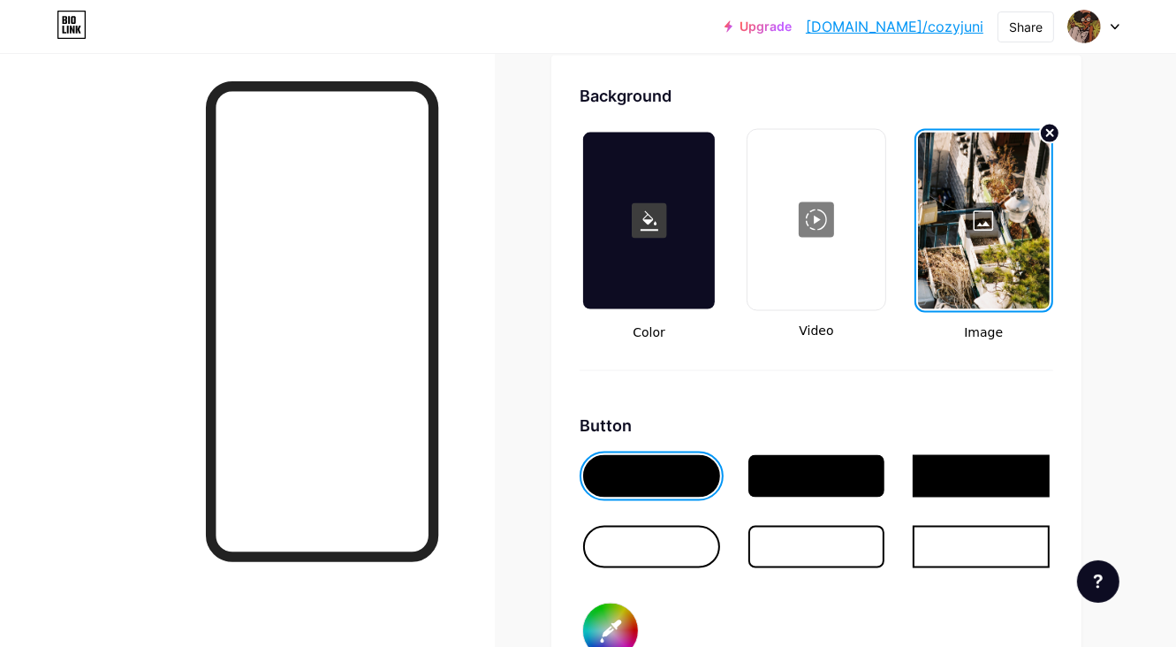
click at [983, 235] on div at bounding box center [984, 221] width 132 height 177
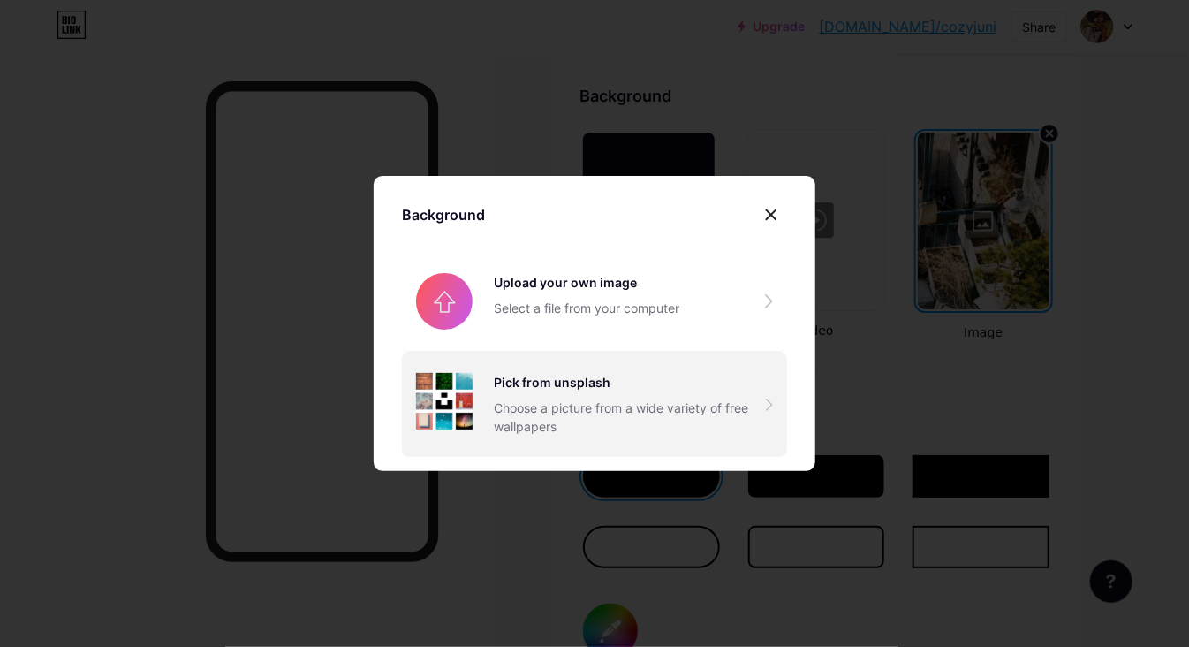
click at [535, 416] on div "Choose a picture from a wide variety of free wallpapers" at bounding box center [630, 416] width 272 height 37
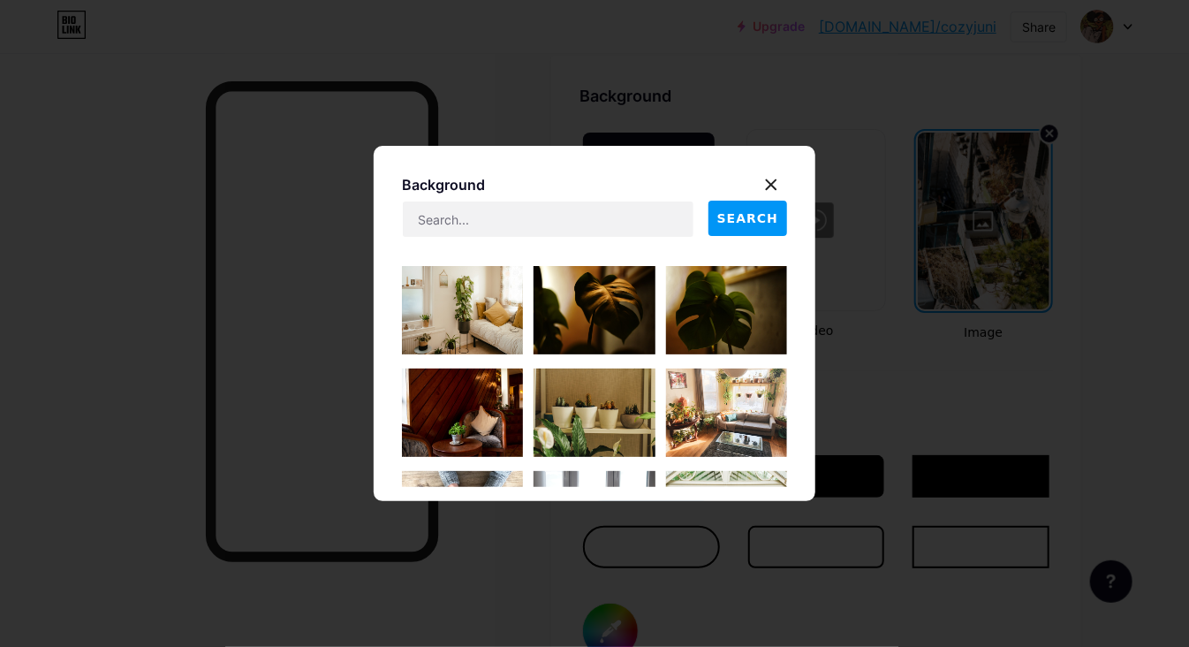
click at [573, 411] on img at bounding box center [594, 412] width 121 height 88
click at [573, 411] on div "Background Color Video Image Background SEARCH Button #000000 Font Inter Poppin…" at bounding box center [816, 562] width 530 height 1013
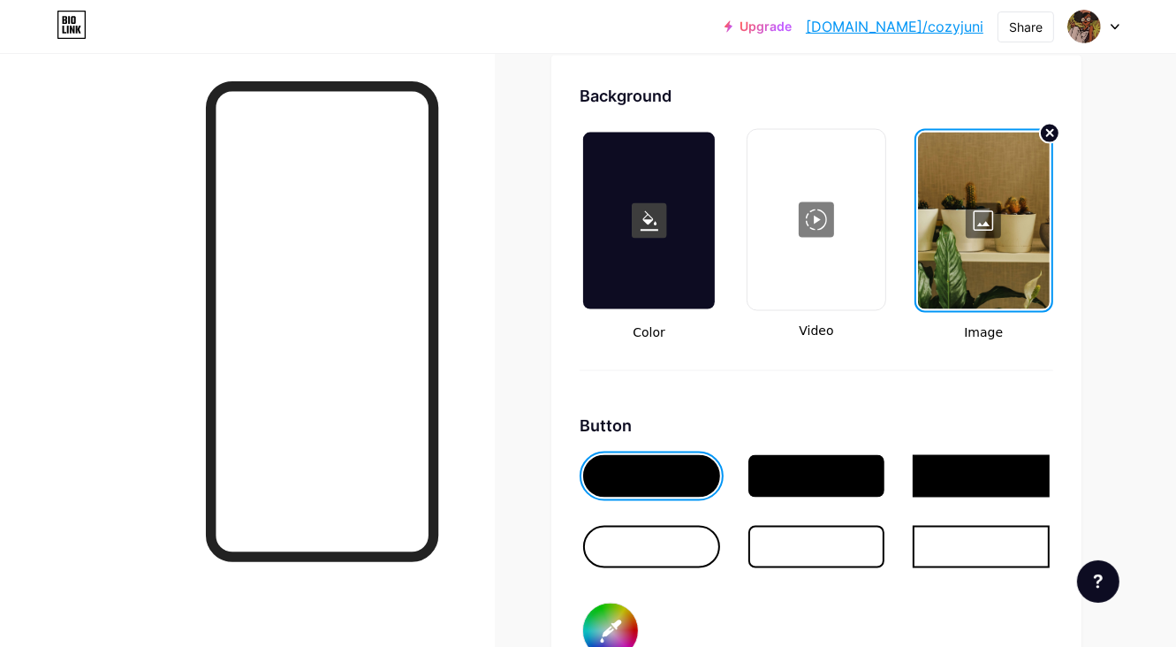
click at [979, 239] on div at bounding box center [984, 221] width 132 height 177
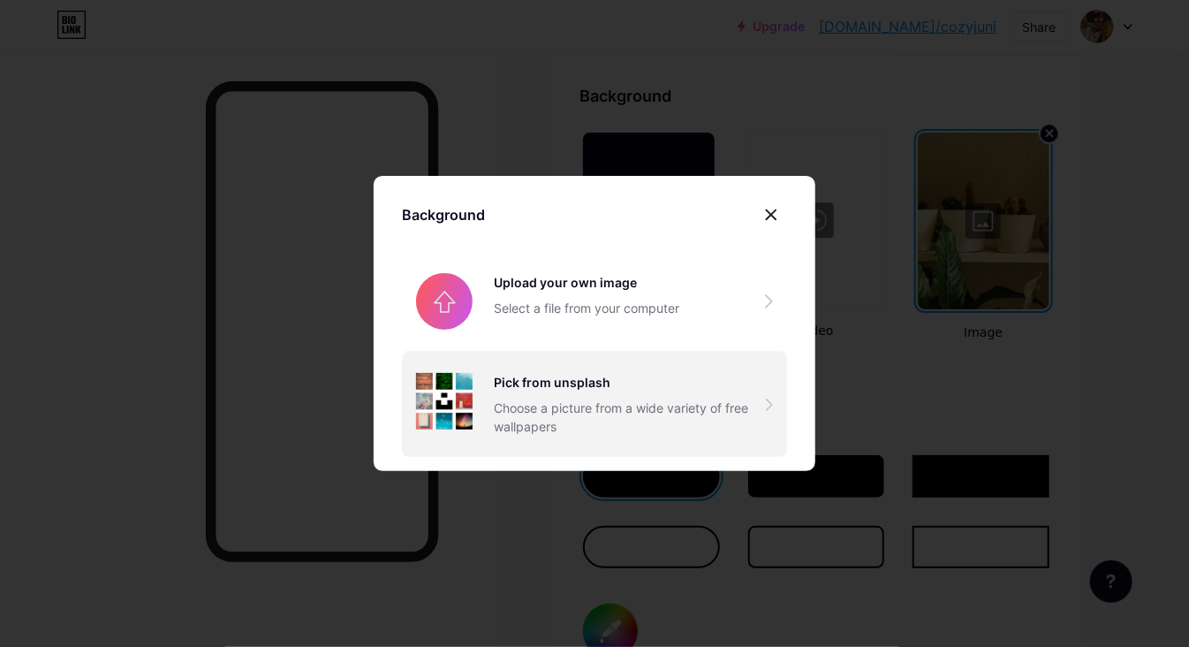
click at [694, 402] on div "Choose a picture from a wide variety of free wallpapers" at bounding box center [630, 416] width 272 height 37
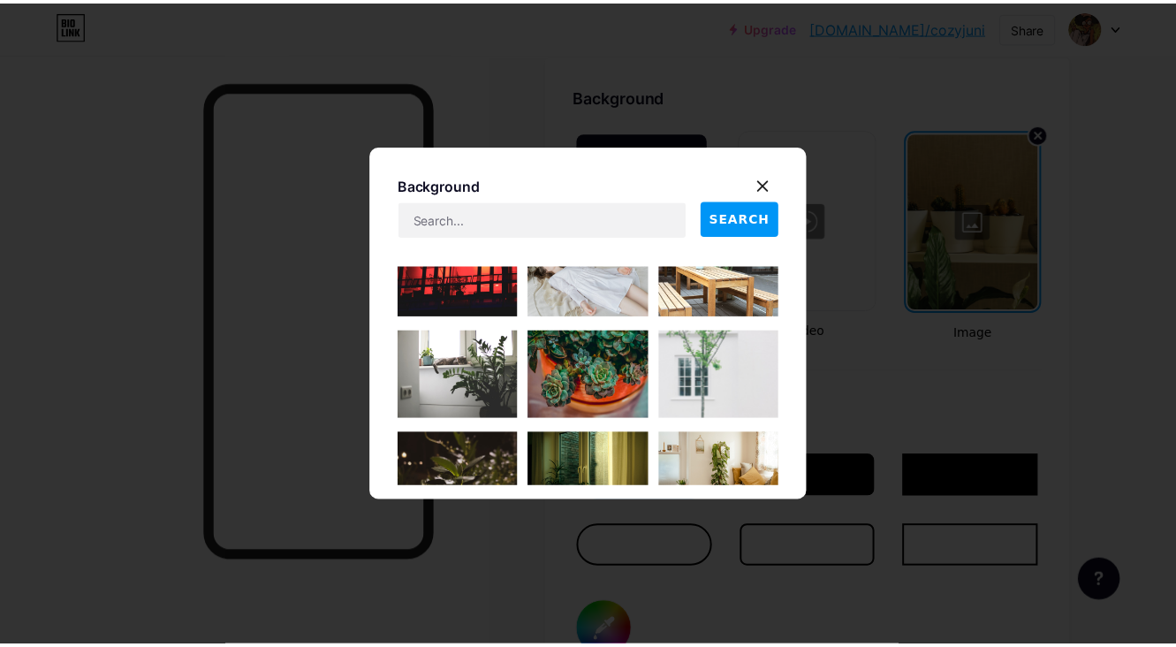
scroll to position [619, 0]
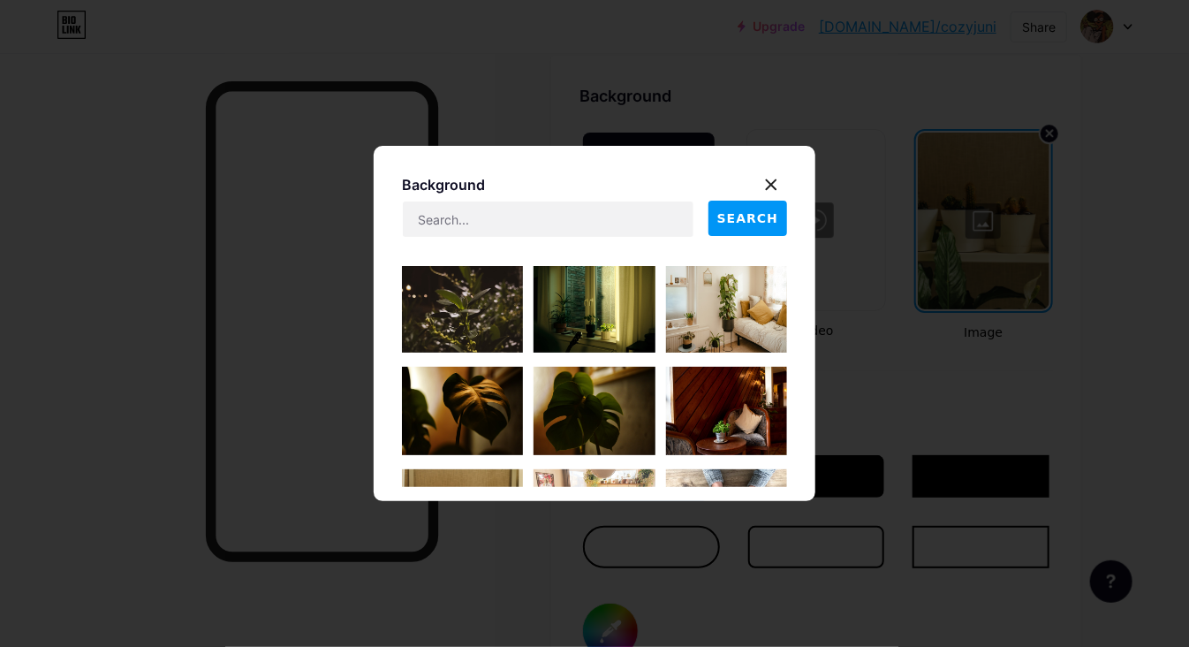
click at [439, 379] on img at bounding box center [462, 411] width 121 height 88
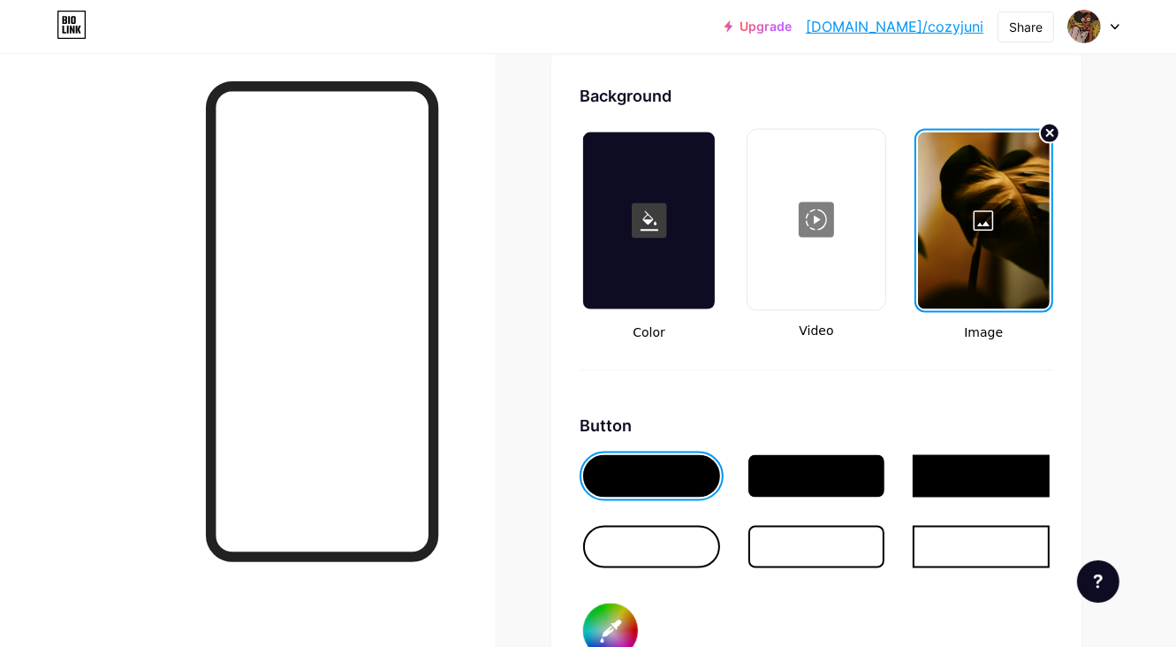
click at [985, 234] on div at bounding box center [984, 221] width 132 height 177
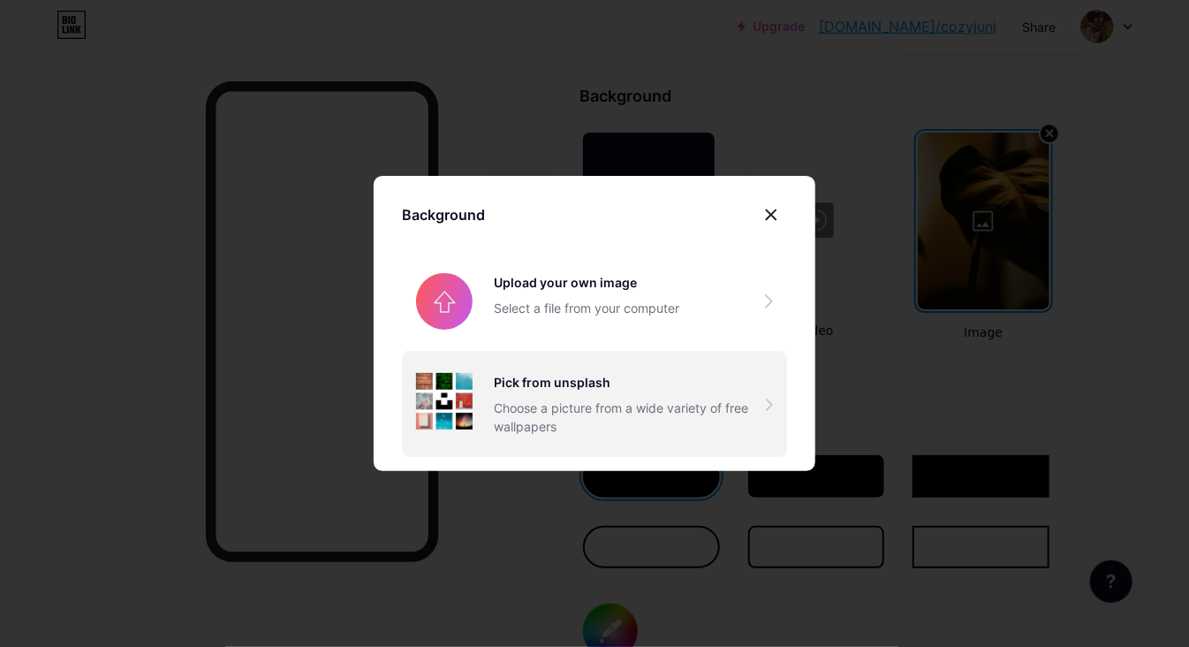
click at [619, 426] on div "Choose a picture from a wide variety of free wallpapers" at bounding box center [630, 416] width 272 height 37
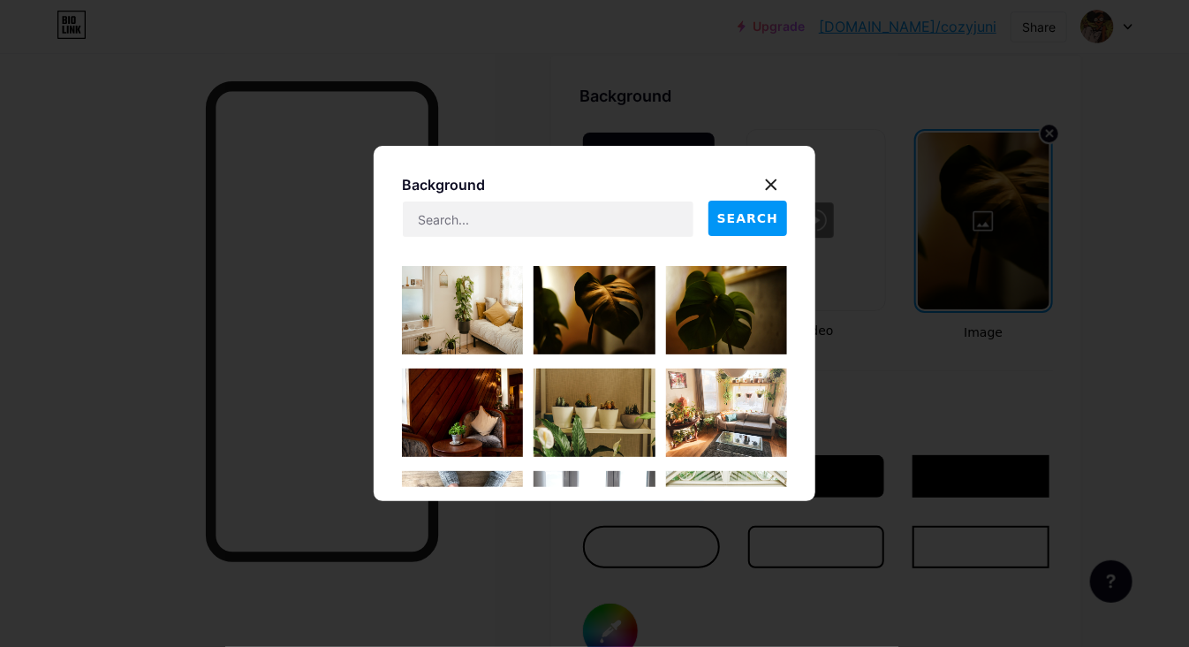
click at [707, 286] on img at bounding box center [726, 310] width 121 height 88
